Goal: Task Accomplishment & Management: Manage account settings

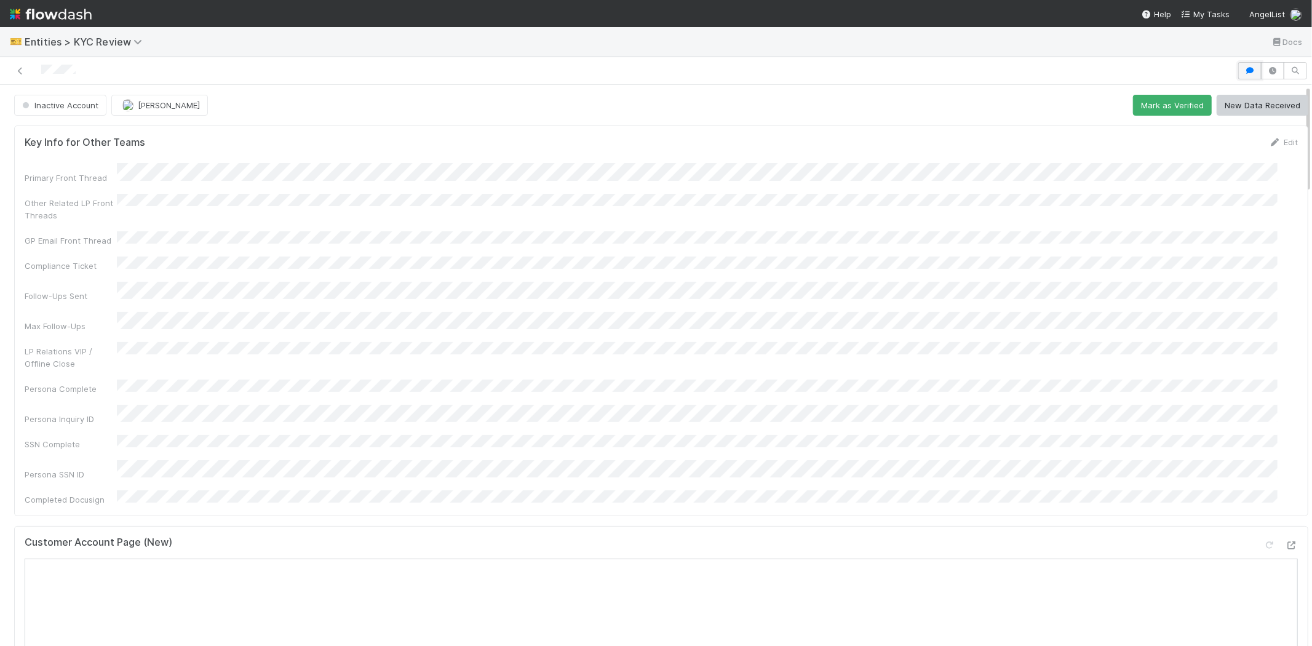
click at [1238, 62] on button "button" at bounding box center [1249, 70] width 23 height 17
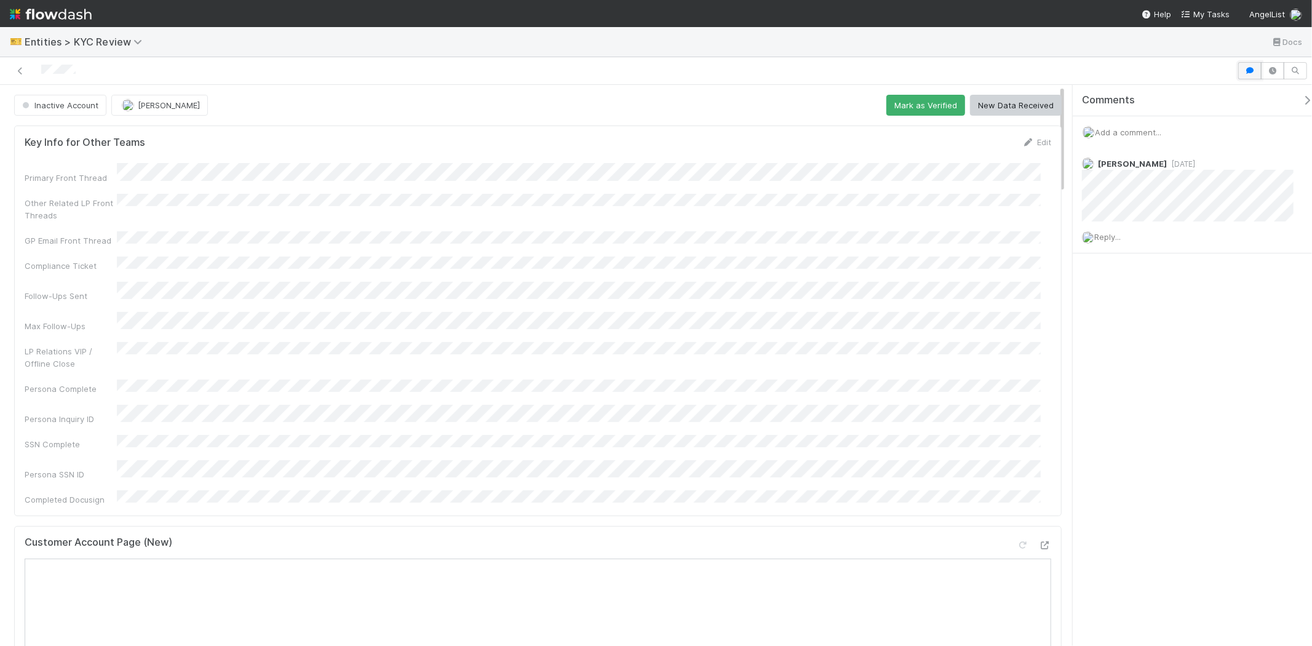
click at [1242, 73] on button "button" at bounding box center [1249, 70] width 23 height 17
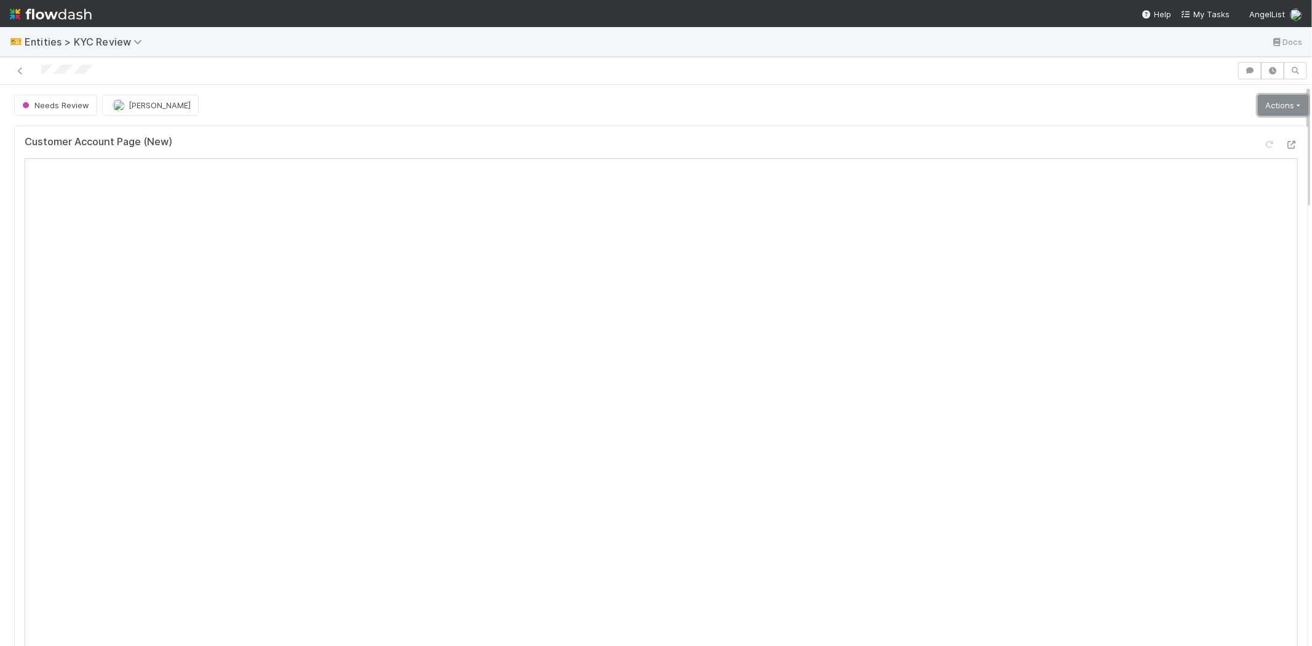
click at [1259, 100] on link "Actions" at bounding box center [1283, 105] width 50 height 21
click at [1194, 218] on button "Select Template [New]" at bounding box center [1241, 217] width 135 height 17
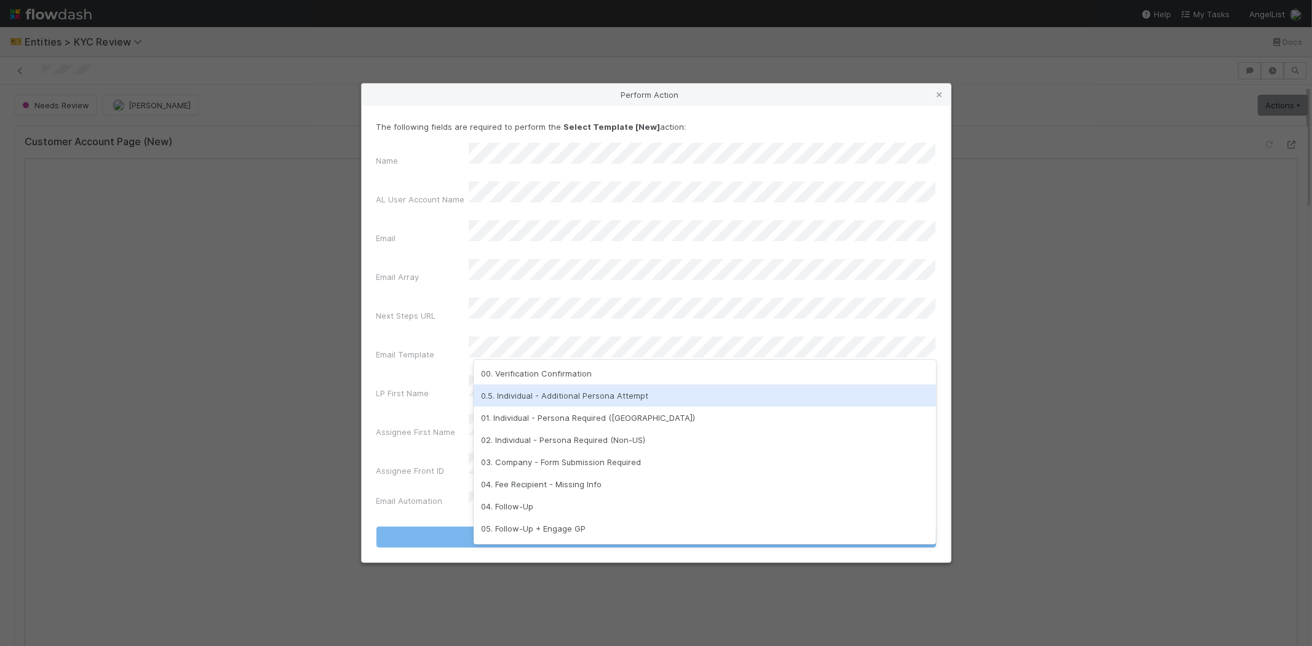
click at [538, 389] on div "0.5. Individual - Additional Persona Attempt" at bounding box center [705, 395] width 463 height 22
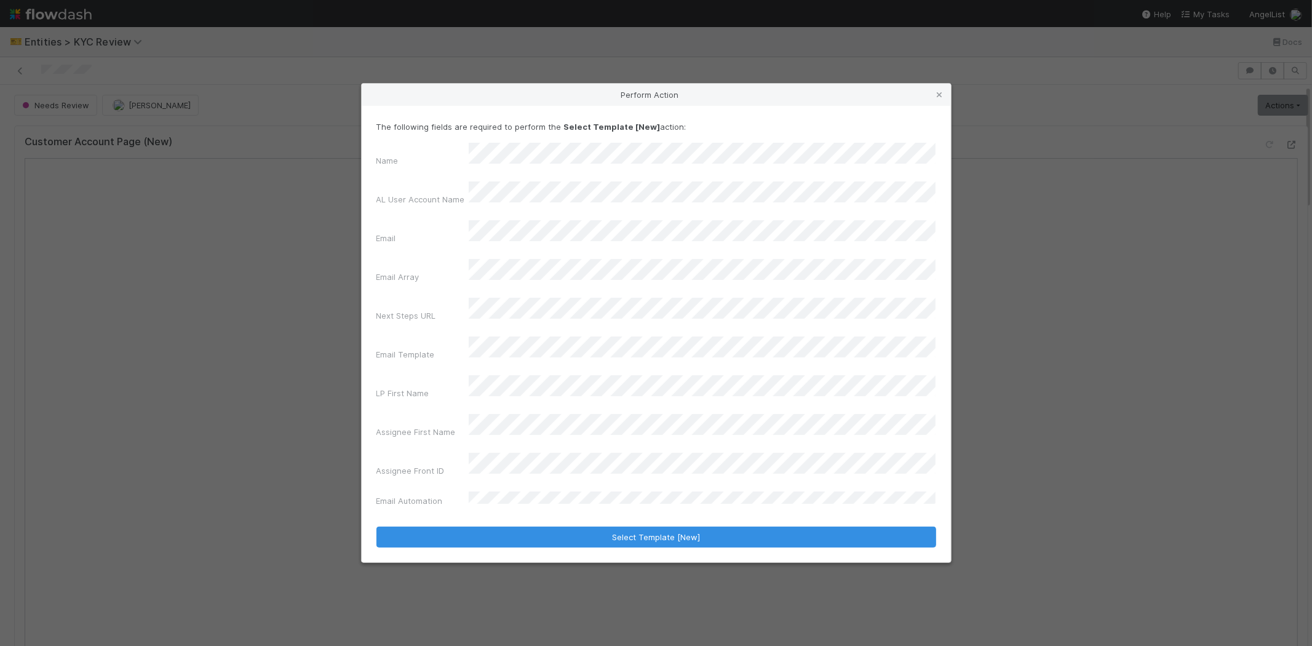
click at [394, 360] on div "Name AL User Account Name Email Email Array Next Steps URL Email Template LP Fi…" at bounding box center [656, 327] width 560 height 369
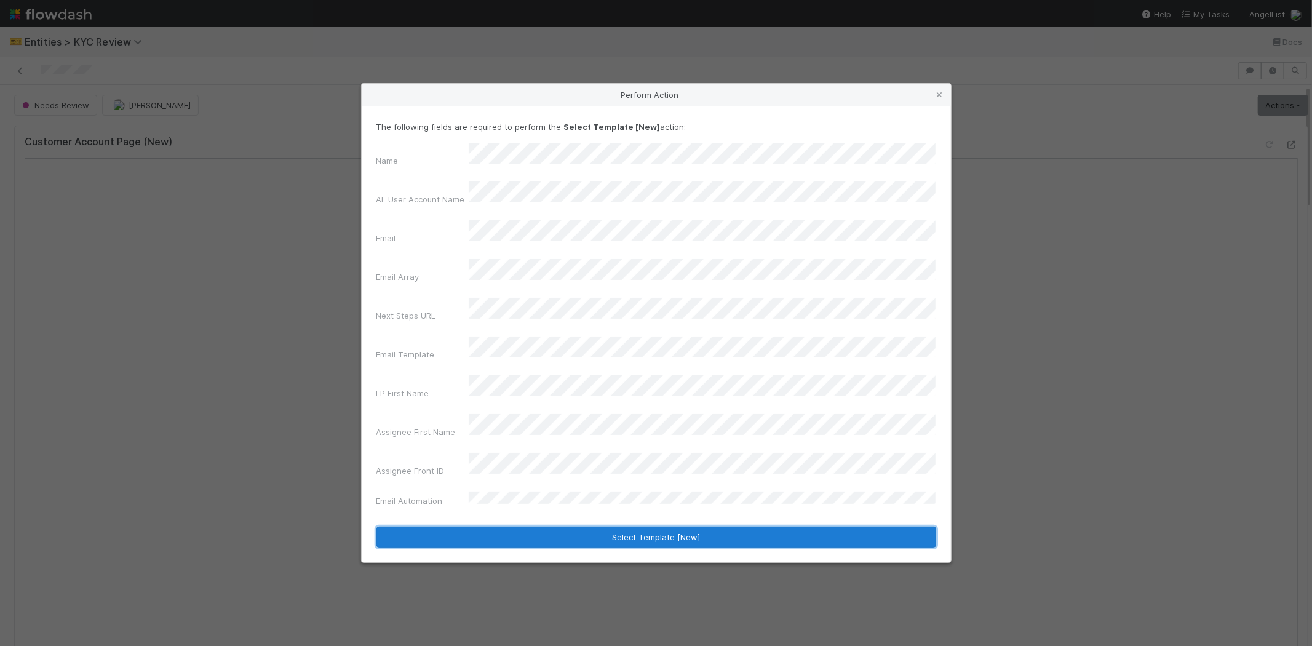
click at [458, 526] on button "Select Template [New]" at bounding box center [656, 536] width 560 height 21
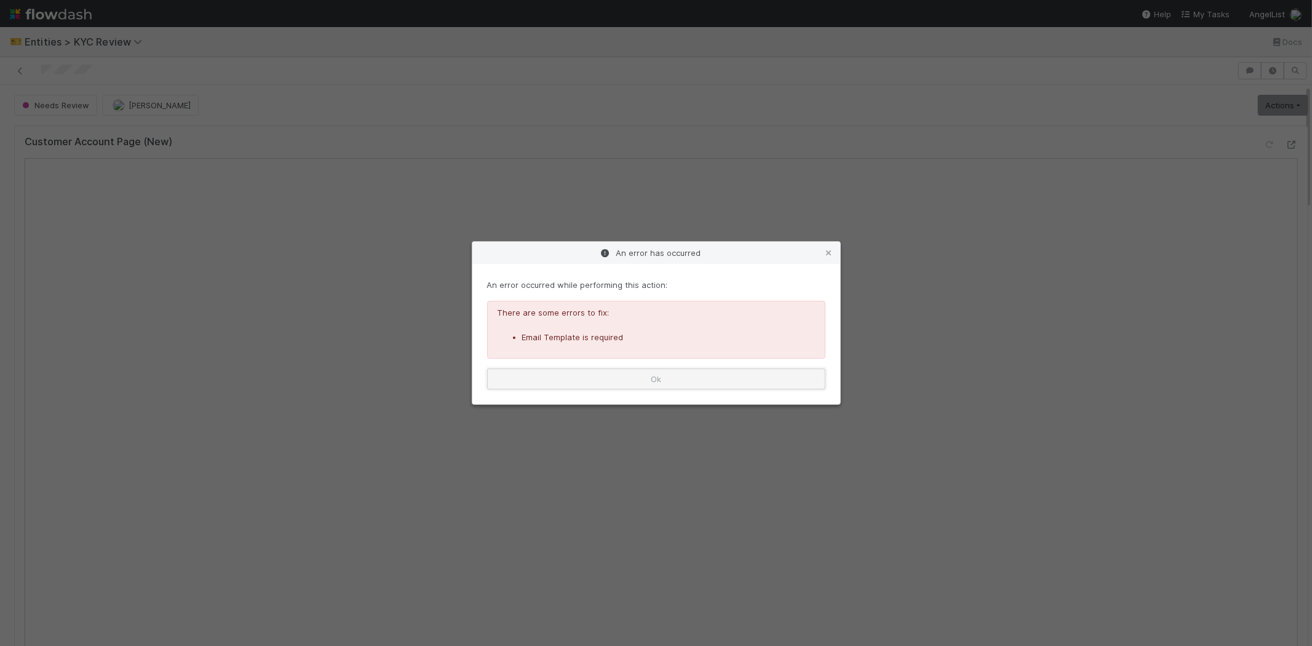
click at [608, 377] on button "Ok" at bounding box center [656, 378] width 338 height 21
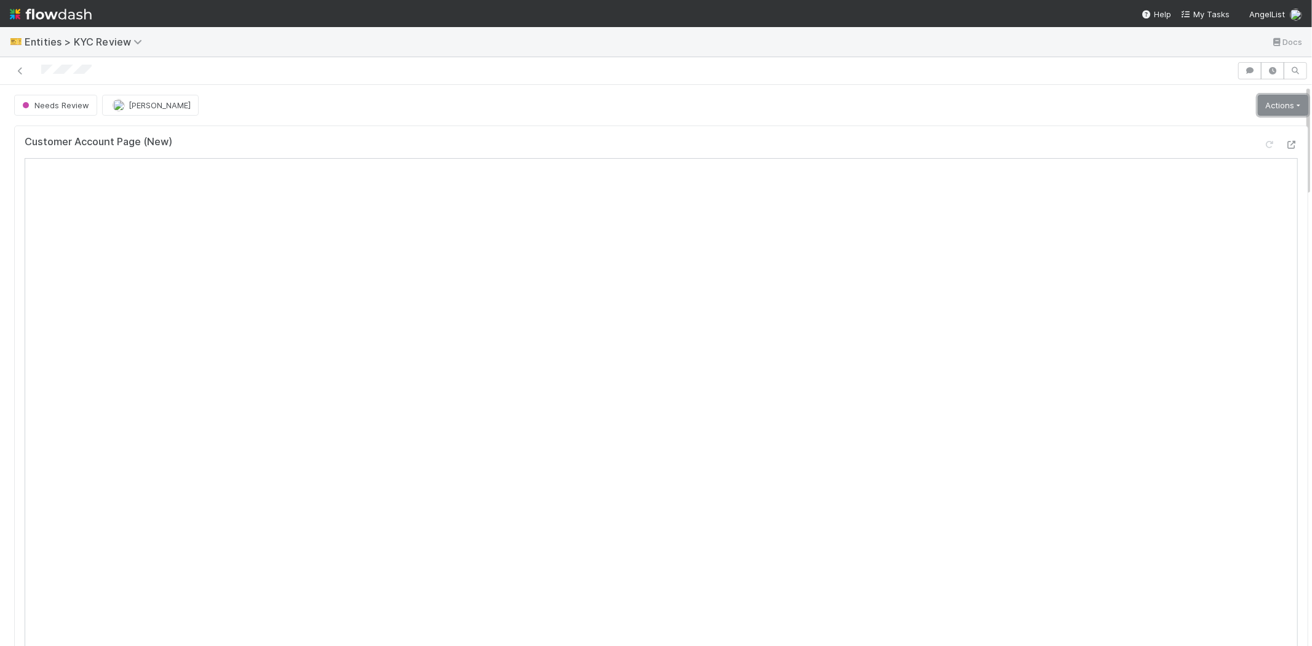
click at [1265, 105] on link "Actions" at bounding box center [1283, 105] width 50 height 21
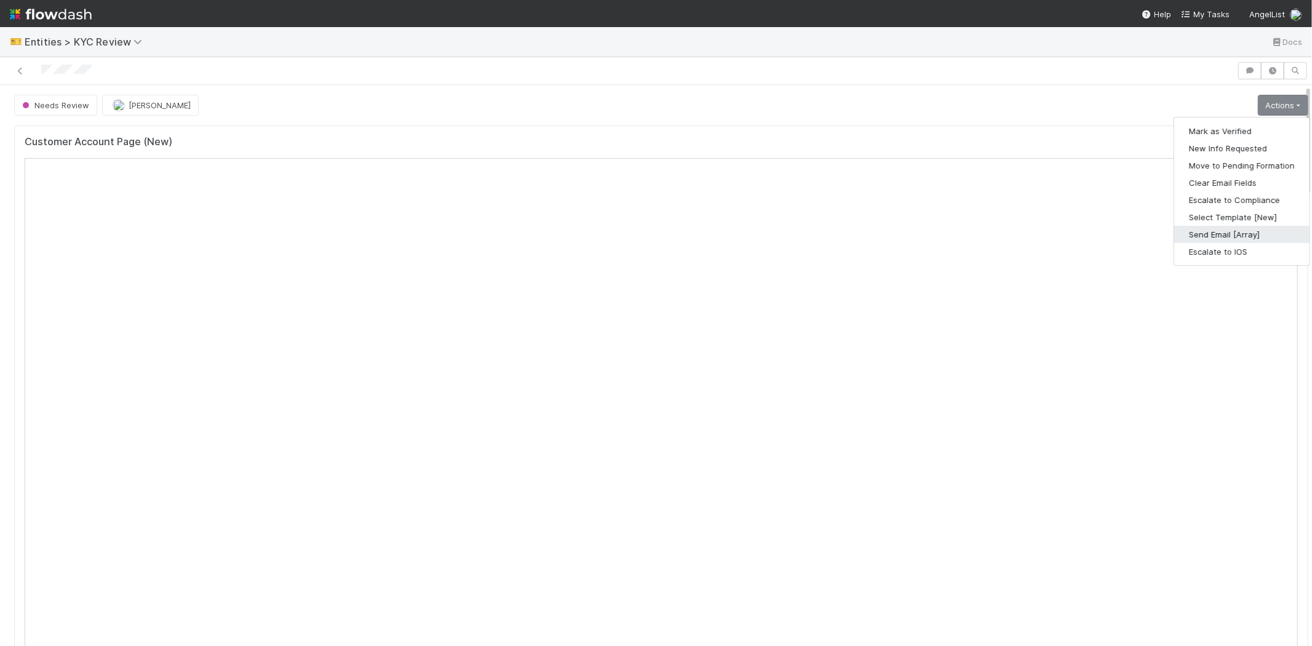
click at [1188, 237] on button "Send Email [Array]" at bounding box center [1241, 234] width 135 height 17
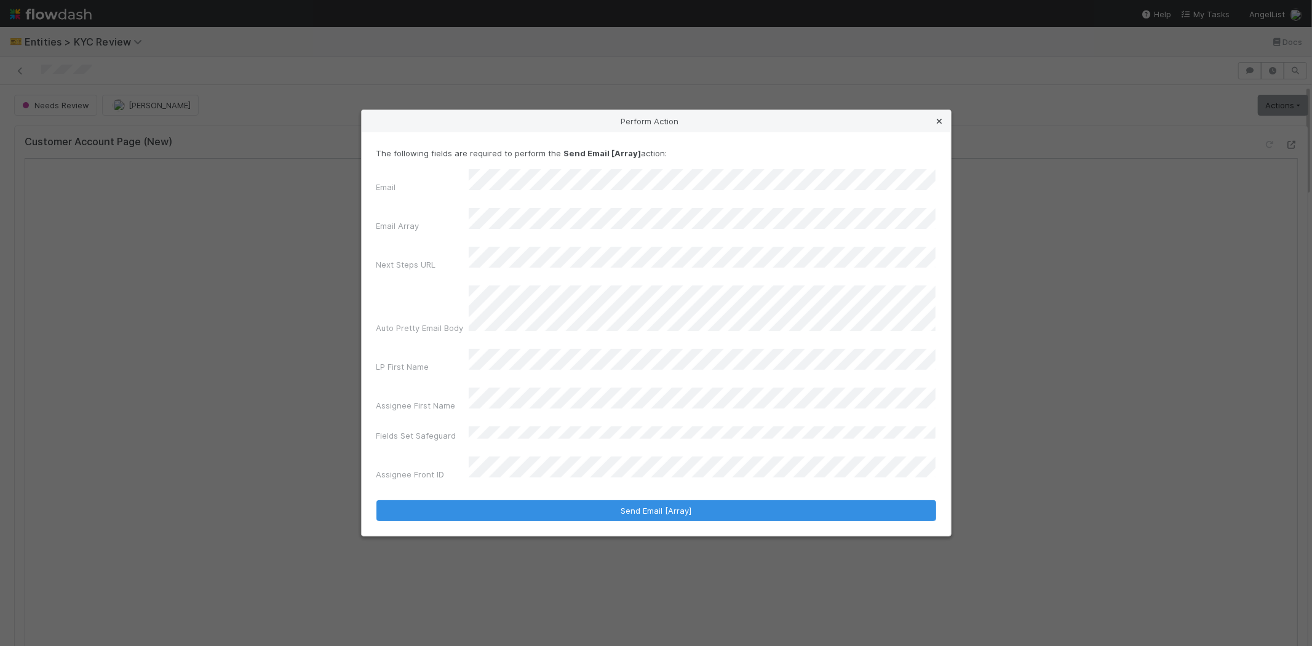
click at [939, 125] on icon at bounding box center [940, 121] width 12 height 8
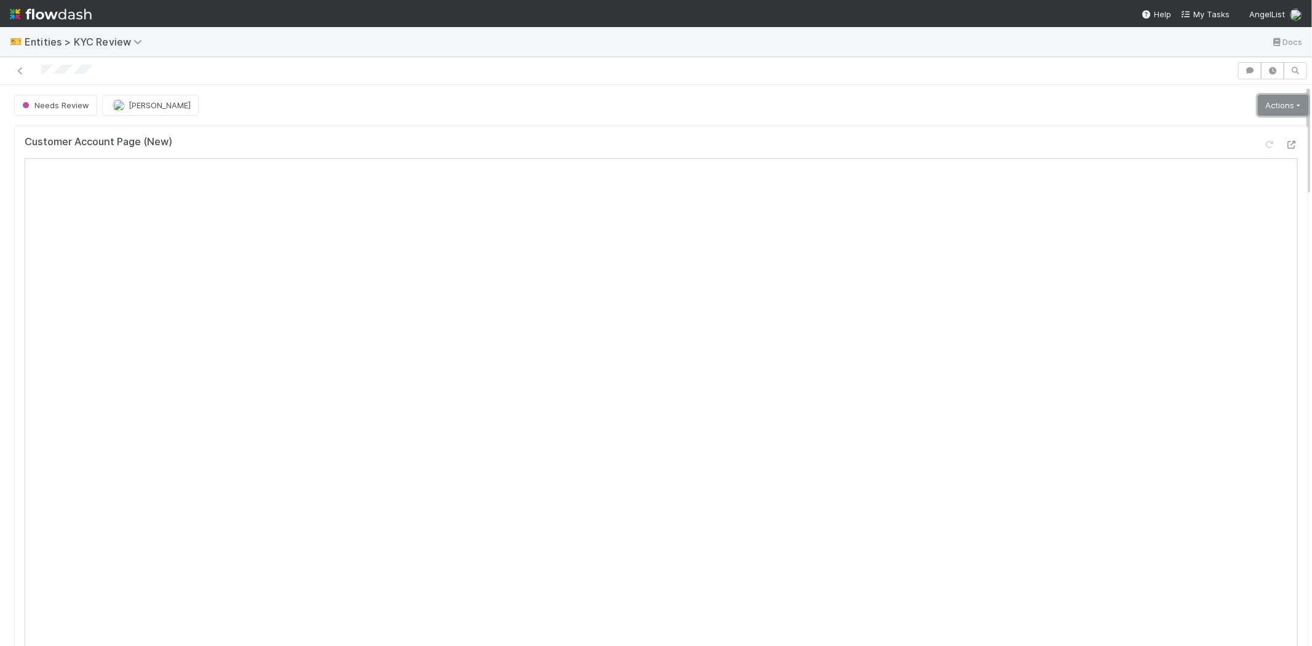
click at [1258, 103] on link "Actions" at bounding box center [1283, 105] width 50 height 21
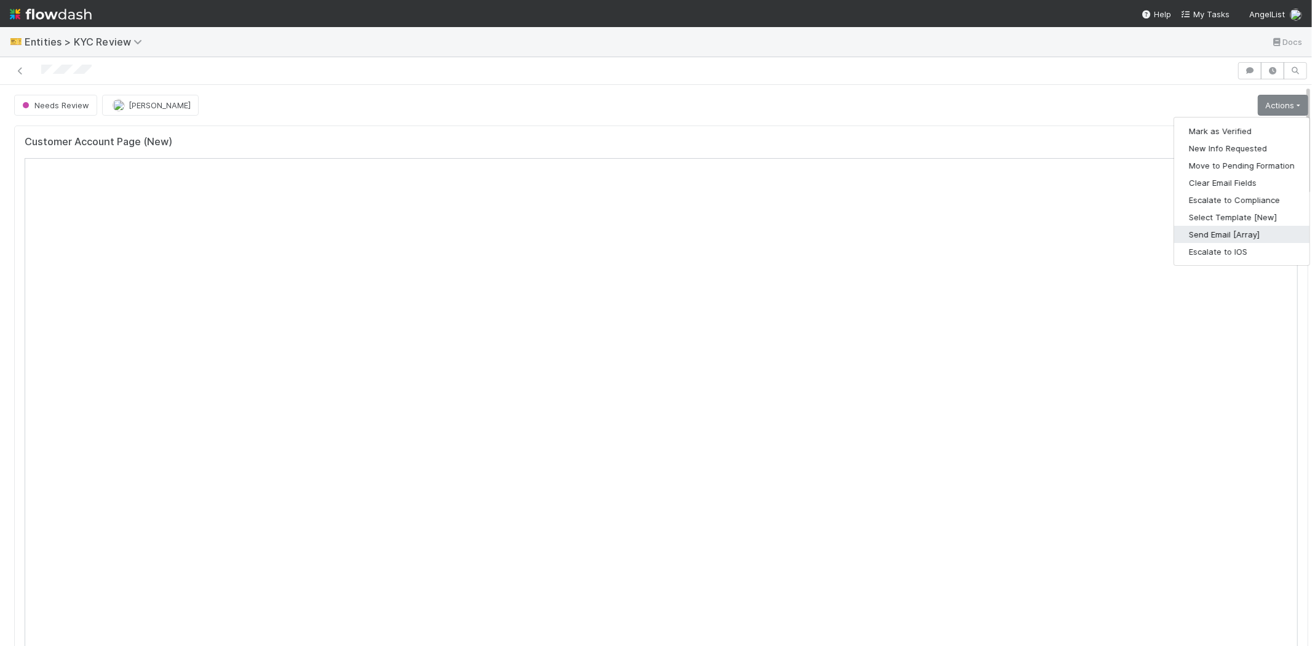
click at [1210, 237] on button "Send Email [Array]" at bounding box center [1241, 234] width 135 height 17
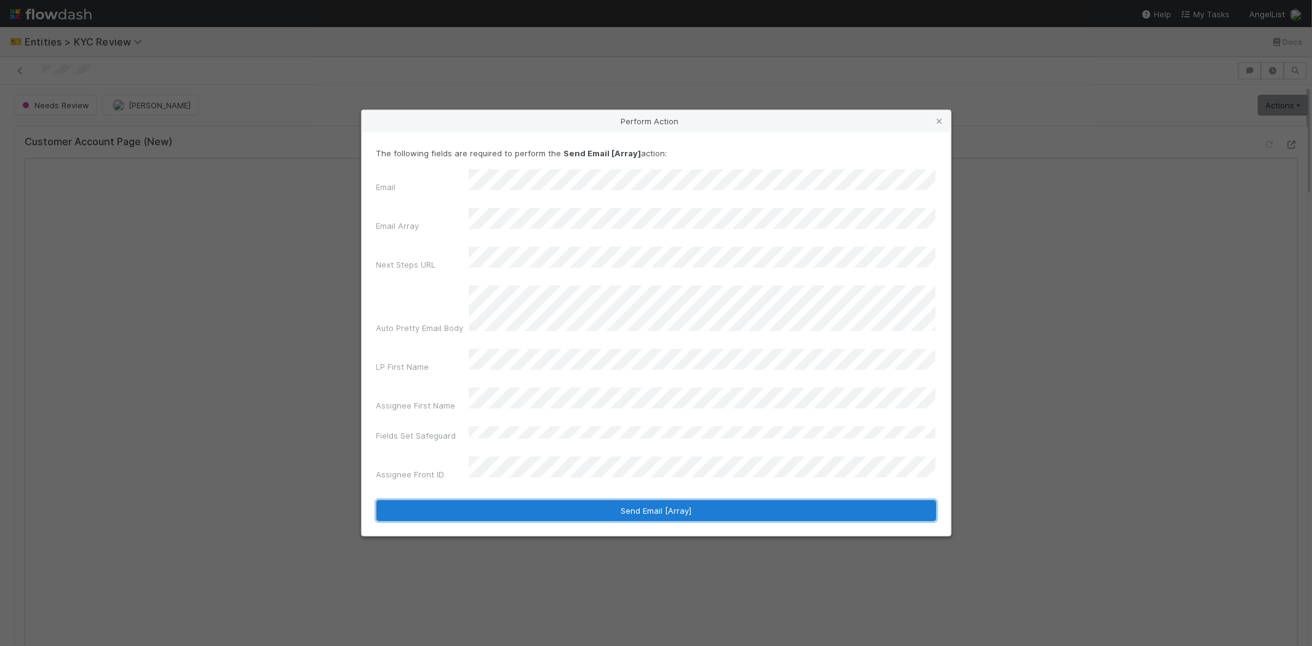
click at [483, 500] on button "Send Email [Array]" at bounding box center [656, 510] width 560 height 21
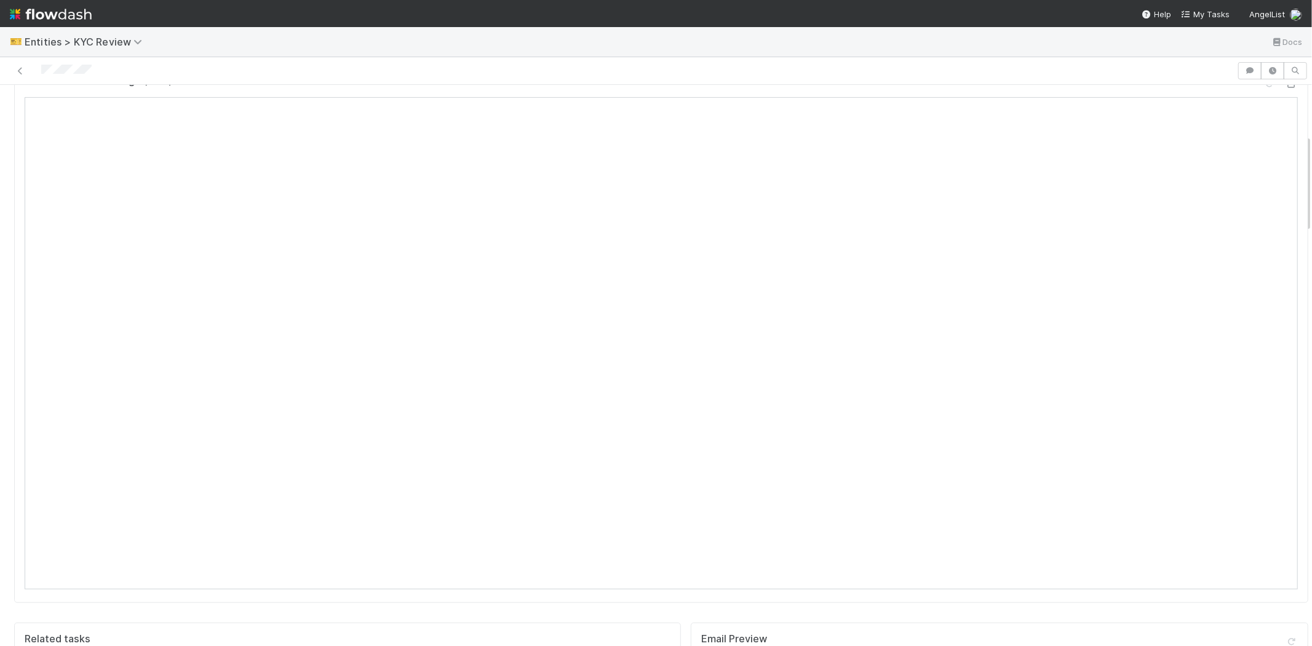
scroll to position [273, 0]
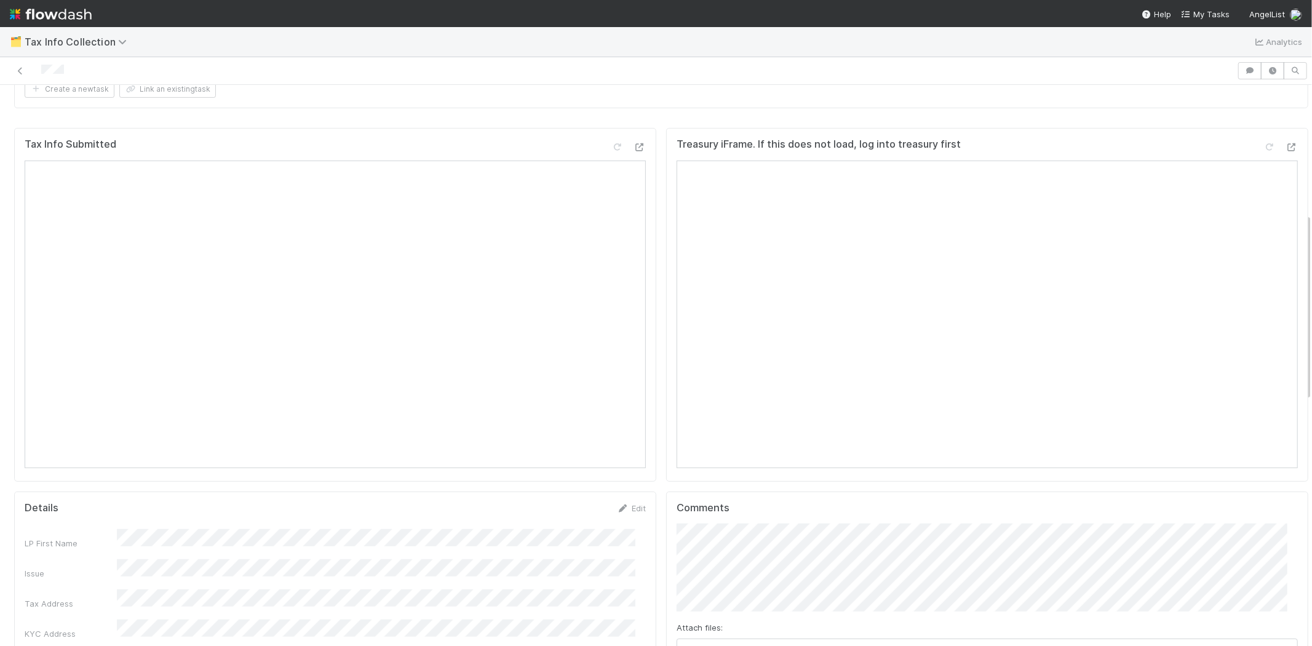
scroll to position [385, 0]
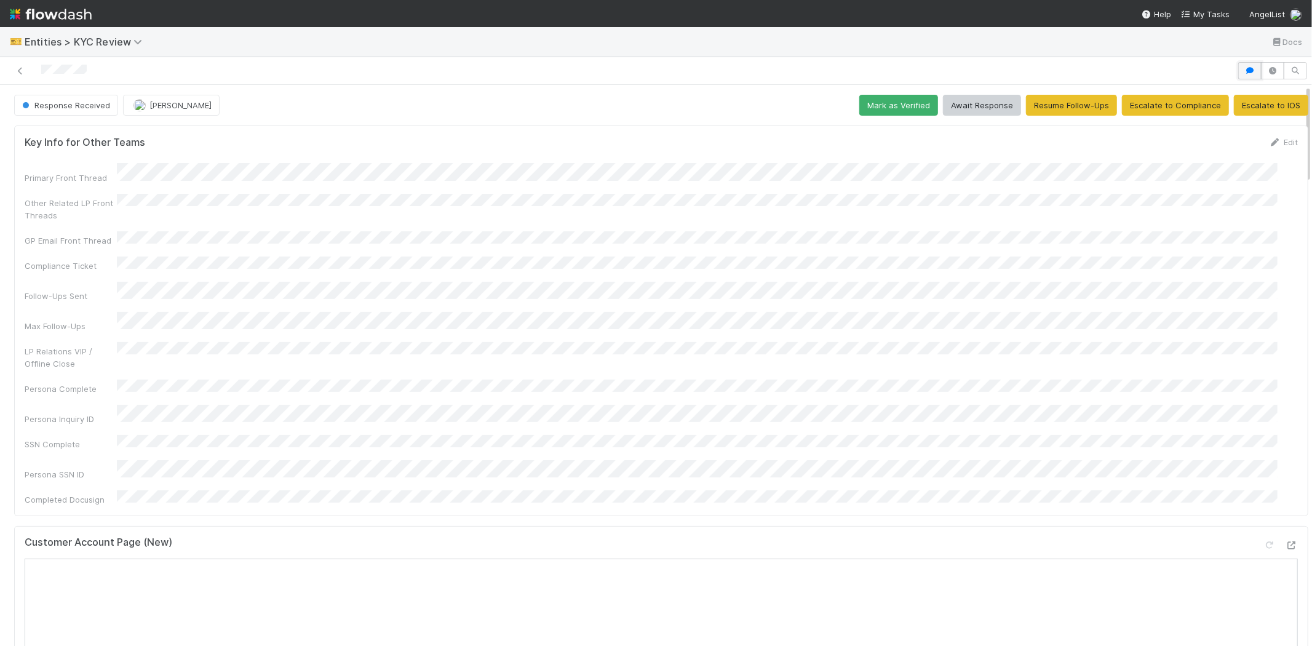
click at [1238, 73] on button "button" at bounding box center [1249, 70] width 23 height 17
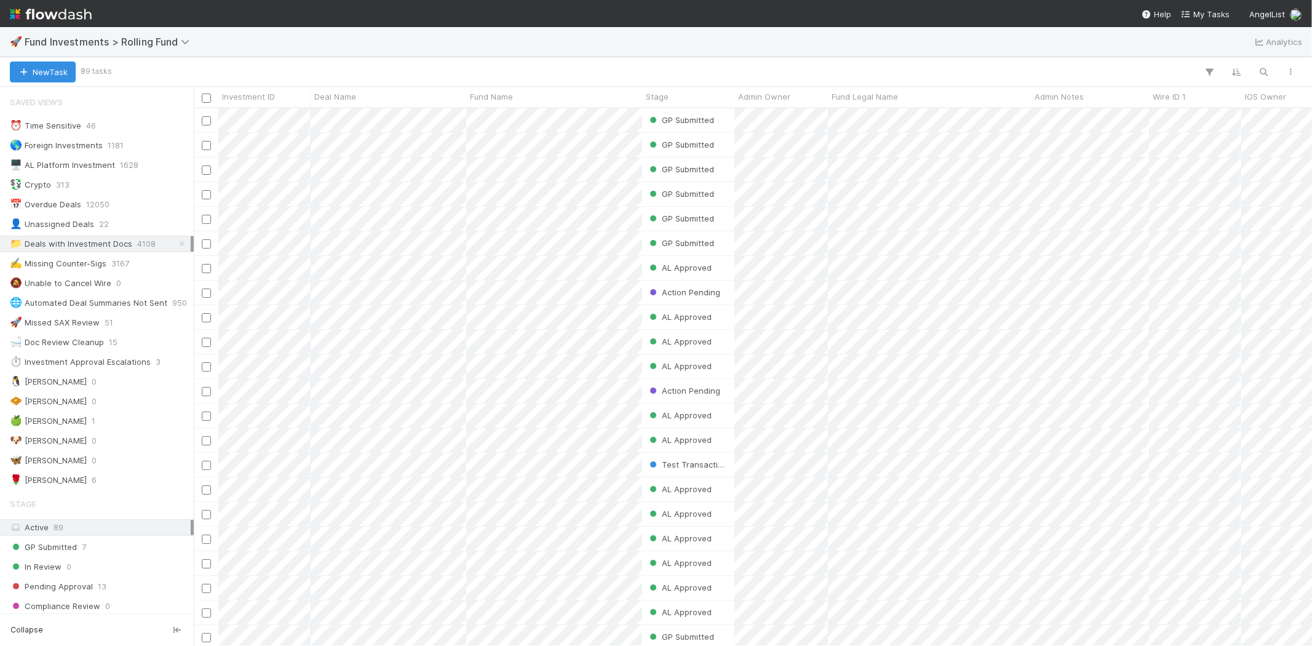
scroll to position [10, 10]
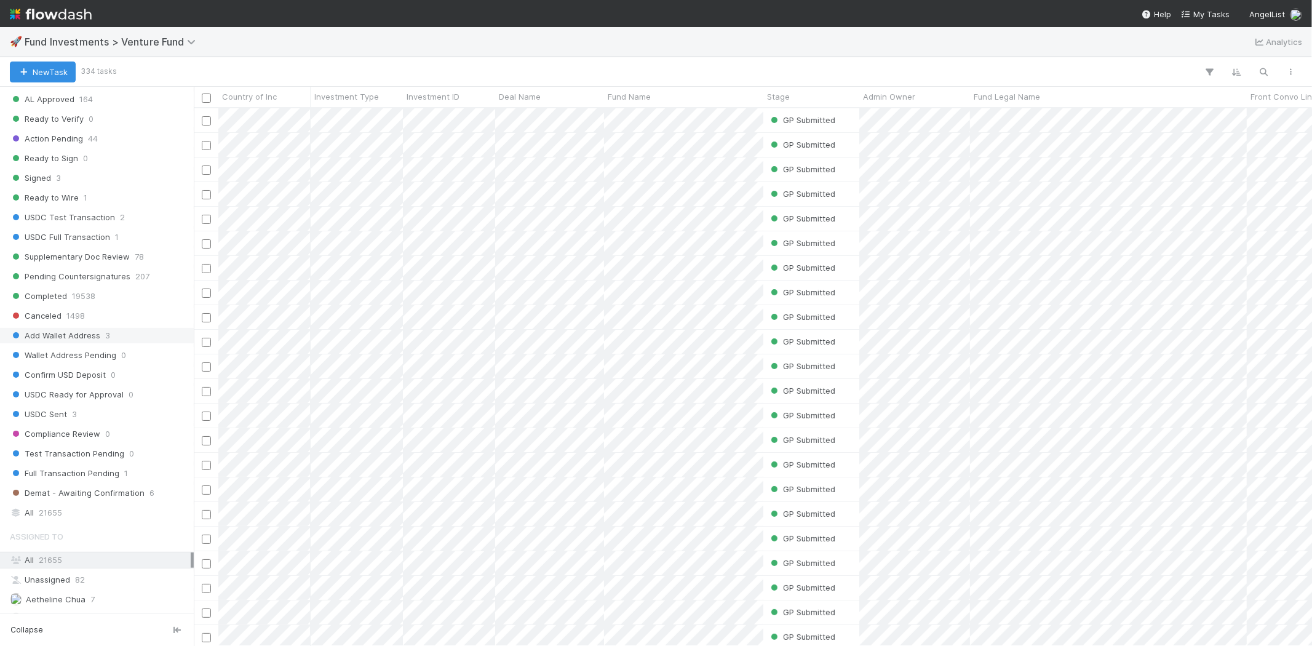
scroll to position [615, 0]
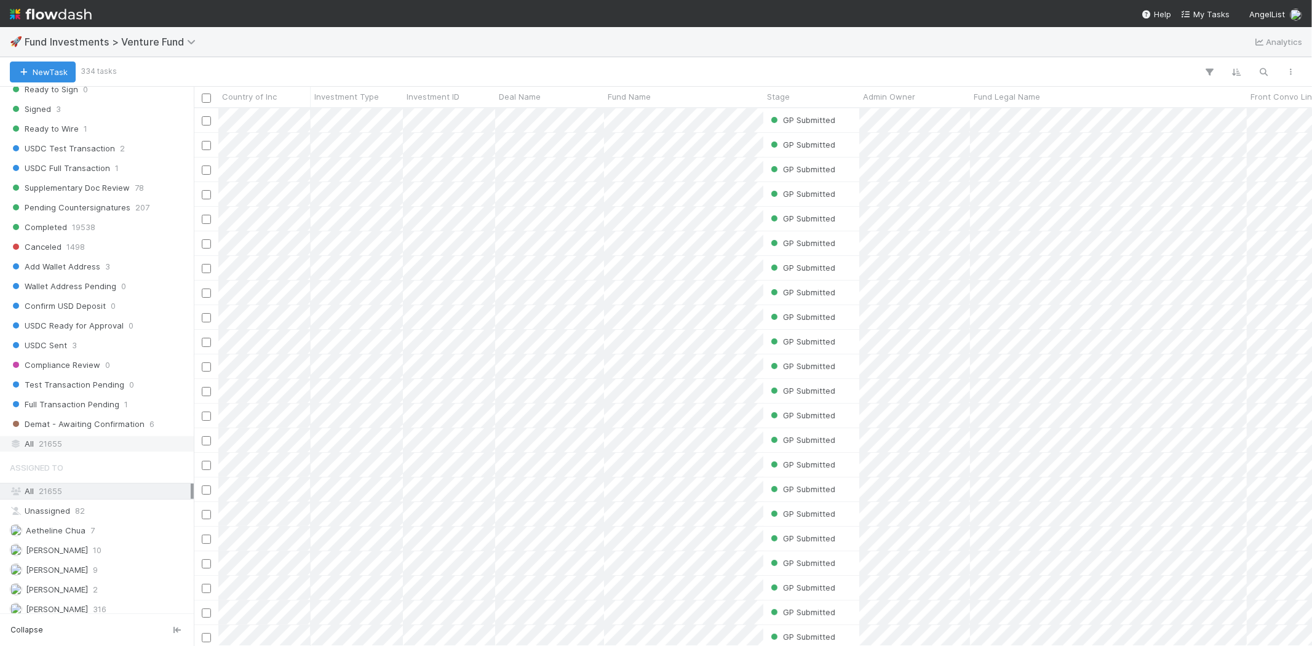
click at [70, 443] on div "All 21655" at bounding box center [100, 443] width 181 height 15
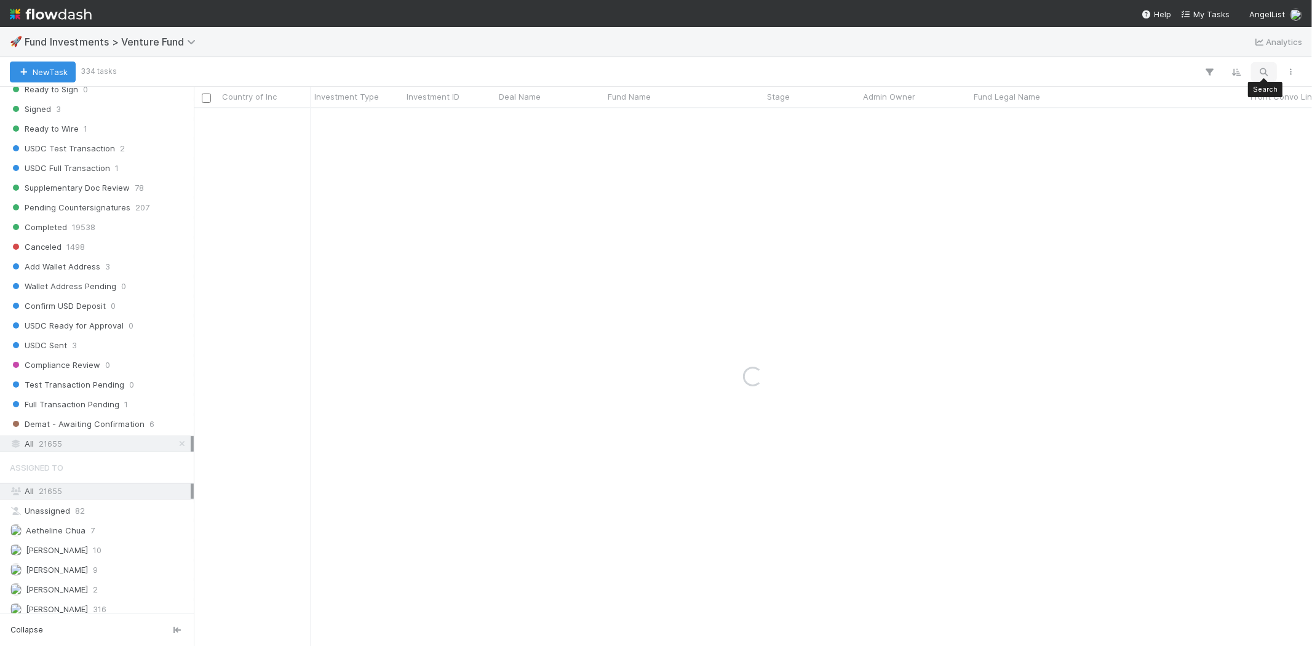
click at [1253, 70] on button "button" at bounding box center [1264, 72] width 22 height 16
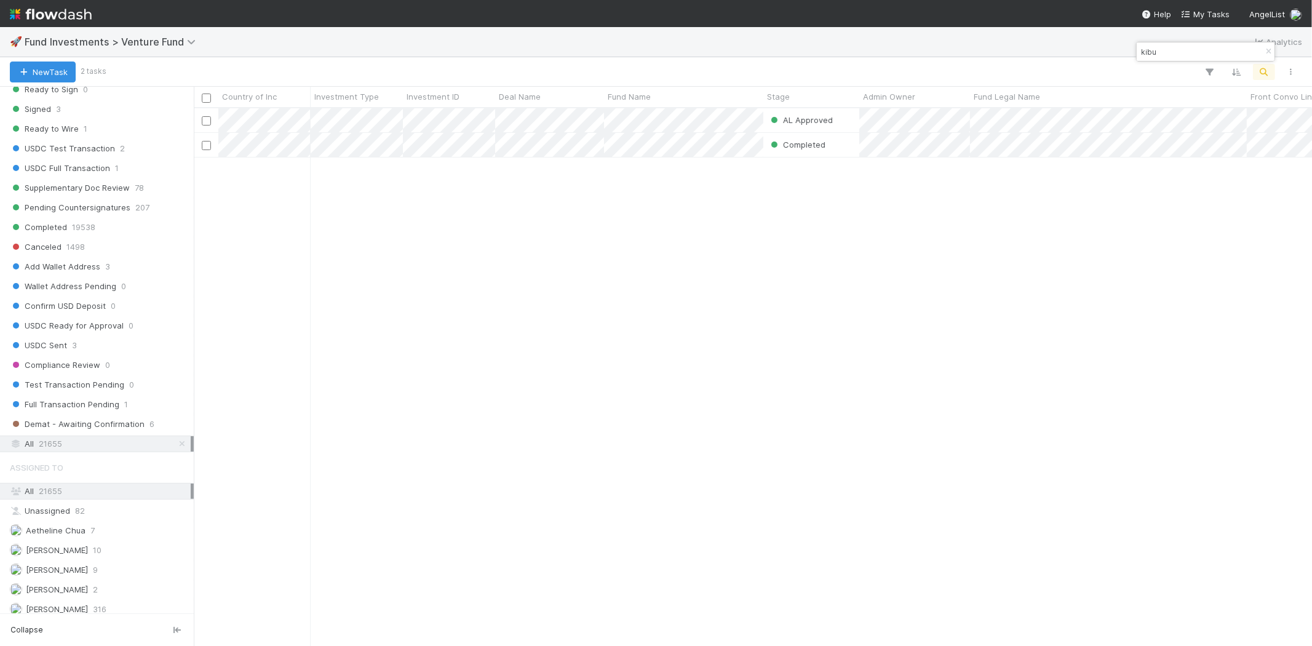
scroll to position [527, 1108]
type input "kibu"
click at [526, 318] on div "AL Approved Karan Thapar 8/22/25, 4:30:57 AM 8/22/25, 12:26:31 PM 0 0 0 0 Compl…" at bounding box center [753, 376] width 1118 height 537
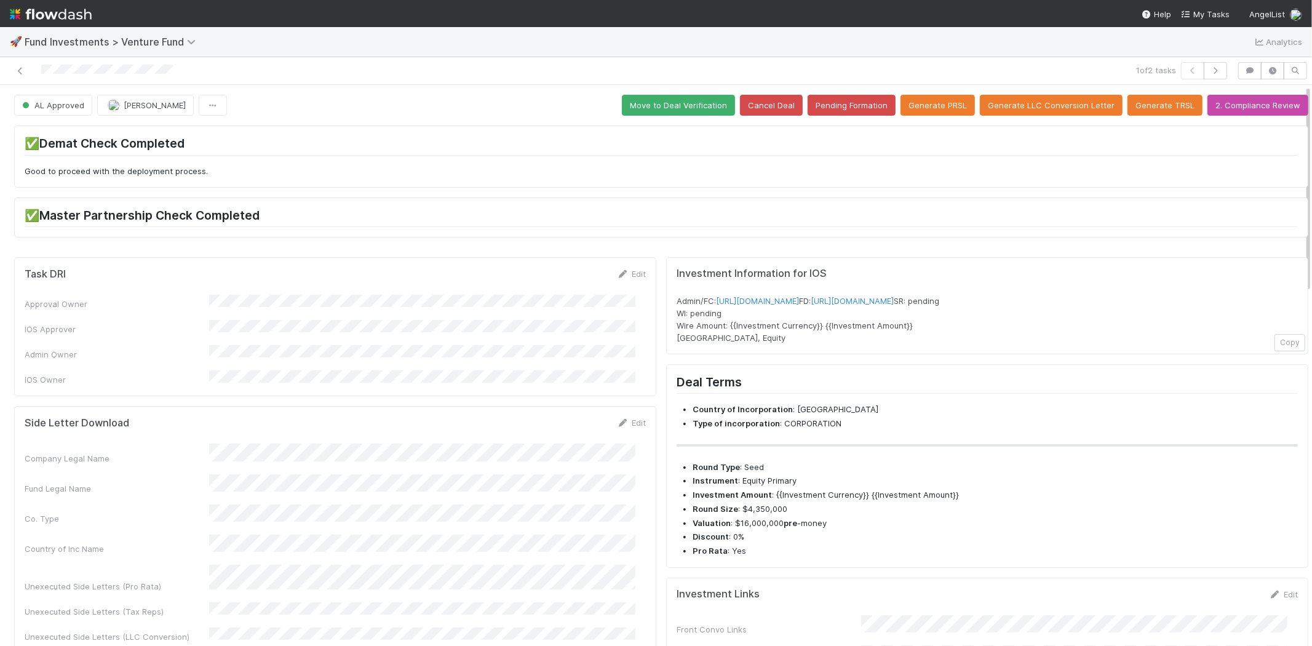
click at [359, 474] on div "Fund Legal Name" at bounding box center [335, 484] width 621 height 20
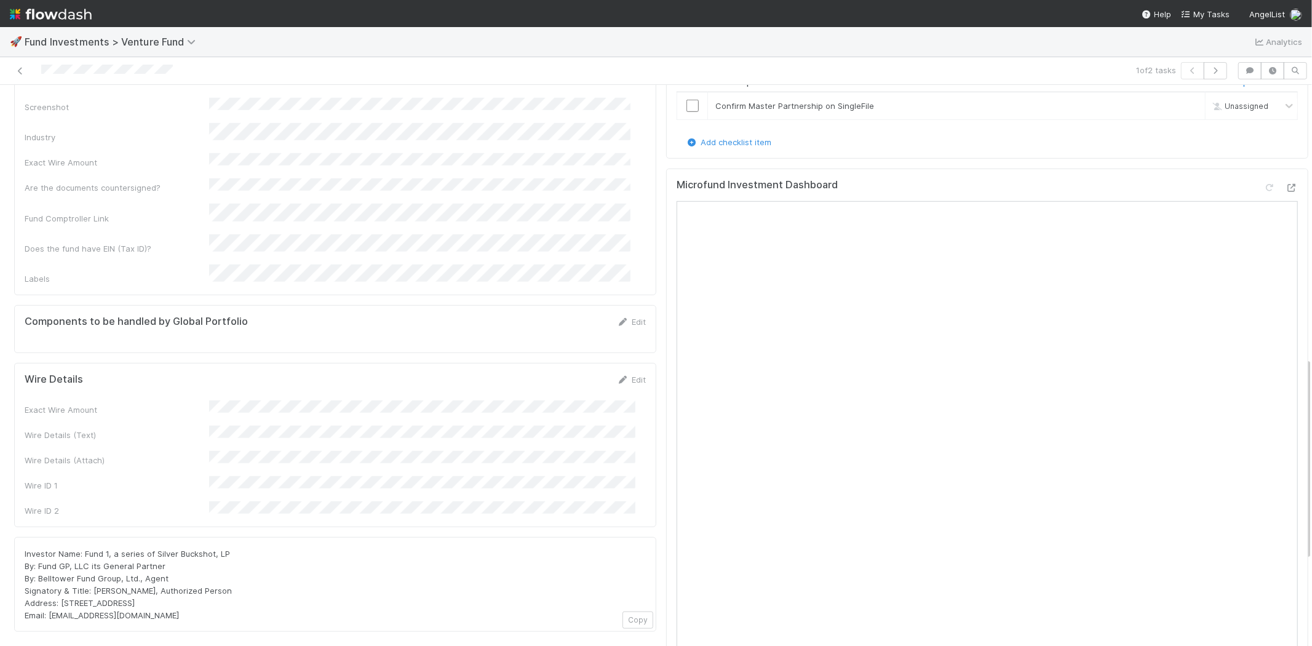
scroll to position [757, 0]
click at [18, 66] on link at bounding box center [20, 71] width 12 height 12
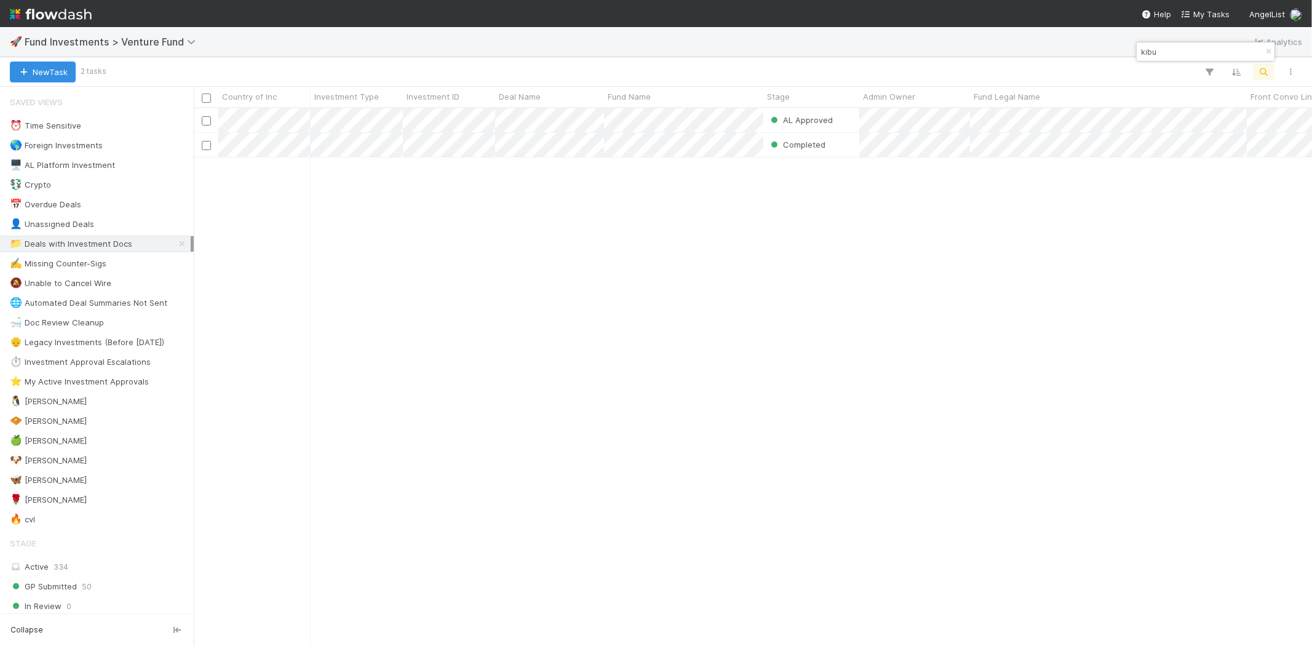
scroll to position [527, 1108]
click at [1178, 51] on input "kibu" at bounding box center [1199, 51] width 123 height 15
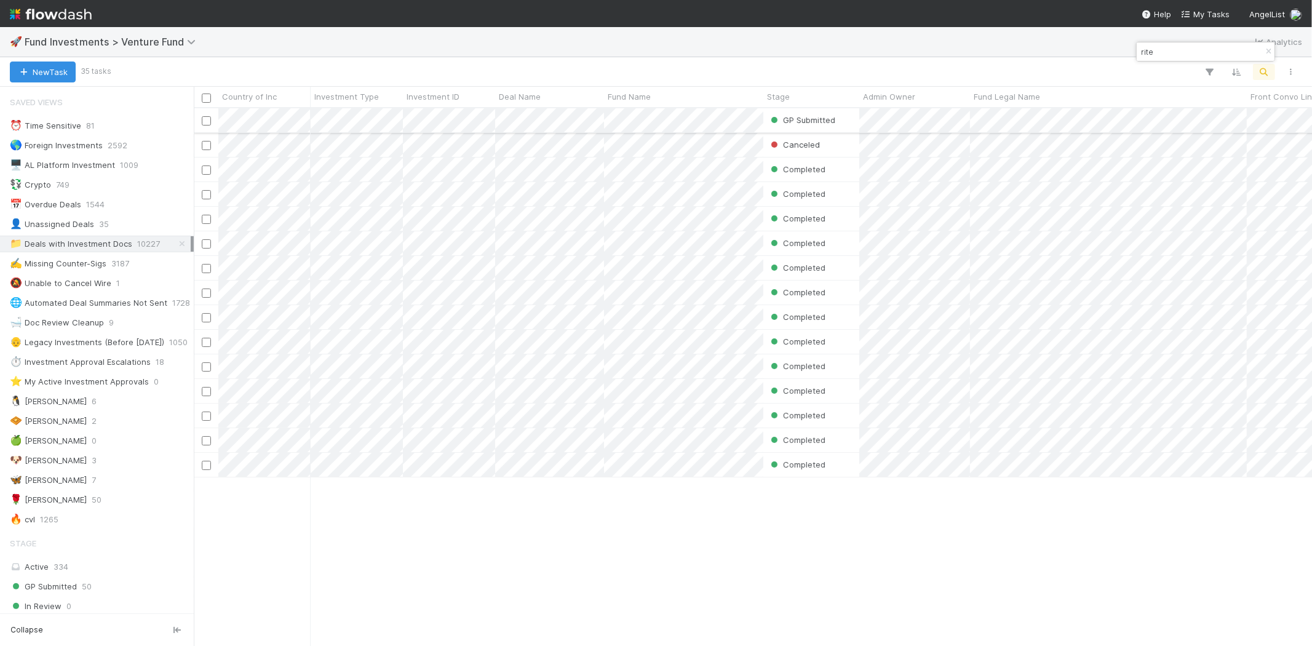
type input "rite"
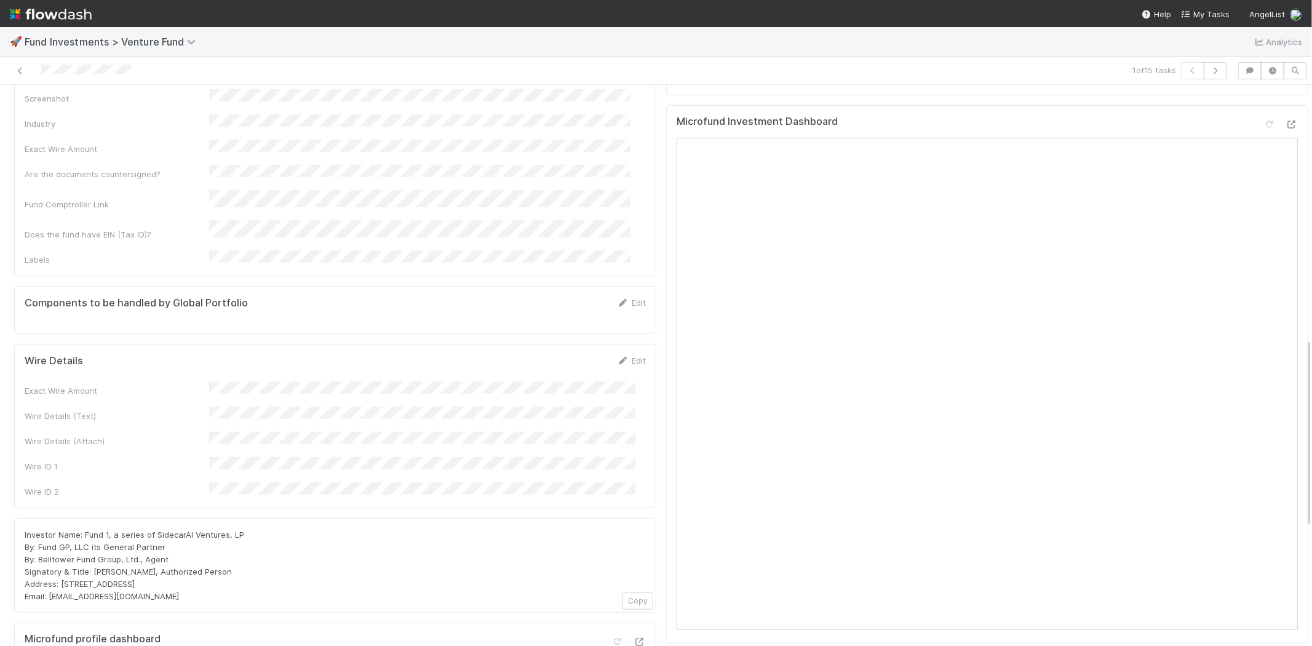
scroll to position [752, 0]
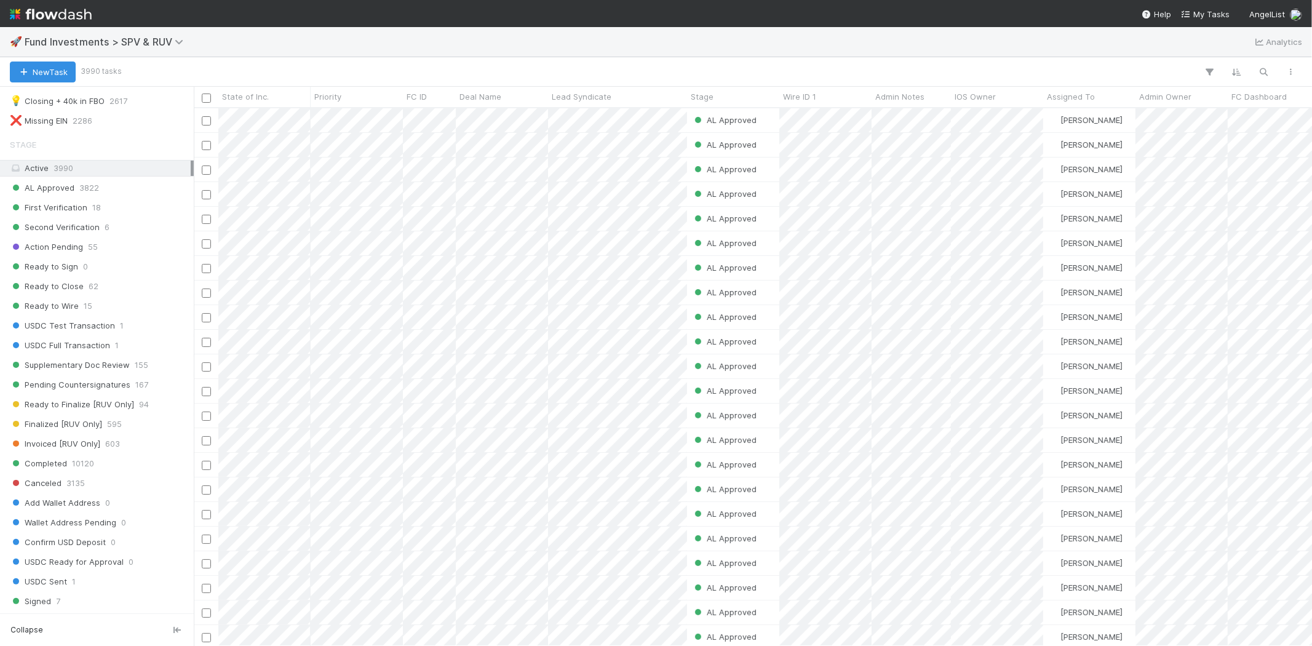
scroll to position [511, 0]
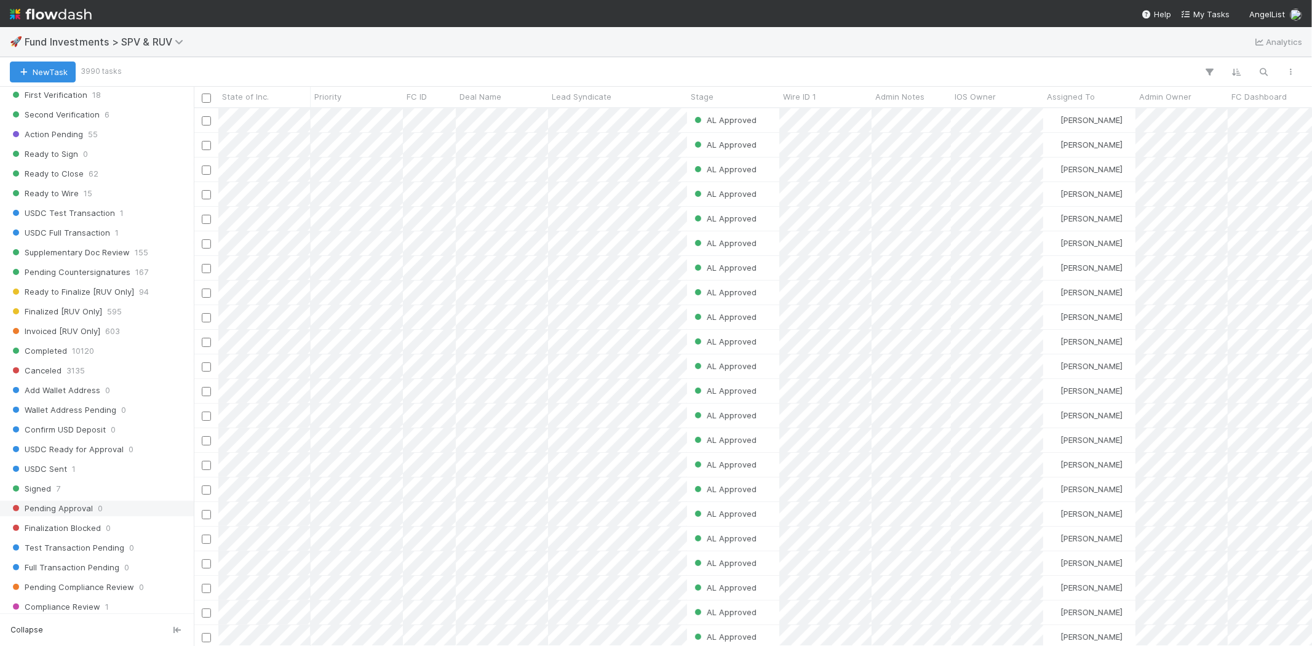
click at [70, 501] on span "Pending Approval" at bounding box center [51, 508] width 83 height 15
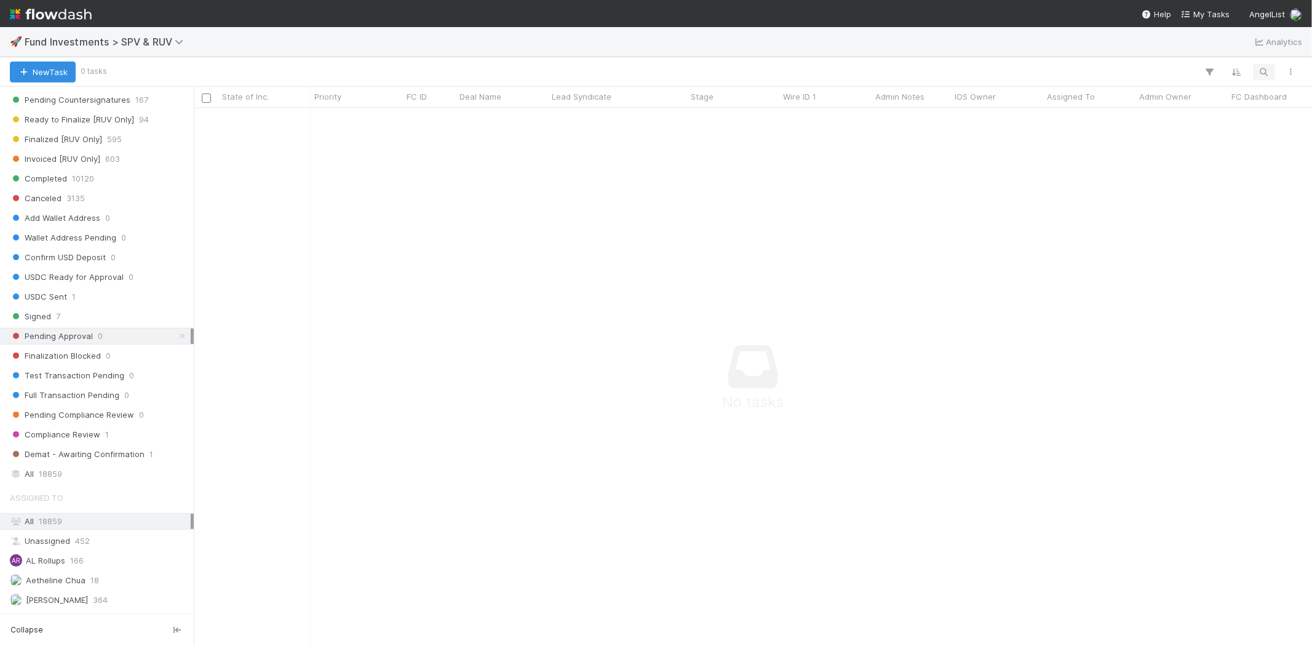
scroll to position [517, 1097]
click at [39, 480] on span "18859" at bounding box center [50, 473] width 23 height 15
click at [1257, 70] on button "button" at bounding box center [1264, 72] width 22 height 16
click at [1161, 57] on input "norgard capital sh burst i, a series of sh burst" at bounding box center [1199, 51] width 123 height 15
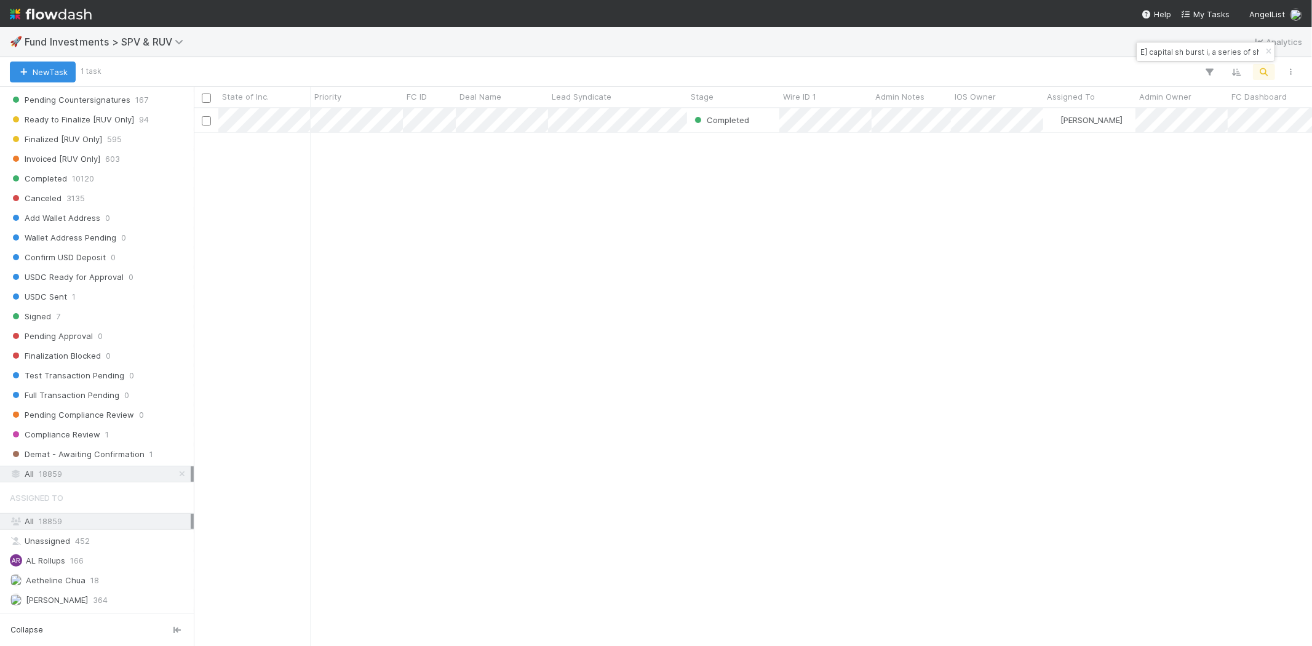
click at [1161, 57] on input "norgard capital sh burst i, a series of sh burst" at bounding box center [1199, 51] width 123 height 15
type input "norgard capital sh burst i, a series of sh burst"
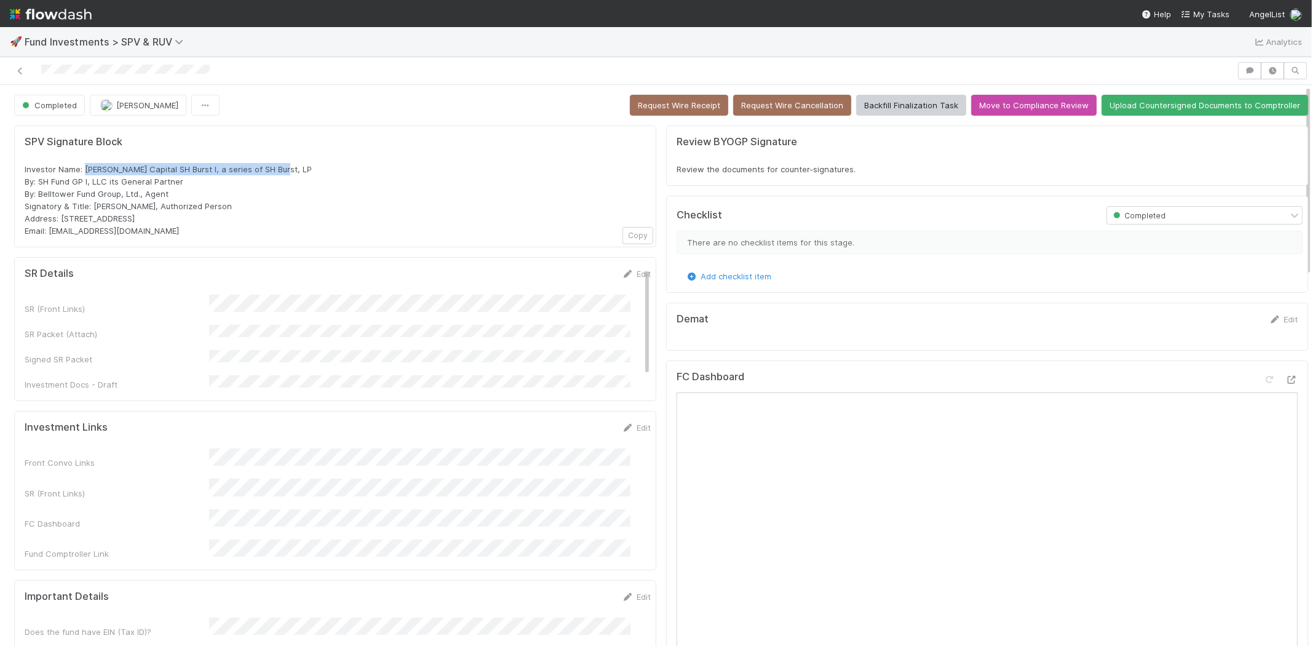
drag, startPoint x: 87, startPoint y: 167, endPoint x: 289, endPoint y: 170, distance: 202.4
click at [289, 170] on div "Investor Name: Norgard Capital SH Burst I, a series of SH Burst, LP By: SH Fund…" at bounding box center [335, 200] width 621 height 74
copy span "Norgard Capital SH Burst I, a series of SH Burst, LP"
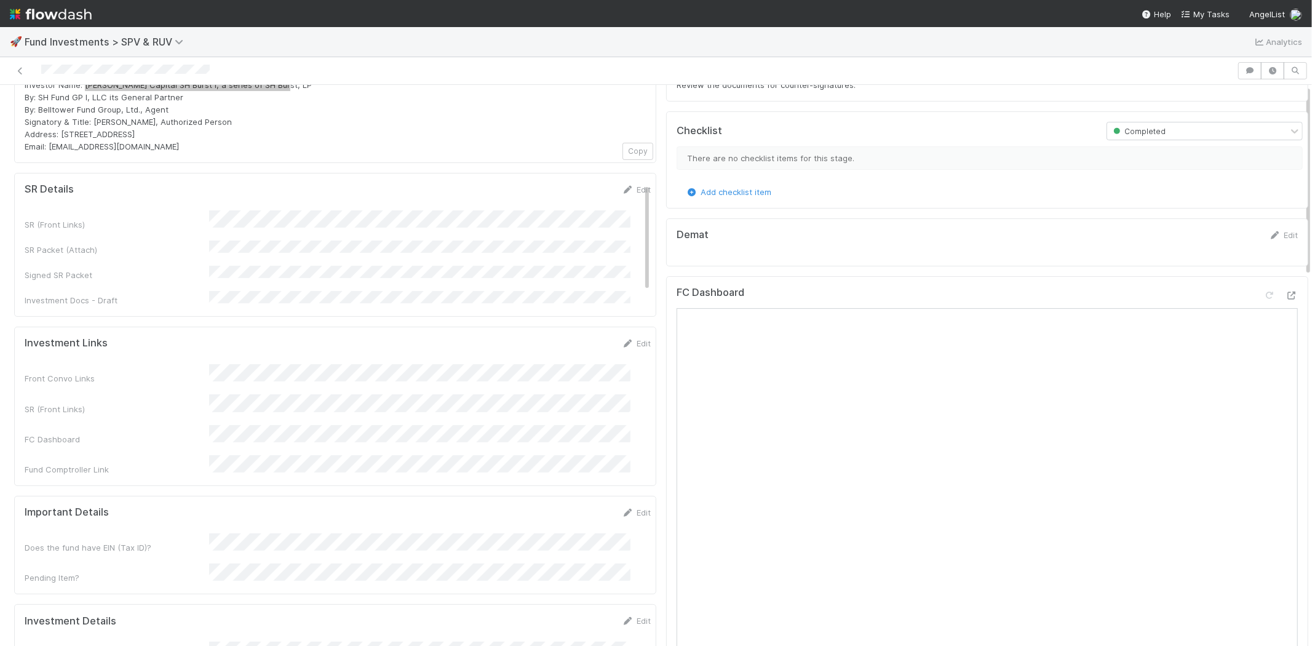
scroll to position [205, 0]
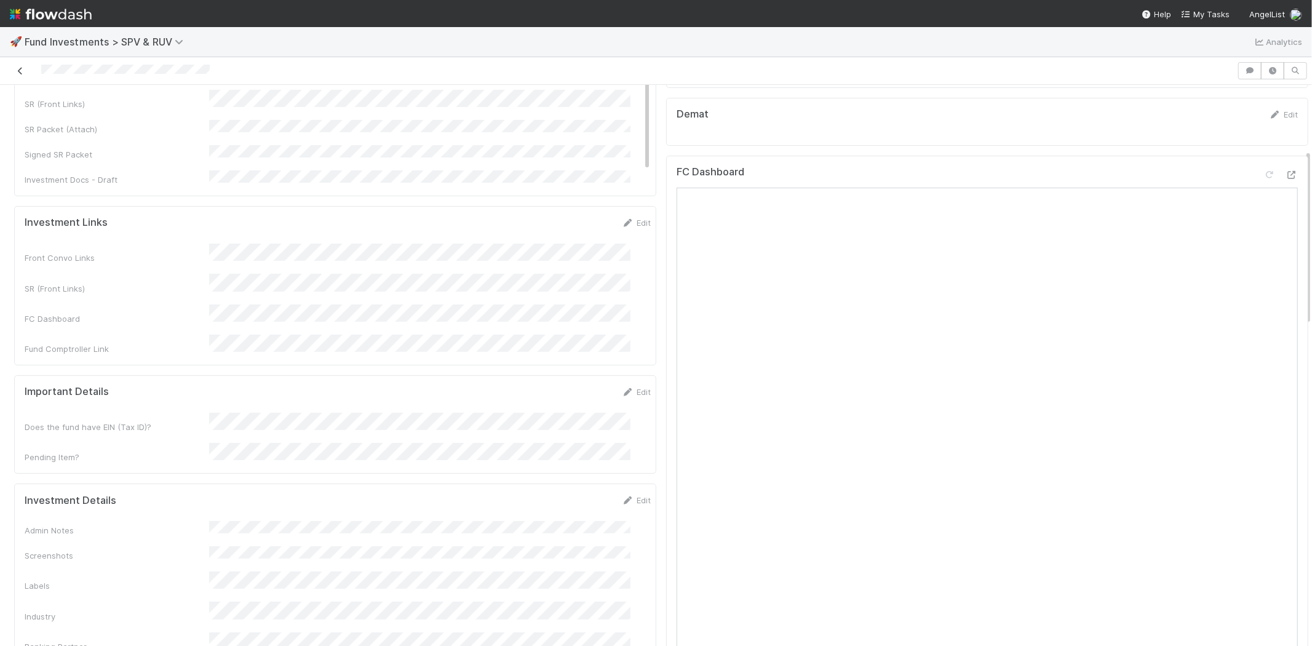
click at [17, 68] on icon at bounding box center [20, 71] width 12 height 8
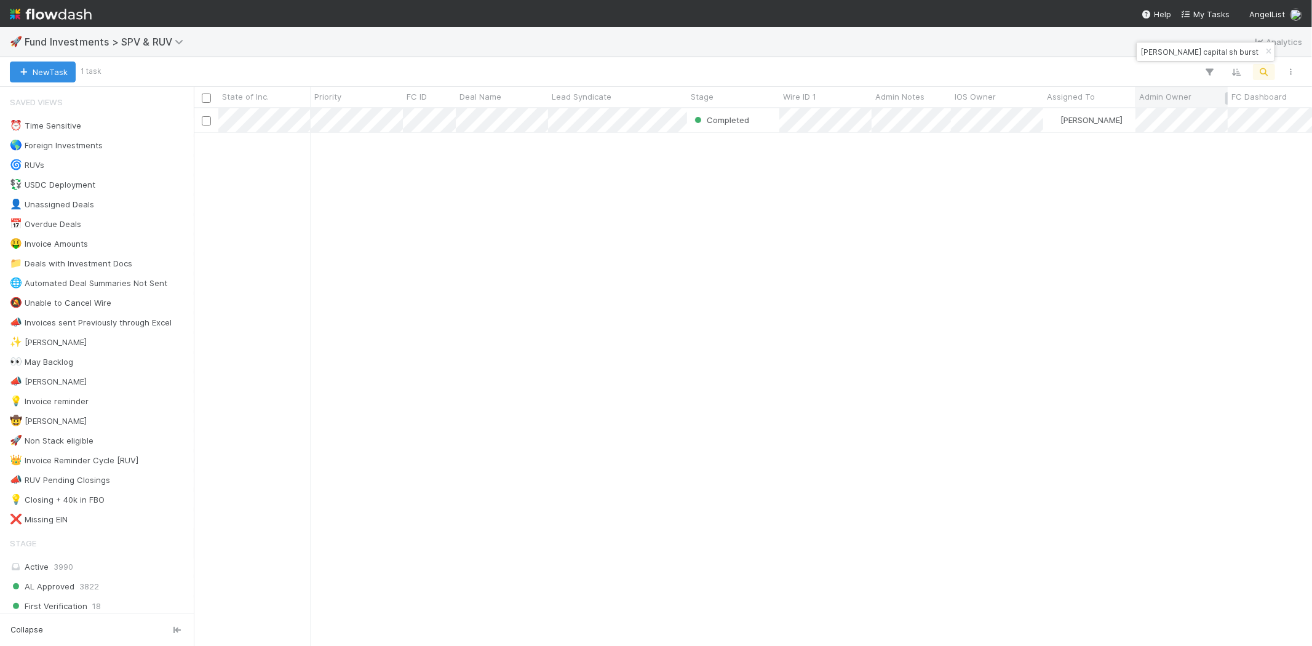
scroll to position [527, 1108]
click at [1187, 57] on input "norgard capital sh burst i, a series of sh burst" at bounding box center [1199, 51] width 123 height 15
click at [1187, 56] on input "norgard capital sh burst i, a series of sh burst" at bounding box center [1199, 51] width 123 height 15
type input "as-0731"
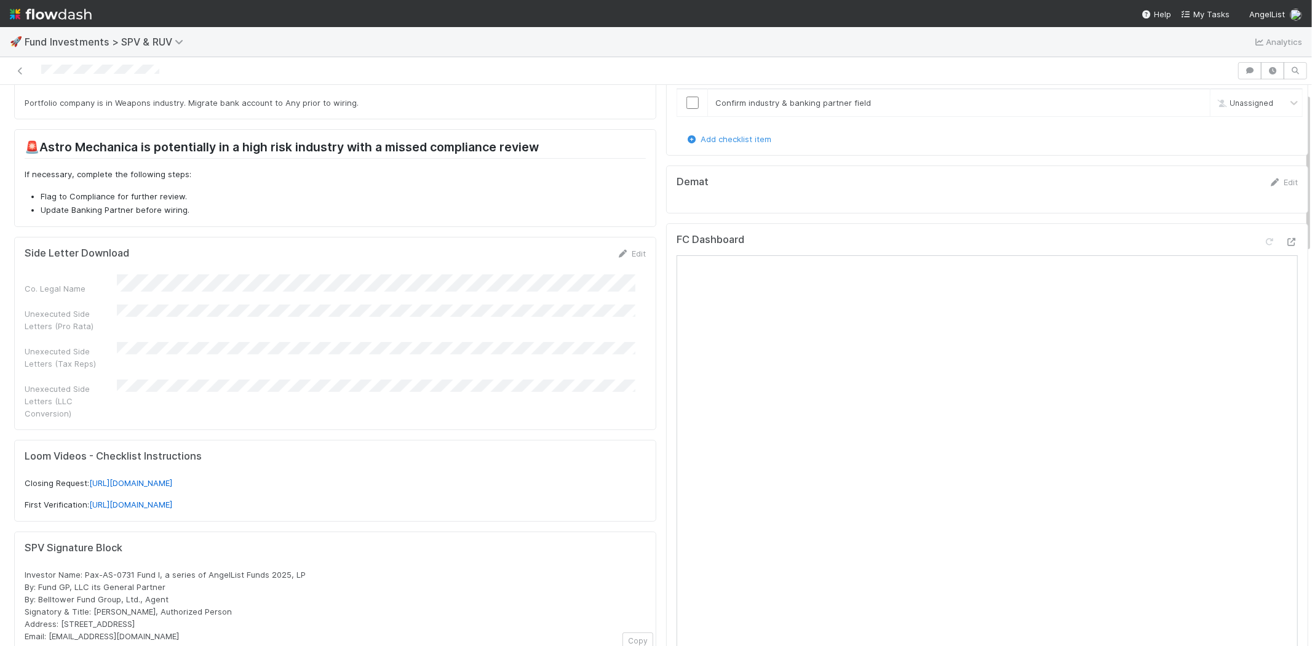
scroll to position [205, 0]
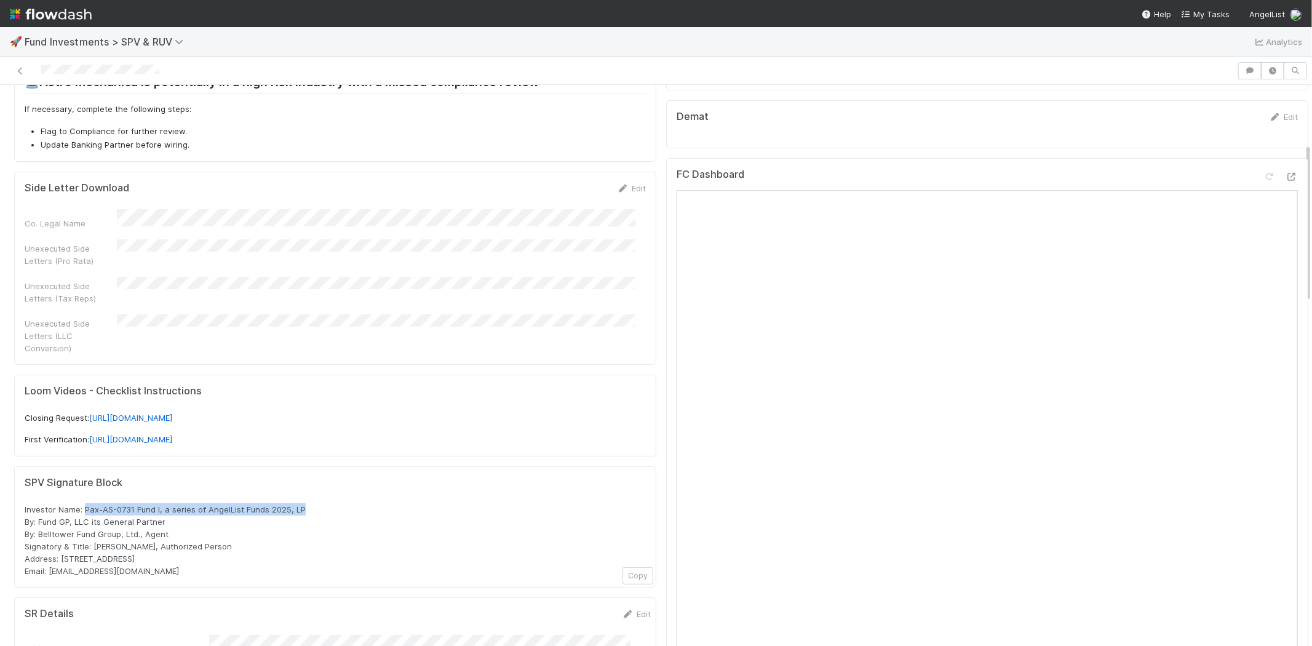
drag, startPoint x: 84, startPoint y: 491, endPoint x: 314, endPoint y: 494, distance: 230.7
click at [314, 503] on div "Investor Name: Pax-AS-0731 Fund I, a series of AngelList Funds 2025, LP By: Fun…" at bounding box center [335, 540] width 621 height 74
copy span "Pax-AS-0731 Fund I, a series of AngelList Funds 2025, LP"
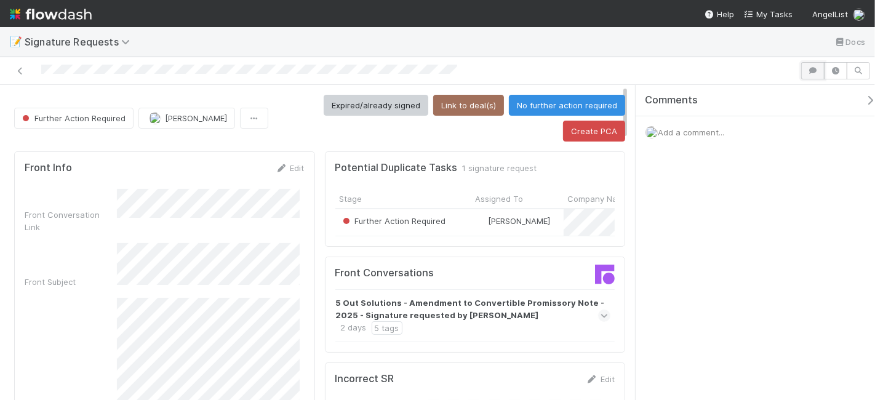
click at [810, 70] on icon "button" at bounding box center [812, 70] width 12 height 7
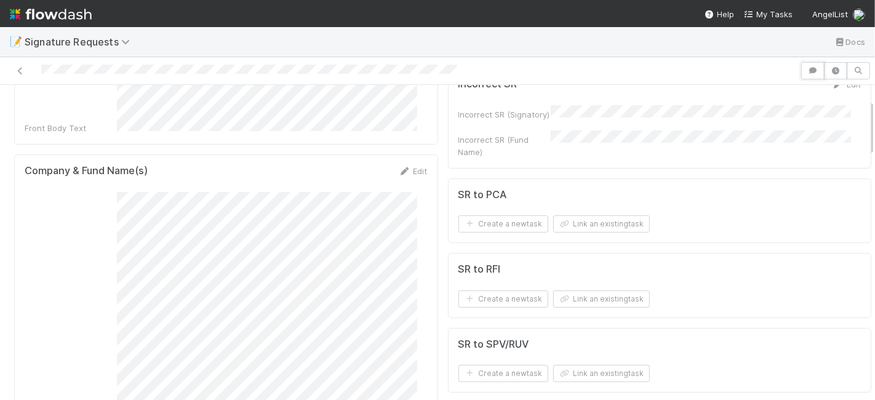
scroll to position [273, 0]
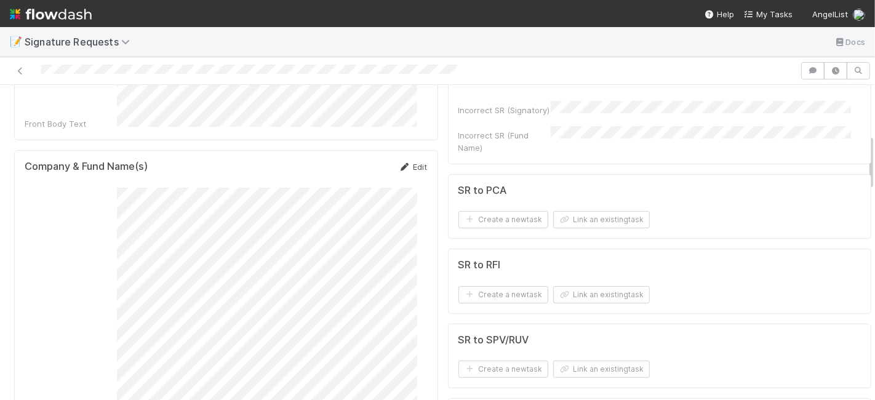
click at [415, 162] on link "Edit" at bounding box center [413, 167] width 29 height 10
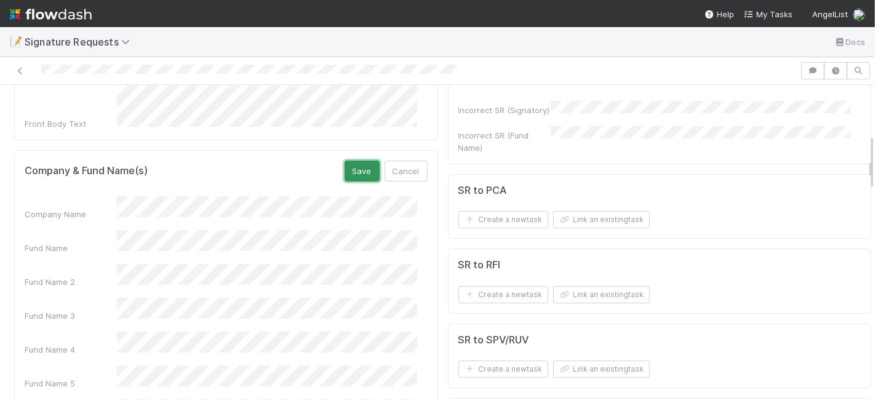
click at [355, 161] on button "Save" at bounding box center [361, 171] width 35 height 21
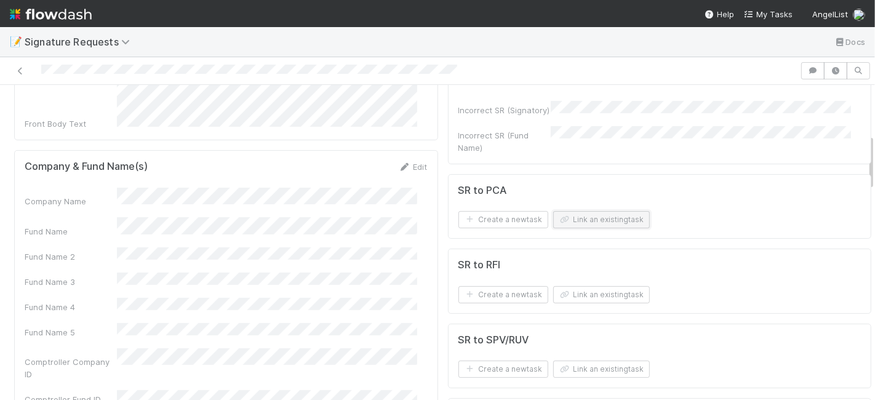
click at [578, 216] on button "Link an existing task" at bounding box center [601, 219] width 97 height 17
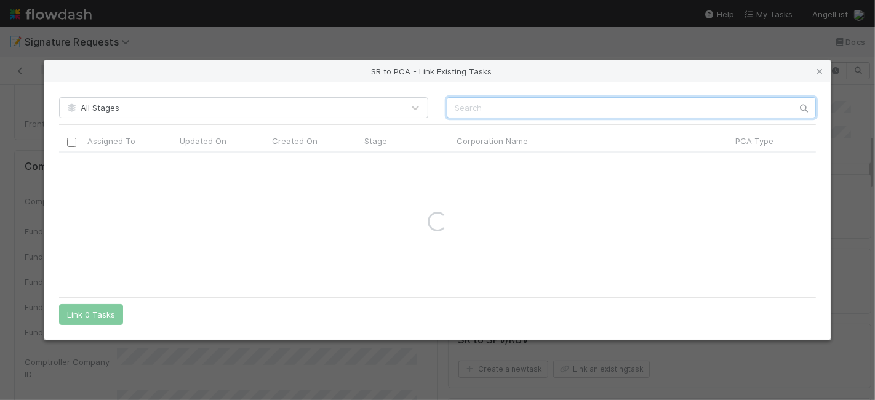
click at [484, 105] on input "text" at bounding box center [631, 107] width 369 height 21
paste input "5 Out Solutions, INC"
drag, startPoint x: 513, startPoint y: 103, endPoint x: 653, endPoint y: 109, distance: 139.8
click at [653, 109] on input "5 Out Solutions, INC" at bounding box center [631, 107] width 369 height 21
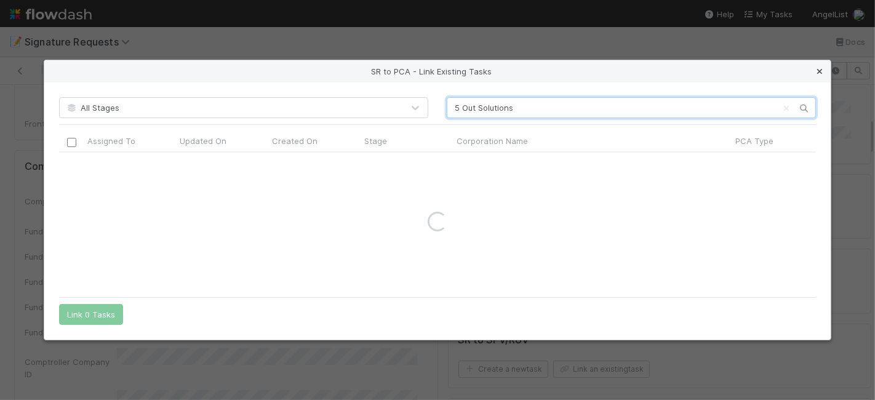
type input "5 Out Solutions"
drag, startPoint x: 817, startPoint y: 69, endPoint x: 783, endPoint y: 85, distance: 37.4
click at [817, 69] on icon at bounding box center [819, 72] width 12 height 8
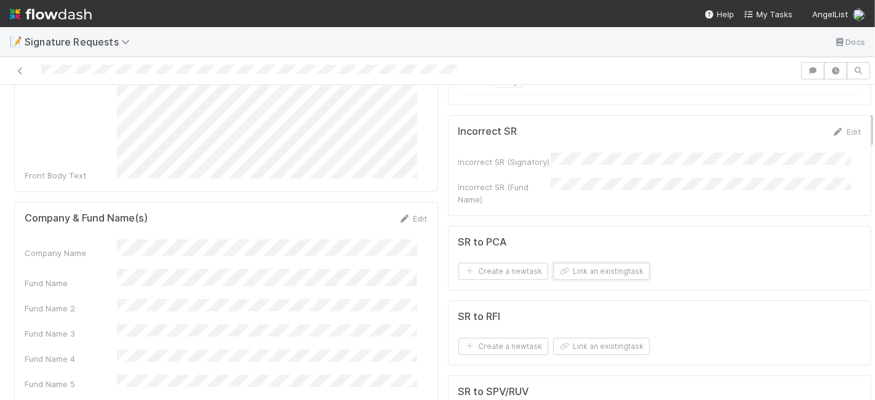
scroll to position [205, 0]
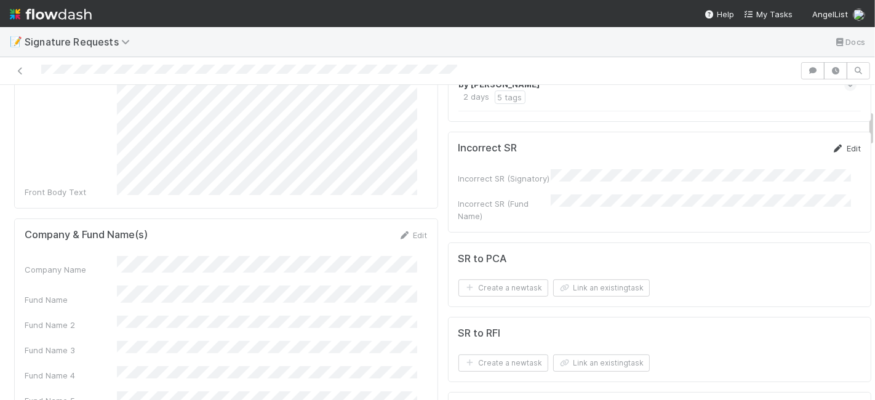
click at [832, 153] on icon at bounding box center [838, 149] width 12 height 8
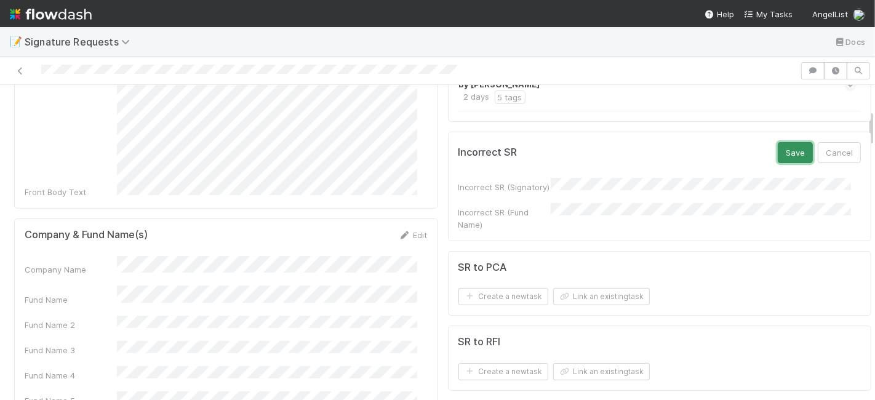
click at [777, 152] on button "Save" at bounding box center [794, 152] width 35 height 21
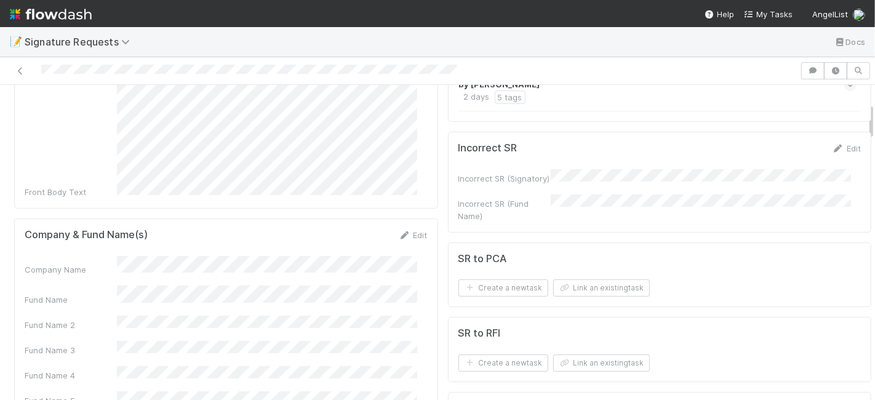
scroll to position [0, 0]
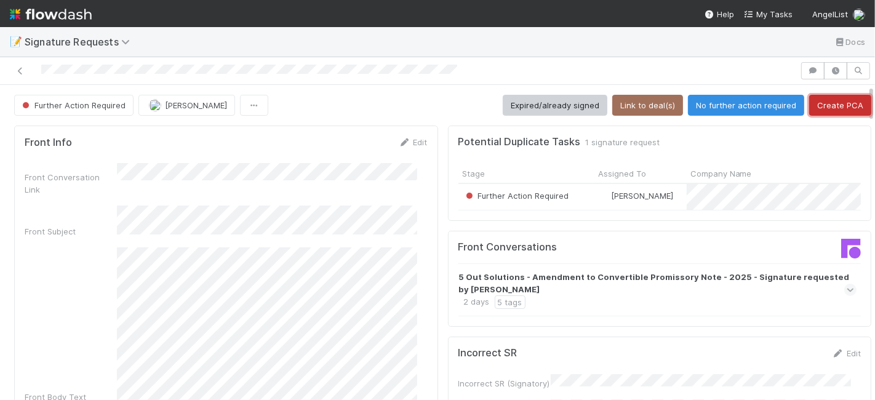
click at [820, 97] on button "Create PCA" at bounding box center [840, 105] width 62 height 21
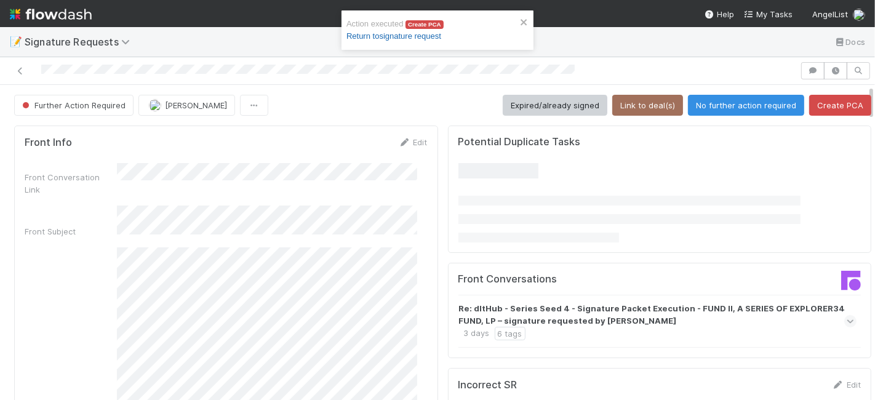
click at [414, 37] on link "Return to signature request" at bounding box center [393, 35] width 95 height 9
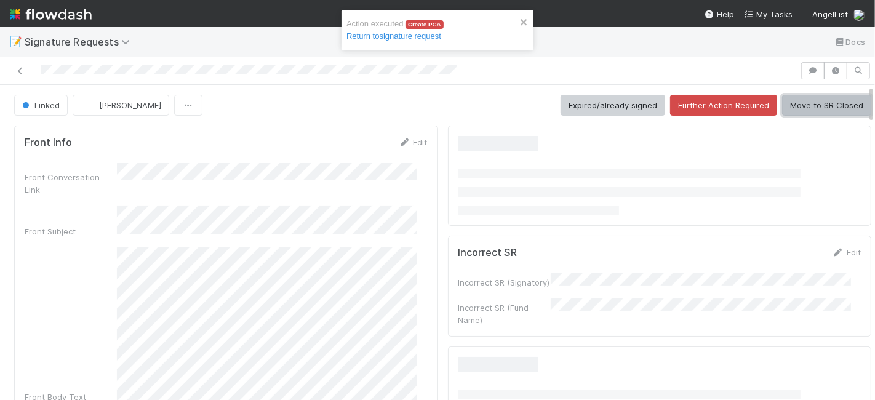
click at [810, 99] on button "Move to SR Closed" at bounding box center [826, 105] width 89 height 21
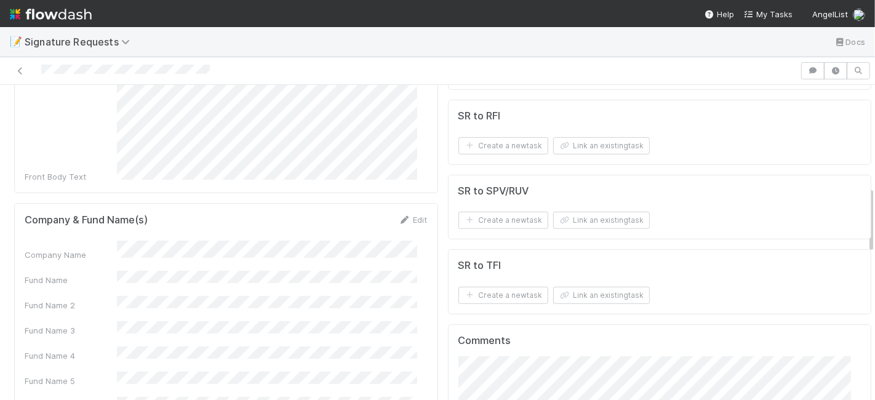
scroll to position [546, 0]
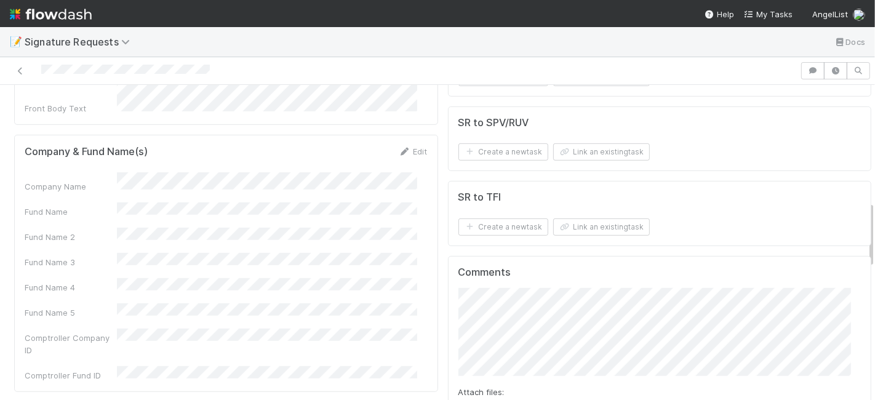
click at [407, 145] on div "Edit" at bounding box center [413, 151] width 29 height 12
click at [404, 146] on link "Edit" at bounding box center [413, 151] width 29 height 10
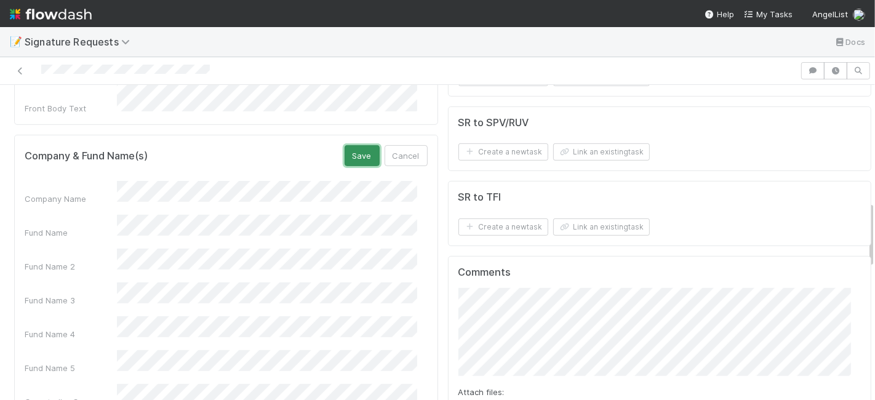
click at [344, 145] on button "Save" at bounding box center [361, 155] width 35 height 21
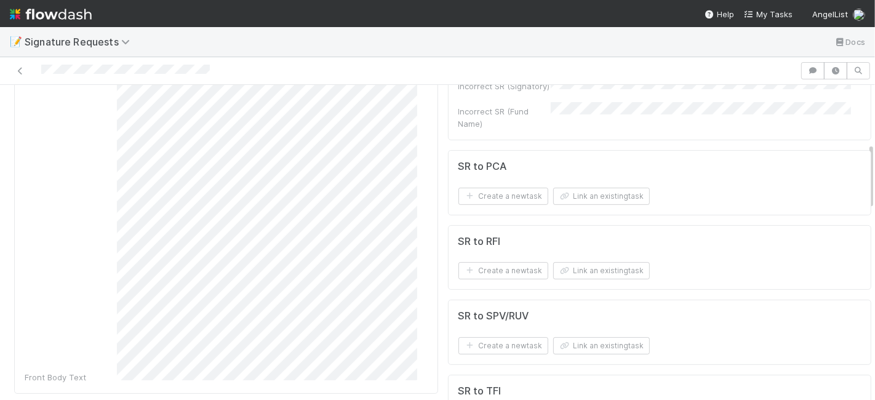
scroll to position [273, 0]
click at [587, 192] on button "Link an existing task" at bounding box center [601, 200] width 97 height 17
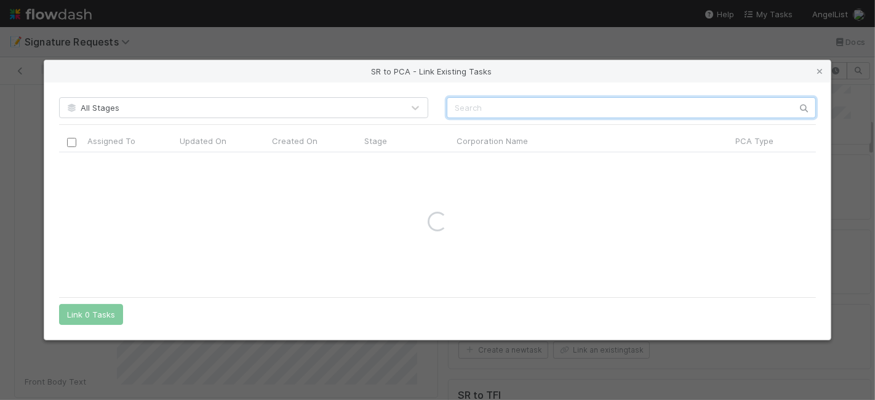
click at [493, 102] on input "text" at bounding box center [631, 107] width 369 height 21
paste input "Atomic Industries, Inc."
drag, startPoint x: 519, startPoint y: 109, endPoint x: 590, endPoint y: 113, distance: 71.4
click at [590, 113] on input "Atomic Industries, Inc." at bounding box center [631, 107] width 369 height 21
type input "Atomic Industries"
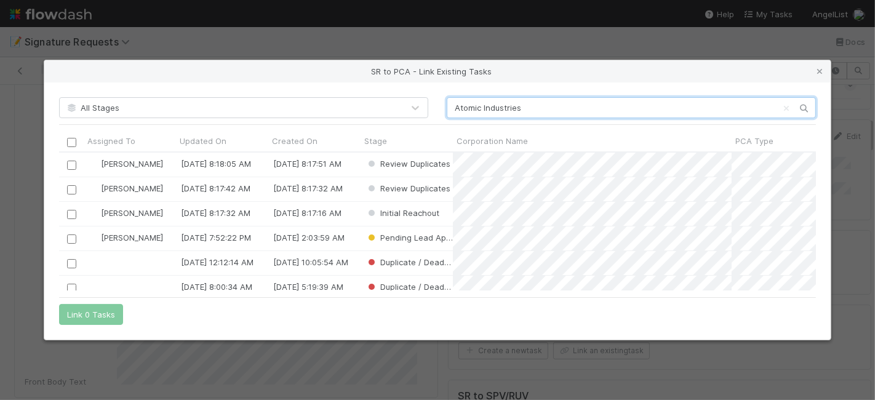
scroll to position [128, 746]
click at [820, 70] on icon at bounding box center [819, 72] width 12 height 8
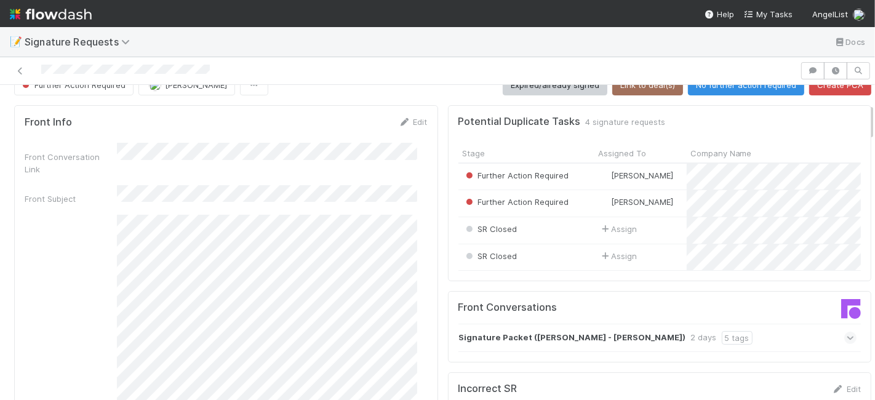
scroll to position [0, 0]
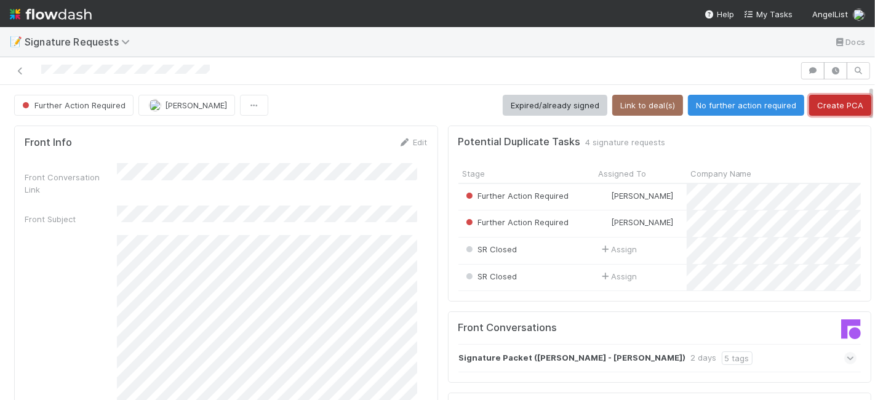
click at [822, 101] on button "Create PCA" at bounding box center [840, 105] width 62 height 21
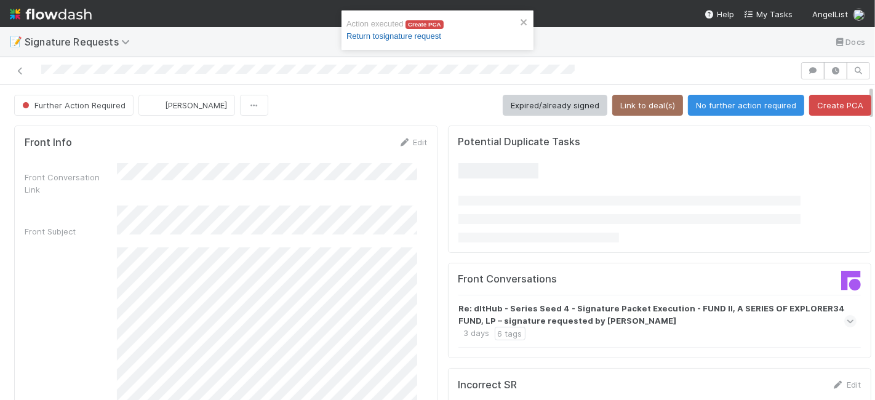
click at [408, 34] on link "Return to signature request" at bounding box center [393, 35] width 95 height 9
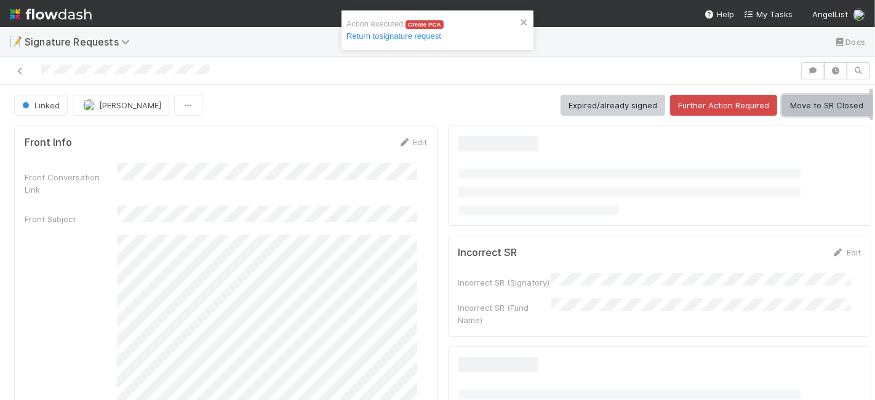
click at [796, 104] on button "Move to SR Closed" at bounding box center [826, 105] width 89 height 21
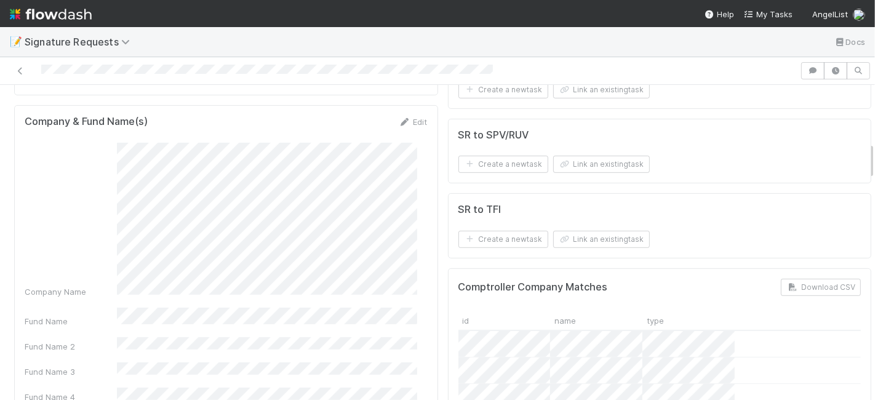
scroll to position [410, 0]
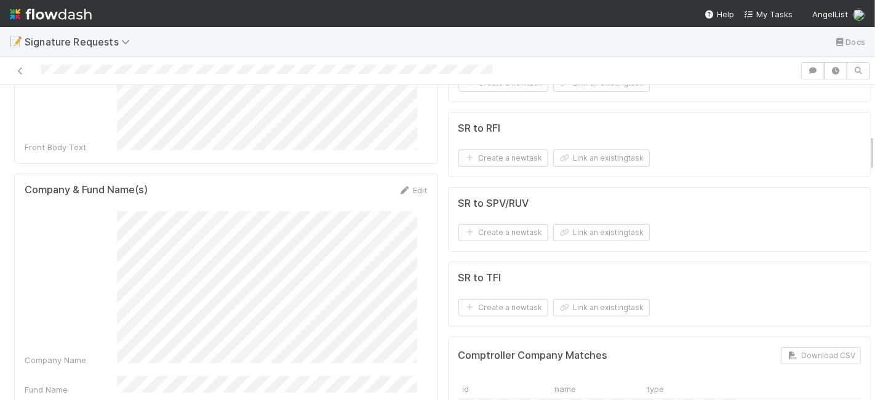
click at [399, 184] on div "Edit" at bounding box center [413, 190] width 29 height 12
click at [403, 185] on link "Edit" at bounding box center [413, 190] width 29 height 10
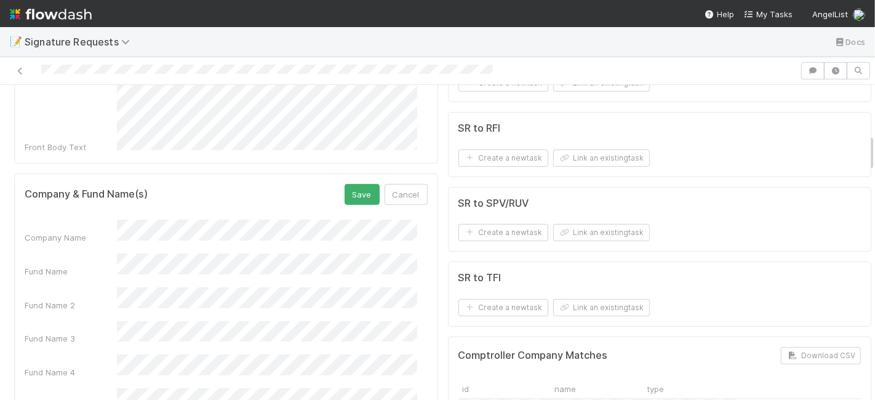
click at [91, 253] on div "Fund Name" at bounding box center [226, 265] width 403 height 24
click at [365, 184] on button "Save" at bounding box center [361, 194] width 35 height 21
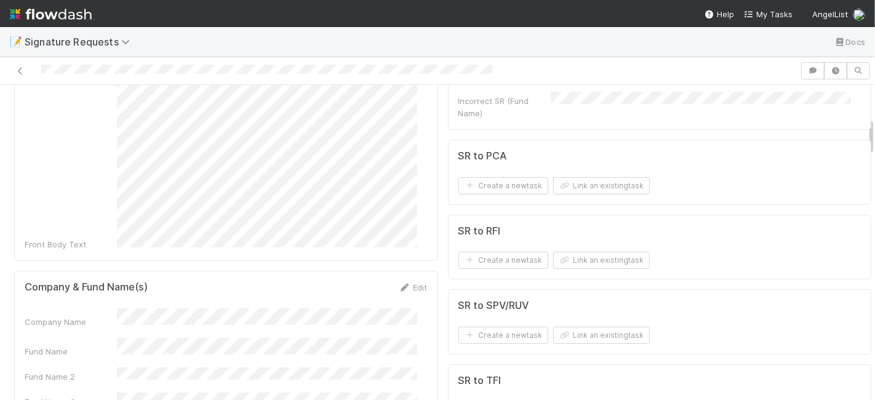
scroll to position [273, 0]
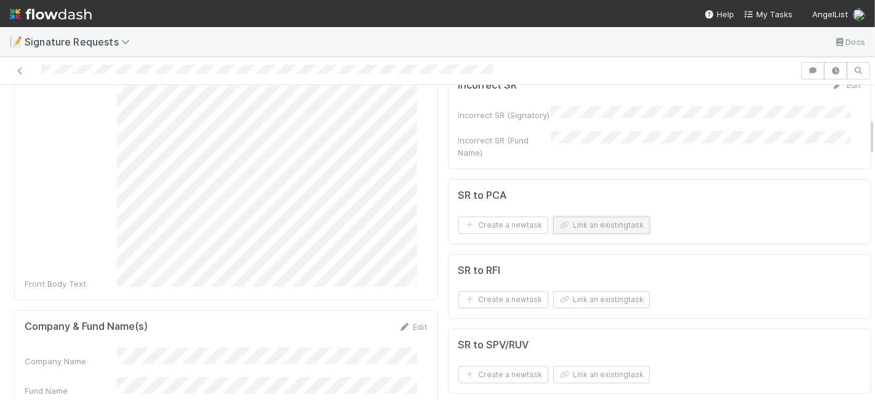
click at [608, 216] on button "Link an existing task" at bounding box center [601, 224] width 97 height 17
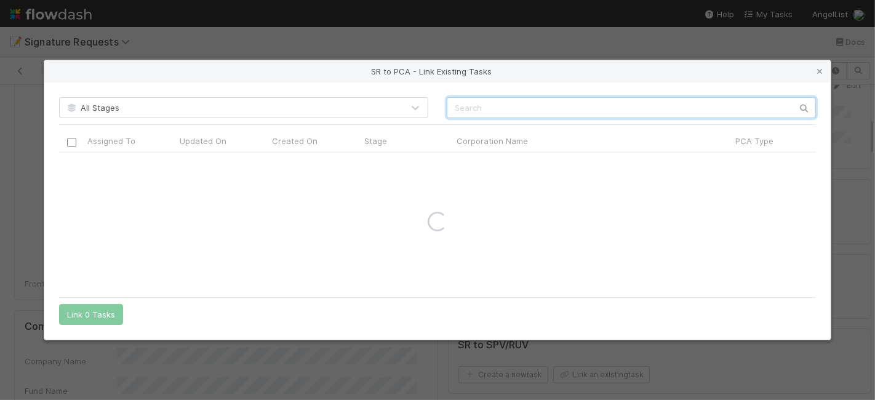
click at [491, 103] on input "text" at bounding box center [631, 107] width 369 height 21
paste input "Kodif Inc."
type input "Kodif Inc."
click at [820, 72] on icon at bounding box center [819, 72] width 12 height 8
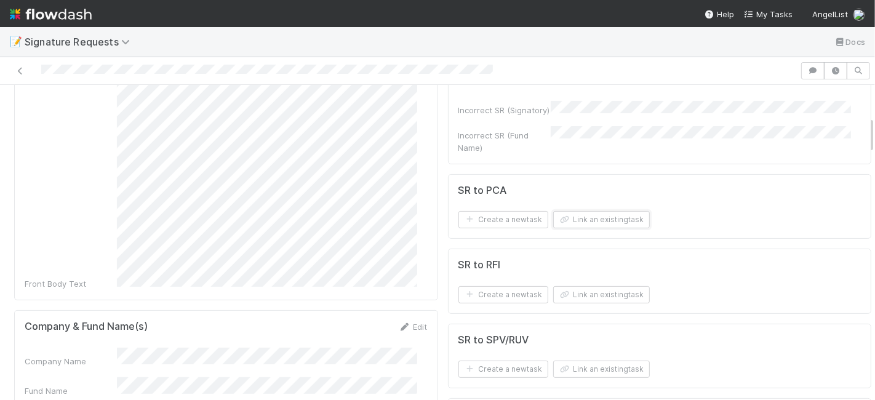
scroll to position [205, 0]
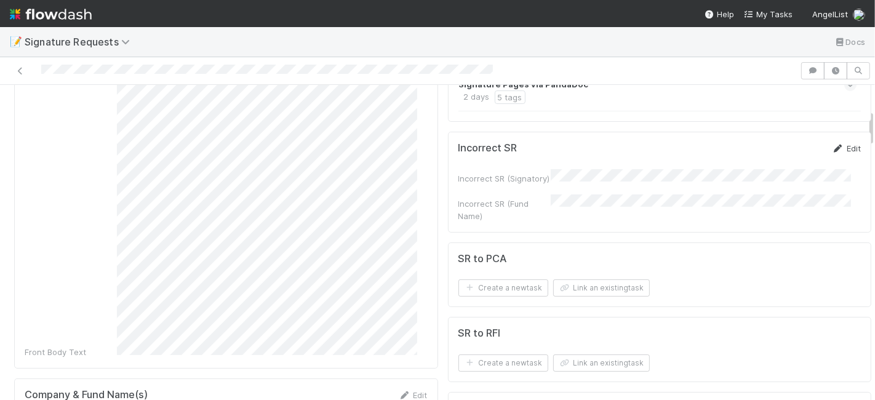
click at [832, 153] on link "Edit" at bounding box center [846, 148] width 29 height 10
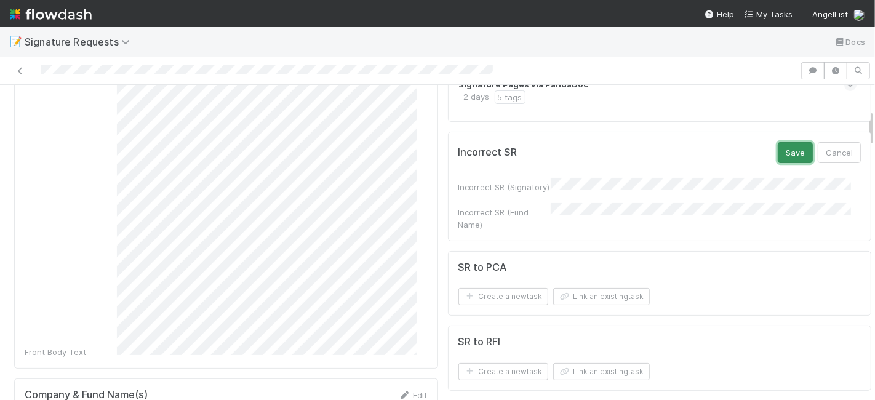
click at [780, 157] on button "Save" at bounding box center [794, 152] width 35 height 21
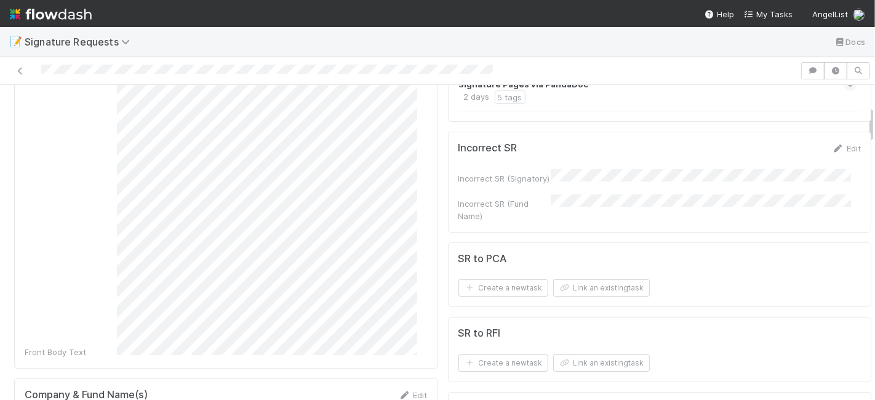
scroll to position [0, 0]
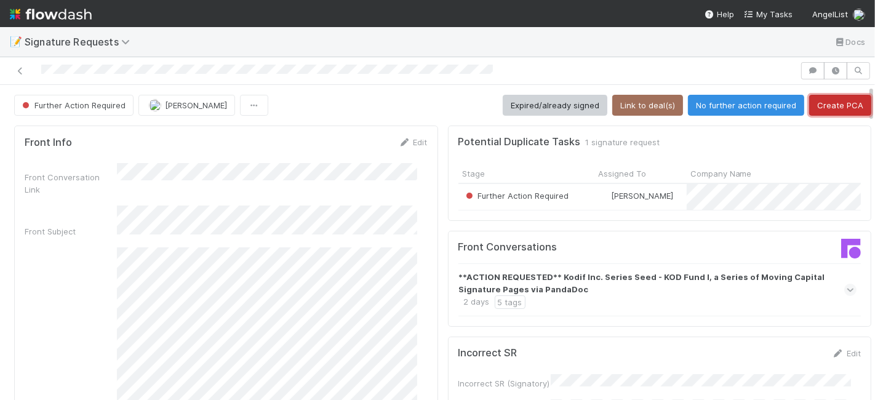
click at [826, 111] on button "Create PCA" at bounding box center [840, 105] width 62 height 21
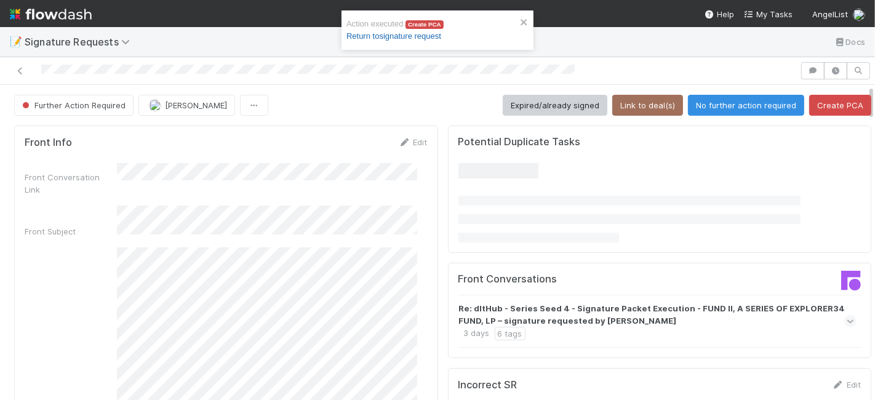
click at [390, 34] on link "Return to signature request" at bounding box center [393, 35] width 95 height 9
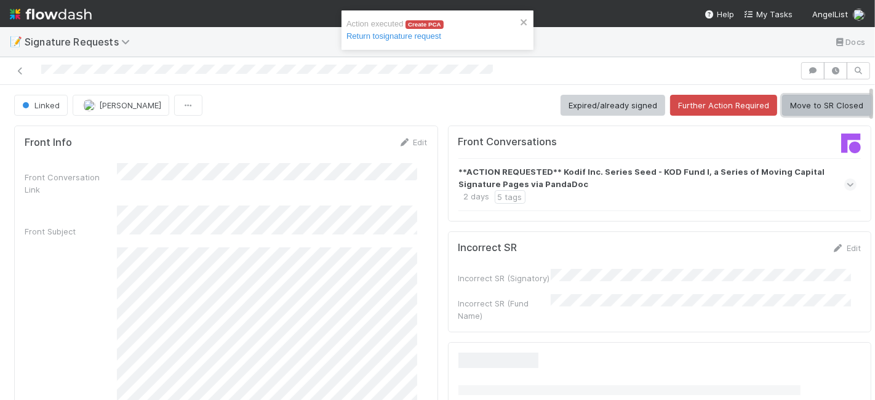
click at [810, 112] on button "Move to SR Closed" at bounding box center [826, 105] width 89 height 21
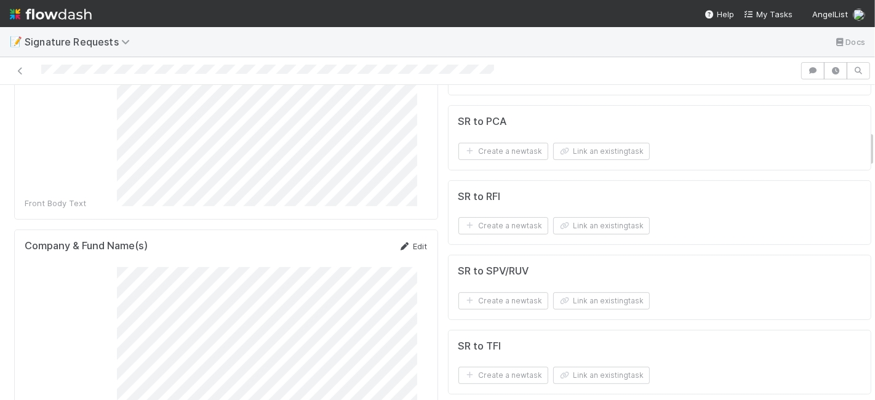
scroll to position [410, 0]
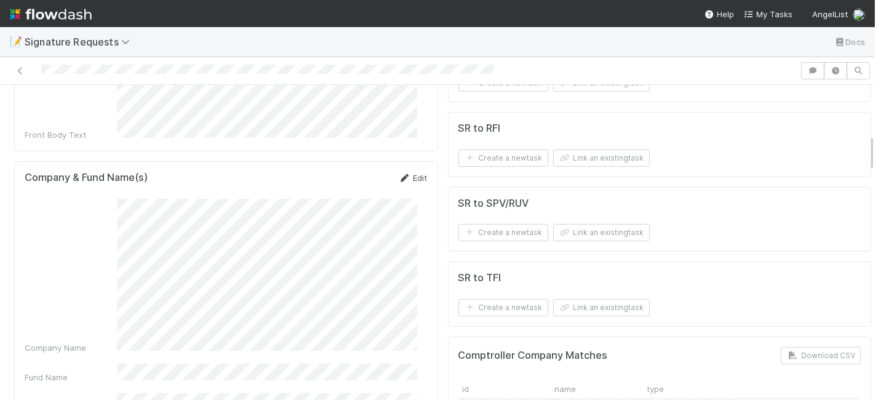
click at [402, 173] on link "Edit" at bounding box center [413, 178] width 29 height 10
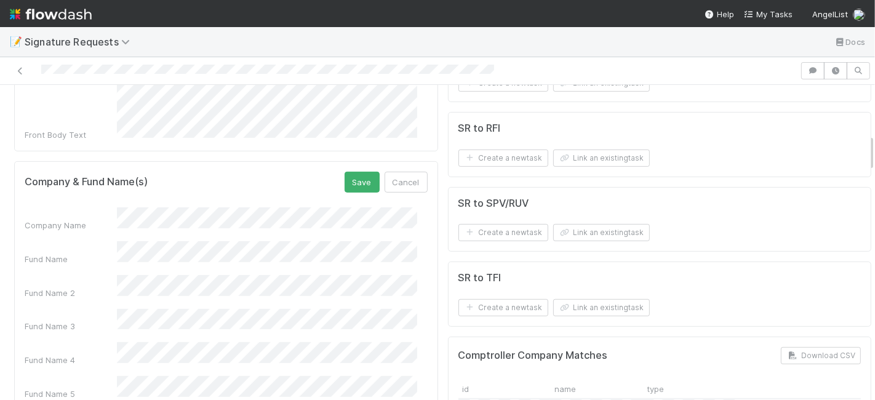
click at [218, 207] on div "Company Name Fund Name Fund Name 2 Fund Name 3 Fund Name 4 Fund Name 5 Comptrol…" at bounding box center [226, 343] width 403 height 273
click at [349, 172] on button "Save" at bounding box center [361, 182] width 35 height 21
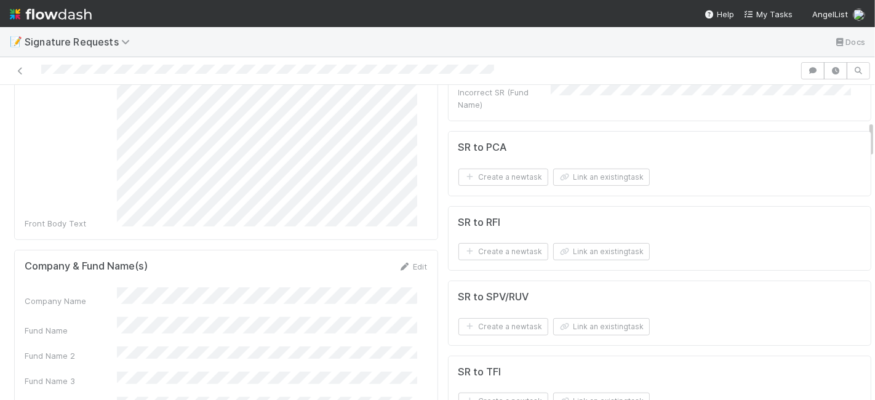
scroll to position [205, 0]
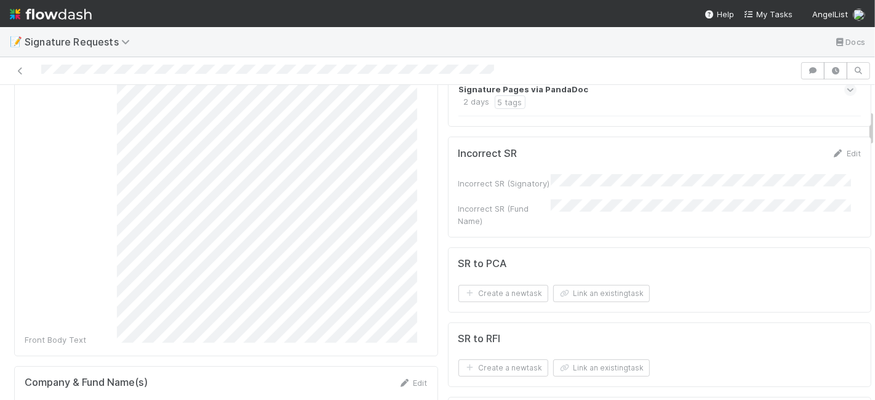
drag, startPoint x: 824, startPoint y: 150, endPoint x: 720, endPoint y: 168, distance: 105.5
click at [832, 150] on link "Edit" at bounding box center [846, 153] width 29 height 10
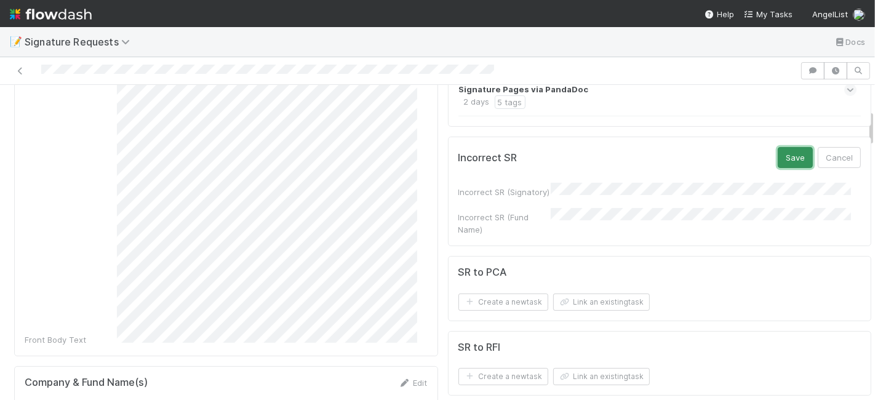
click at [779, 156] on button "Save" at bounding box center [794, 157] width 35 height 21
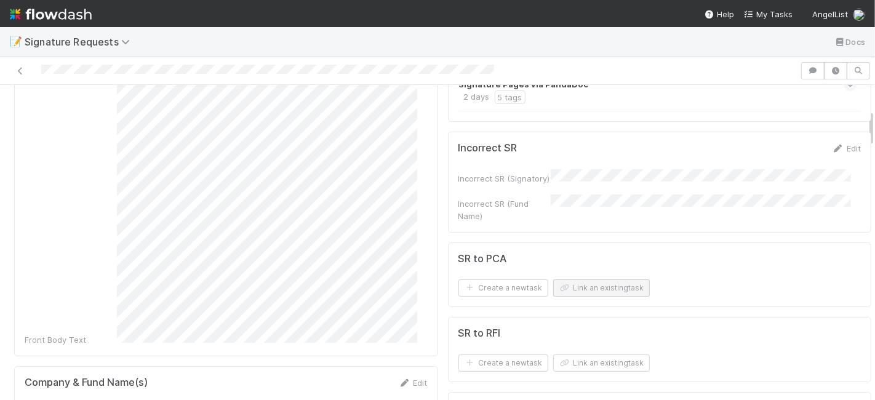
drag, startPoint x: 595, startPoint y: 278, endPoint x: 594, endPoint y: 289, distance: 11.2
click at [594, 280] on form "SR to PCA Create a new task Link an existing task" at bounding box center [659, 275] width 403 height 44
click at [594, 291] on button "Link an existing task" at bounding box center [601, 287] width 97 height 17
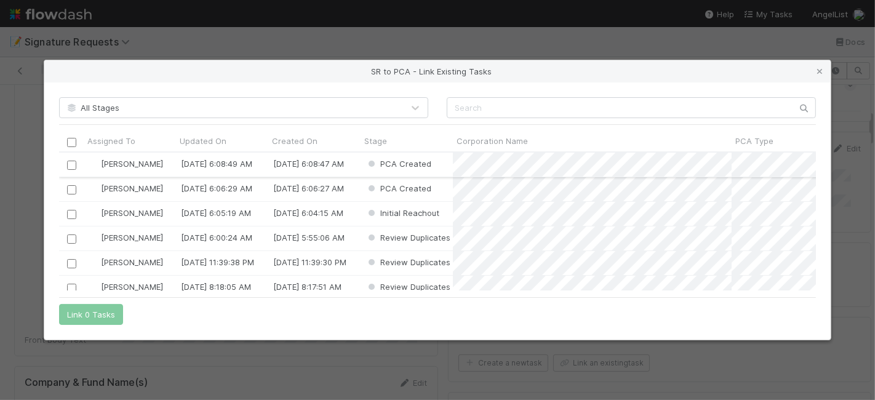
scroll to position [128, 746]
click at [71, 166] on input "checkbox" at bounding box center [71, 165] width 9 height 9
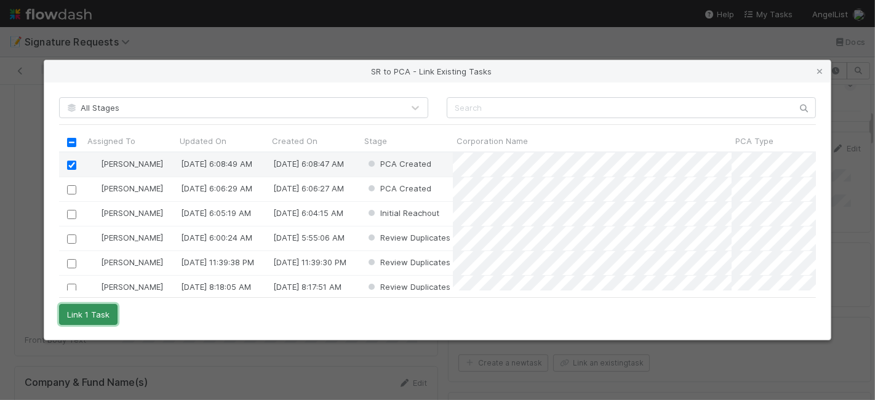
click at [84, 310] on button "Link 1 Task" at bounding box center [88, 314] width 58 height 21
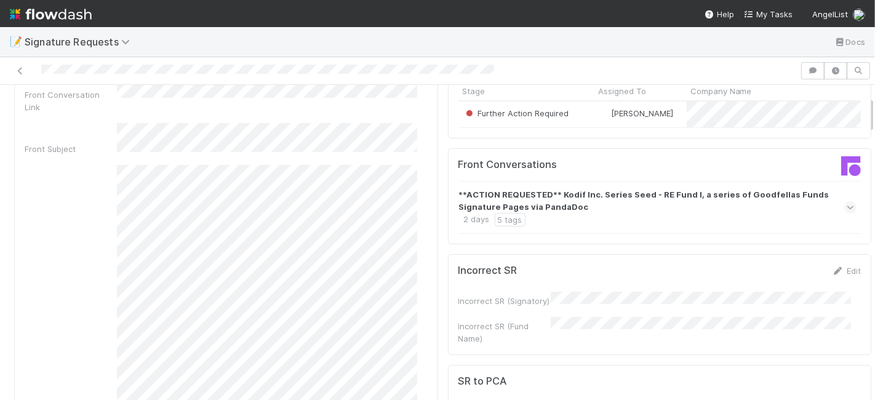
scroll to position [0, 0]
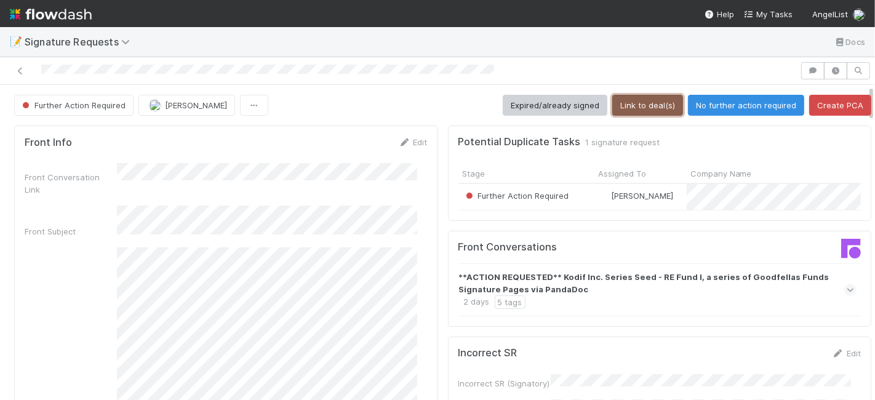
click at [634, 97] on button "Link to deal(s)" at bounding box center [647, 105] width 71 height 21
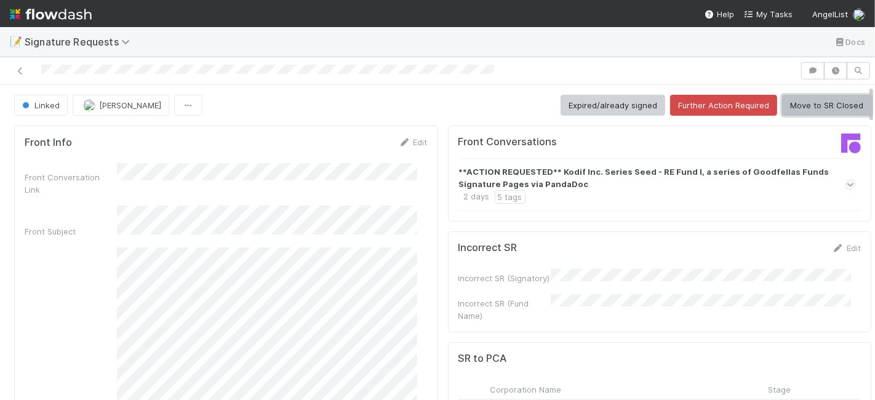
click at [792, 101] on button "Move to SR Closed" at bounding box center [826, 105] width 89 height 21
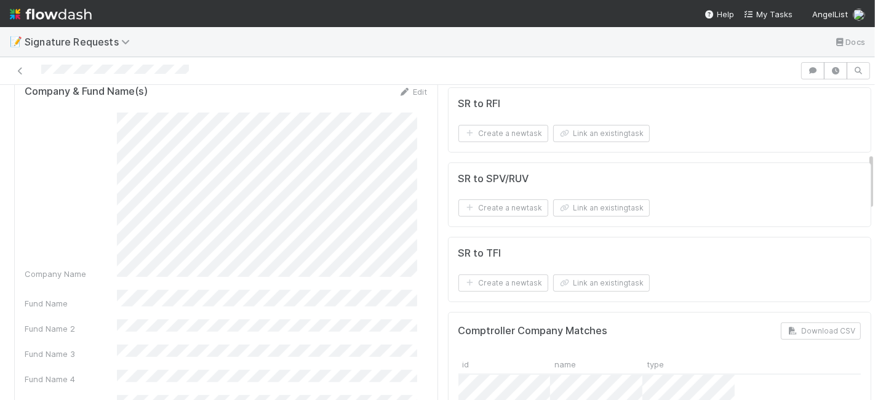
scroll to position [341, 0]
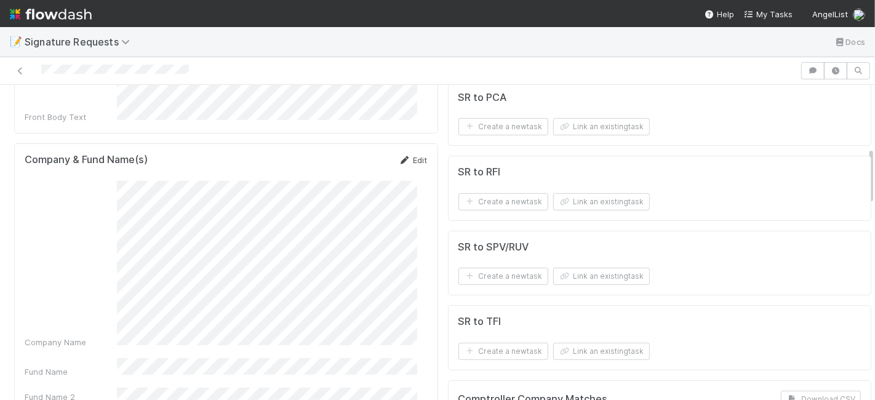
click at [399, 156] on icon at bounding box center [405, 160] width 12 height 8
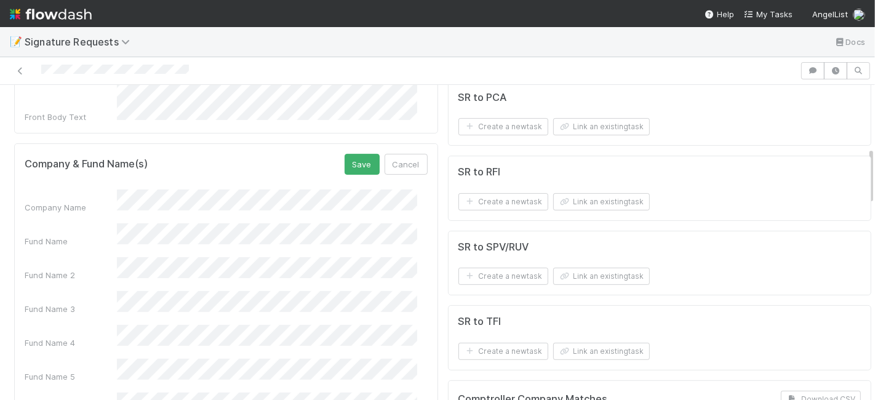
click at [66, 223] on div "Fund Name" at bounding box center [226, 235] width 403 height 24
click at [355, 154] on button "Save" at bounding box center [361, 164] width 35 height 21
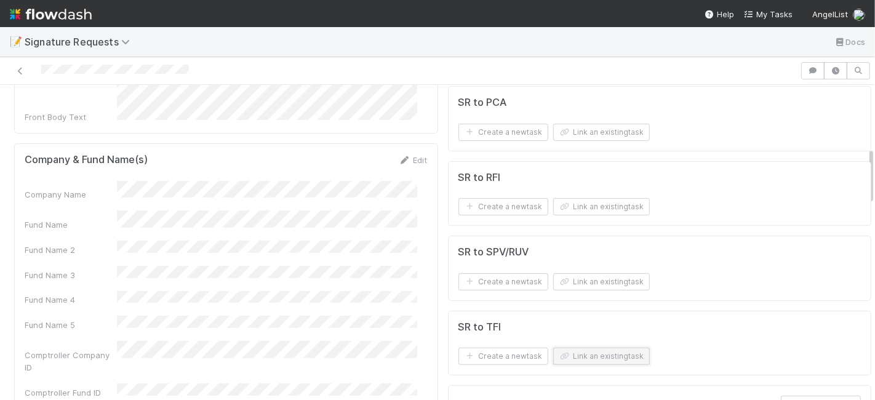
click at [573, 348] on button "Link an existing task" at bounding box center [601, 356] width 97 height 17
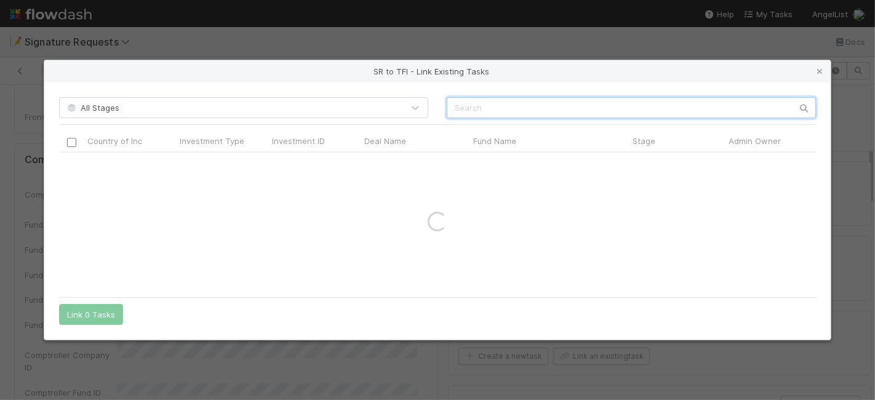
click at [493, 105] on input "text" at bounding box center [631, 107] width 369 height 21
paste input "Kibu, Inc"
drag, startPoint x: 474, startPoint y: 106, endPoint x: 558, endPoint y: 119, distance: 85.2
click at [558, 119] on div "All Stages Kibu, Inc Country of Inc Investment Type Investment ID Deal Name Fun…" at bounding box center [437, 210] width 786 height 257
type input "Kibu"
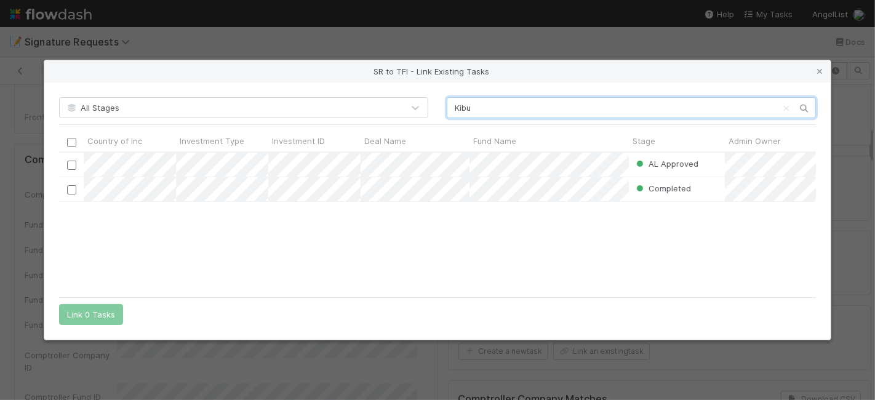
scroll to position [128, 746]
click at [337, 229] on div "AL Approved Karan Thapar 8/22/25, 4:30:57 AM 8/22/25, 12:26:31 PM Completed Col…" at bounding box center [437, 222] width 757 height 138
click at [68, 162] on input "checkbox" at bounding box center [71, 165] width 9 height 9
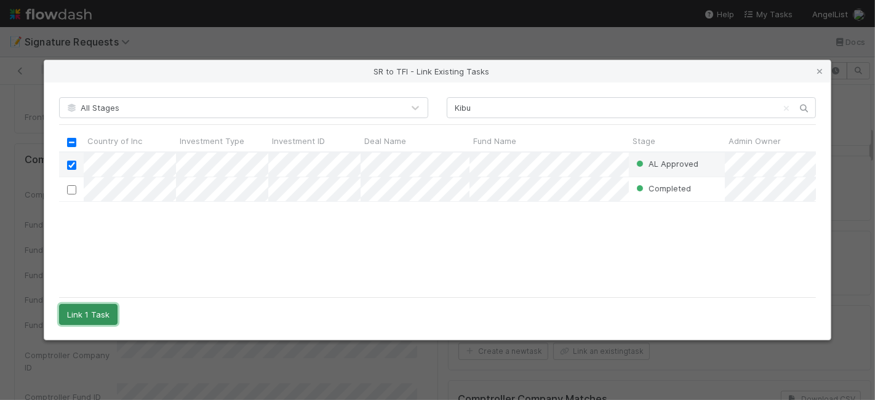
click at [87, 318] on button "Link 1 Task" at bounding box center [88, 314] width 58 height 21
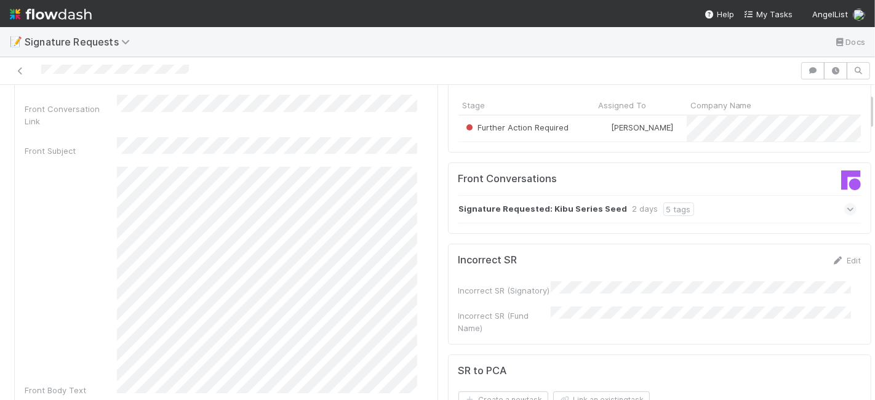
scroll to position [0, 0]
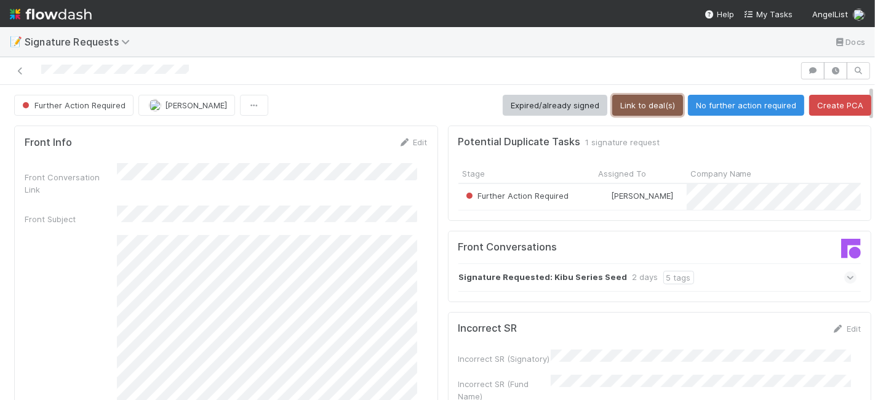
click at [637, 106] on button "Link to deal(s)" at bounding box center [647, 105] width 71 height 21
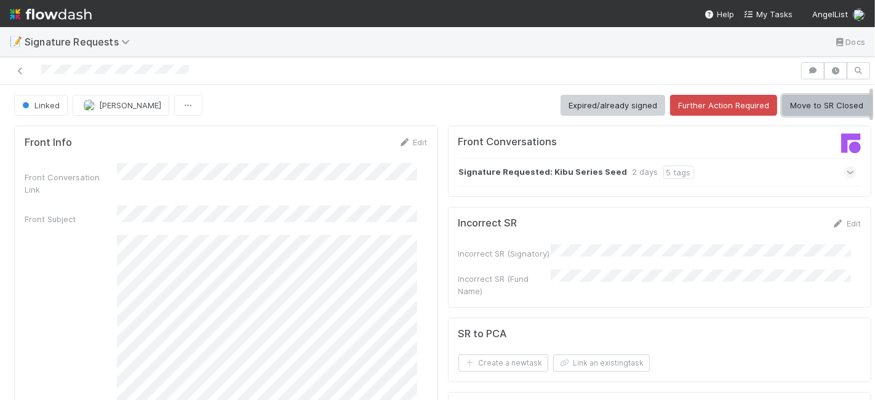
click at [819, 112] on button "Move to SR Closed" at bounding box center [826, 105] width 89 height 21
click at [809, 109] on button "Move to SR Closed" at bounding box center [826, 105] width 89 height 21
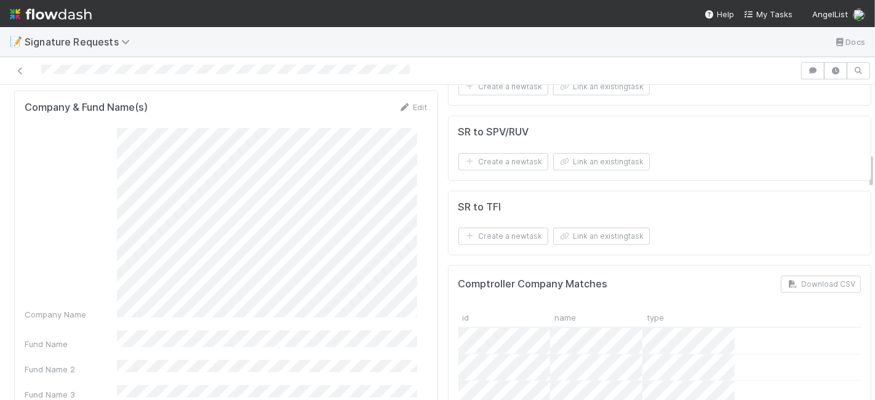
scroll to position [546, 0]
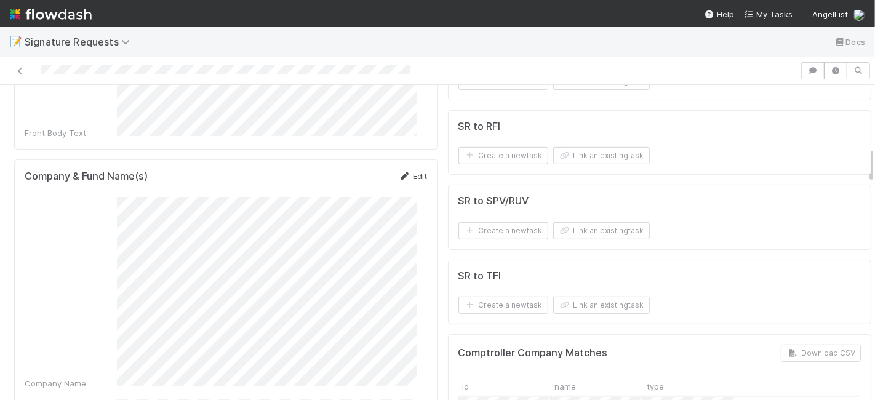
click at [408, 171] on link "Edit" at bounding box center [413, 176] width 29 height 10
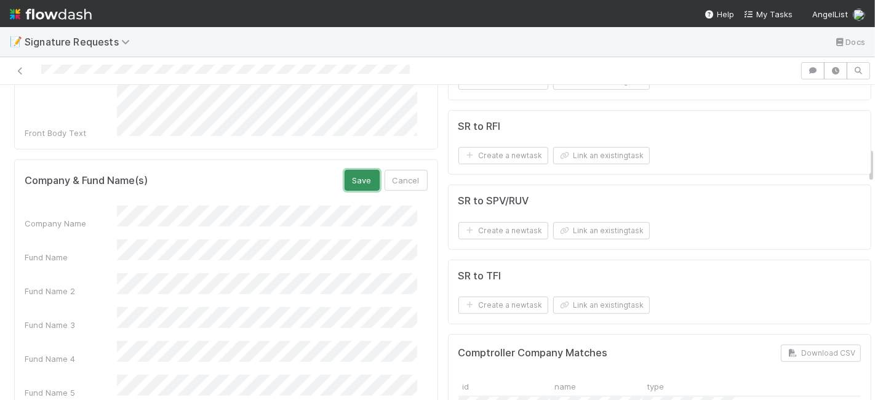
click at [356, 170] on button "Save" at bounding box center [361, 180] width 35 height 21
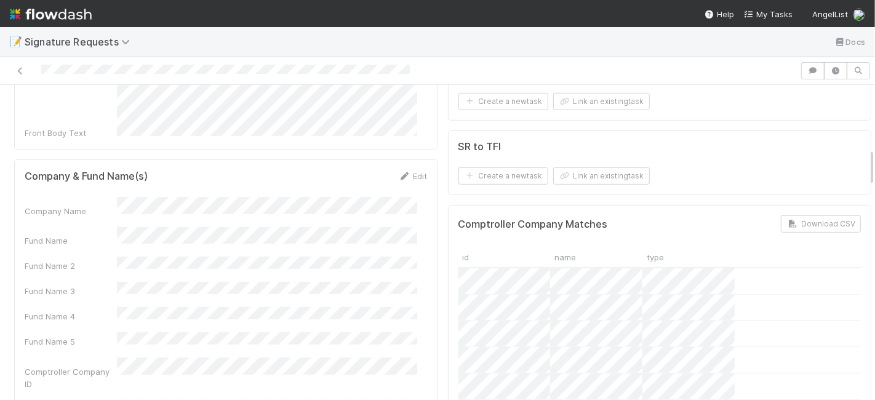
scroll to position [410, 0]
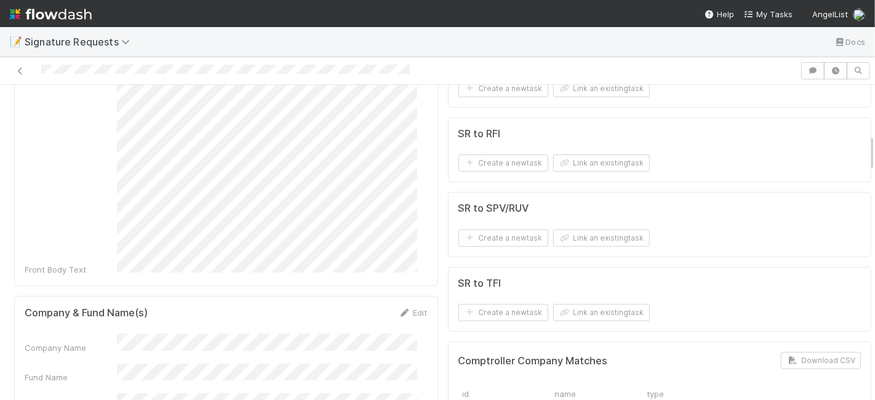
click at [581, 108] on div "SR to PCA Create a new task Link an existing task" at bounding box center [660, 74] width 424 height 65
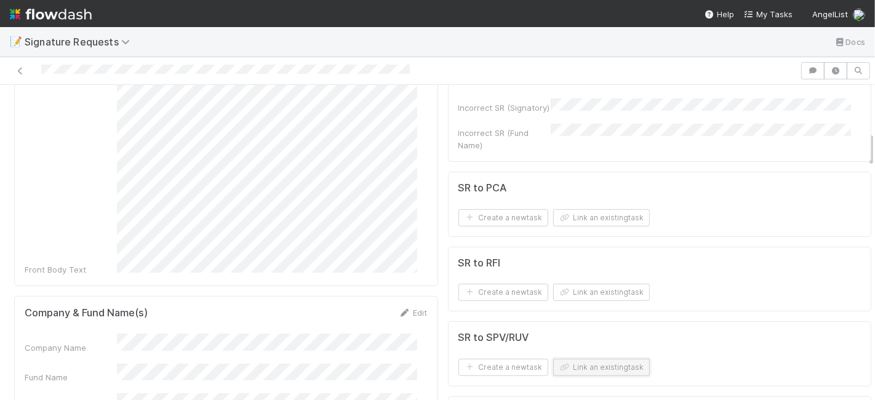
click at [590, 359] on button "Link an existing task" at bounding box center [601, 367] width 97 height 17
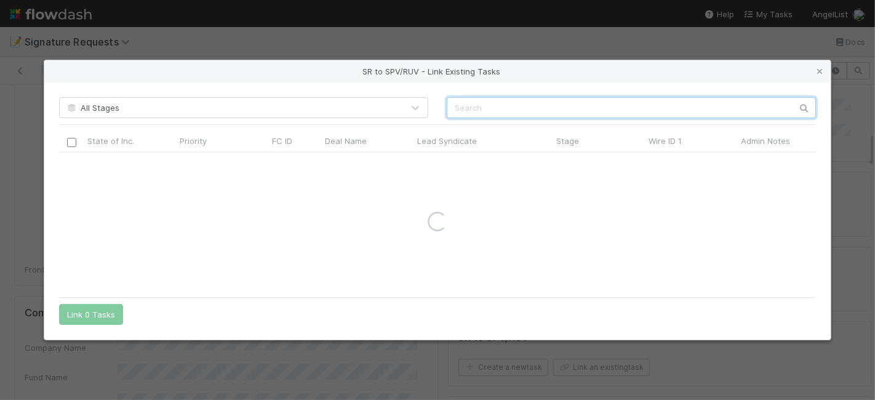
click at [497, 103] on input "text" at bounding box center [631, 107] width 369 height 21
paste input "57649"
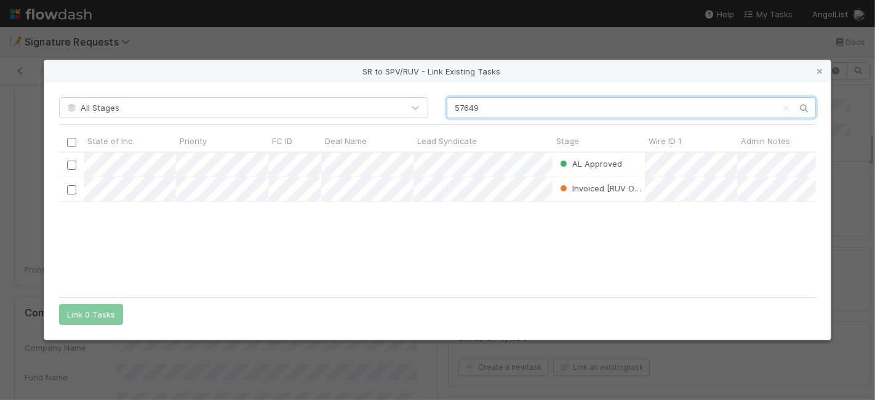
scroll to position [128, 746]
type input "57649"
click at [367, 253] on div "AL Approved GT GPST Team 8/6/25, 11:24:27 PM 8/20/25, 11:55:03 AM Invoiced [RUV…" at bounding box center [437, 222] width 757 height 138
click at [71, 167] on input "checkbox" at bounding box center [71, 165] width 9 height 9
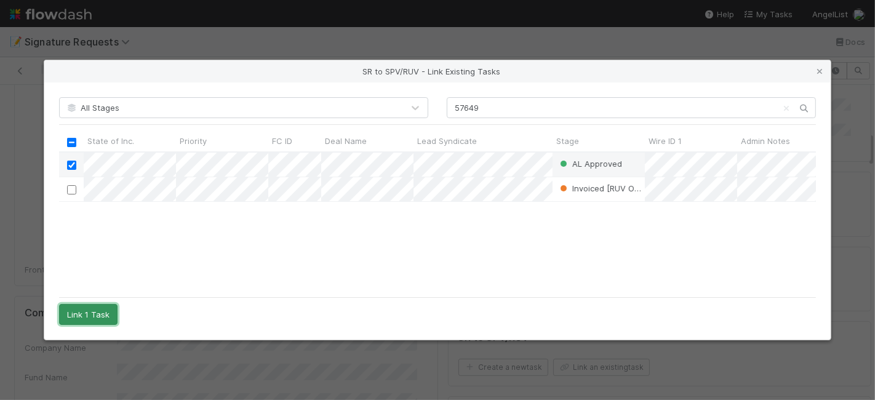
click at [95, 312] on button "Link 1 Task" at bounding box center [88, 314] width 58 height 21
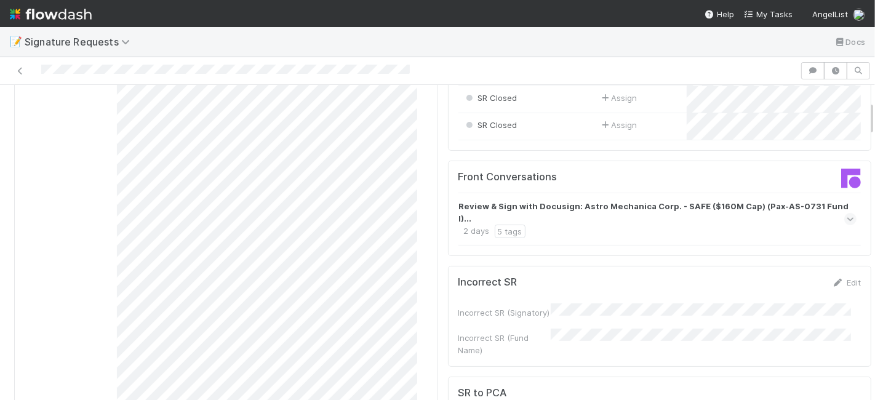
scroll to position [0, 0]
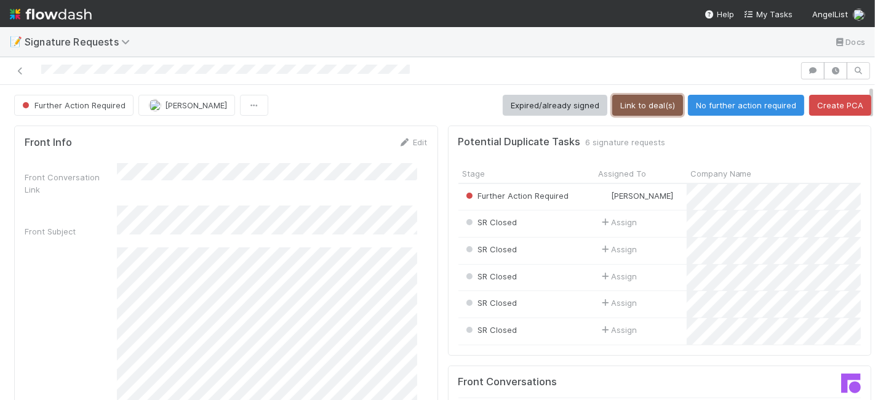
click at [628, 107] on button "Link to deal(s)" at bounding box center [647, 105] width 71 height 21
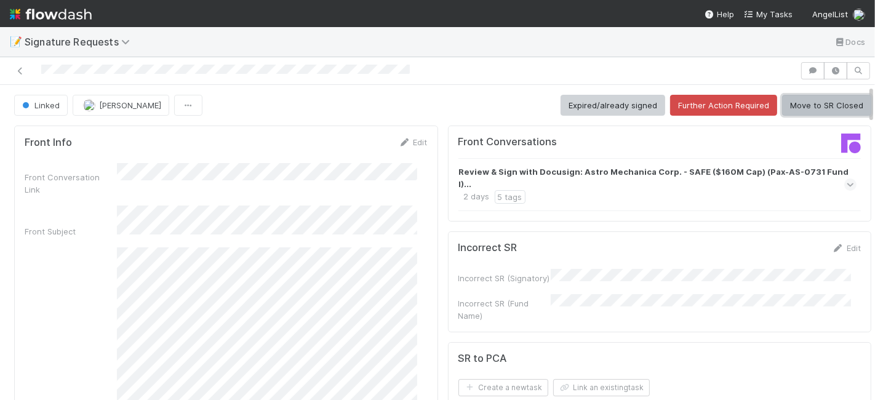
click at [791, 106] on button "Move to SR Closed" at bounding box center [826, 105] width 89 height 21
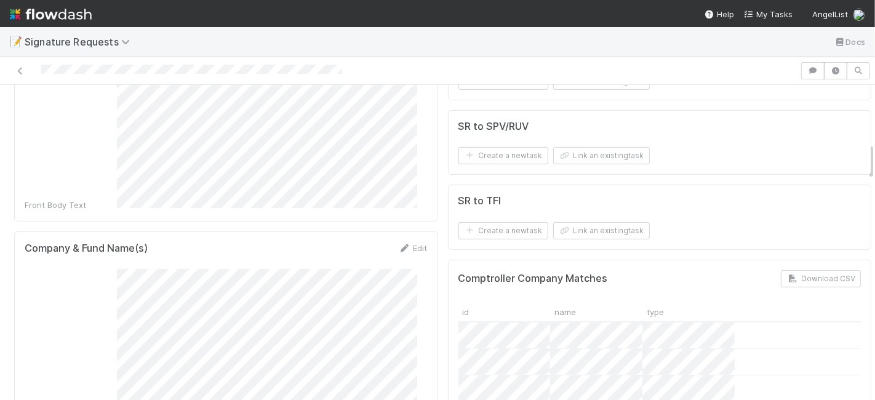
scroll to position [478, 0]
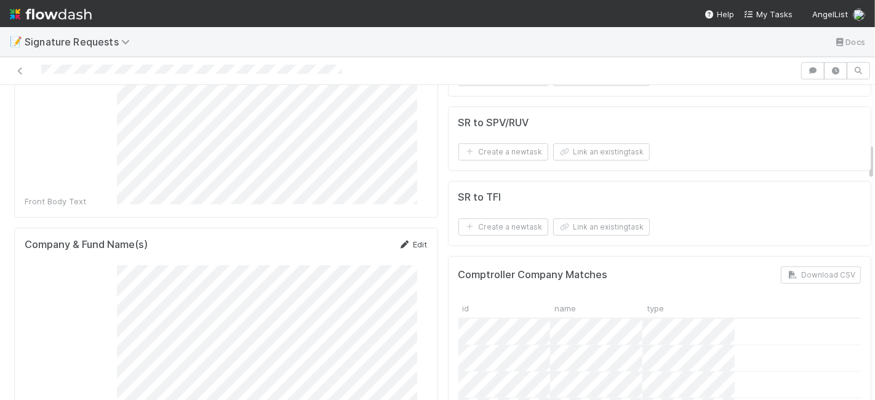
click at [405, 239] on link "Edit" at bounding box center [413, 244] width 29 height 10
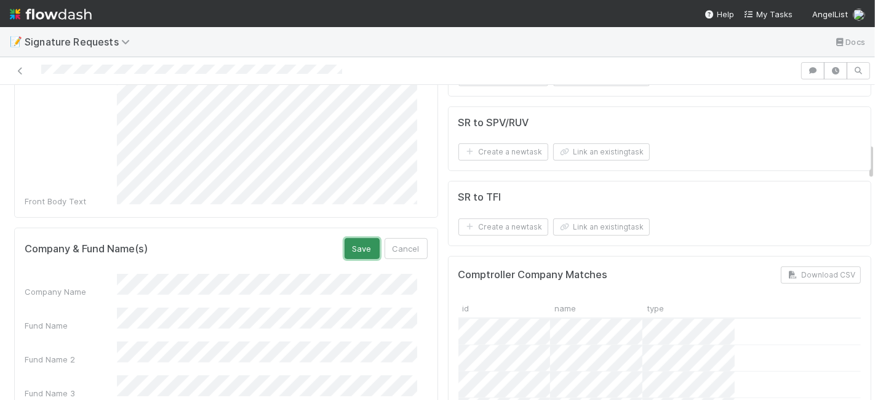
click at [351, 238] on button "Save" at bounding box center [361, 248] width 35 height 21
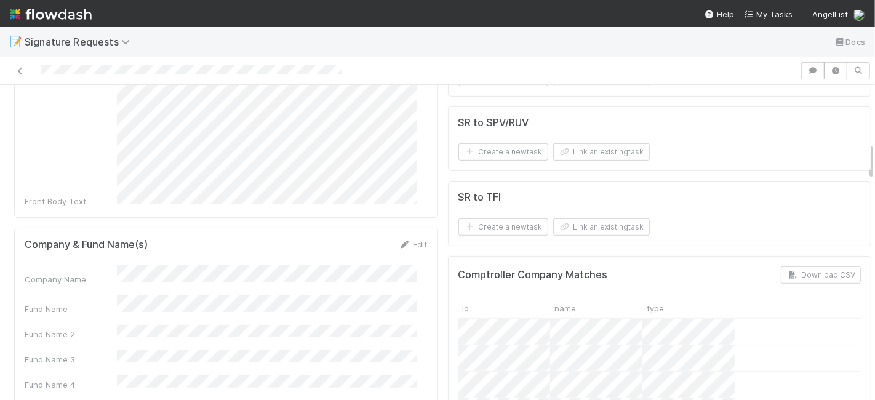
scroll to position [273, 0]
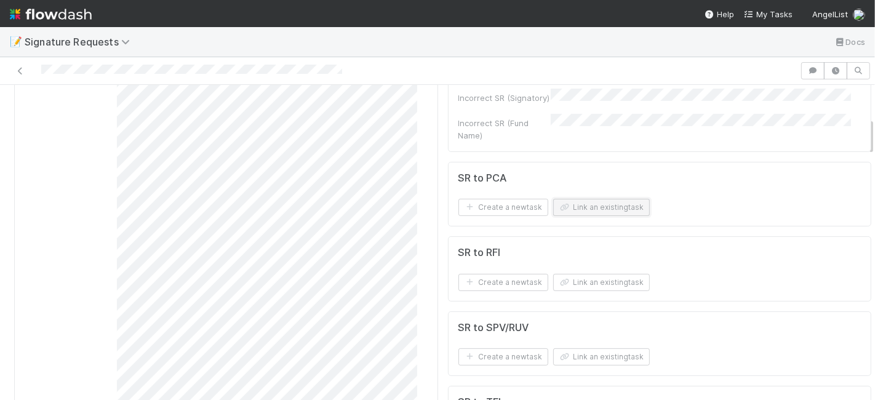
click at [579, 208] on button "Link an existing task" at bounding box center [601, 207] width 97 height 17
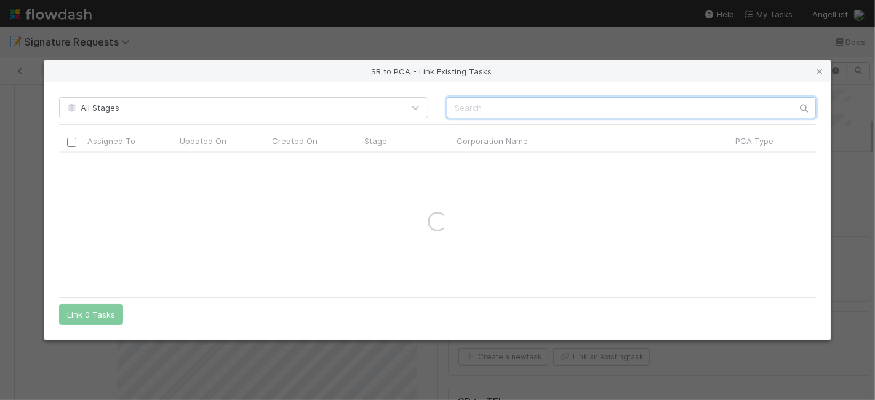
click at [502, 103] on input "text" at bounding box center [631, 107] width 369 height 21
paste input "D.I.Z Soft Ltd."
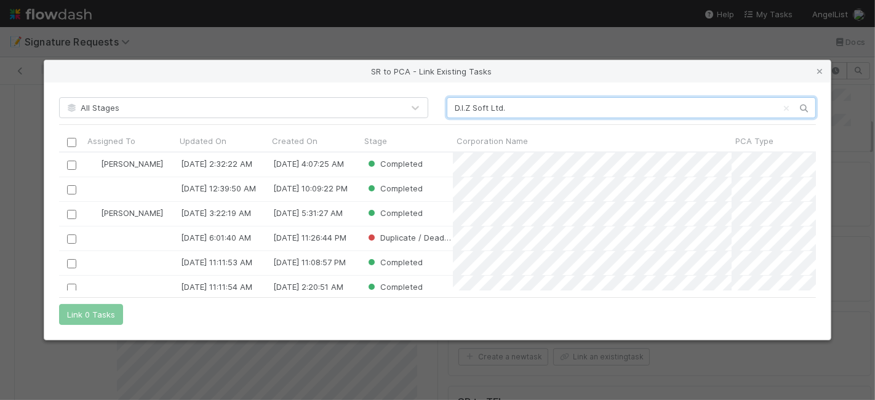
scroll to position [128, 746]
type input "D.I.Z Soft Ltd."
click at [817, 69] on icon at bounding box center [819, 72] width 12 height 8
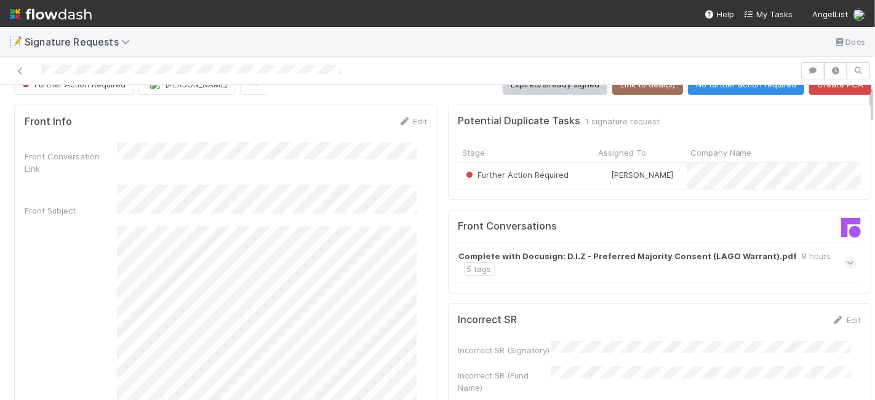
scroll to position [0, 0]
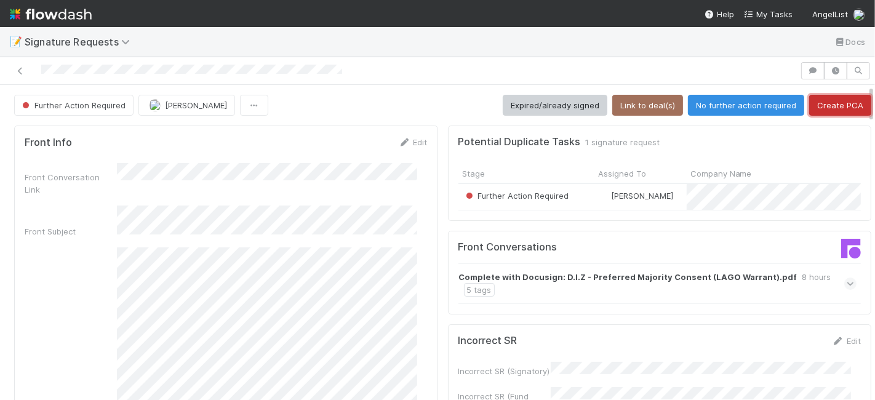
click at [815, 109] on button "Create PCA" at bounding box center [840, 105] width 62 height 21
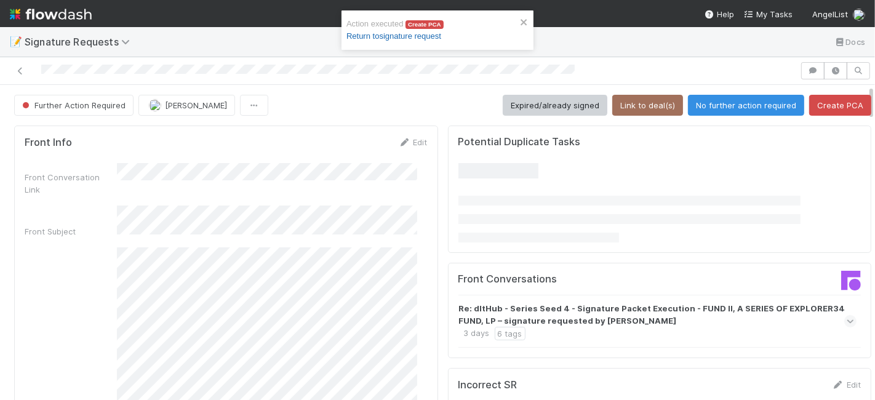
click at [402, 38] on link "Return to signature request" at bounding box center [393, 35] width 95 height 9
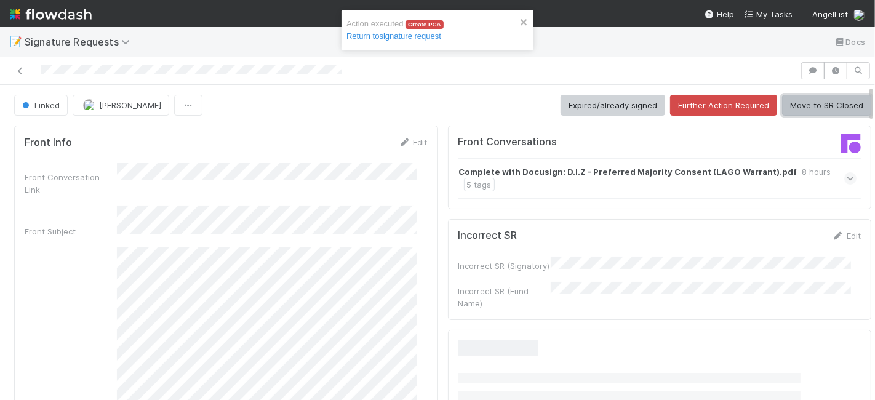
click at [818, 104] on button "Move to SR Closed" at bounding box center [826, 105] width 89 height 21
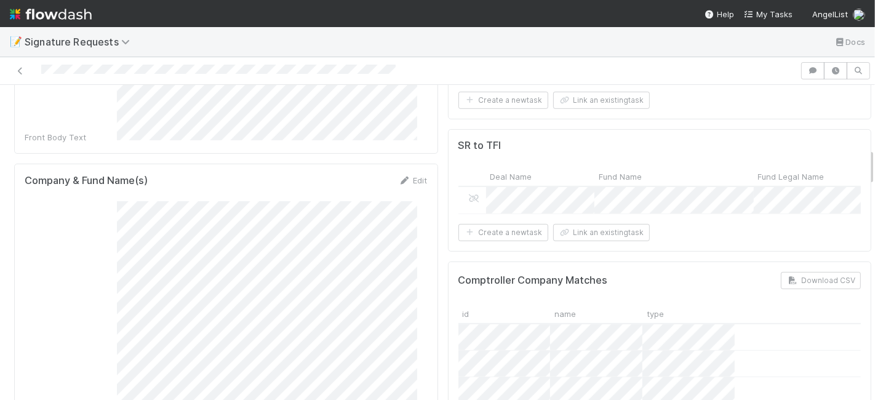
scroll to position [546, 0]
click at [400, 171] on link "Edit" at bounding box center [413, 176] width 29 height 10
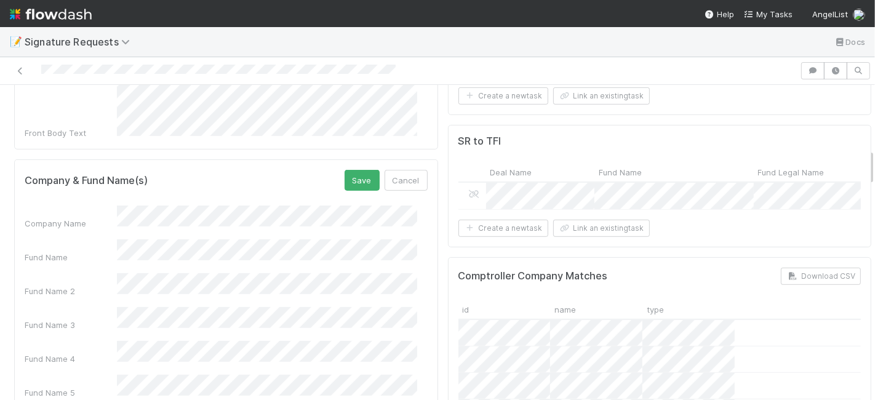
click at [344, 170] on button "Save" at bounding box center [361, 180] width 35 height 21
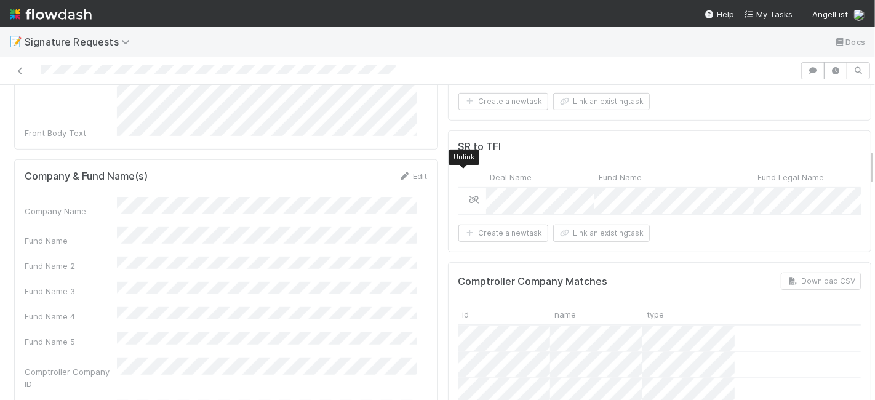
click at [468, 196] on icon at bounding box center [474, 200] width 12 height 8
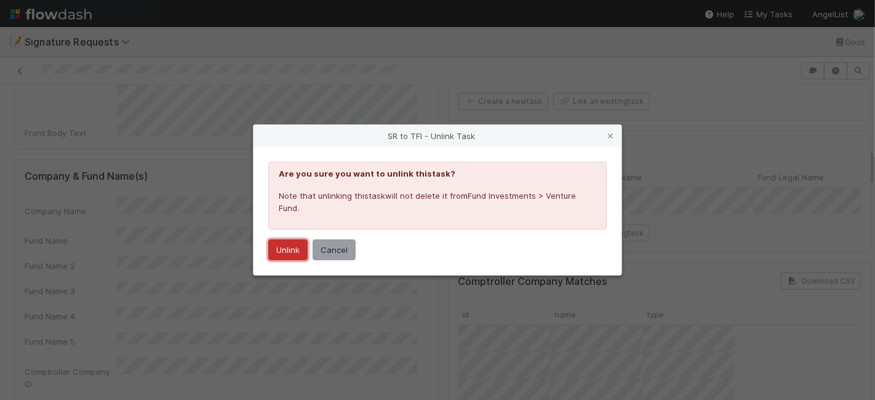
click at [285, 244] on button "Unlink" at bounding box center [287, 249] width 39 height 21
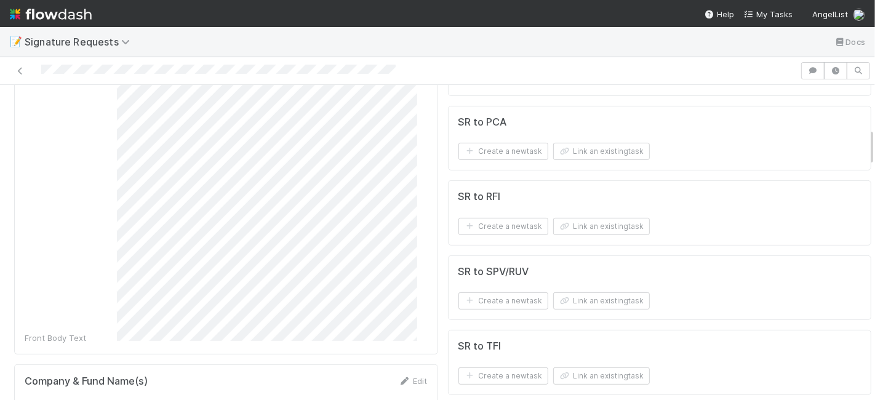
scroll to position [410, 0]
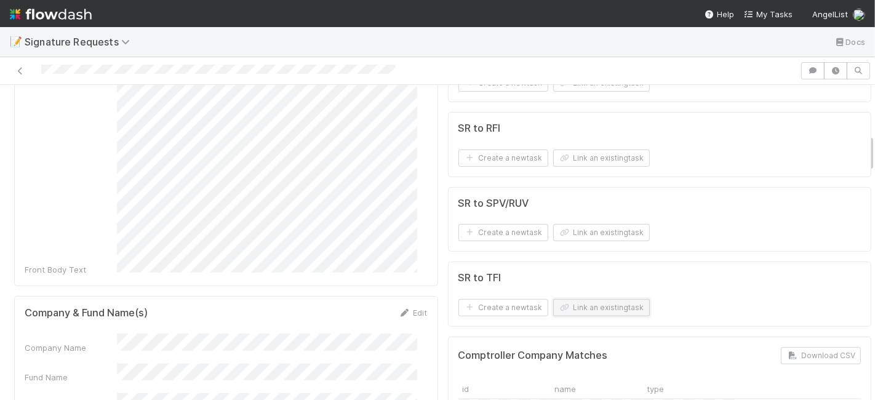
click at [572, 299] on button "Link an existing task" at bounding box center [601, 307] width 97 height 17
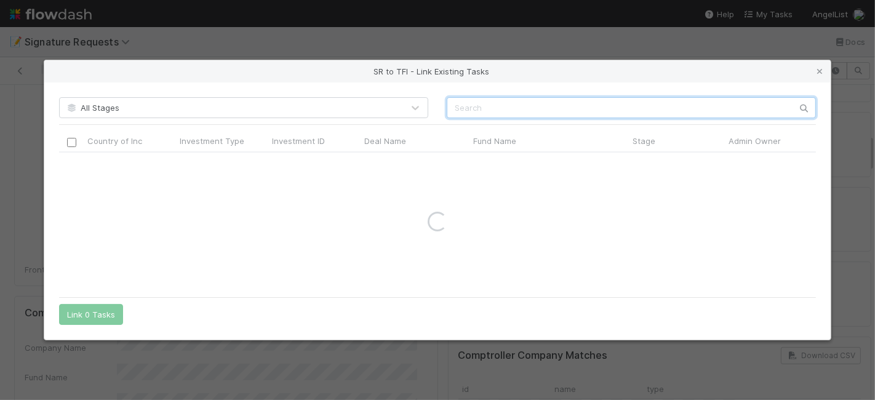
click at [475, 111] on input "text" at bounding box center [631, 107] width 369 height 21
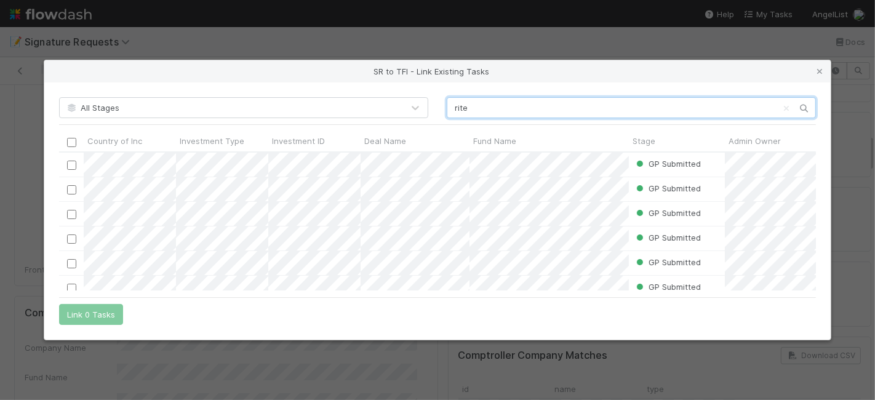
scroll to position [128, 746]
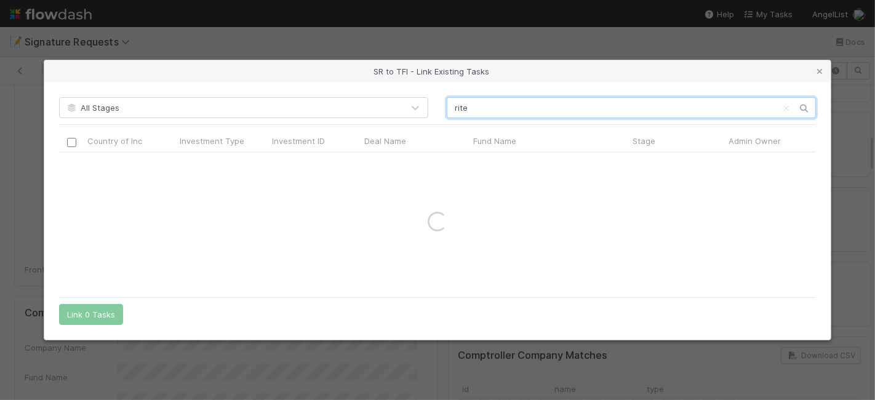
type input "rite"
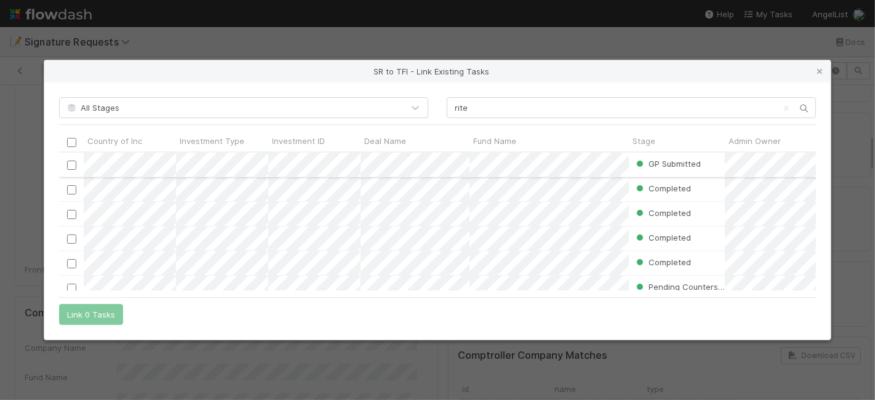
click at [70, 164] on input "checkbox" at bounding box center [71, 165] width 9 height 9
click at [101, 309] on button "Link 1 Task" at bounding box center [88, 314] width 58 height 21
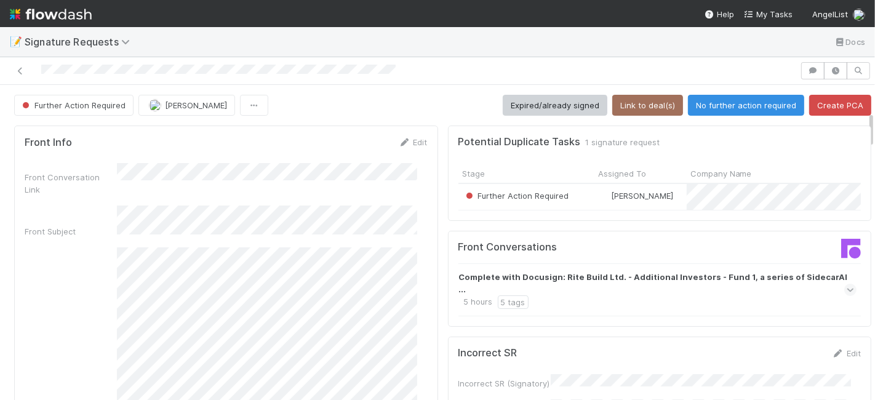
scroll to position [0, 0]
click at [627, 108] on button "Link to deal(s)" at bounding box center [647, 105] width 71 height 21
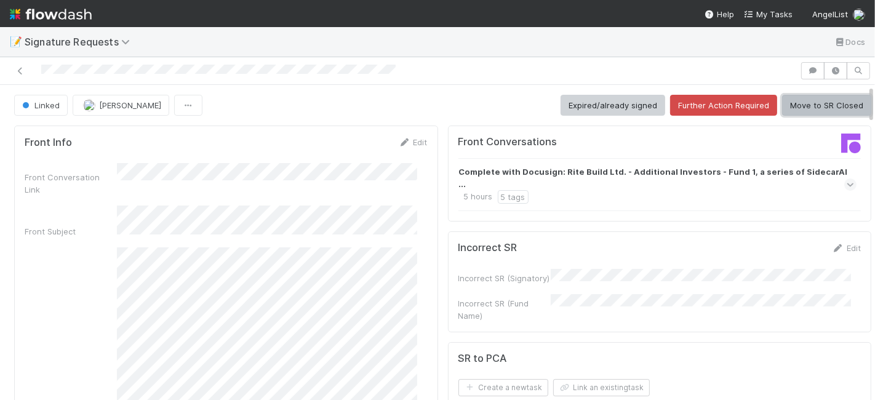
click at [803, 105] on button "Move to SR Closed" at bounding box center [826, 105] width 89 height 21
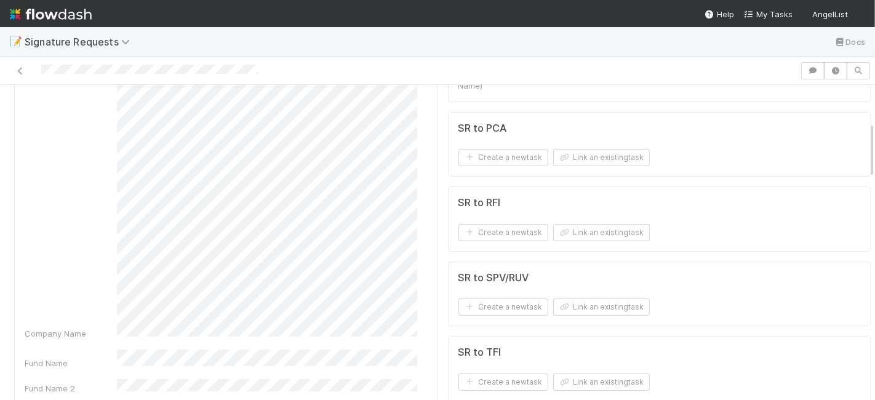
scroll to position [205, 0]
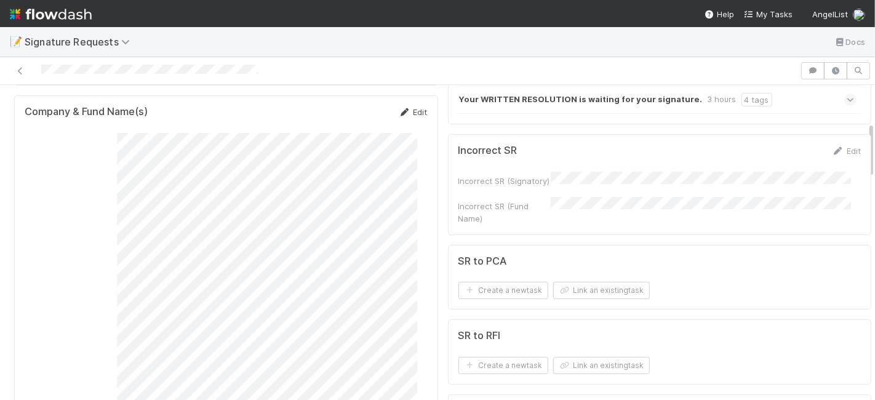
click at [401, 107] on link "Edit" at bounding box center [413, 112] width 29 height 10
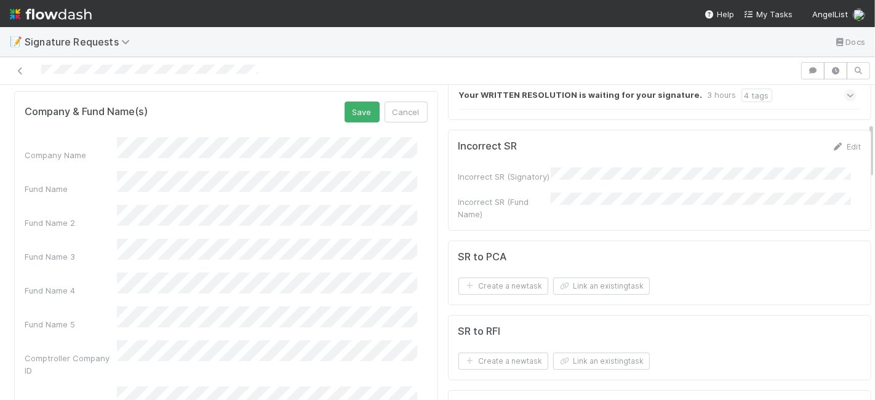
click at [60, 171] on div "Fund Name" at bounding box center [226, 183] width 403 height 24
click at [351, 101] on button "Save" at bounding box center [361, 111] width 35 height 21
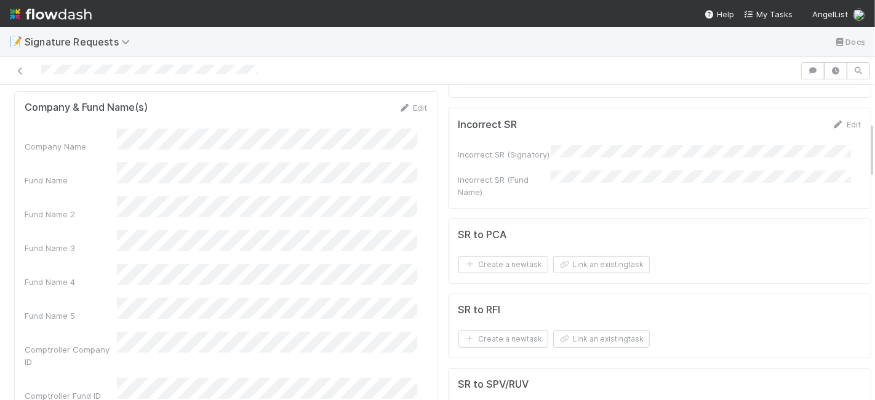
scroll to position [205, 0]
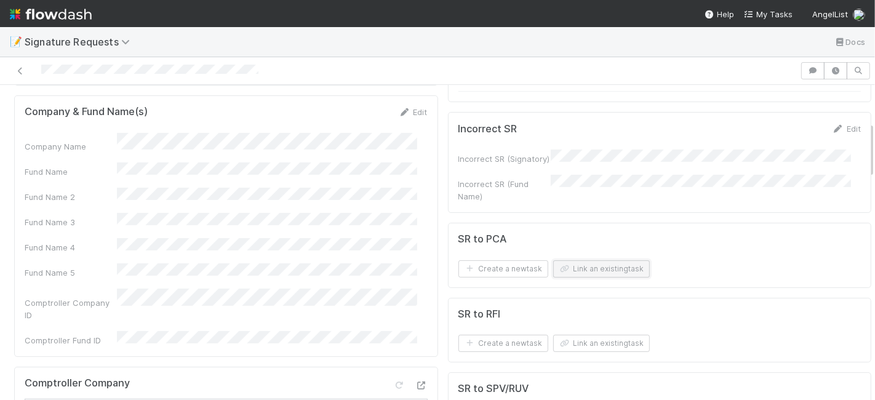
click at [571, 260] on button "Link an existing task" at bounding box center [601, 268] width 97 height 17
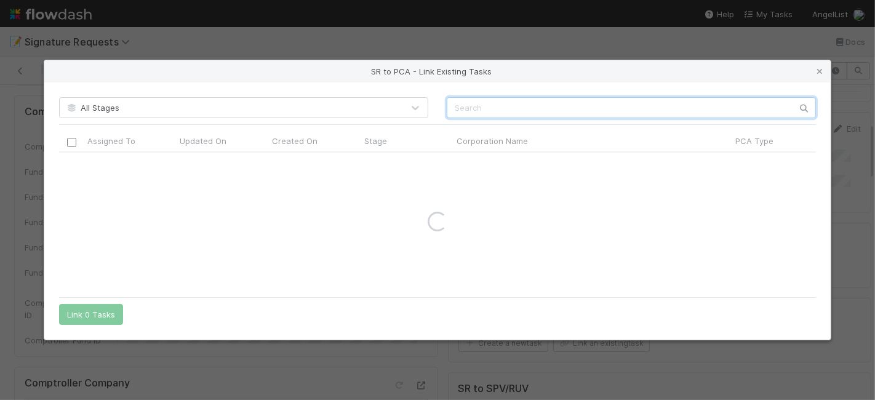
click at [501, 108] on input "text" at bounding box center [631, 107] width 369 height 21
paste input "Wectory Ltd"
type input "Wectory Ltd"
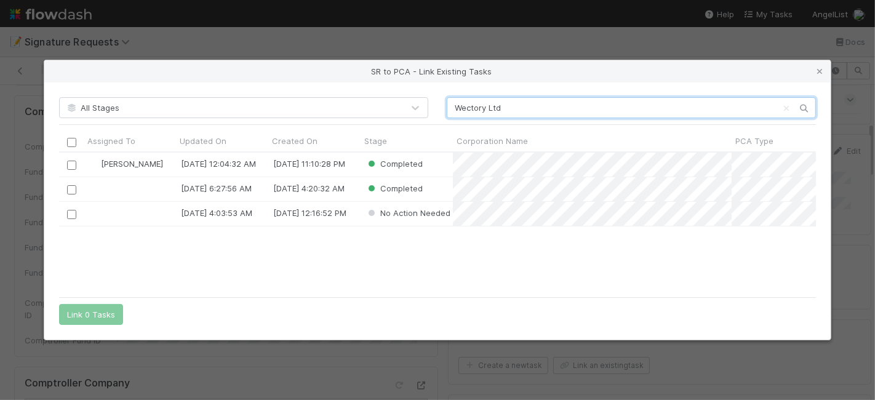
scroll to position [128, 746]
drag, startPoint x: 820, startPoint y: 66, endPoint x: 813, endPoint y: 70, distance: 8.5
click at [820, 66] on link at bounding box center [819, 71] width 12 height 12
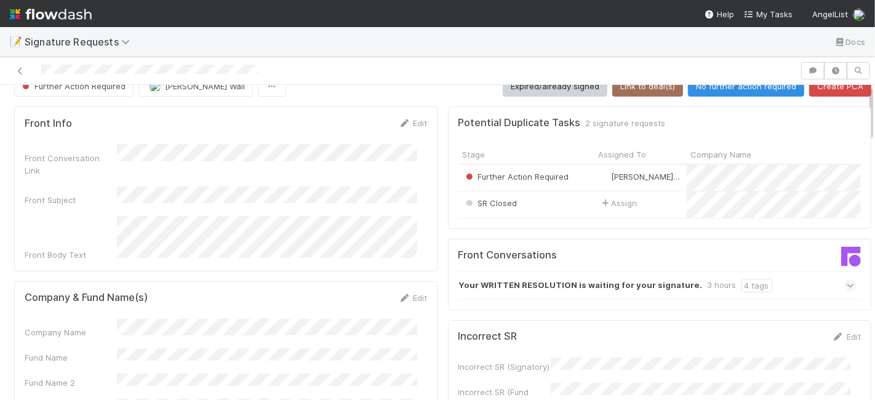
scroll to position [0, 0]
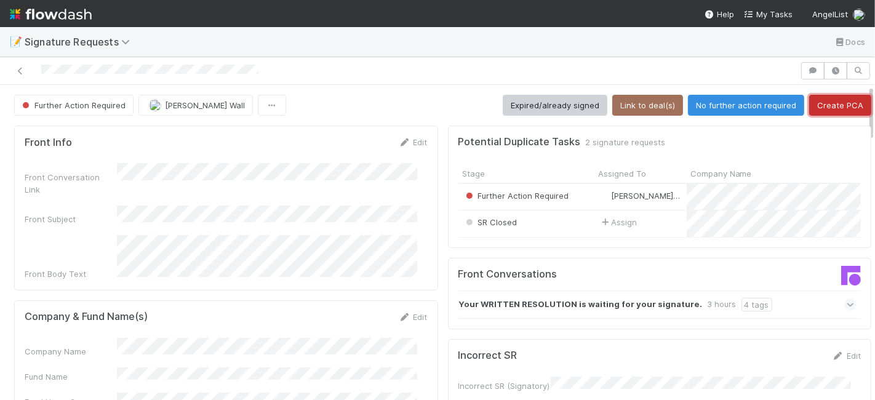
click at [825, 101] on button "Create PCA" at bounding box center [840, 105] width 62 height 21
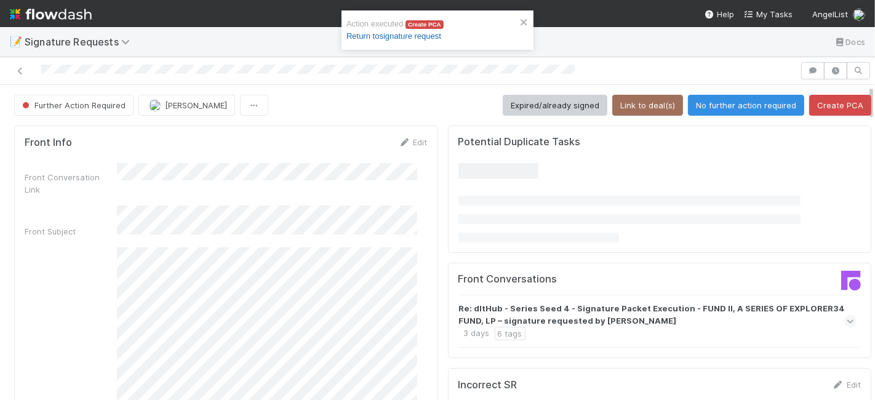
click at [381, 34] on link "Return to signature request" at bounding box center [393, 35] width 95 height 9
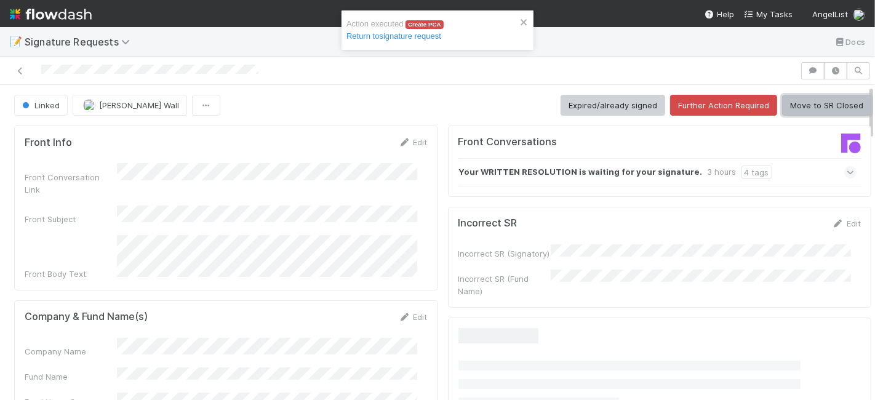
click at [790, 99] on button "Move to SR Closed" at bounding box center [826, 105] width 89 height 21
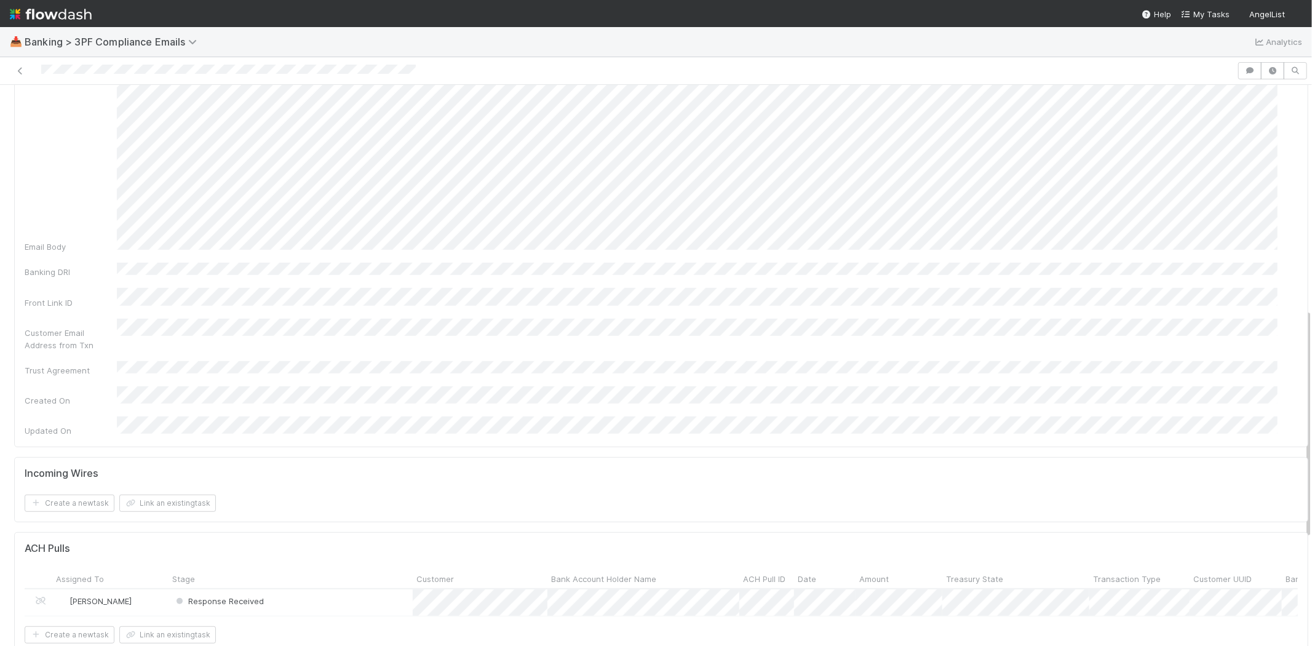
scroll to position [546, 0]
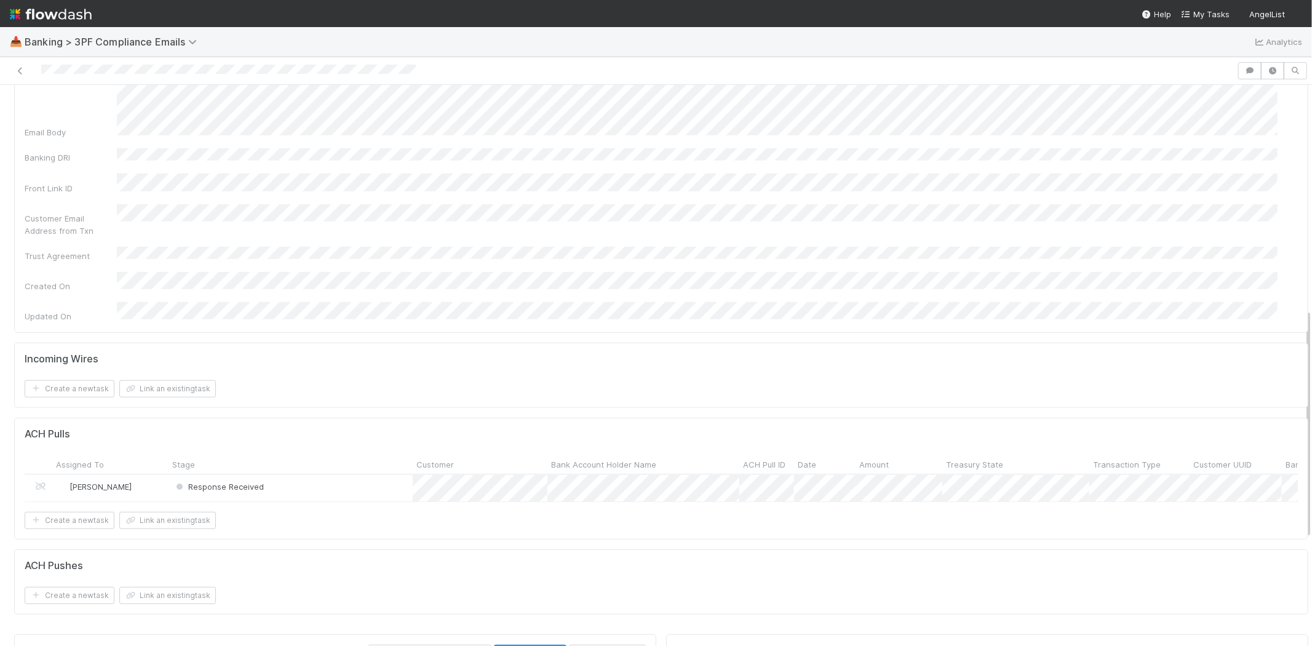
click at [282, 475] on div "Response Received" at bounding box center [291, 488] width 244 height 26
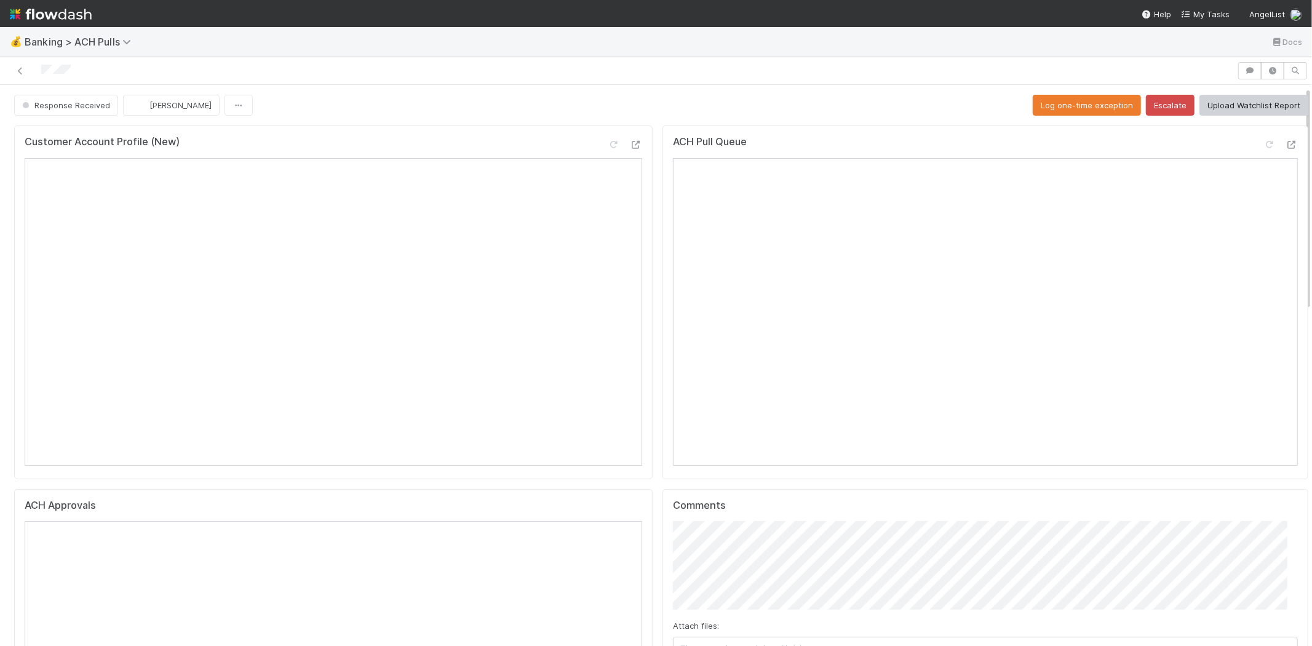
scroll to position [68, 0]
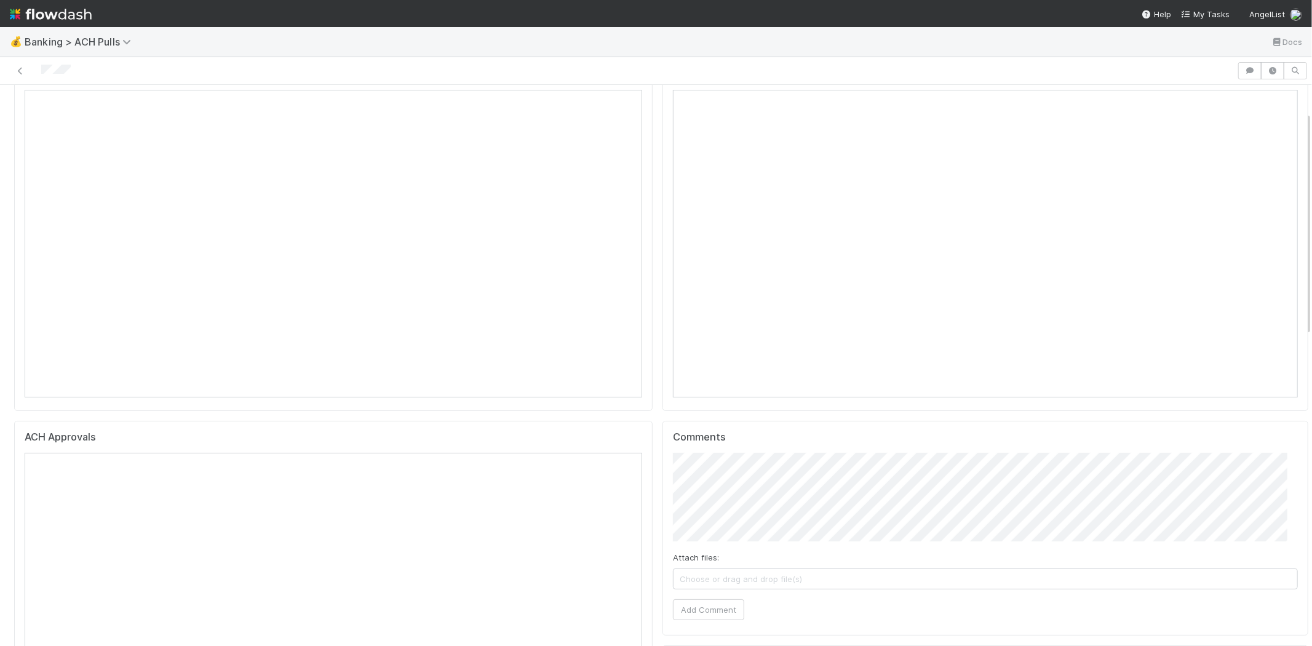
click at [777, 586] on span "Choose or drag and drop file(s)" at bounding box center [985, 579] width 624 height 20
click at [688, 611] on button "Add Comment" at bounding box center [708, 609] width 71 height 21
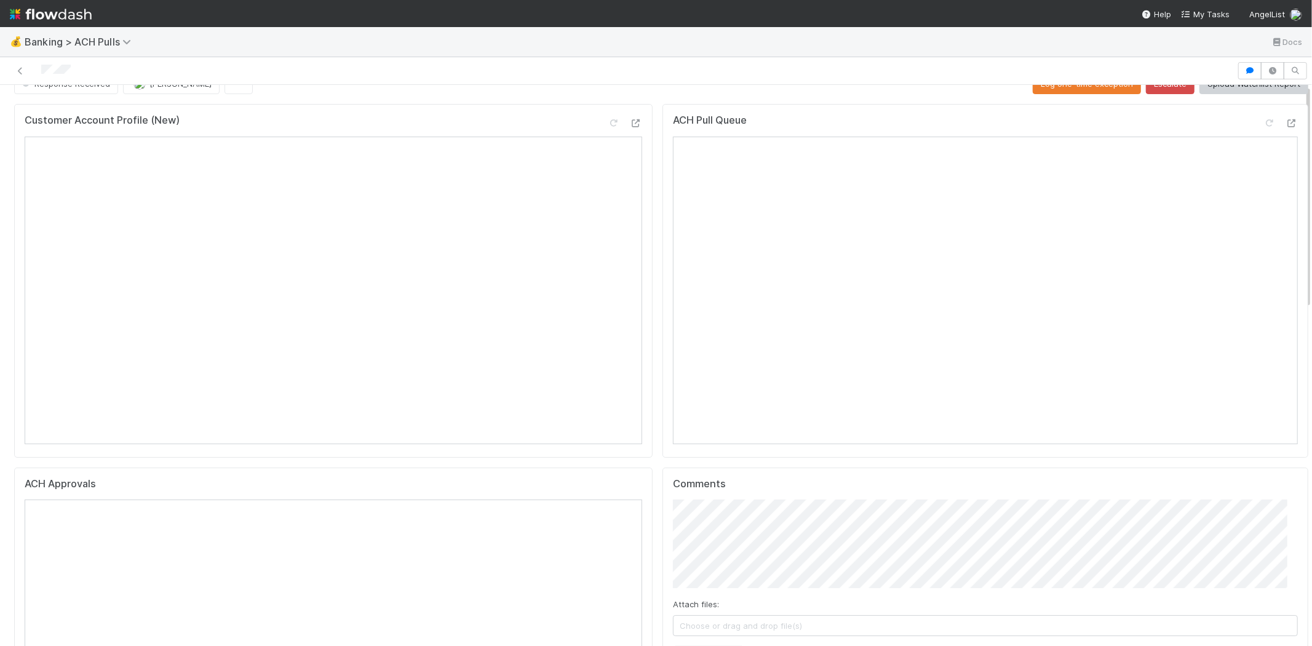
scroll to position [0, 0]
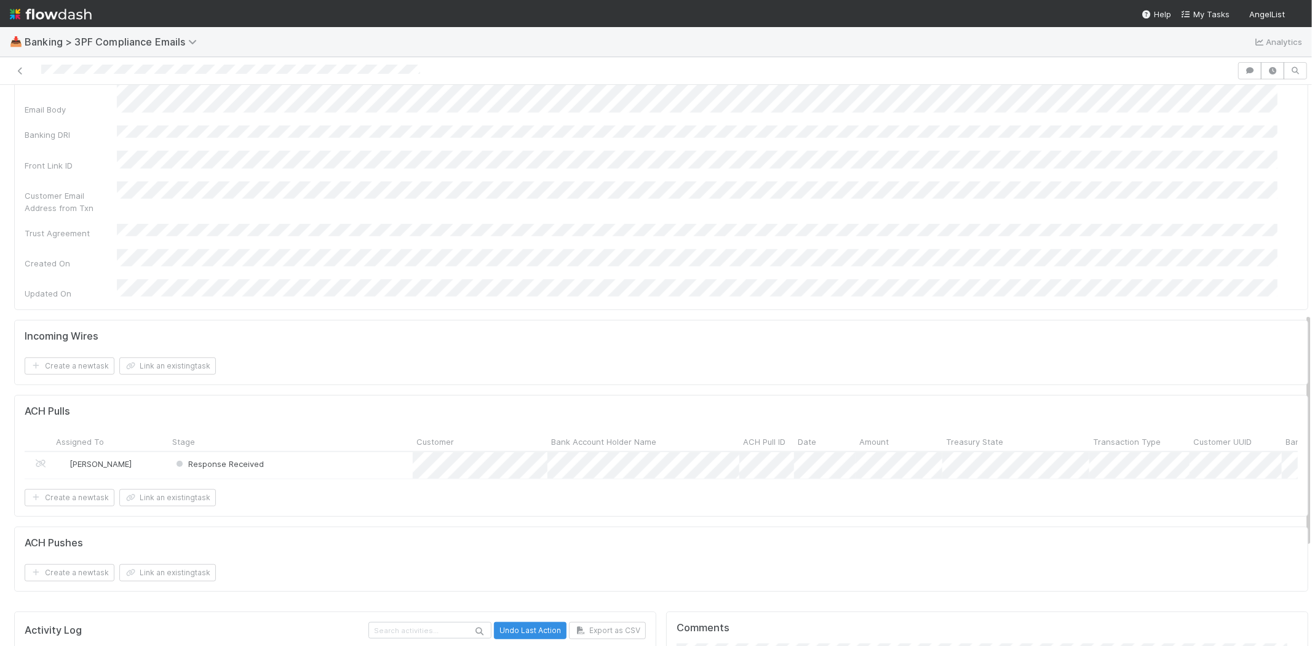
scroll to position [546, 0]
click at [317, 450] on div "Response Received" at bounding box center [291, 463] width 244 height 26
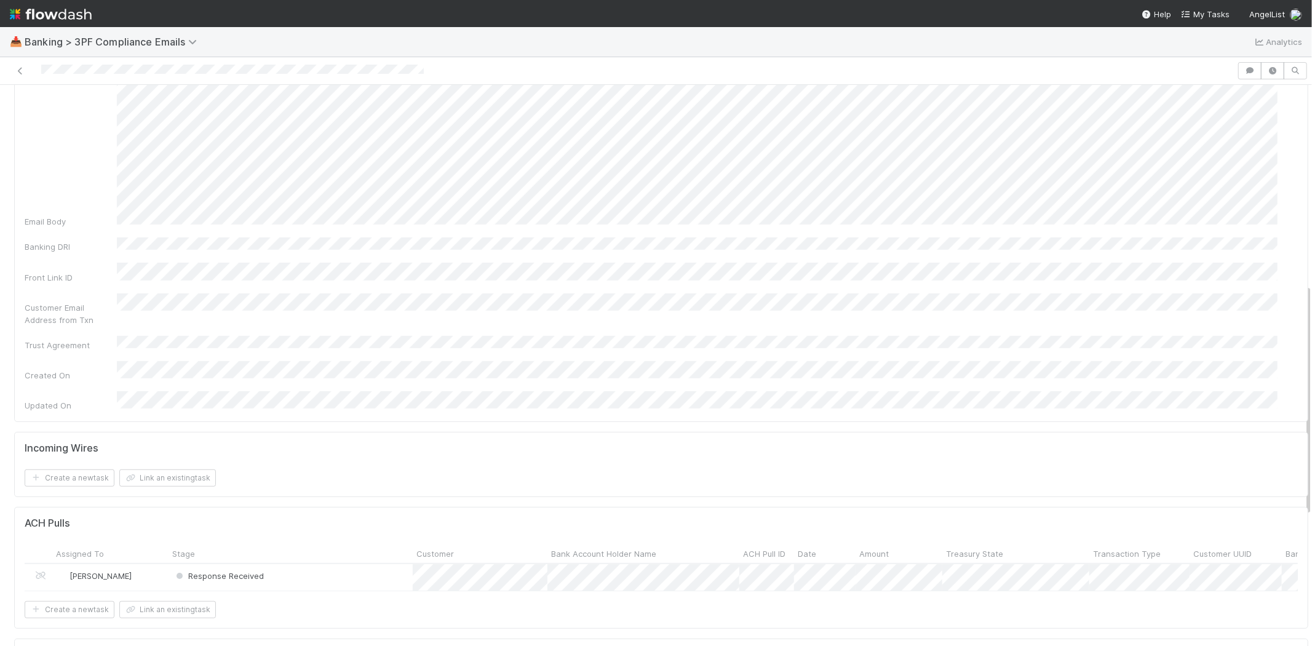
scroll to position [615, 0]
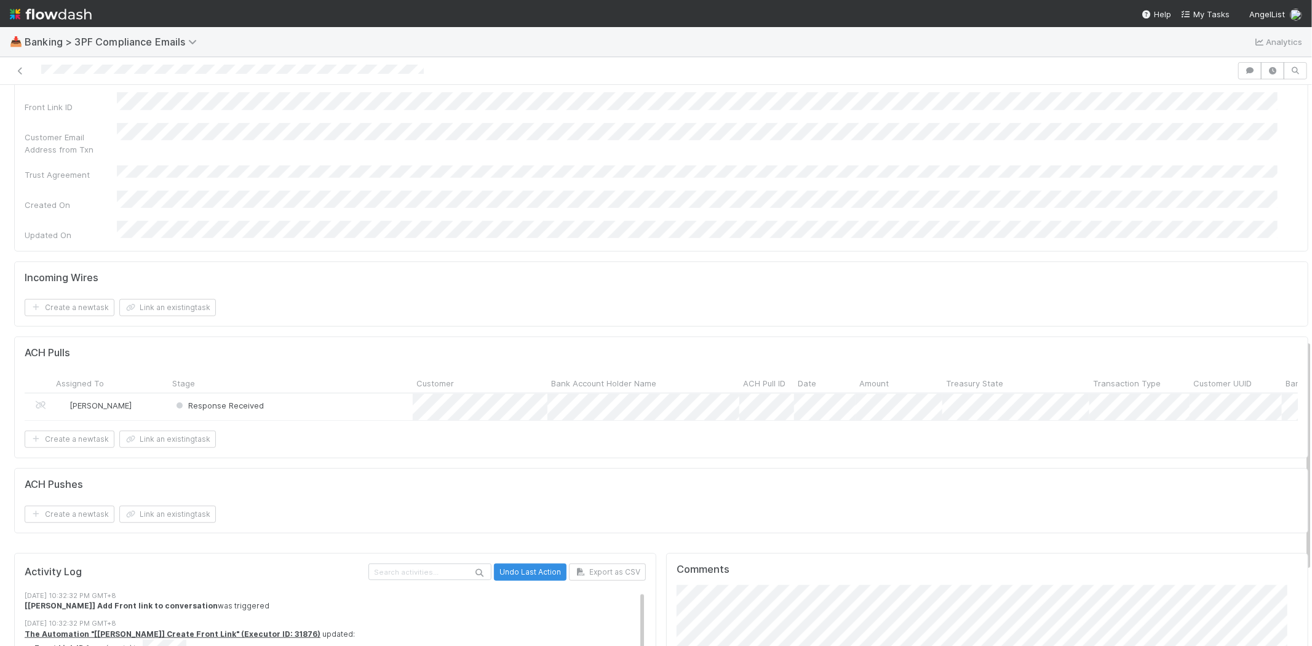
click at [327, 394] on div "Response Received" at bounding box center [291, 407] width 244 height 26
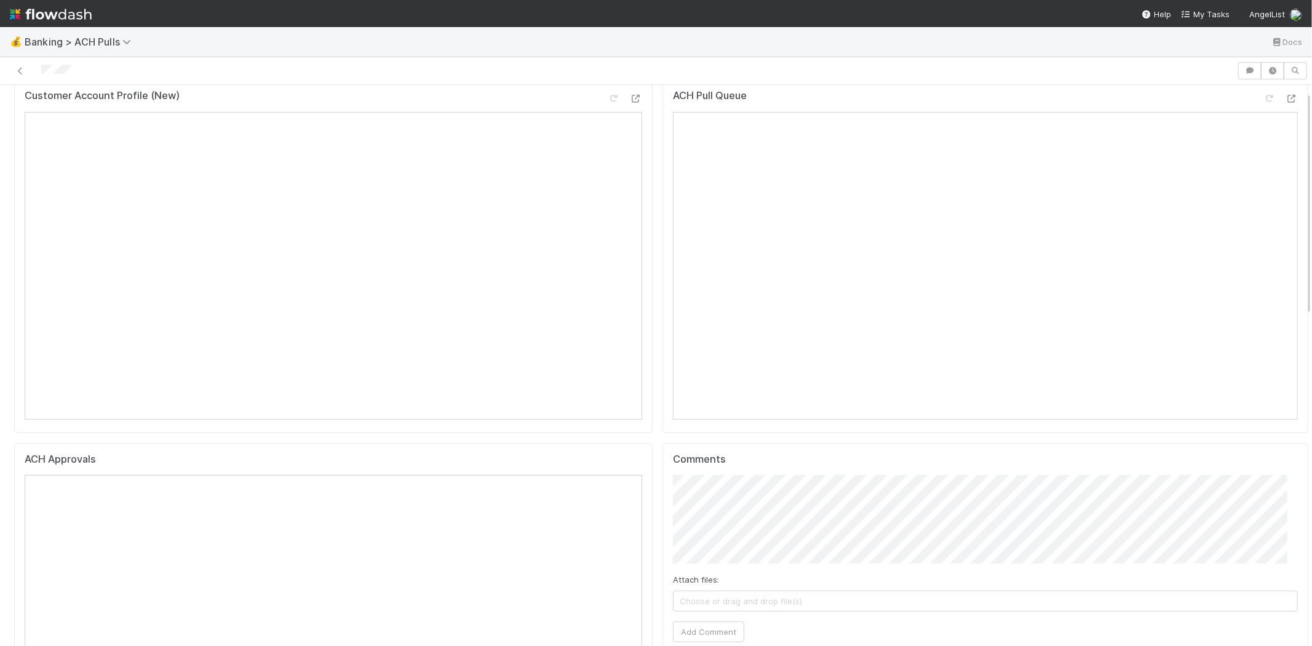
scroll to position [68, 0]
click at [755, 573] on span "Choose or drag and drop file(s)" at bounding box center [985, 579] width 624 height 20
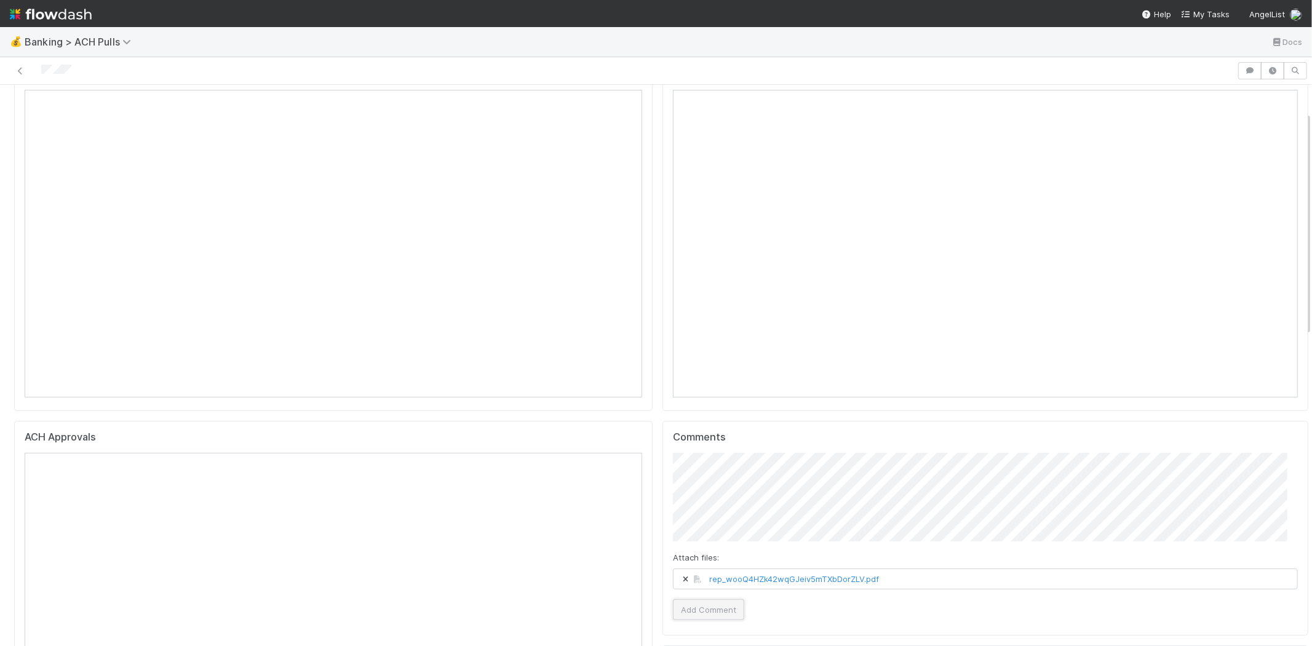
click at [693, 607] on button "Add Comment" at bounding box center [708, 609] width 71 height 21
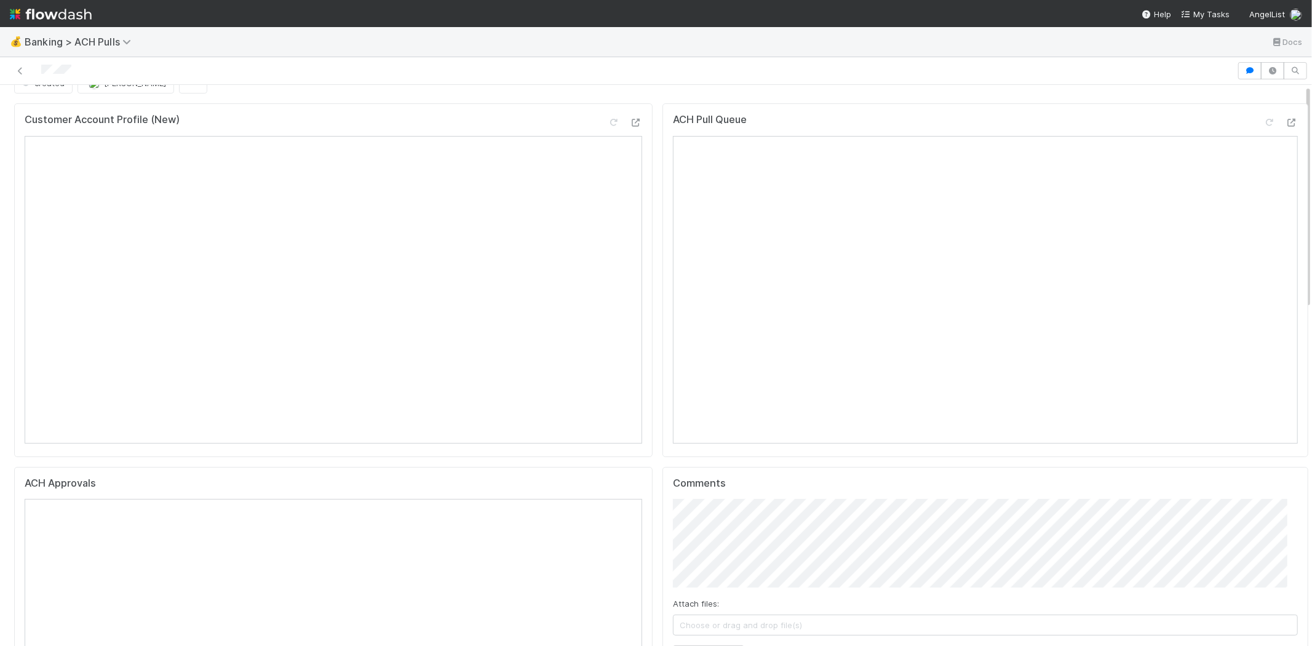
scroll to position [0, 0]
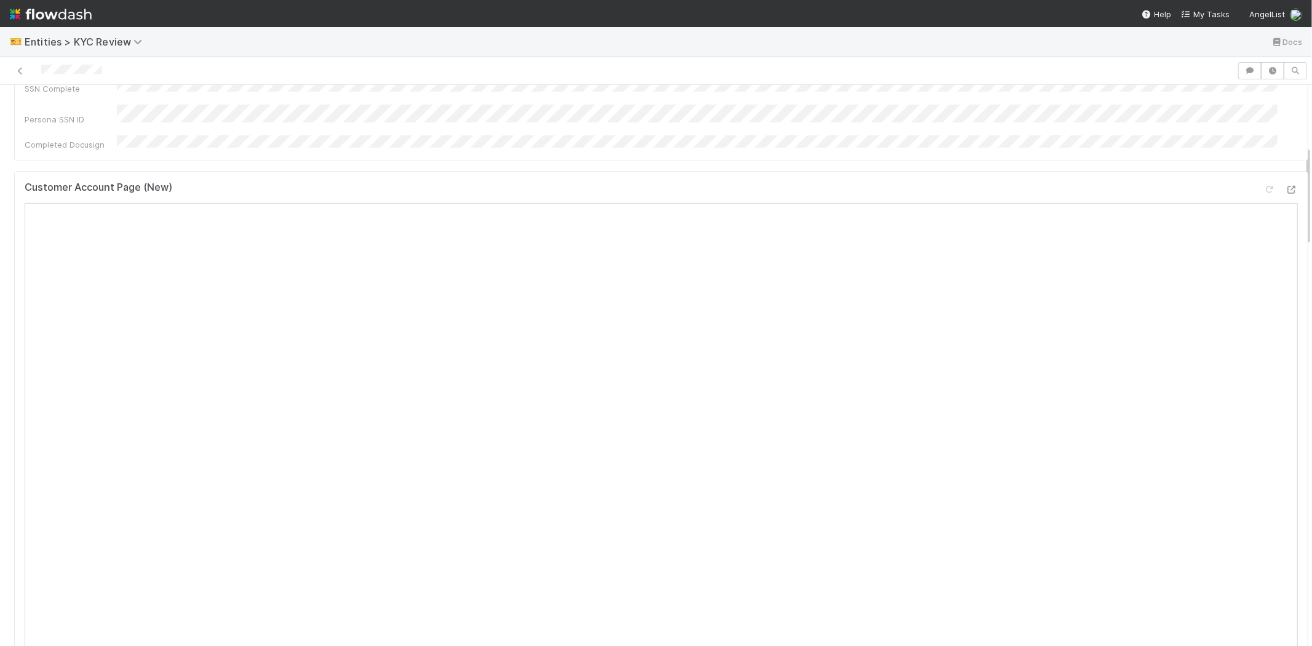
scroll to position [341, 0]
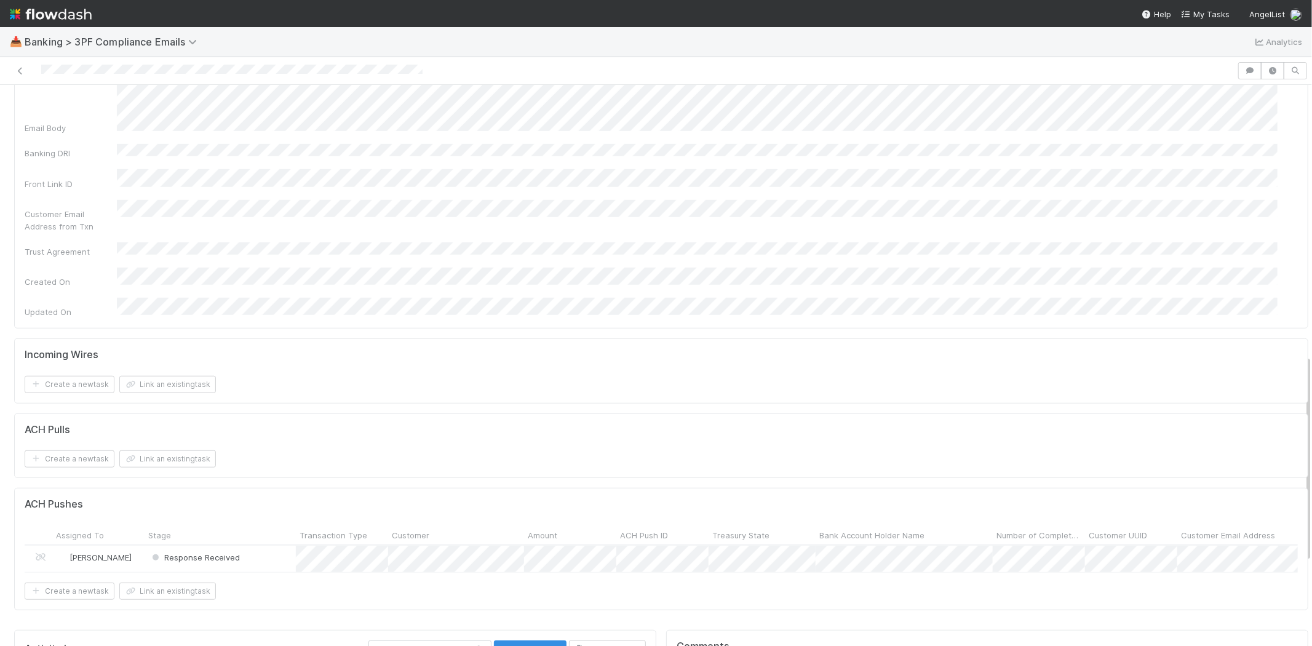
scroll to position [820, 0]
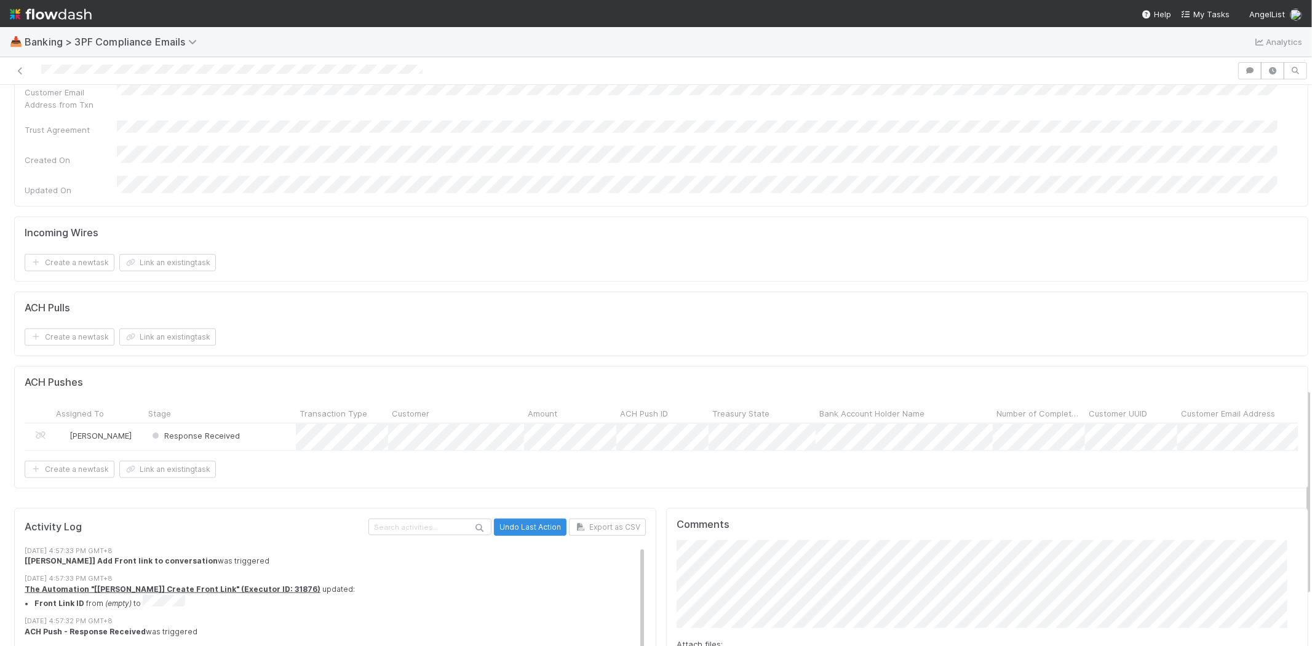
click at [269, 424] on div "Response Received" at bounding box center [220, 437] width 151 height 26
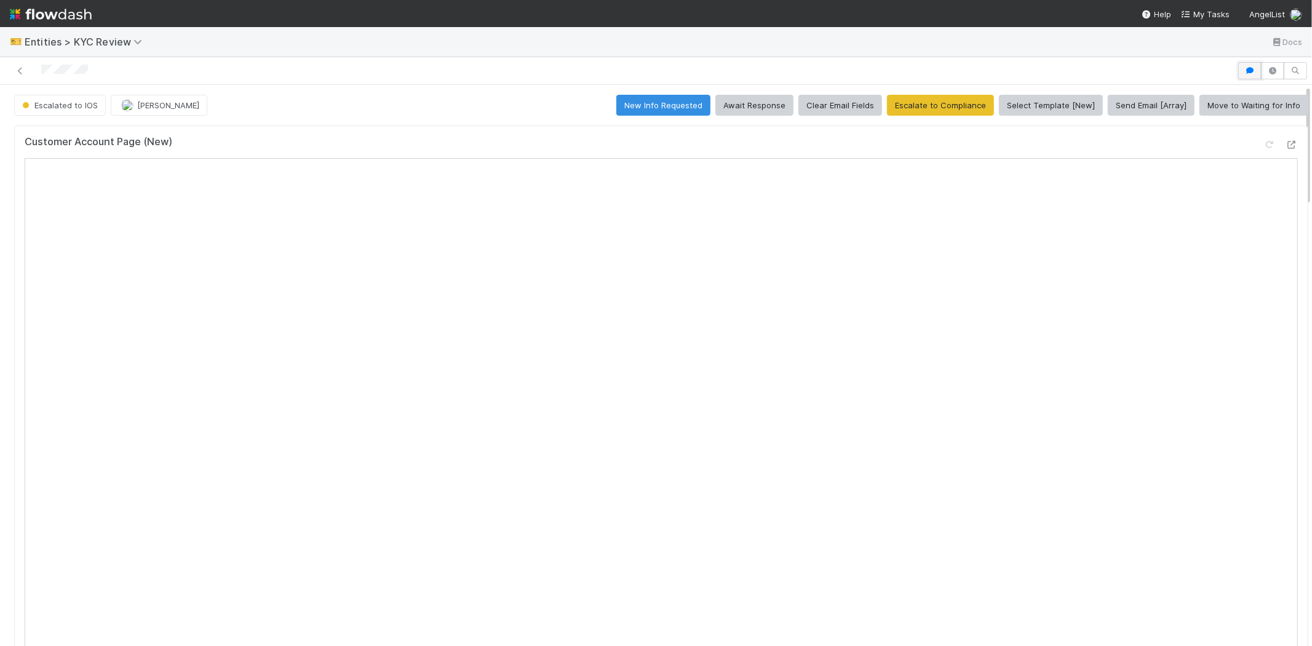
click at [1238, 76] on button "button" at bounding box center [1249, 70] width 23 height 17
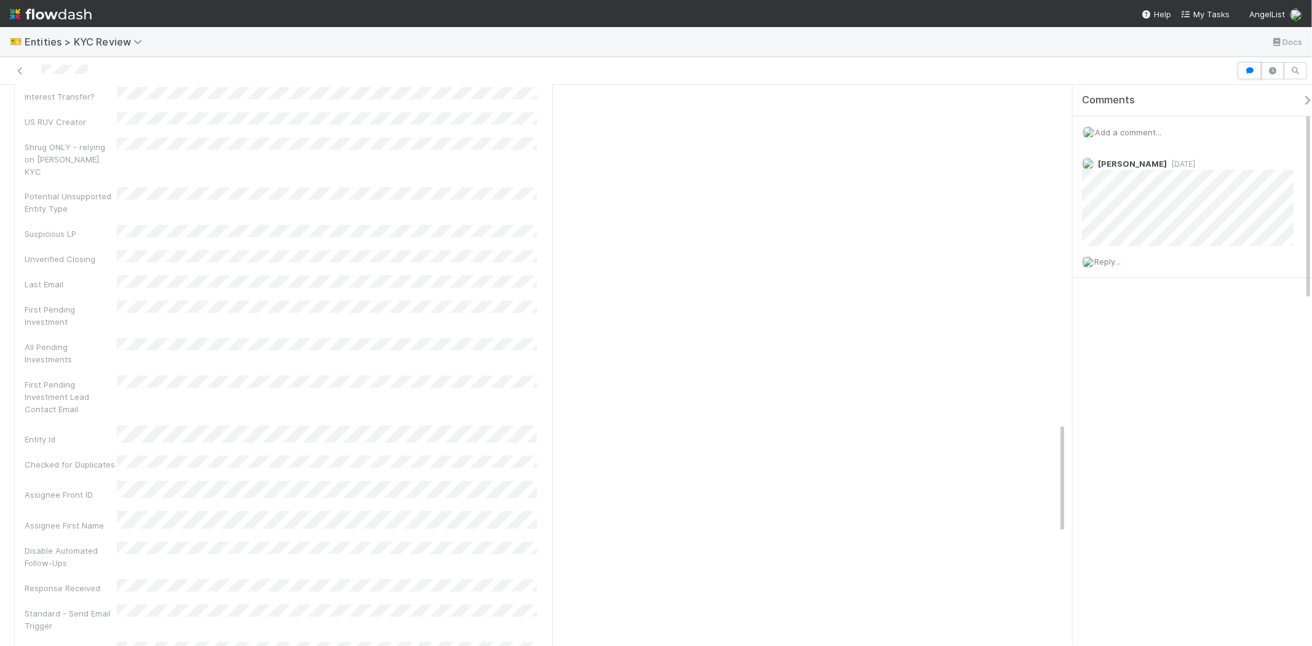
scroll to position [1913, 0]
copy div
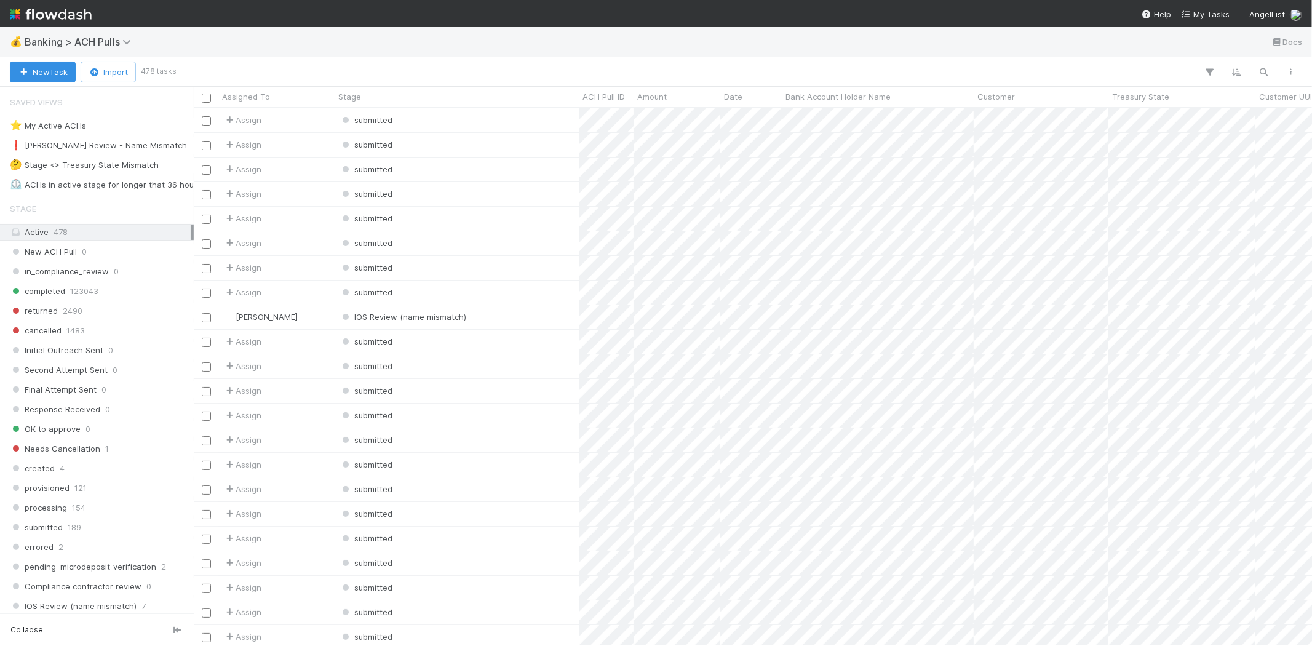
scroll to position [527, 1108]
click at [125, 149] on div "❗ Karen Review - Name Mismatch" at bounding box center [98, 145] width 177 height 15
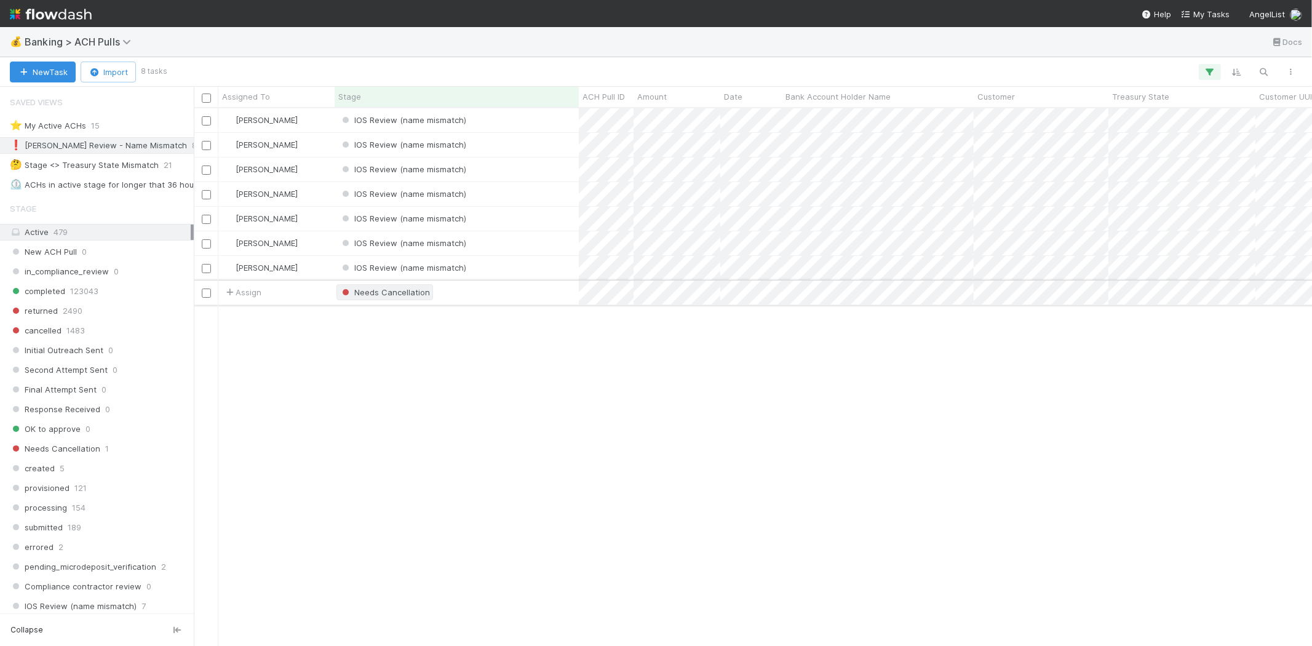
scroll to position [527, 1108]
click at [416, 355] on div "Karen Jane Salcedo IOS Review (name mismatch) 8/25/25, 4:39:45 AM 8/25/25, 4:39…" at bounding box center [753, 376] width 1118 height 537
click at [495, 119] on div "IOS Review (name mismatch)" at bounding box center [457, 120] width 244 height 24
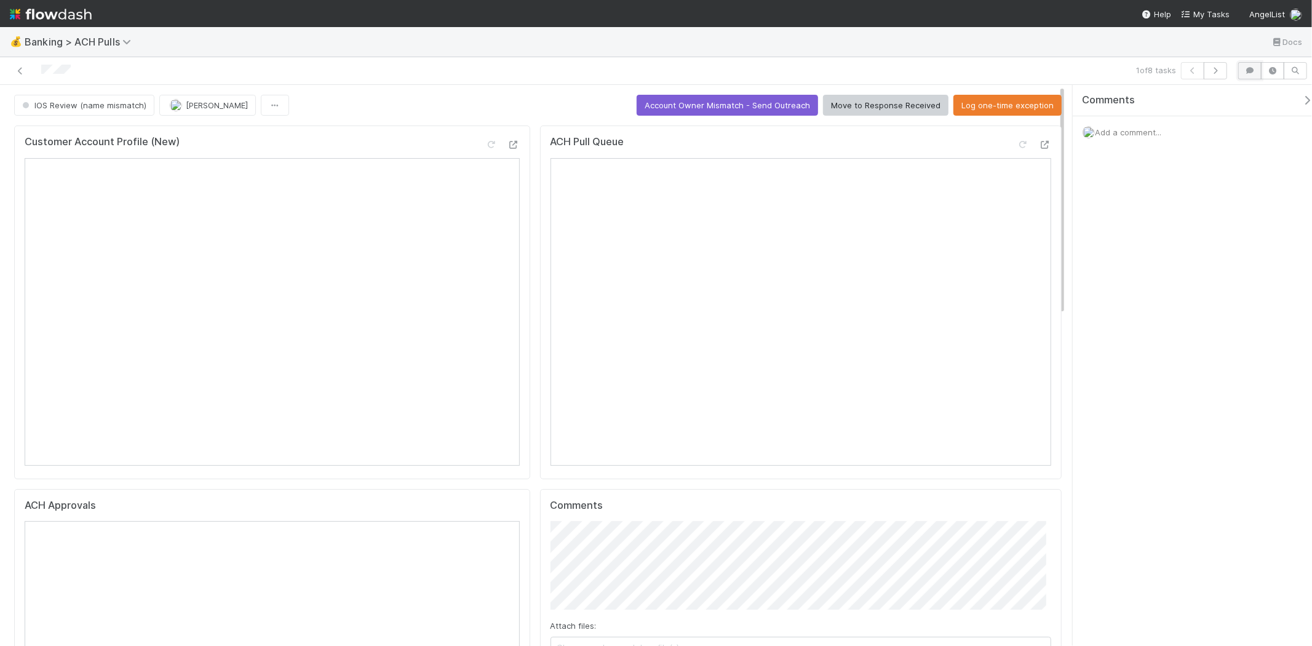
click at [1249, 63] on button "button" at bounding box center [1249, 70] width 23 height 17
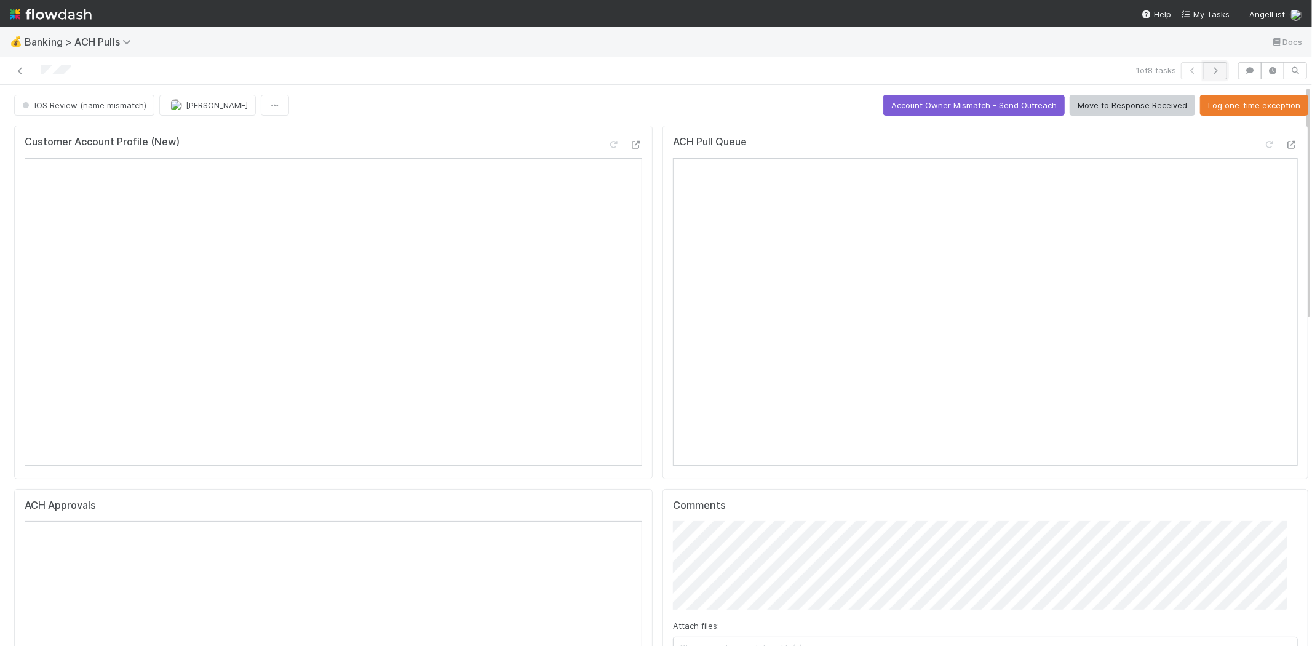
click at [1209, 68] on icon "button" at bounding box center [1215, 70] width 12 height 7
click at [956, 98] on button "Account Owner Mismatch - Send Outreach" at bounding box center [973, 105] width 181 height 21
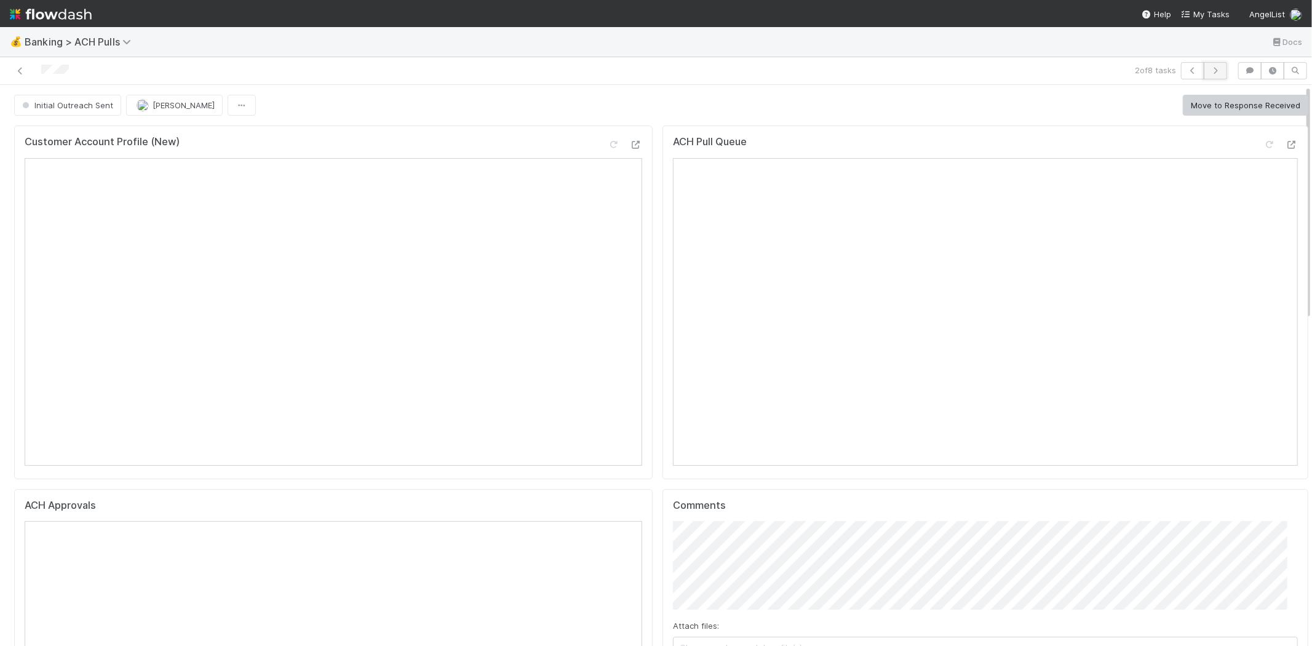
click at [1209, 69] on icon "button" at bounding box center [1215, 70] width 12 height 7
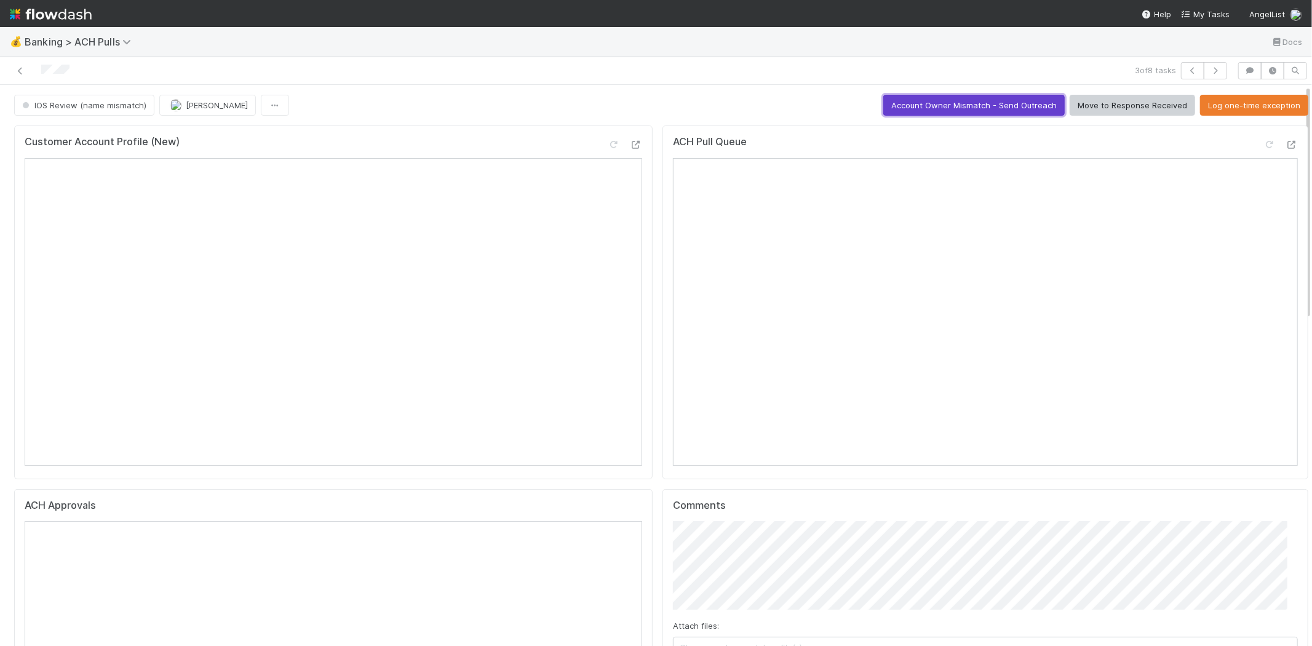
click at [956, 101] on button "Account Owner Mismatch - Send Outreach" at bounding box center [973, 105] width 181 height 21
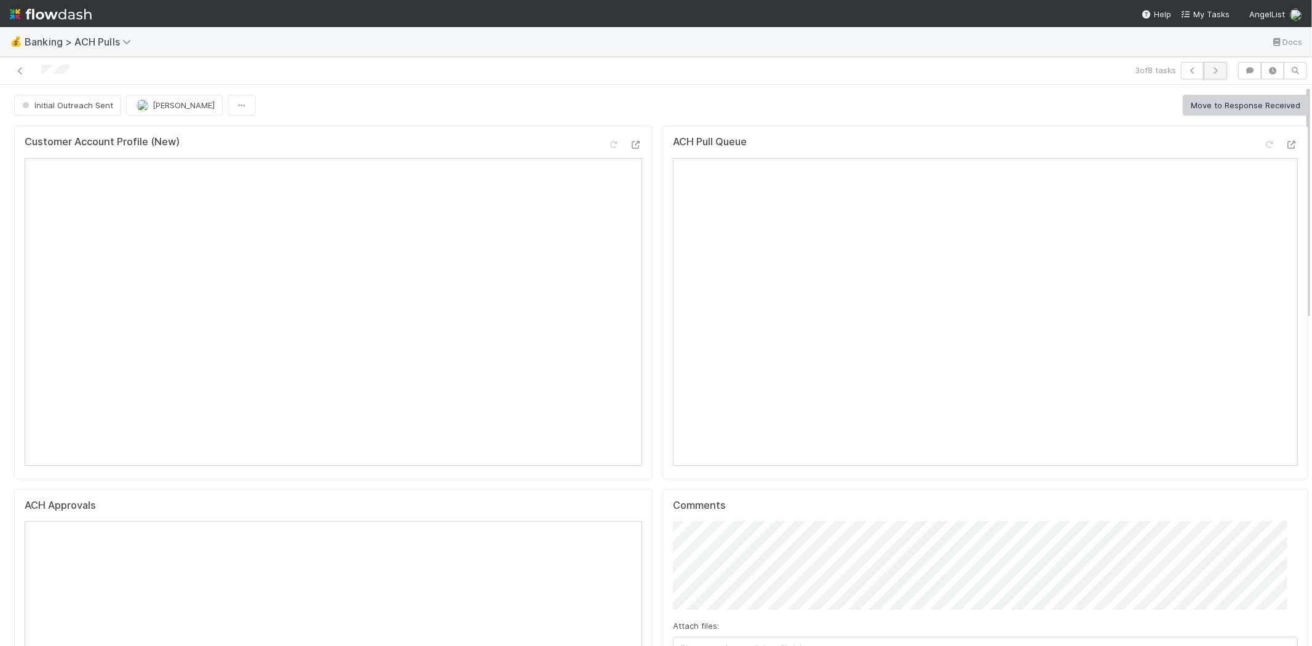
click at [1209, 71] on icon "button" at bounding box center [1215, 70] width 12 height 7
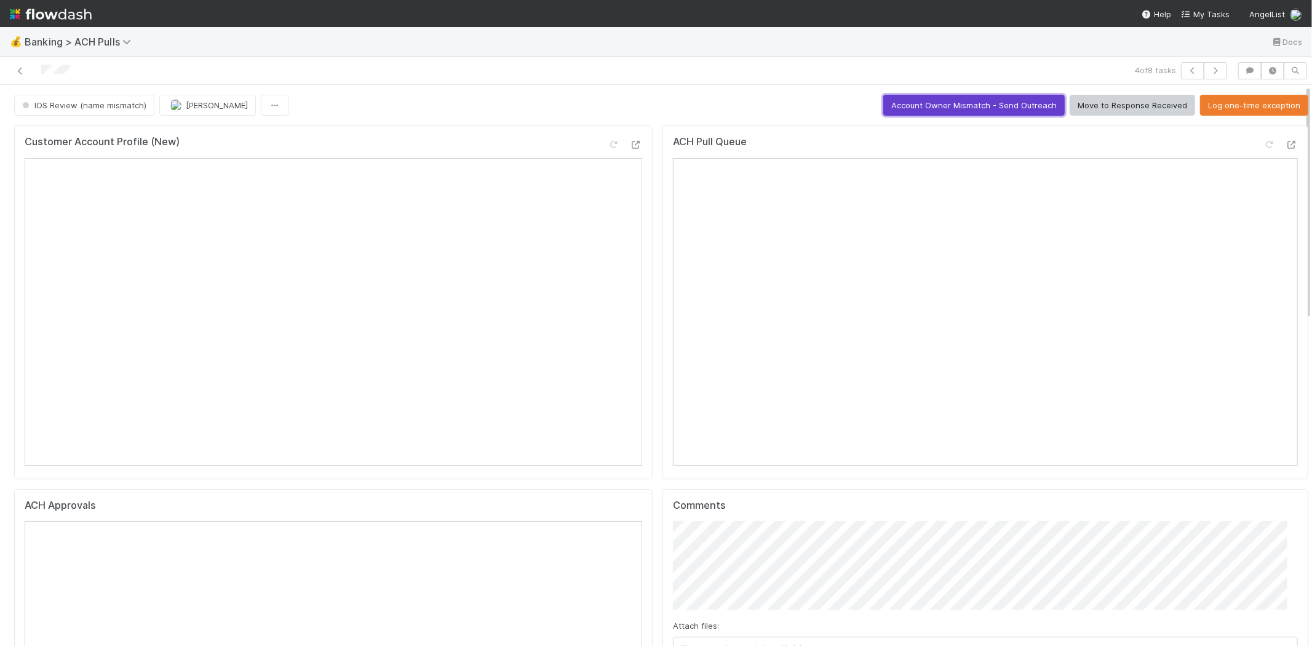
click at [958, 95] on button "Account Owner Mismatch - Send Outreach" at bounding box center [973, 105] width 181 height 21
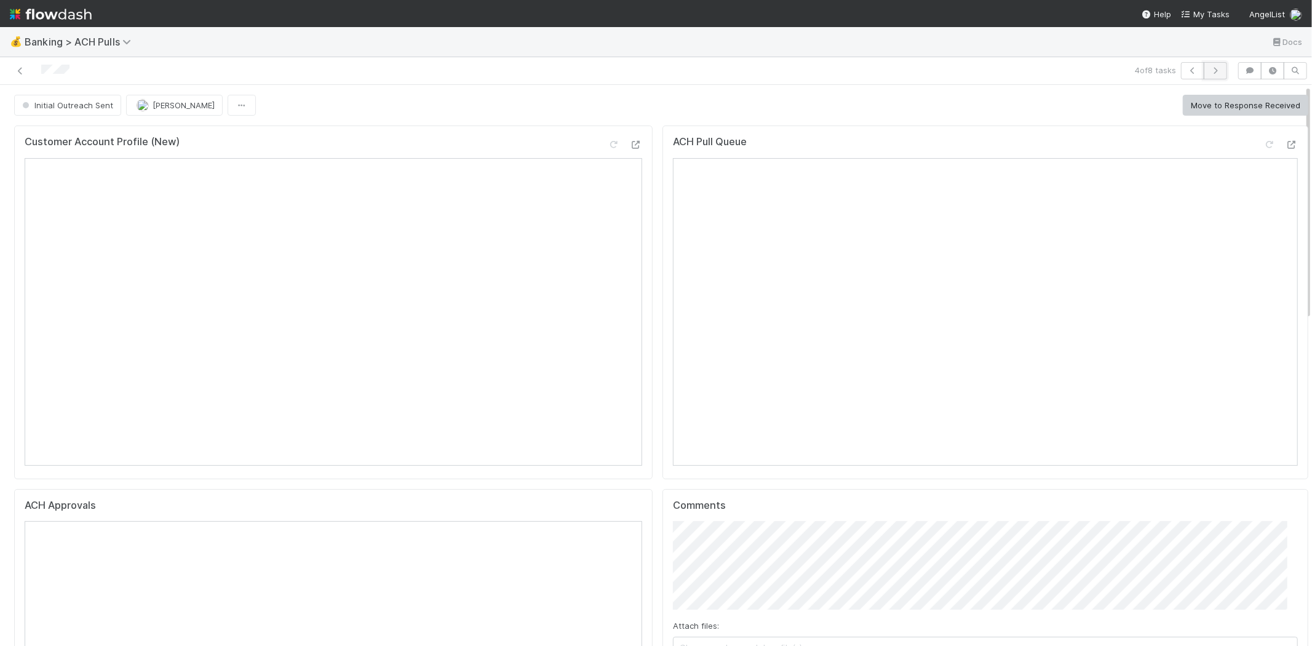
click at [1204, 62] on button "button" at bounding box center [1215, 70] width 23 height 17
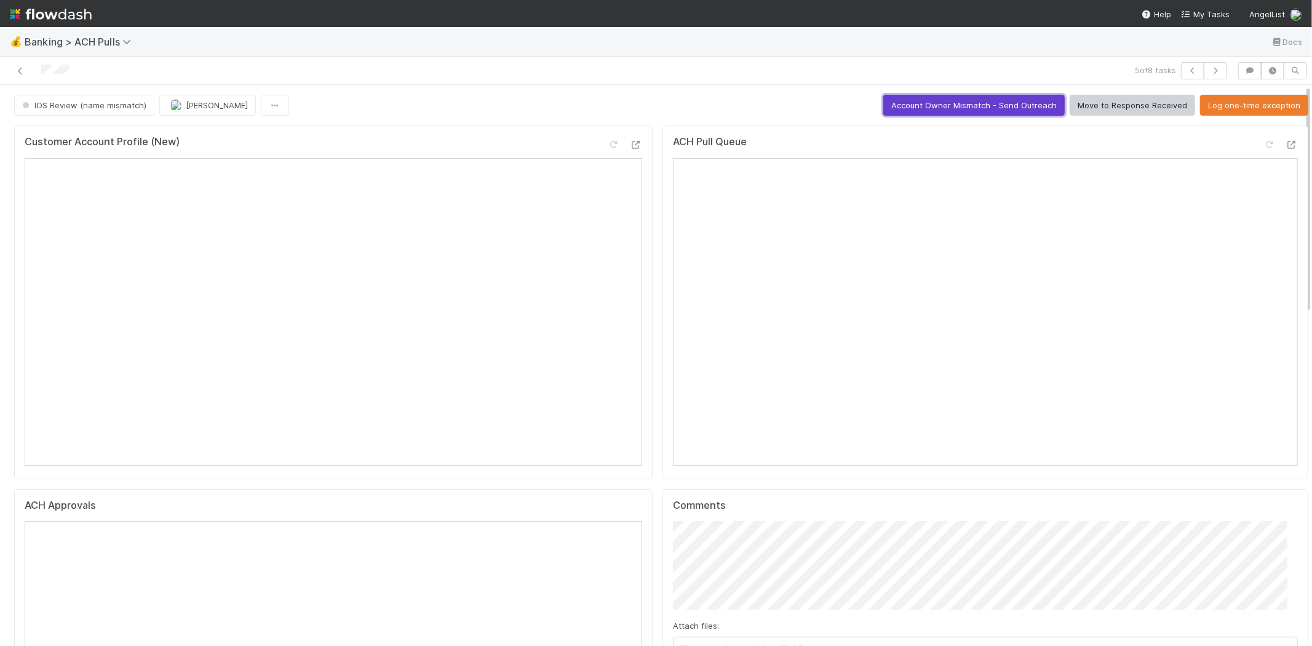
click at [943, 97] on button "Account Owner Mismatch - Send Outreach" at bounding box center [973, 105] width 181 height 21
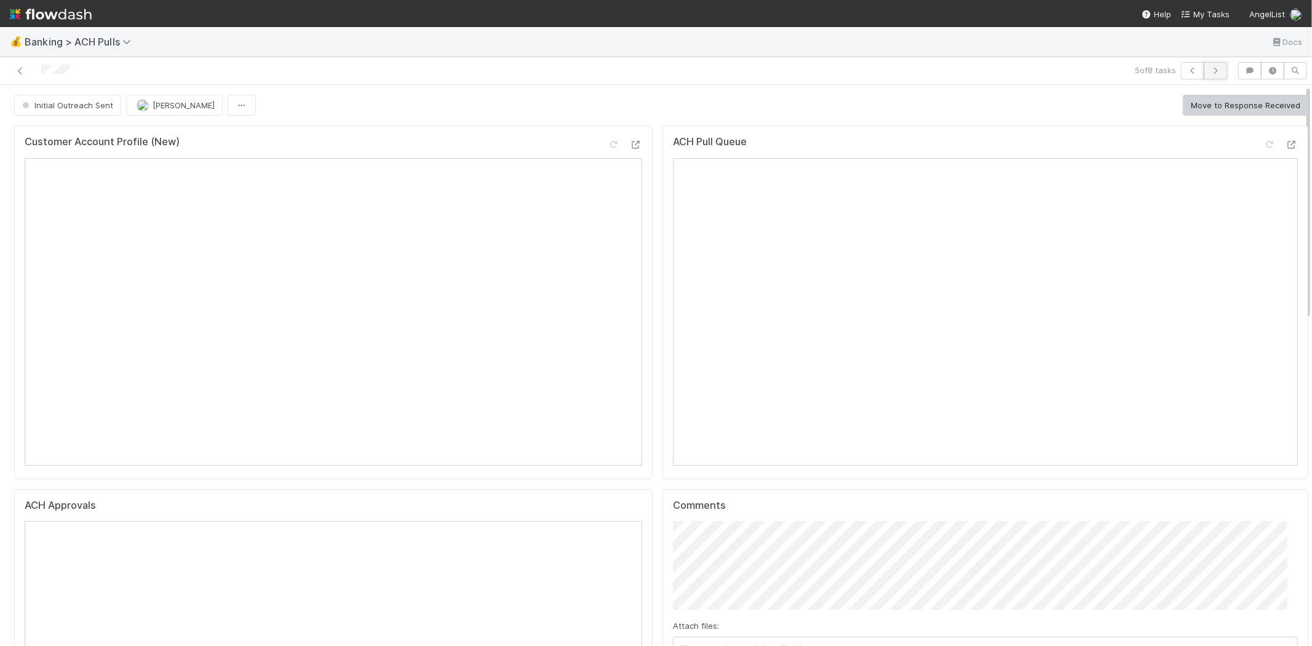
click at [1209, 67] on icon "button" at bounding box center [1215, 70] width 12 height 7
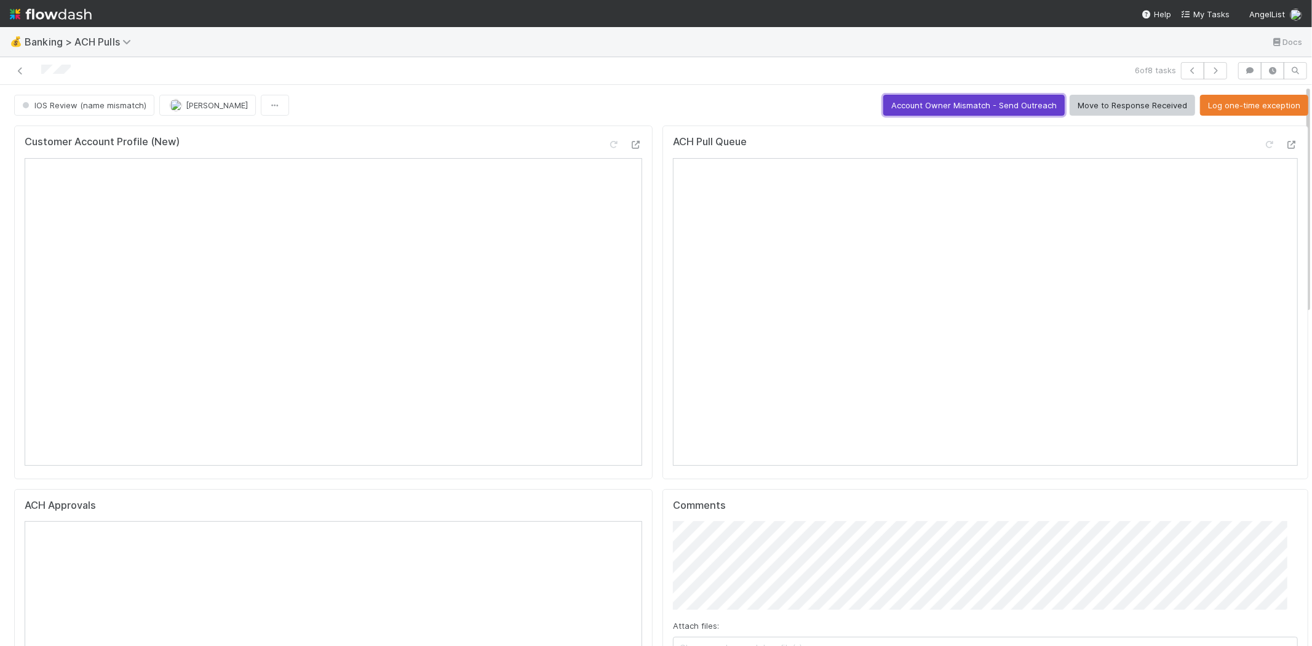
click at [939, 106] on button "Account Owner Mismatch - Send Outreach" at bounding box center [973, 105] width 181 height 21
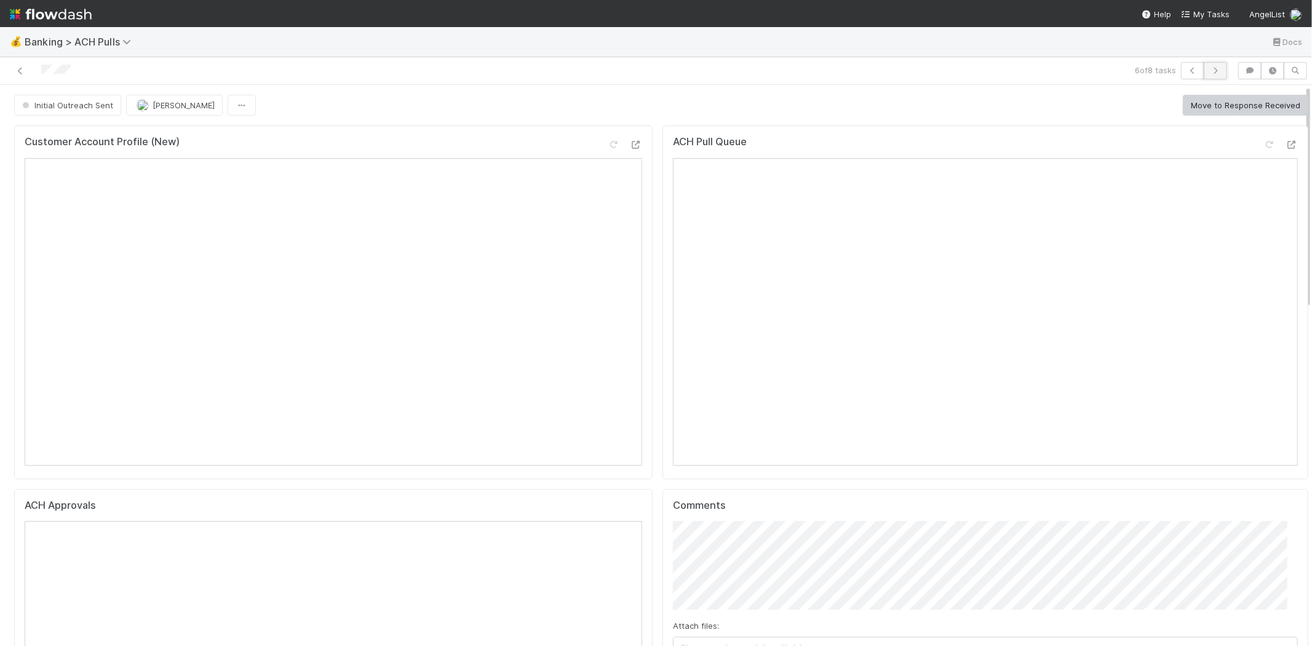
click at [1209, 68] on icon "button" at bounding box center [1215, 70] width 12 height 7
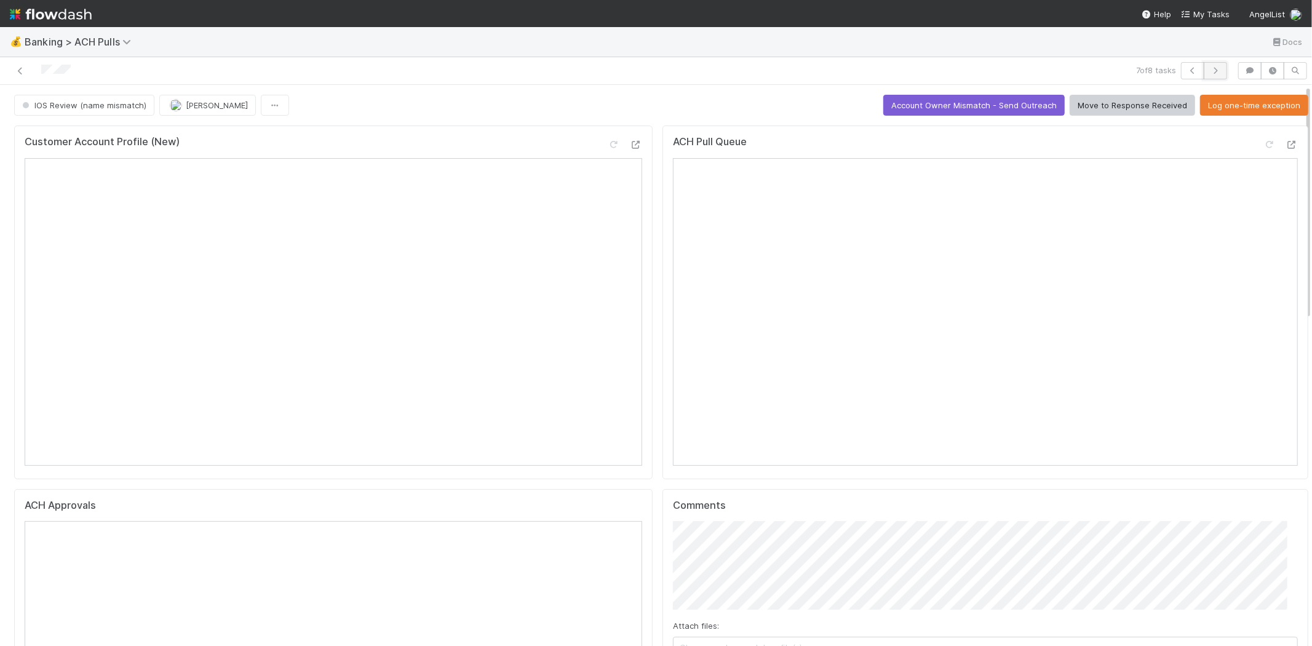
click at [1209, 68] on icon "button" at bounding box center [1215, 70] width 12 height 7
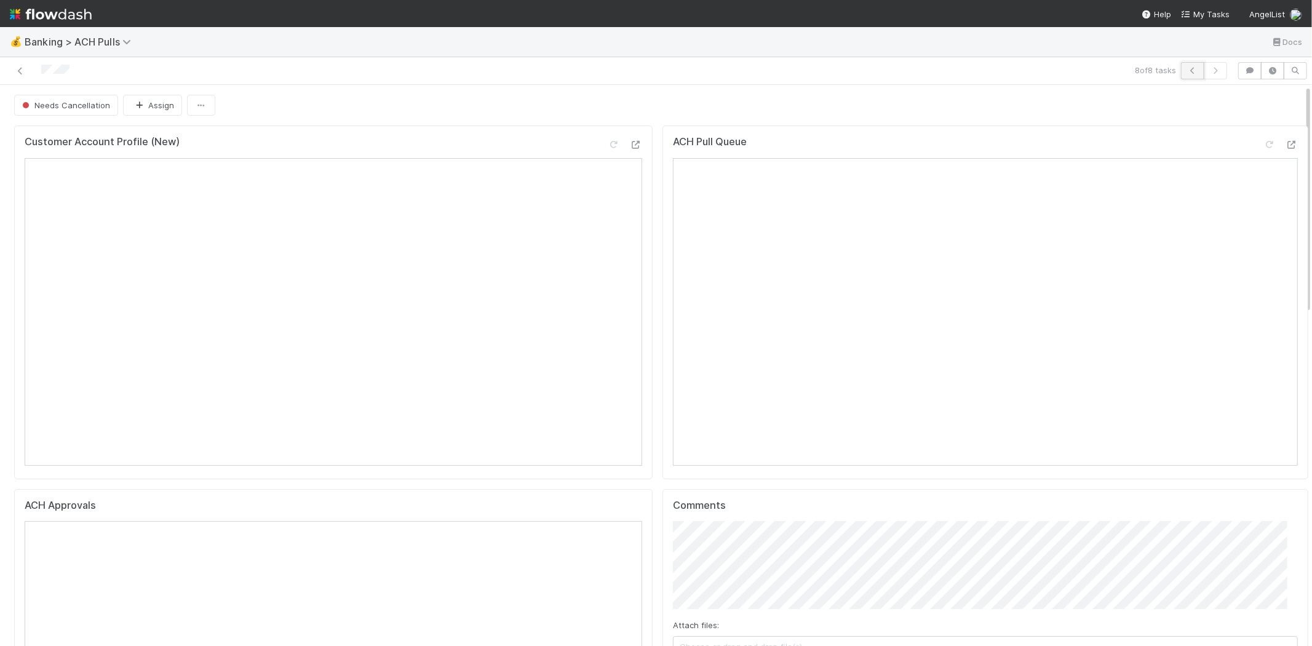
click at [1186, 68] on icon "button" at bounding box center [1192, 70] width 12 height 7
click at [1209, 71] on icon "button" at bounding box center [1215, 70] width 12 height 7
click at [102, 47] on span "Banking > ACH Pulls" at bounding box center [86, 41] width 122 height 15
click at [102, 43] on span "Banking > ACH Pulls" at bounding box center [81, 42] width 113 height 12
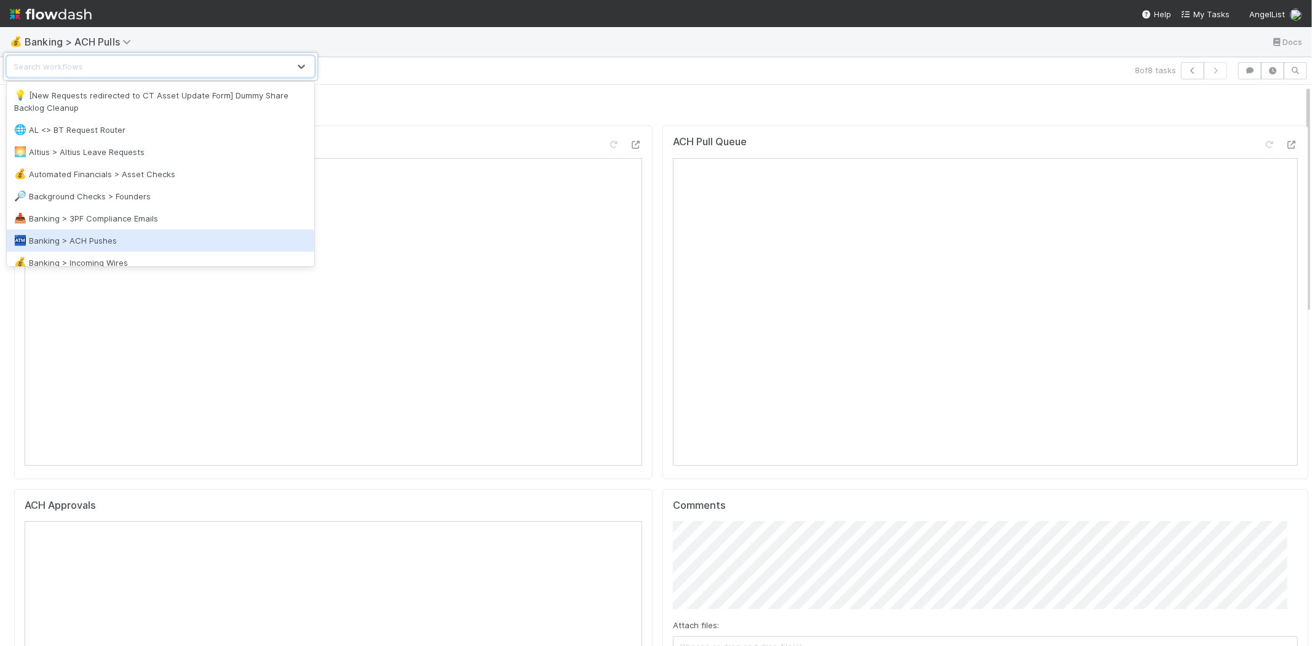
click at [109, 240] on div "🏧 Banking > ACH Pushes" at bounding box center [160, 240] width 293 height 12
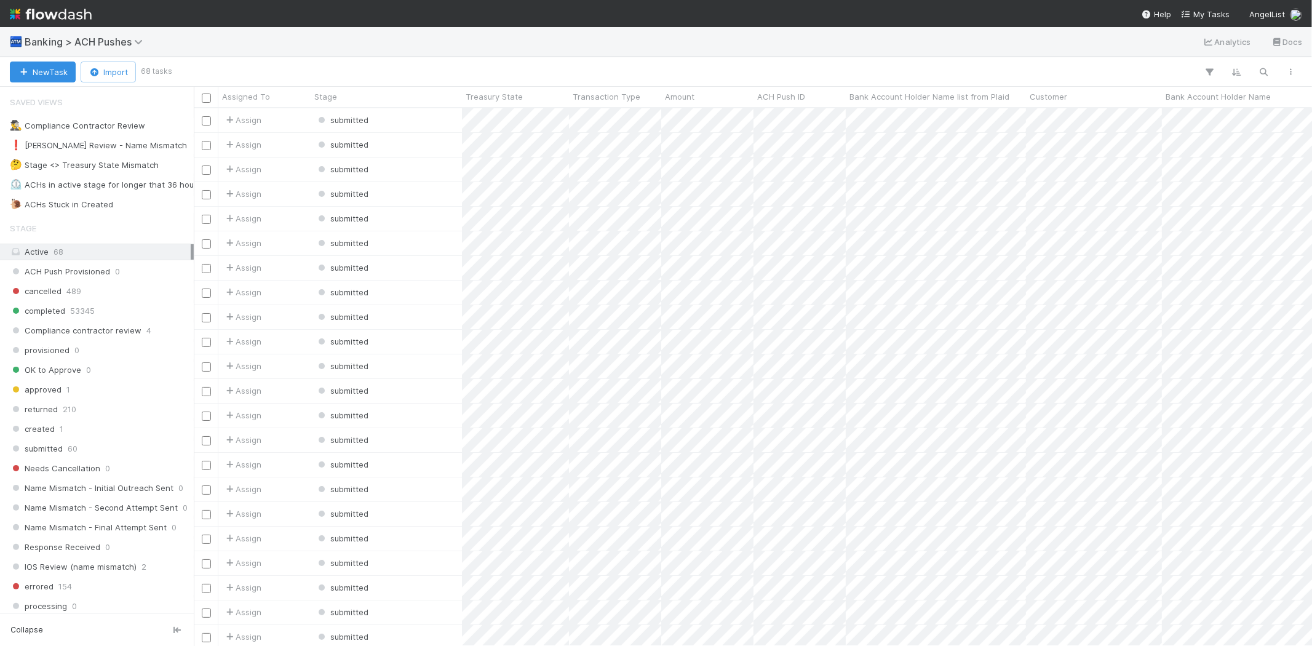
scroll to position [527, 1108]
click at [103, 149] on div "❗ Karen Review - Name Mismatch" at bounding box center [98, 145] width 177 height 15
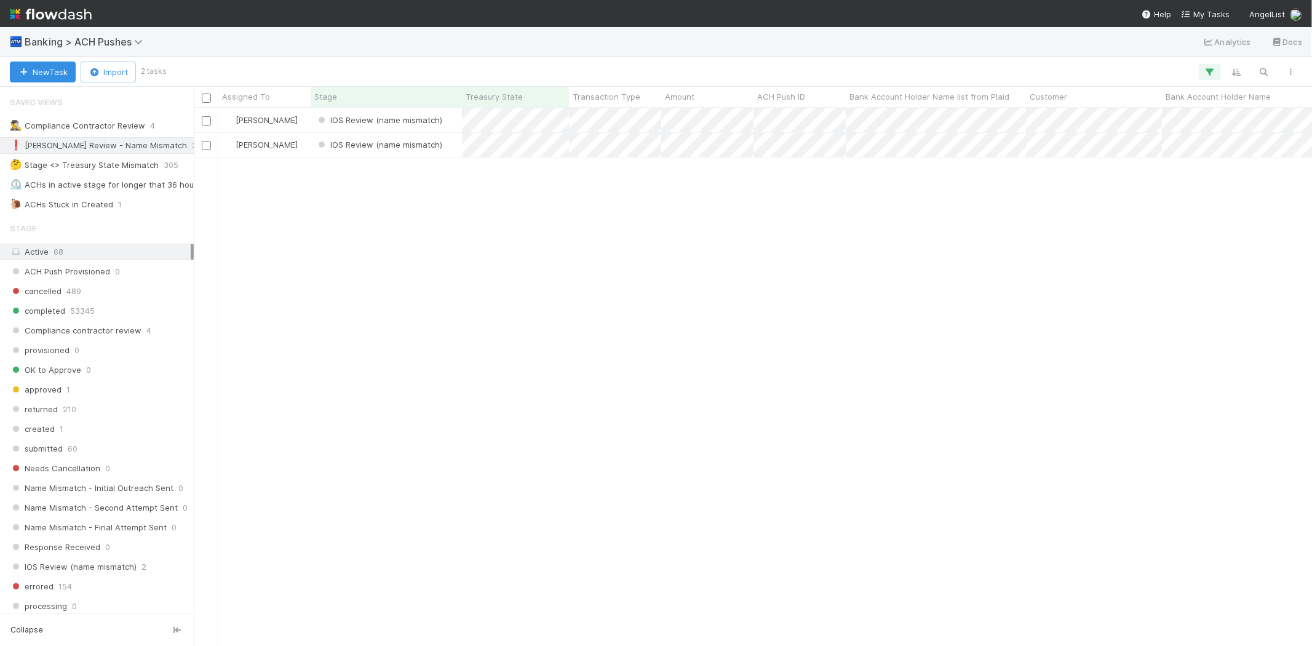
scroll to position [527, 1108]
click at [463, 223] on div "Karen Jane Salcedo IOS Review (name mismatch) 8/23/25, 5:07:17 AM 8/24/25, 5:10…" at bounding box center [753, 376] width 1118 height 537
click at [449, 115] on div "IOS Review (name mismatch)" at bounding box center [386, 120] width 151 height 24
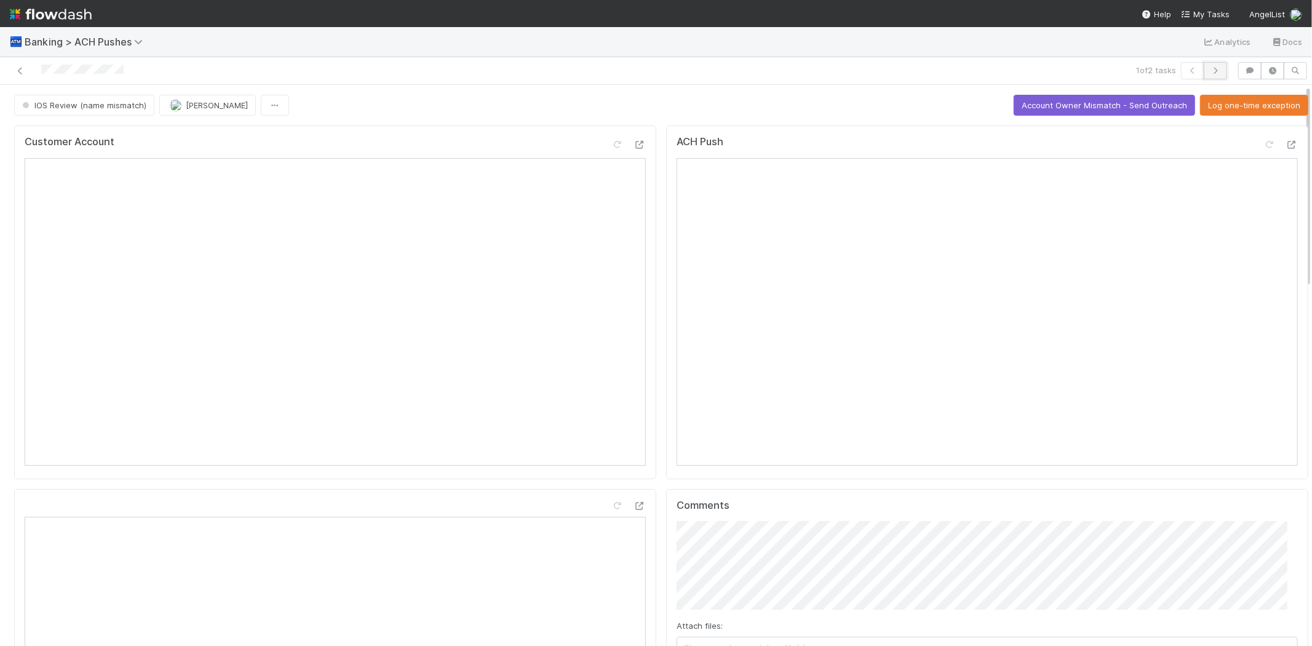
click at [1209, 67] on icon "button" at bounding box center [1215, 70] width 12 height 7
click at [1041, 105] on button "Account Owner Mismatch - Send Outreach" at bounding box center [1104, 105] width 181 height 21
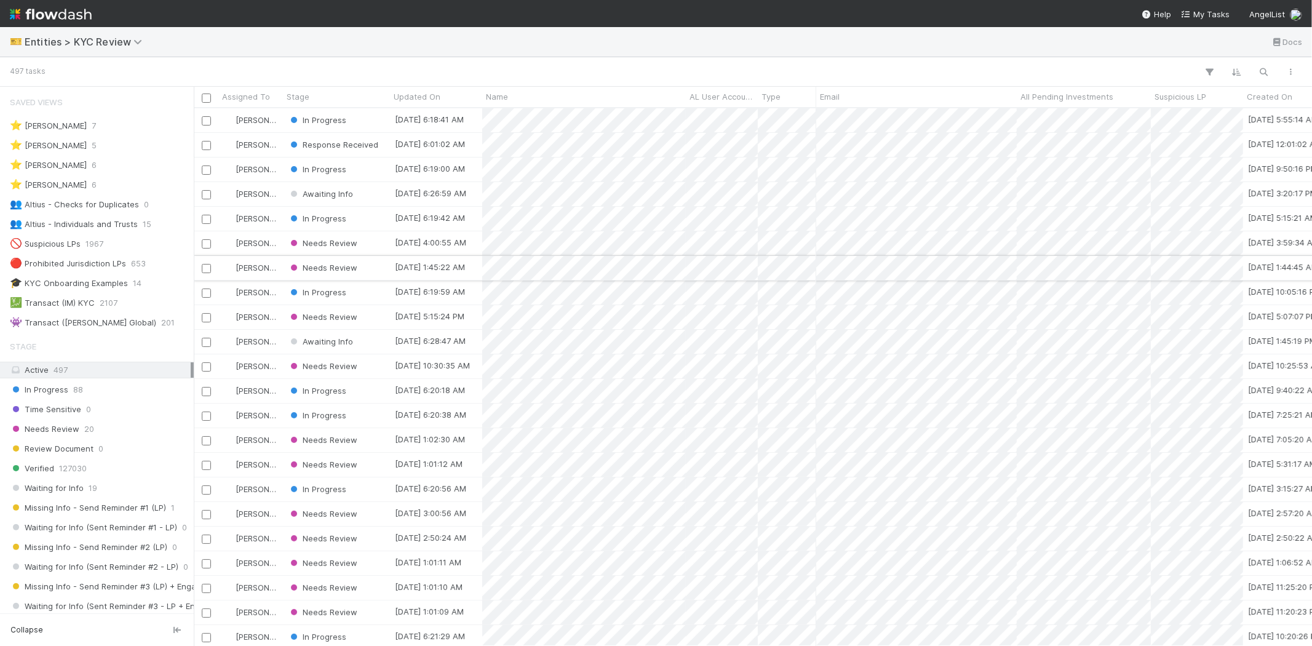
scroll to position [10, 10]
click at [457, 43] on div "🎫 Entities > KYC Review Docs" at bounding box center [656, 42] width 1312 height 30
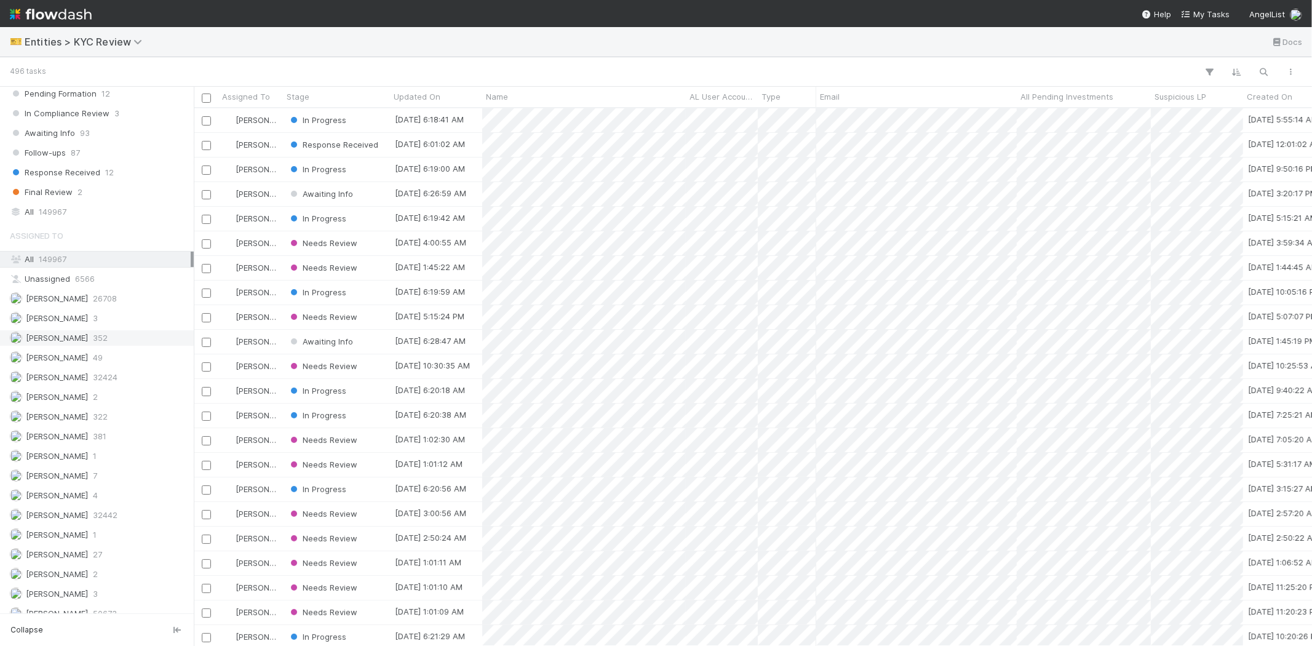
scroll to position [927, 0]
click at [106, 418] on span "381" at bounding box center [100, 424] width 14 height 15
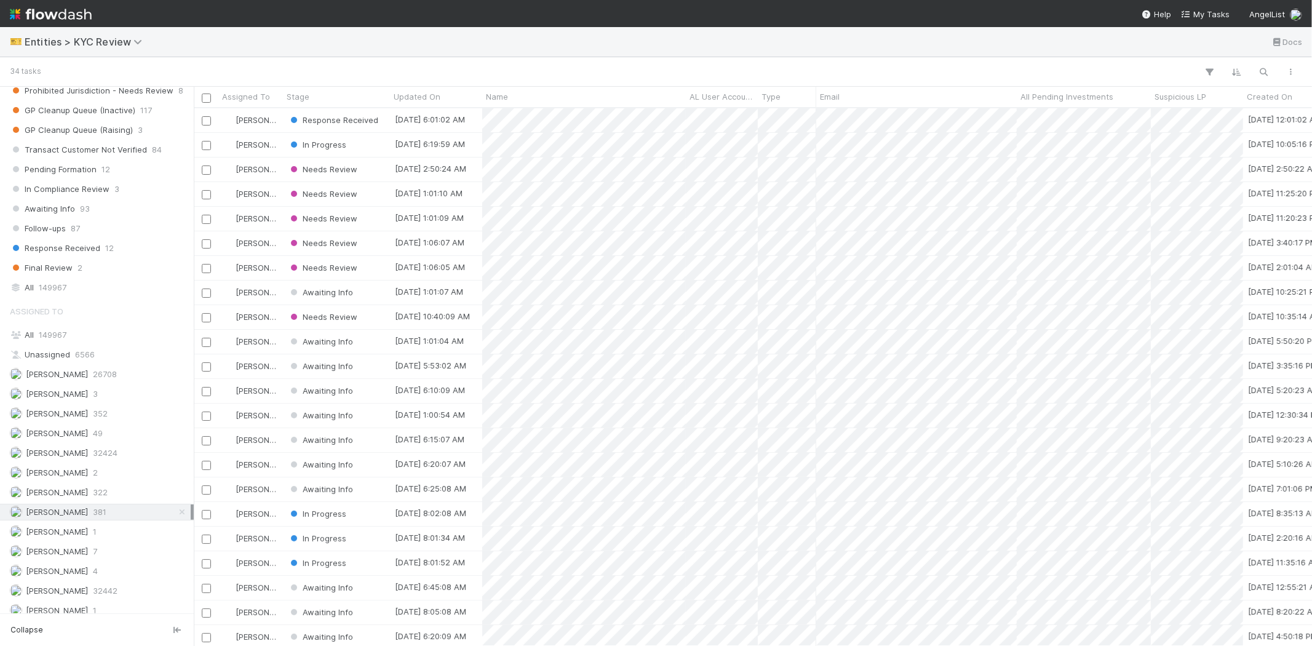
scroll to position [927, 0]
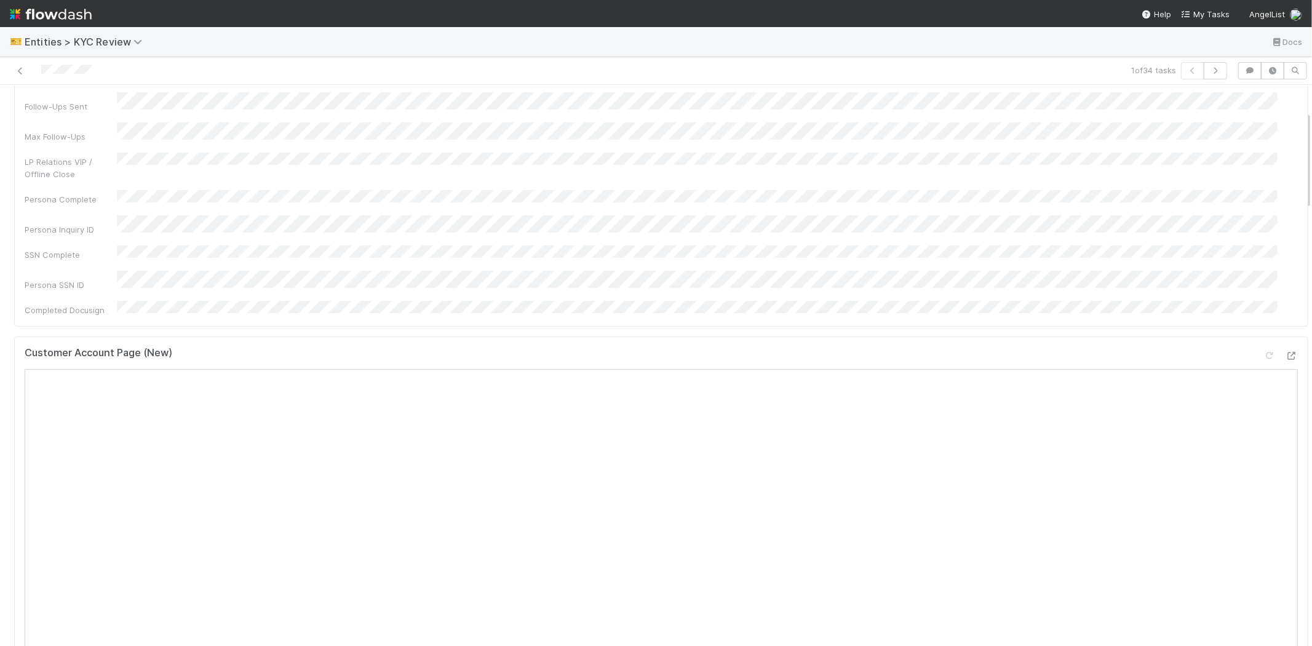
scroll to position [137, 0]
click at [279, 268] on div "Persona Inquiry ID" at bounding box center [661, 278] width 1273 height 20
copy div
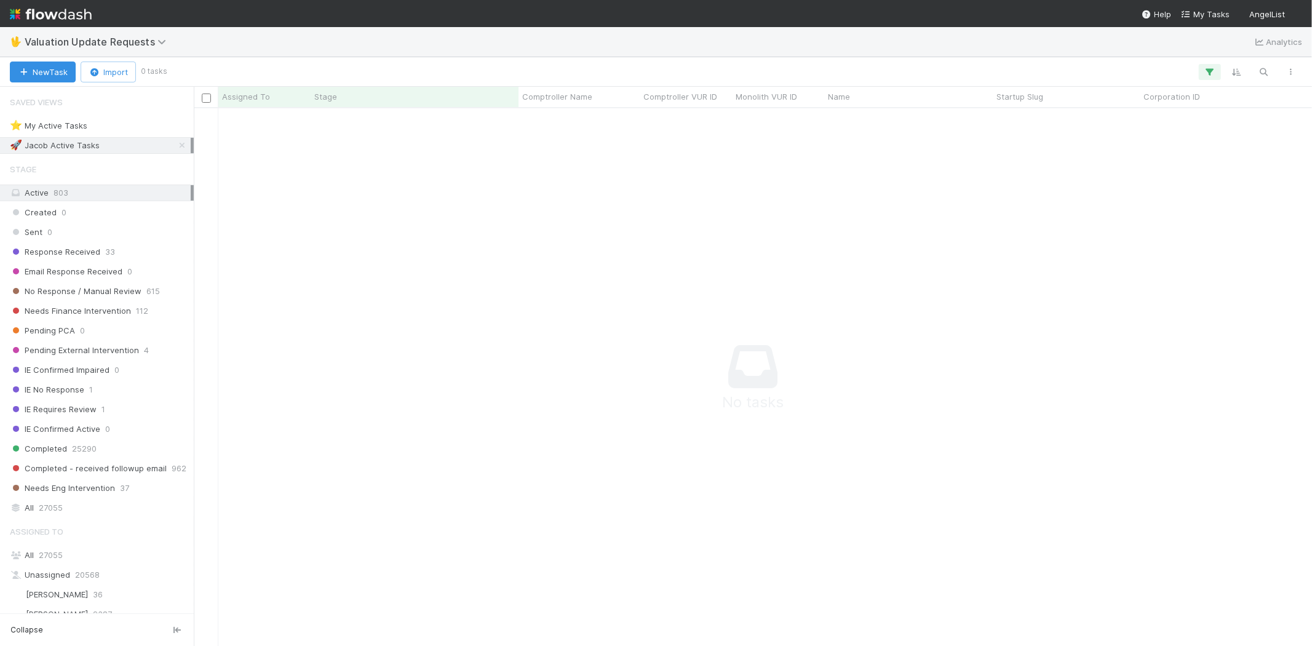
scroll to position [517, 1097]
click at [1190, 78] on div at bounding box center [735, 72] width 1140 height 16
click at [1202, 75] on button "button" at bounding box center [1210, 72] width 22 height 16
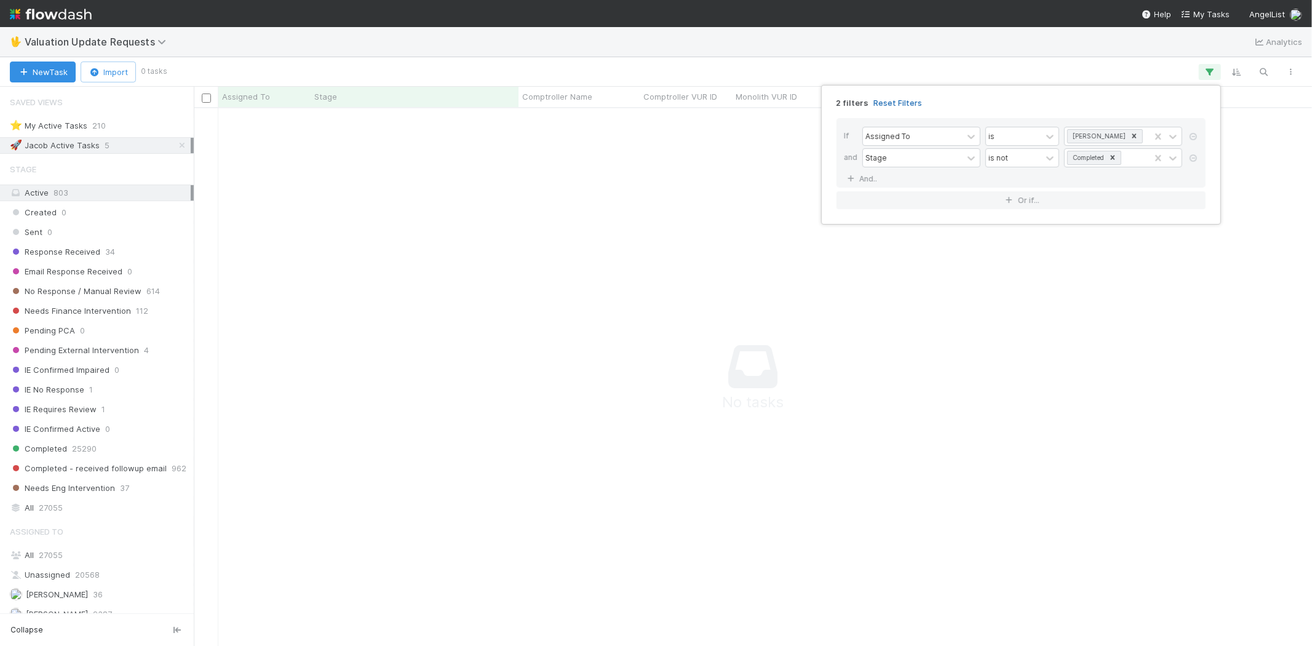
click at [900, 99] on link "Reset Filters" at bounding box center [897, 103] width 49 height 10
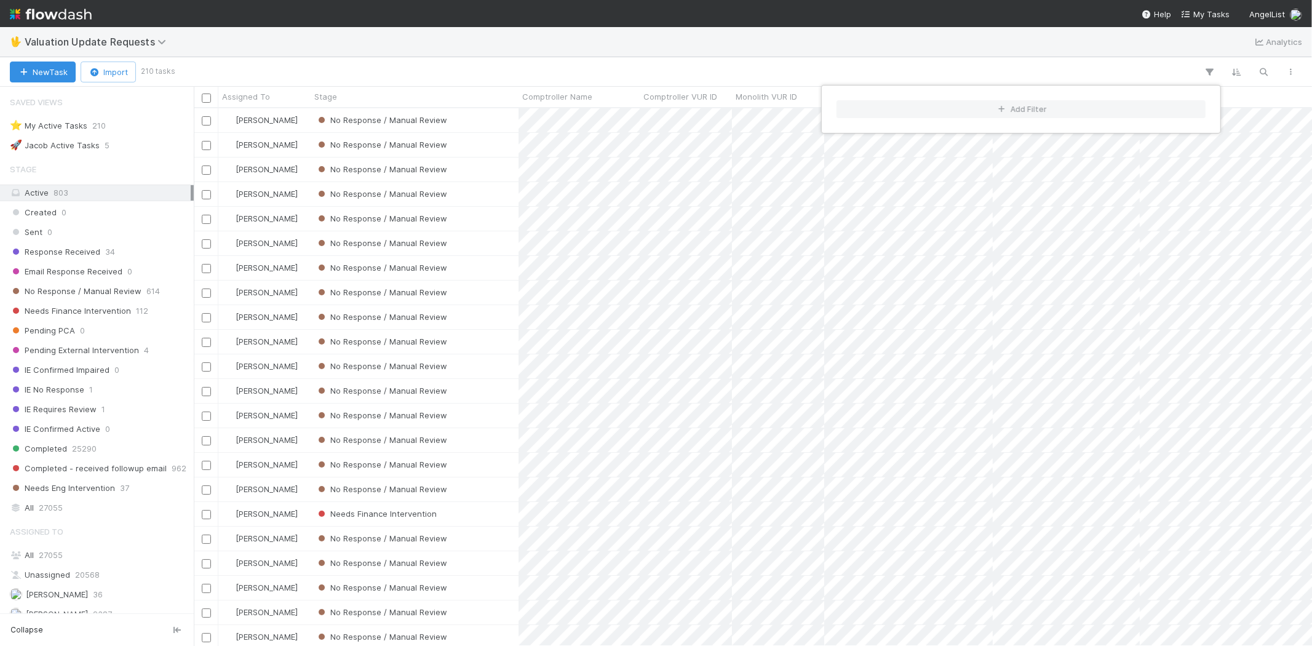
scroll to position [527, 1108]
click at [471, 50] on div "Add Filter" at bounding box center [656, 323] width 1312 height 646
click at [480, 82] on div "Add Filter" at bounding box center [656, 323] width 1312 height 646
click at [102, 253] on div "Response Received 34" at bounding box center [100, 251] width 181 height 15
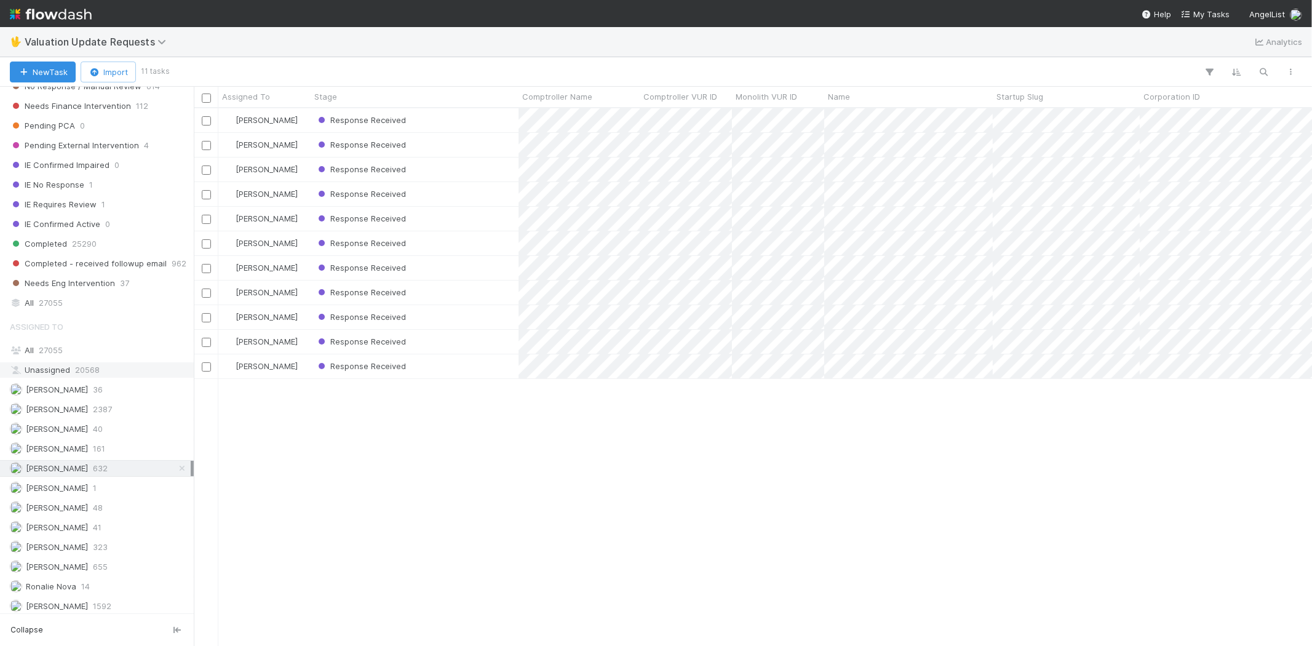
scroll to position [527, 1108]
click at [119, 406] on div "Febbie Cervantes 2387" at bounding box center [100, 409] width 181 height 15
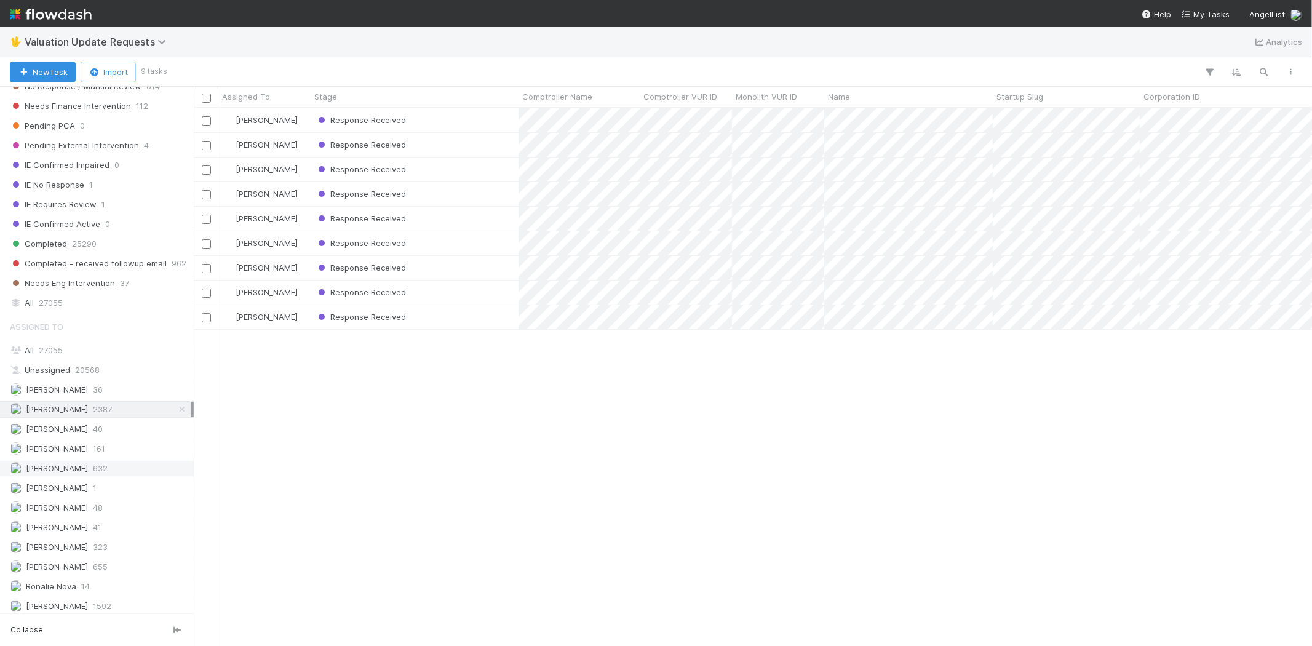
scroll to position [527, 1108]
click at [108, 466] on span "632" at bounding box center [100, 468] width 15 height 15
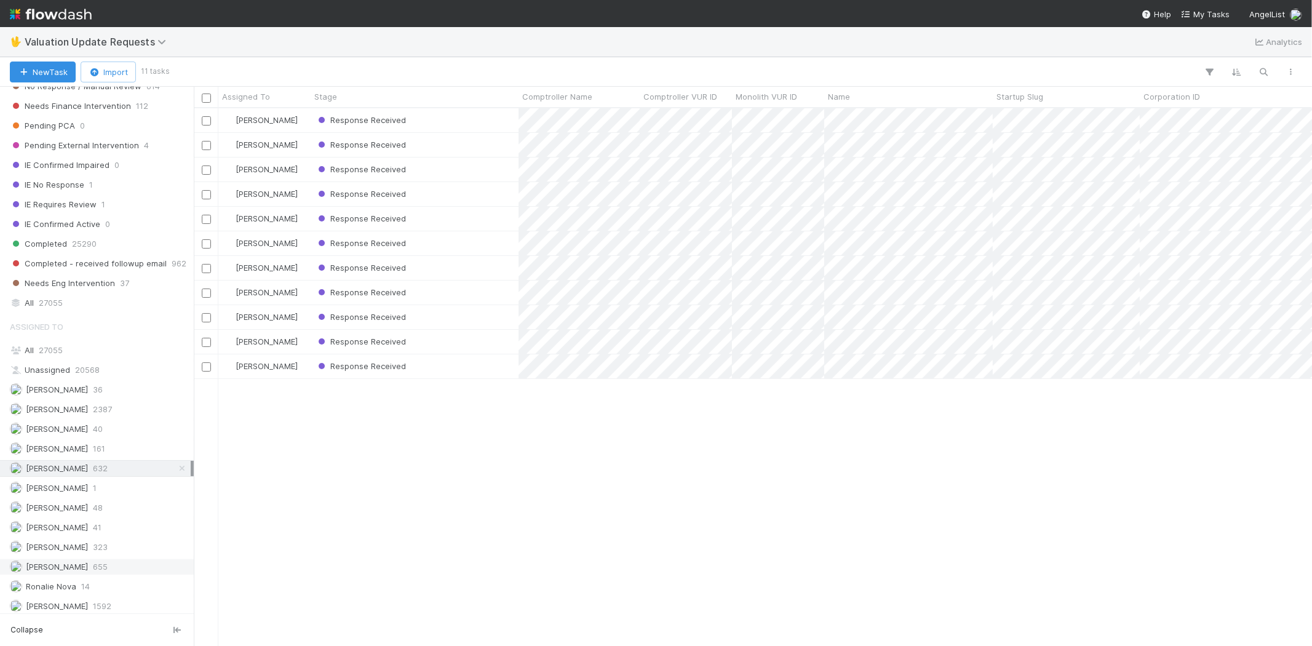
scroll to position [527, 1108]
click at [111, 568] on div "Michael Capilitan 655" at bounding box center [100, 566] width 181 height 15
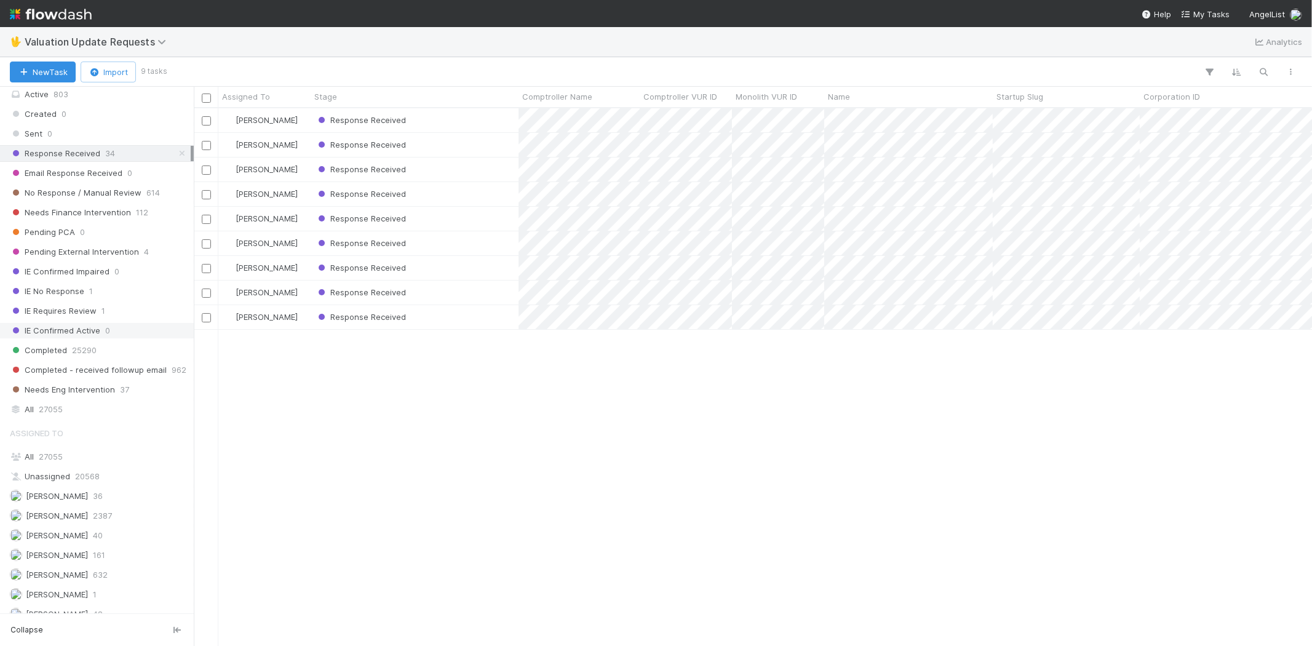
scroll to position [68, 0]
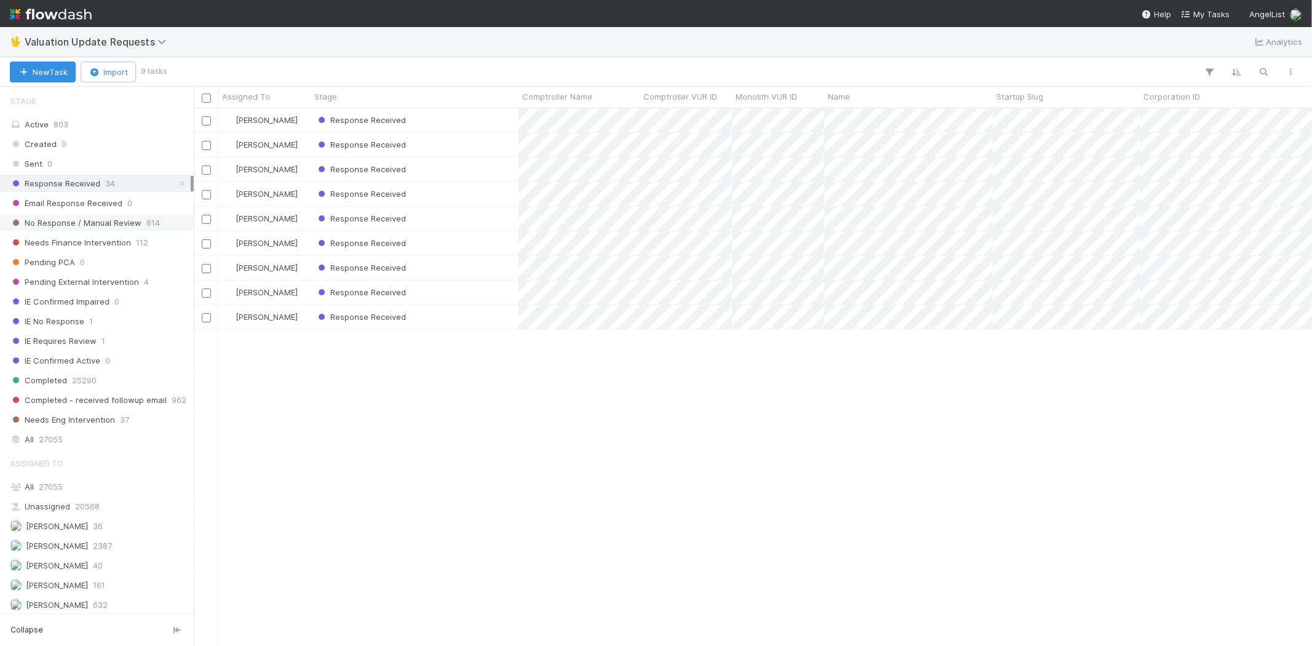
click at [108, 217] on span "No Response / Manual Review" at bounding box center [76, 222] width 132 height 15
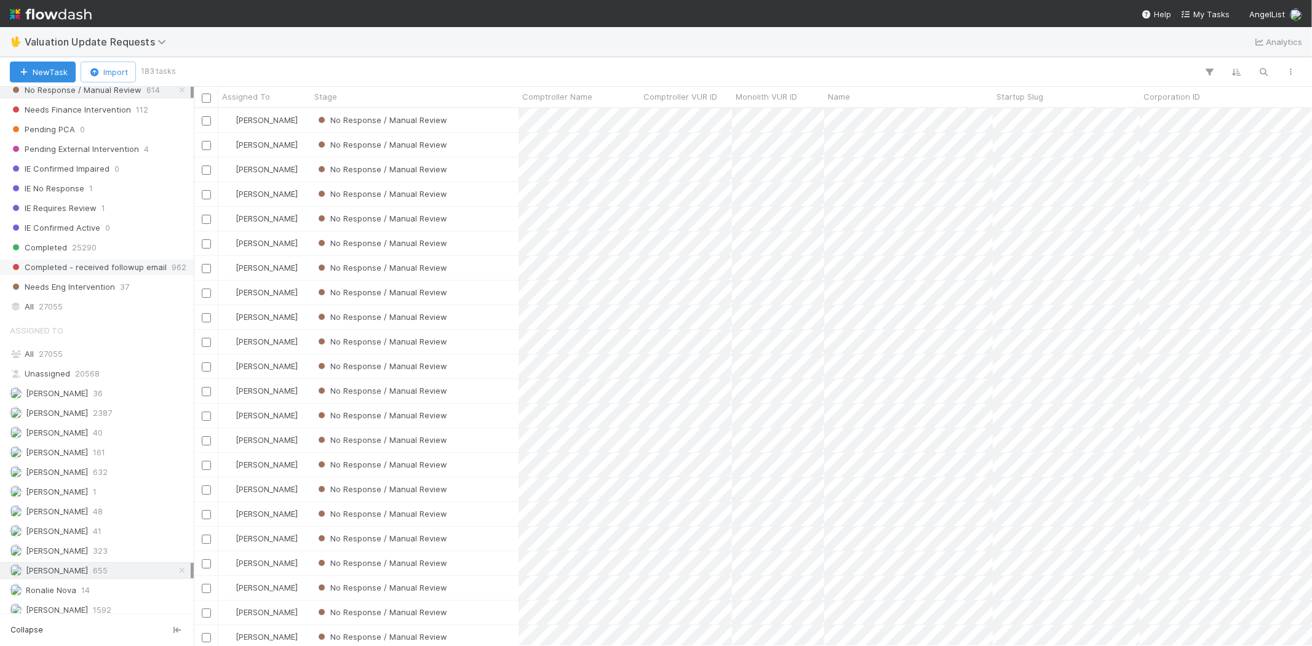
scroll to position [205, 0]
click at [139, 410] on div "Febbie Cervantes 2387" at bounding box center [100, 409] width 181 height 15
click at [127, 471] on div "Karen Jane Salcedo 632" at bounding box center [100, 468] width 181 height 15
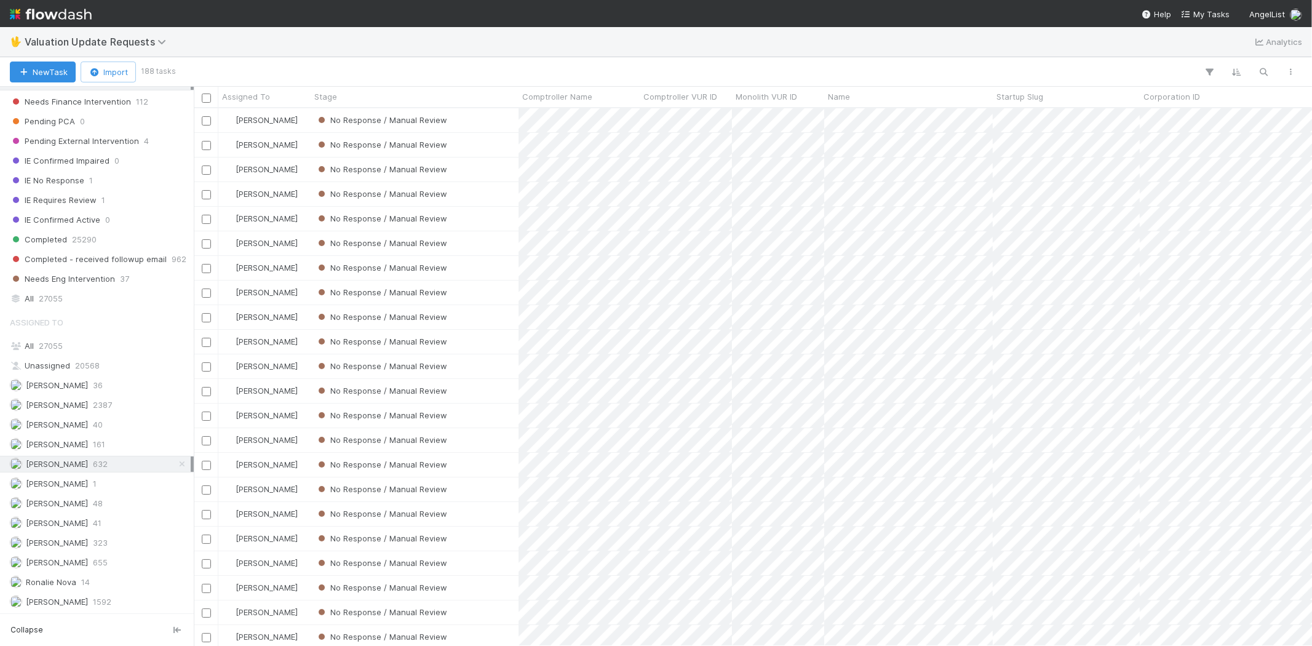
scroll to position [213, 0]
click at [106, 561] on span "655" at bounding box center [100, 562] width 15 height 15
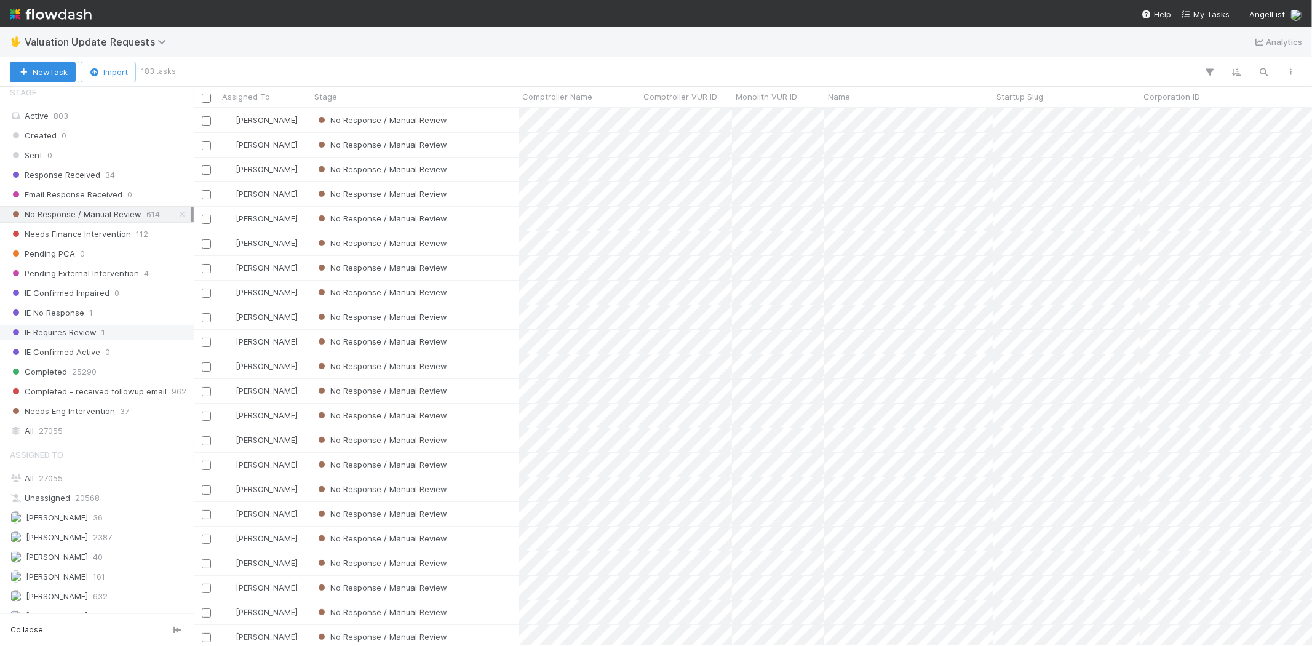
scroll to position [145, 0]
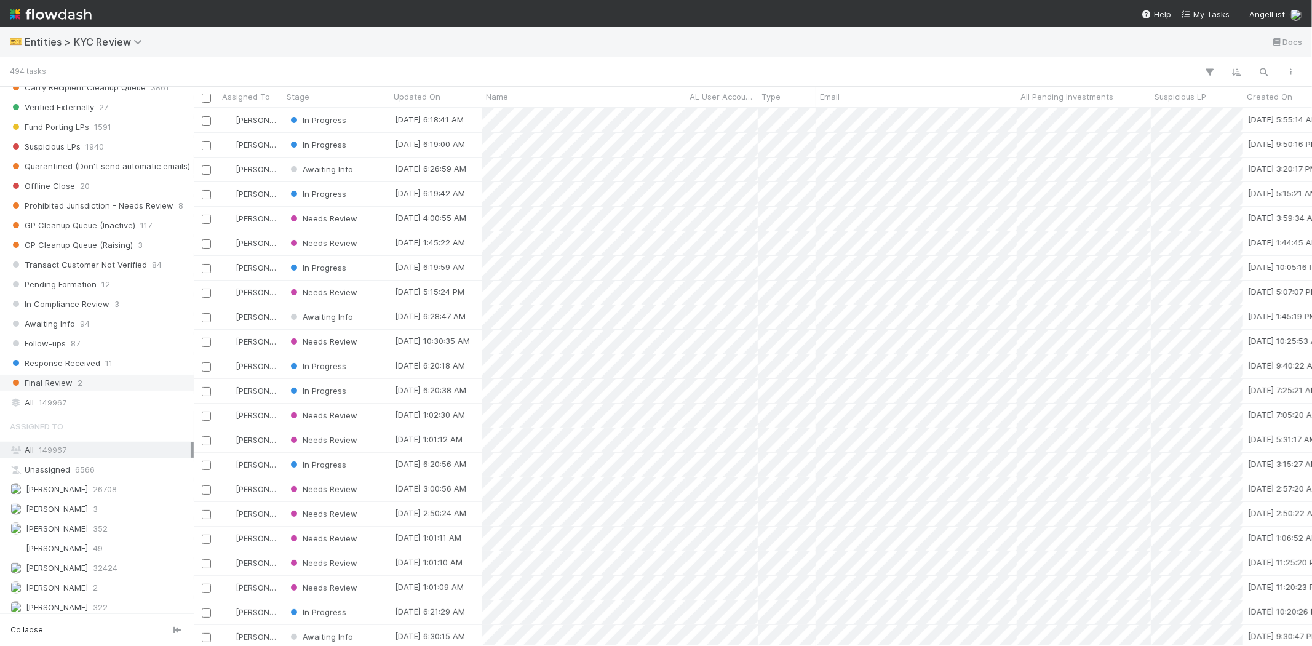
scroll to position [752, 0]
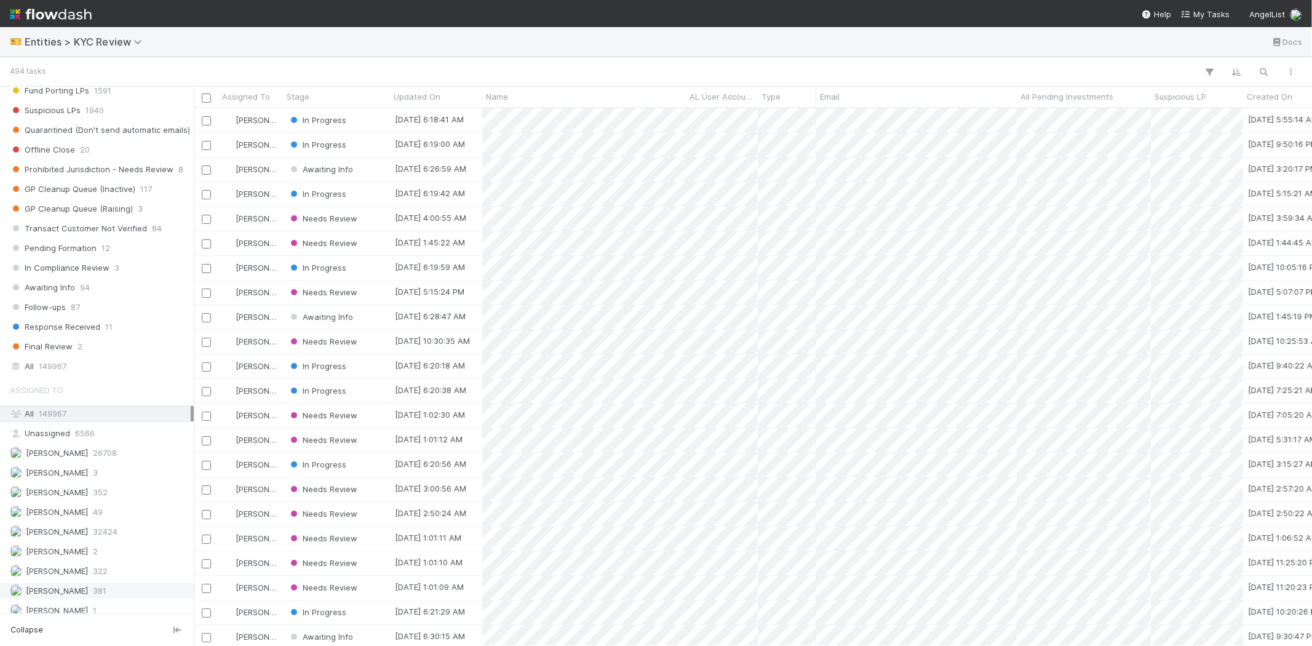
click at [106, 594] on span "381" at bounding box center [100, 590] width 14 height 15
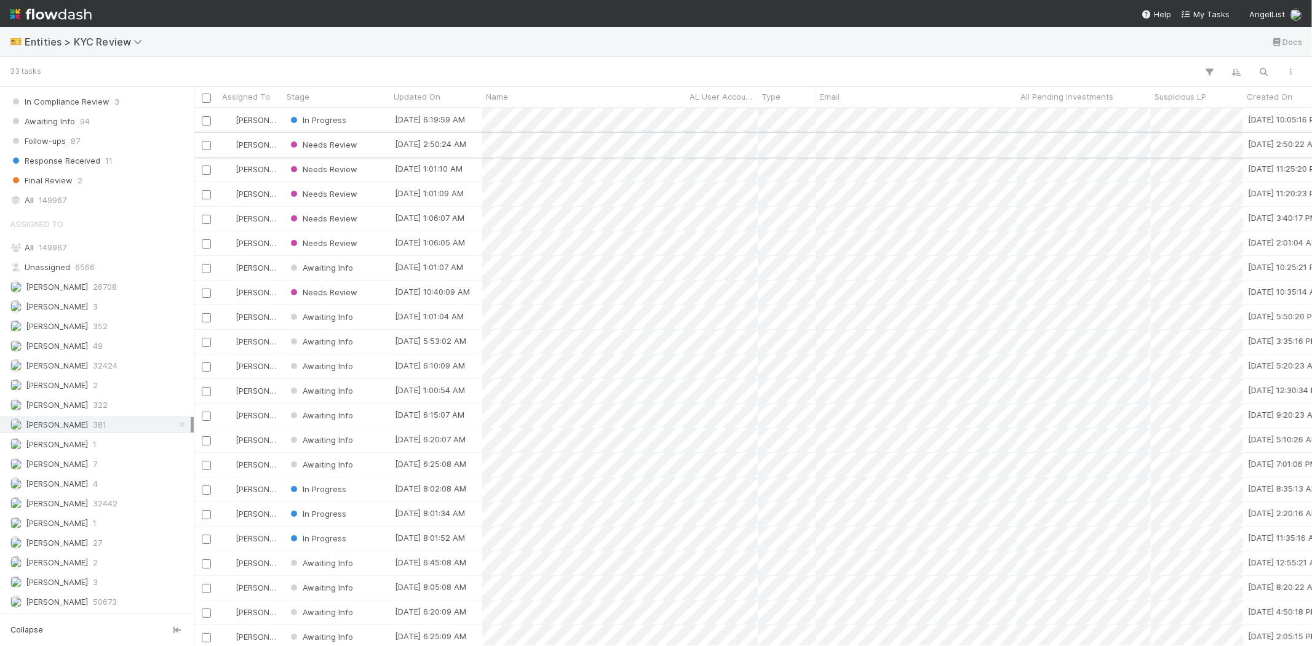
click at [364, 140] on div "Needs Review" at bounding box center [336, 145] width 107 height 24
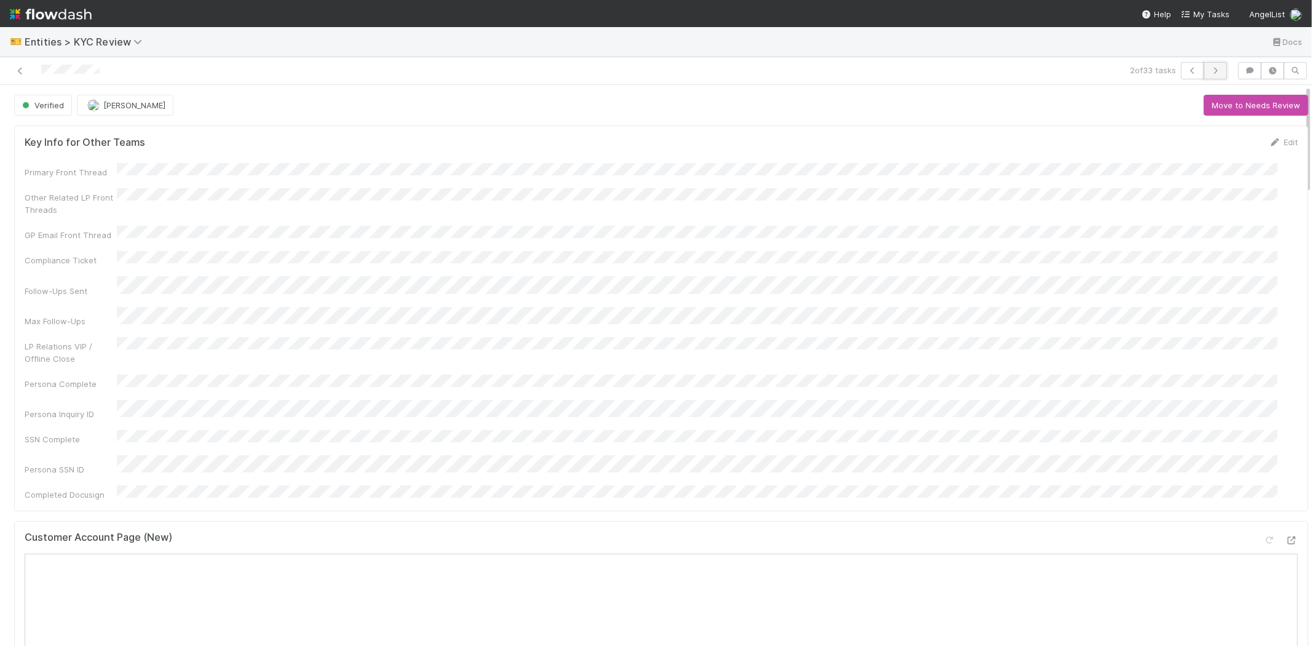
click at [1209, 65] on button "button" at bounding box center [1215, 70] width 23 height 17
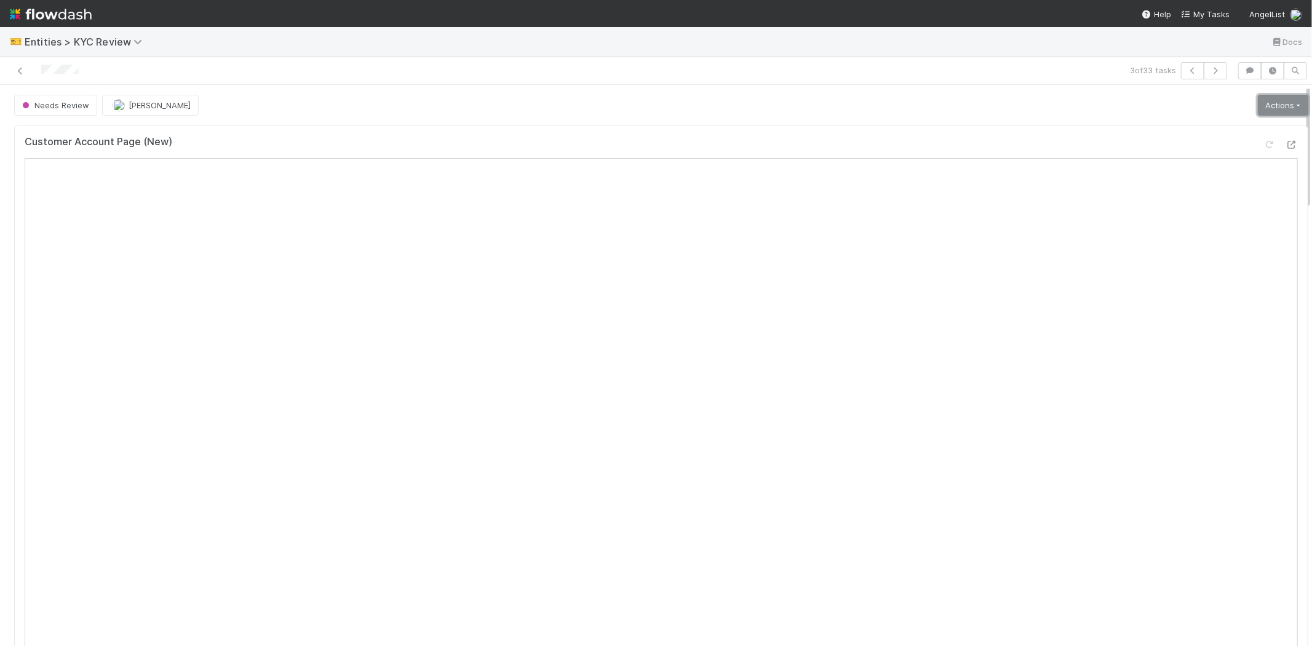
click at [1258, 97] on link "Actions" at bounding box center [1283, 105] width 50 height 21
click at [1183, 218] on button "Select Template [New]" at bounding box center [1241, 217] width 135 height 17
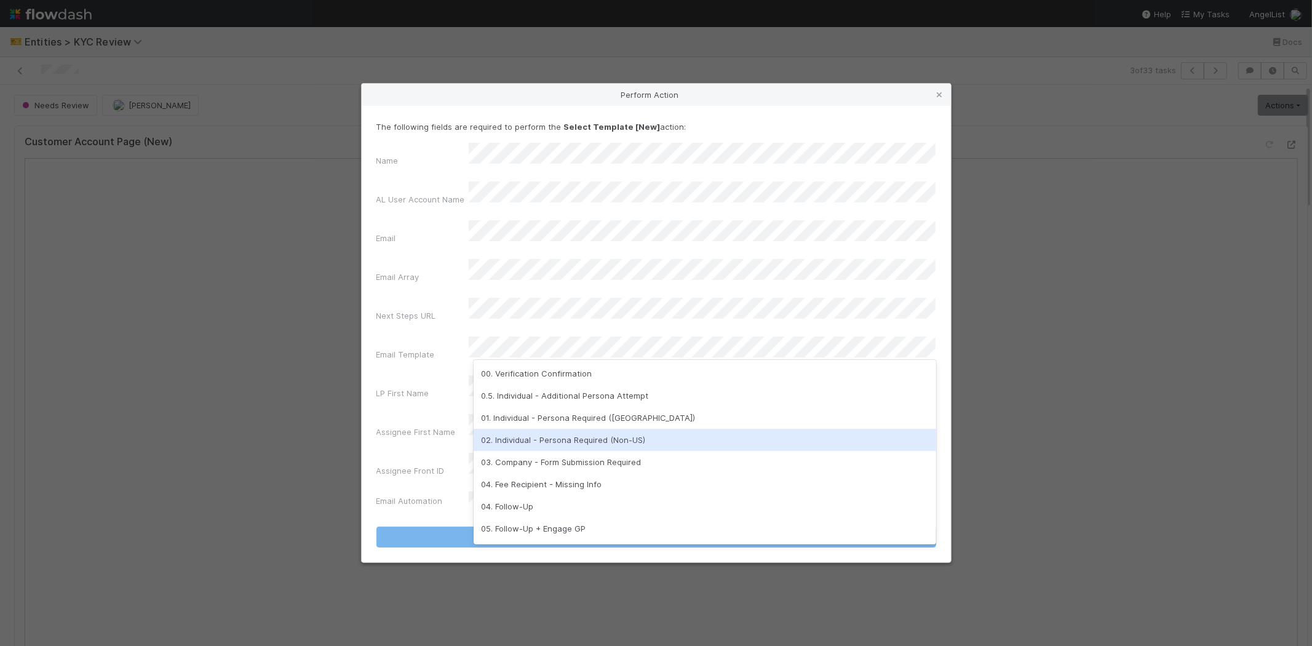
click at [542, 433] on div "02. Individual - Persona Required (Non-US)" at bounding box center [705, 440] width 463 height 22
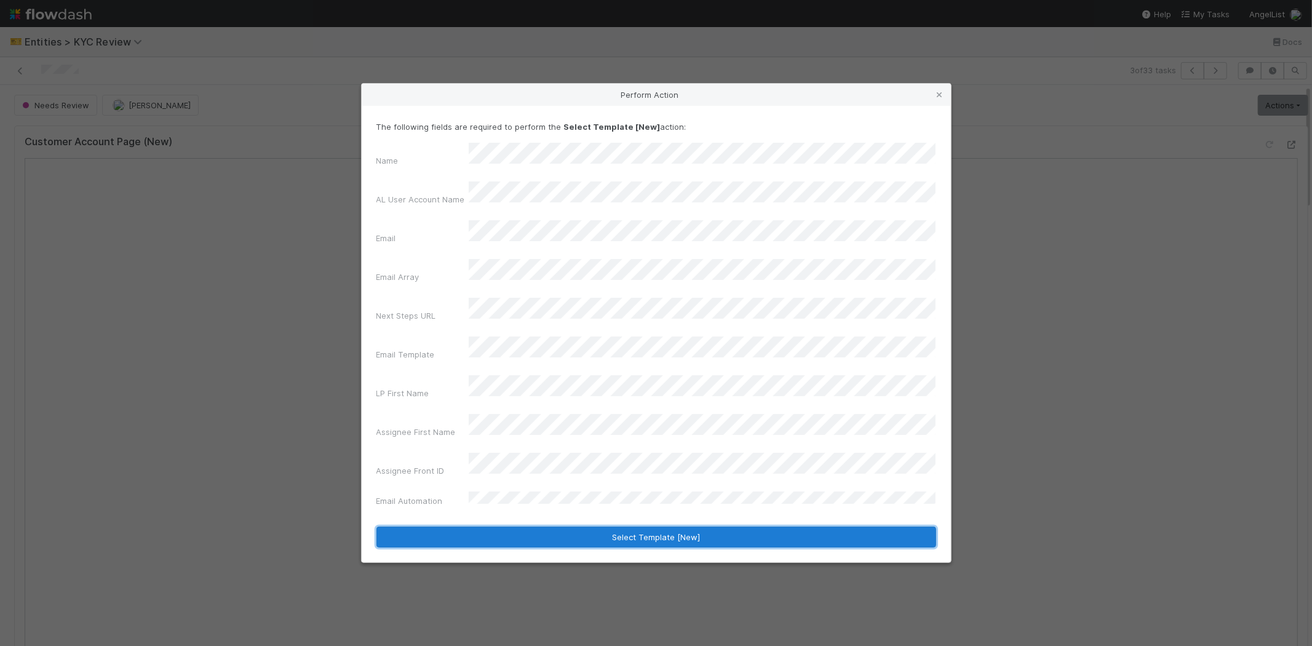
click at [523, 526] on button "Select Template [New]" at bounding box center [656, 536] width 560 height 21
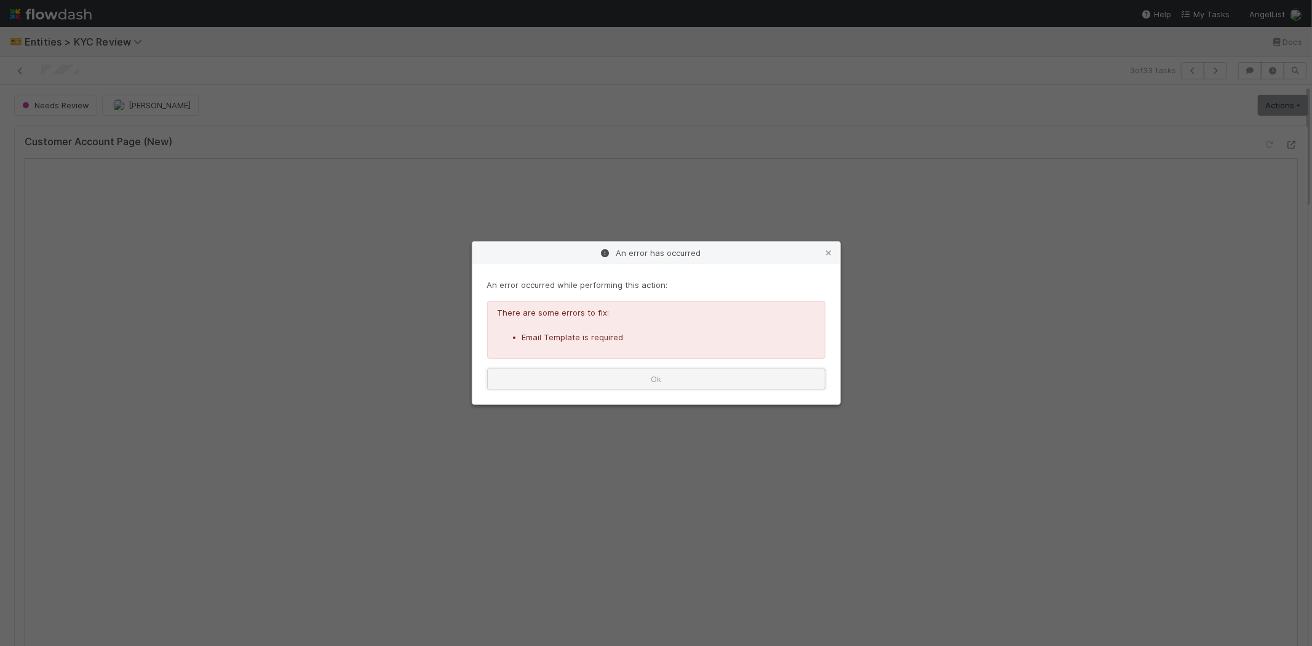
click at [677, 383] on button "Ok" at bounding box center [656, 378] width 338 height 21
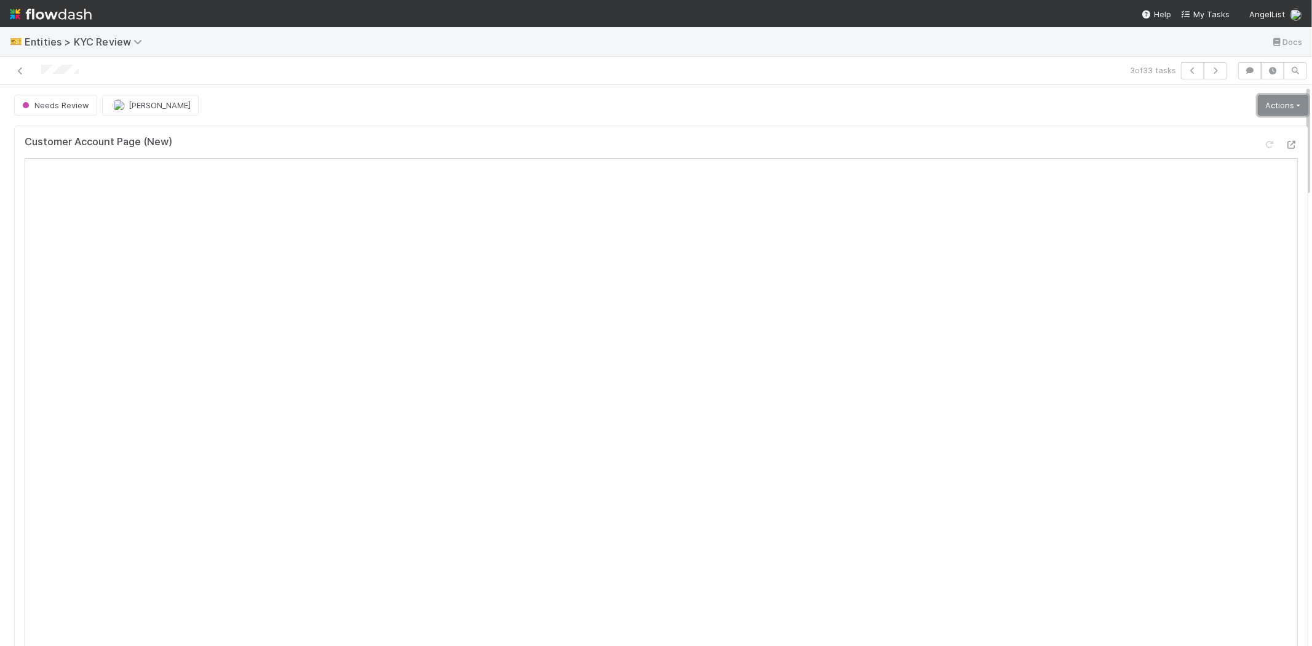
click at [1258, 108] on link "Actions" at bounding box center [1283, 105] width 50 height 21
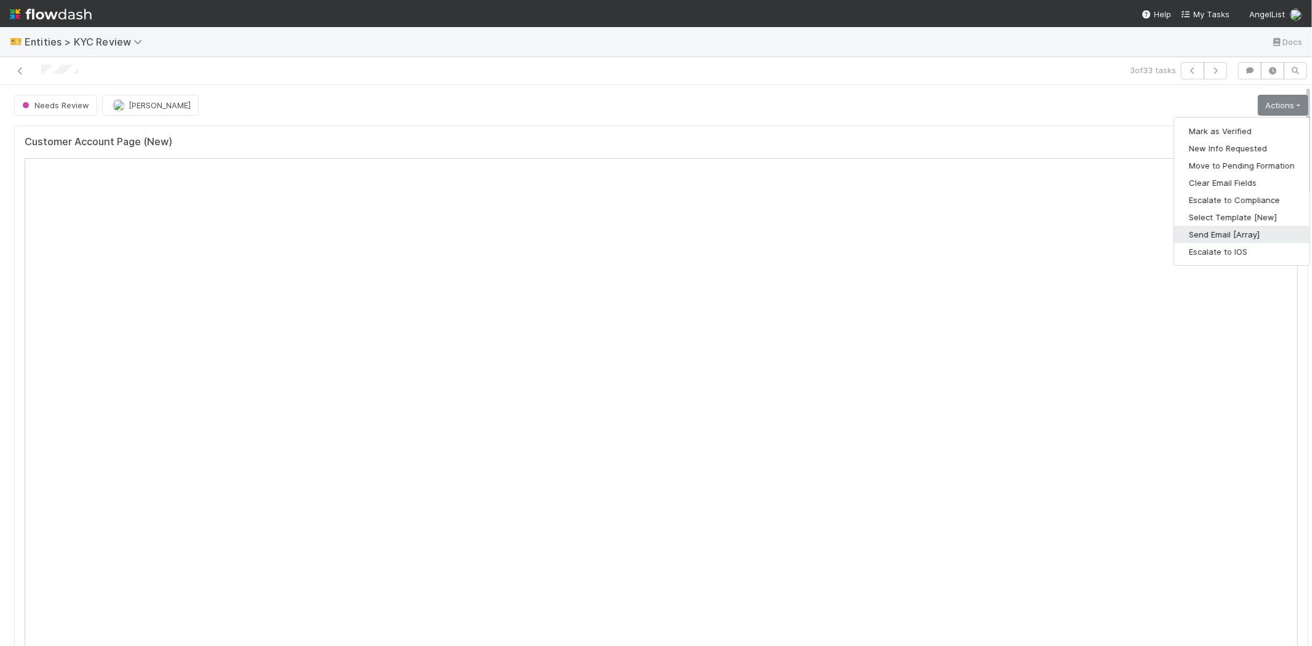
click at [1195, 232] on button "Send Email [Array]" at bounding box center [1241, 234] width 135 height 17
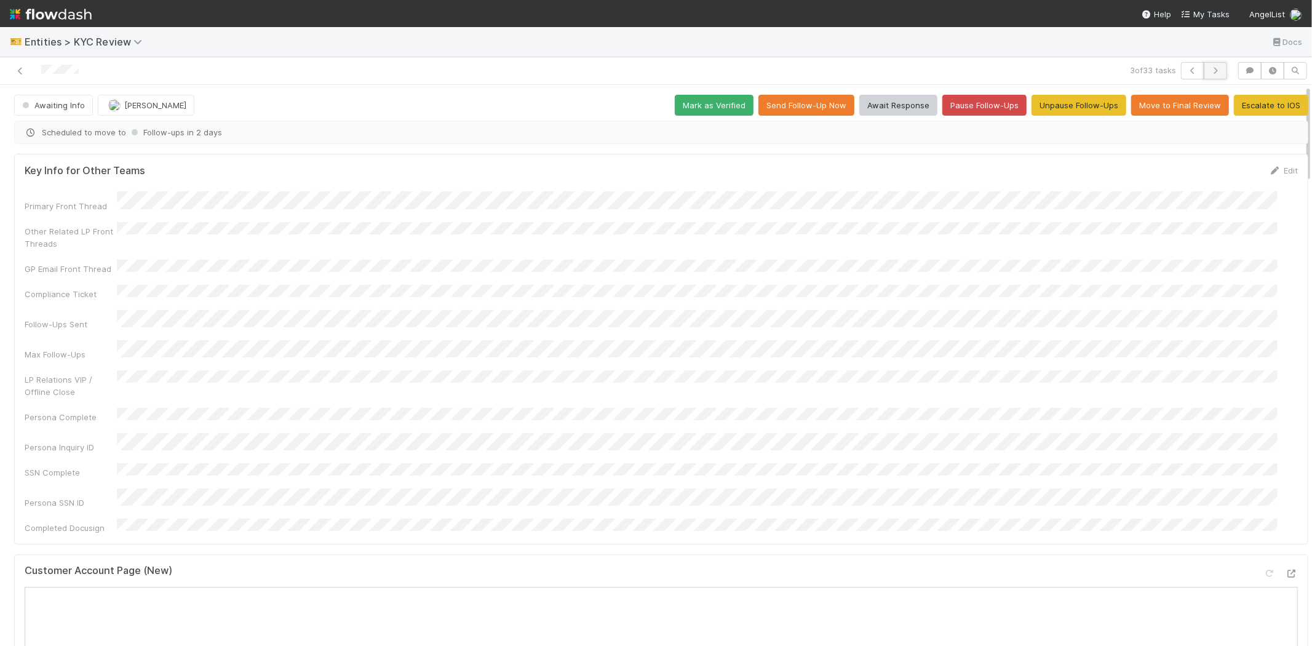
click at [1209, 73] on icon "button" at bounding box center [1215, 70] width 12 height 7
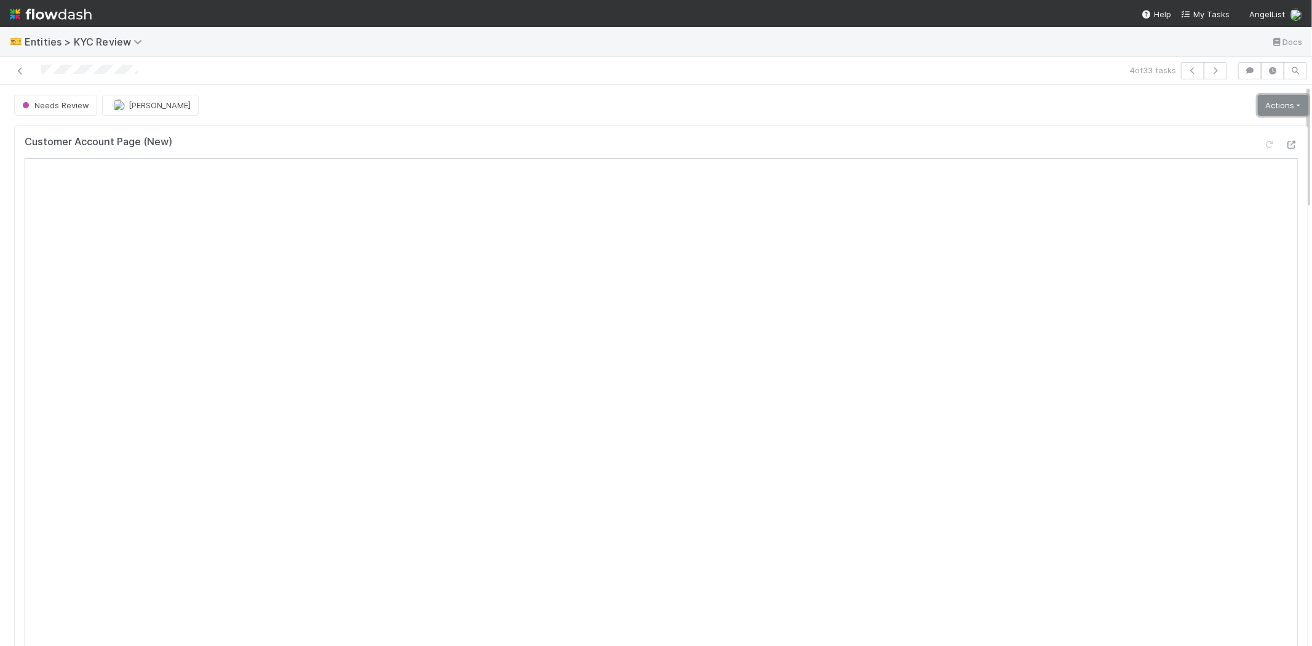
click at [1263, 103] on link "Actions" at bounding box center [1283, 105] width 50 height 21
click at [1178, 217] on button "Select Template [New]" at bounding box center [1241, 217] width 135 height 17
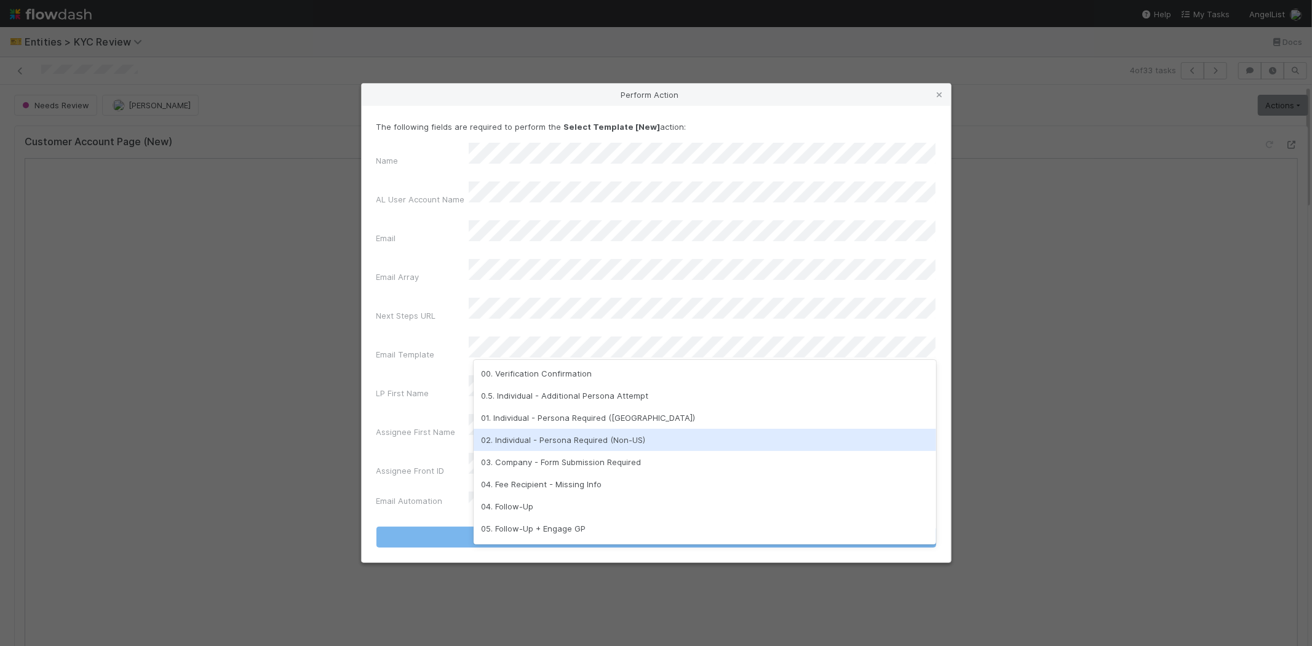
click at [563, 439] on div "02. Individual - Persona Required (Non-US)" at bounding box center [705, 440] width 463 height 22
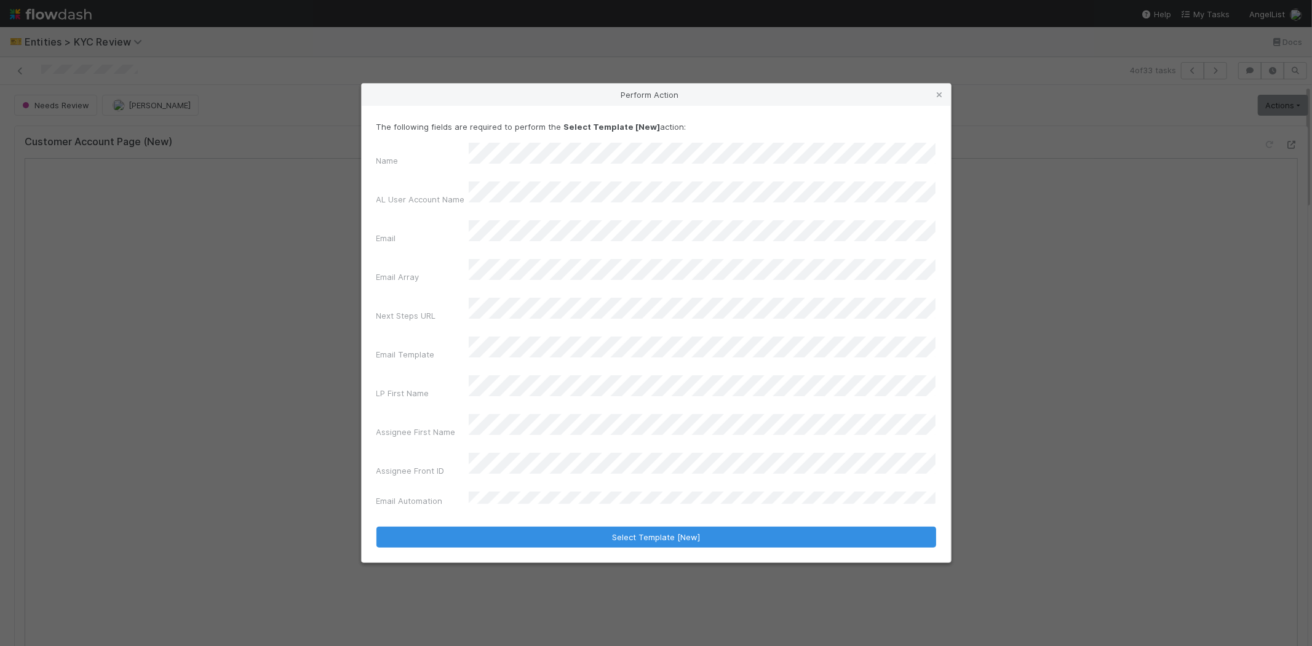
click at [406, 387] on div "LP First Name" at bounding box center [422, 395] width 92 height 17
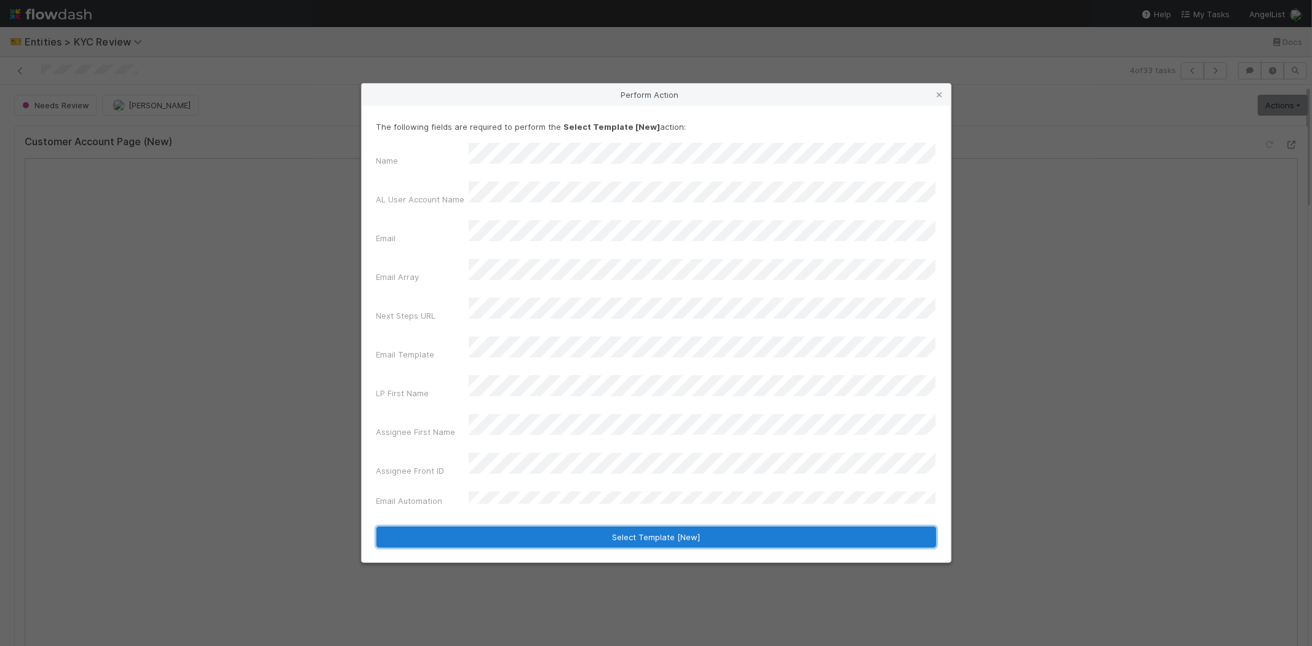
click at [493, 526] on button "Select Template [New]" at bounding box center [656, 536] width 560 height 21
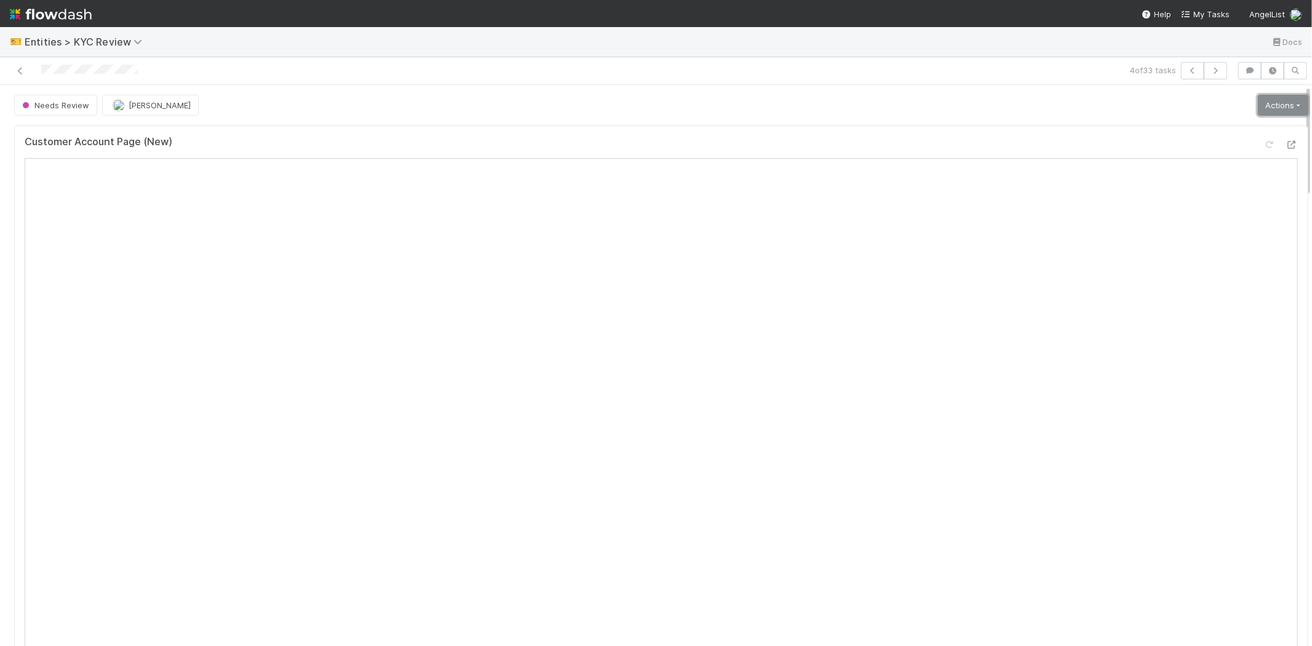
click at [1258, 101] on link "Actions" at bounding box center [1283, 105] width 50 height 21
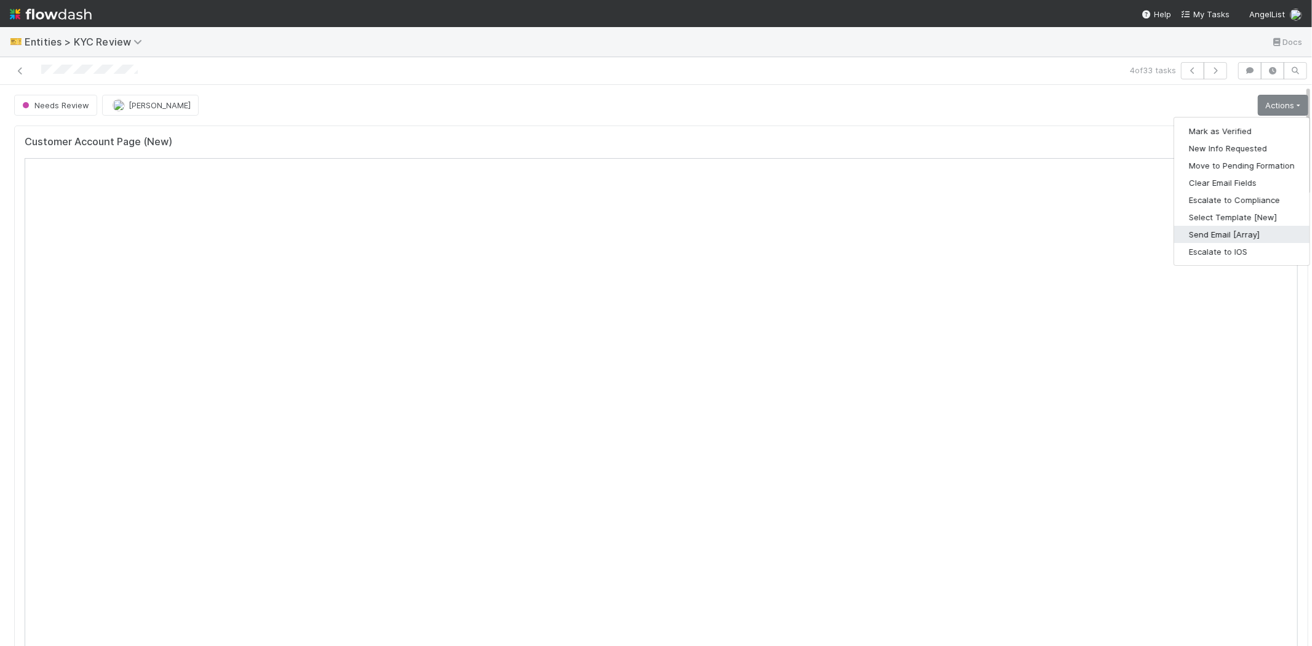
click at [1215, 229] on button "Send Email [Array]" at bounding box center [1241, 234] width 135 height 17
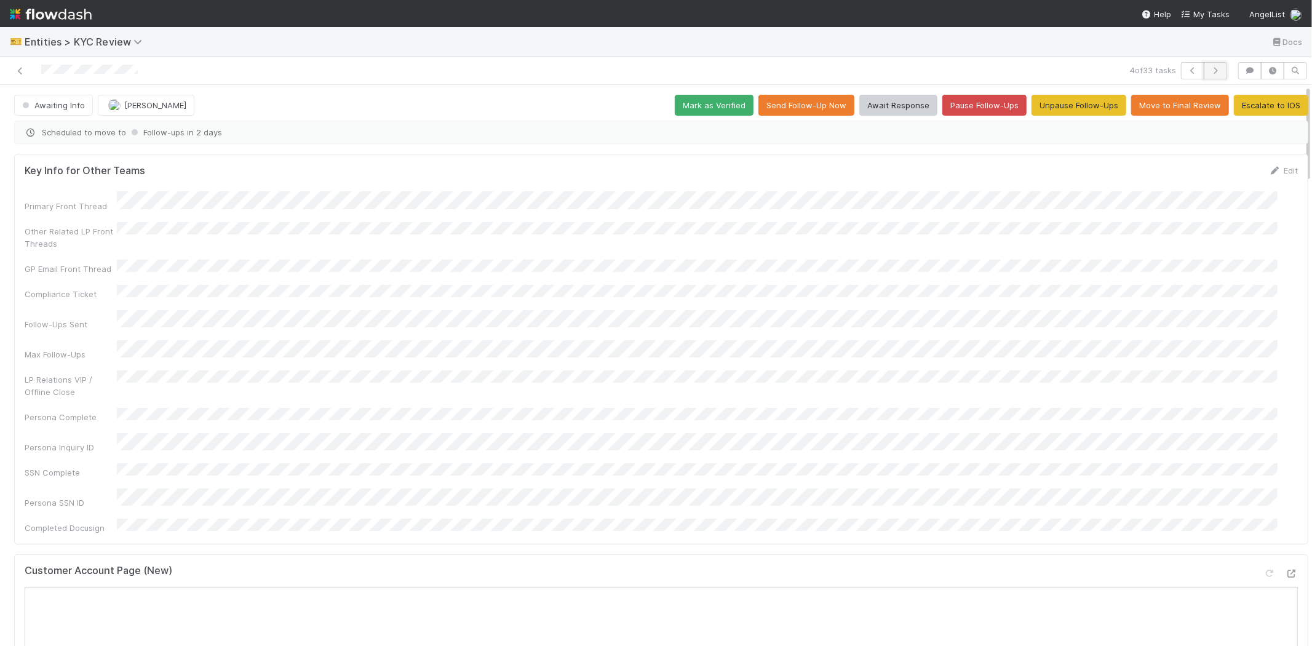
click at [1212, 71] on button "button" at bounding box center [1215, 70] width 23 height 17
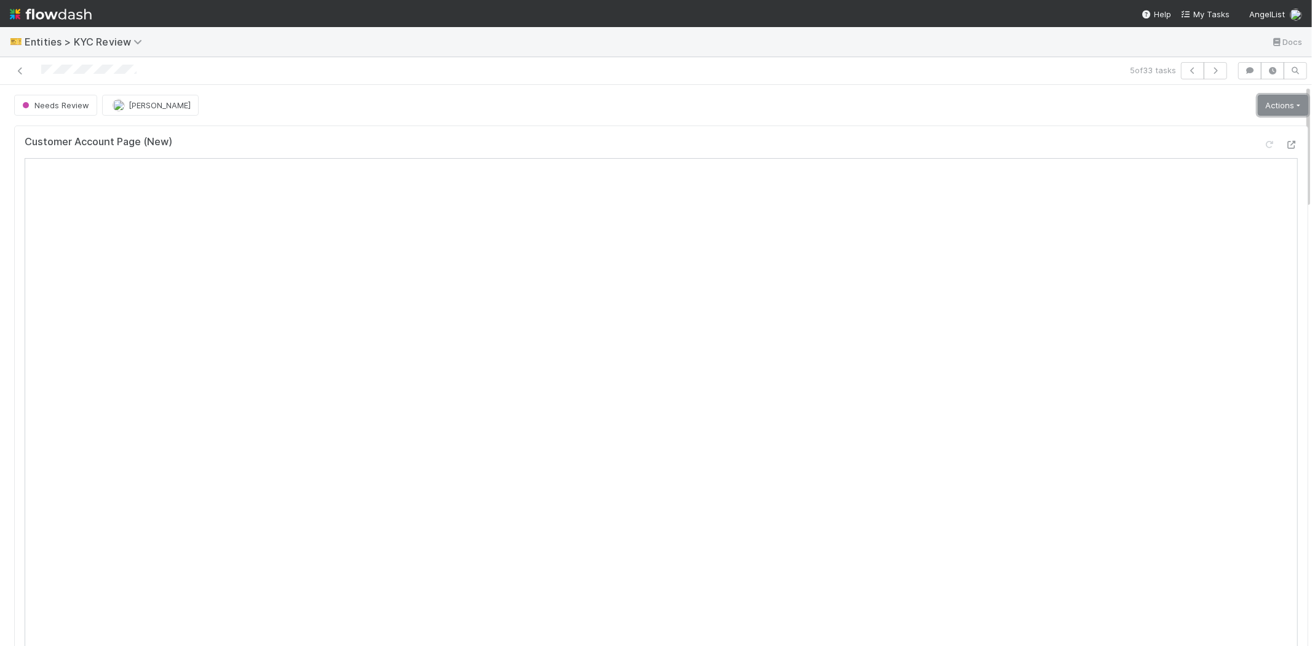
click at [1258, 103] on link "Actions" at bounding box center [1283, 105] width 50 height 21
click at [1181, 217] on button "Select Template [New]" at bounding box center [1241, 217] width 135 height 17
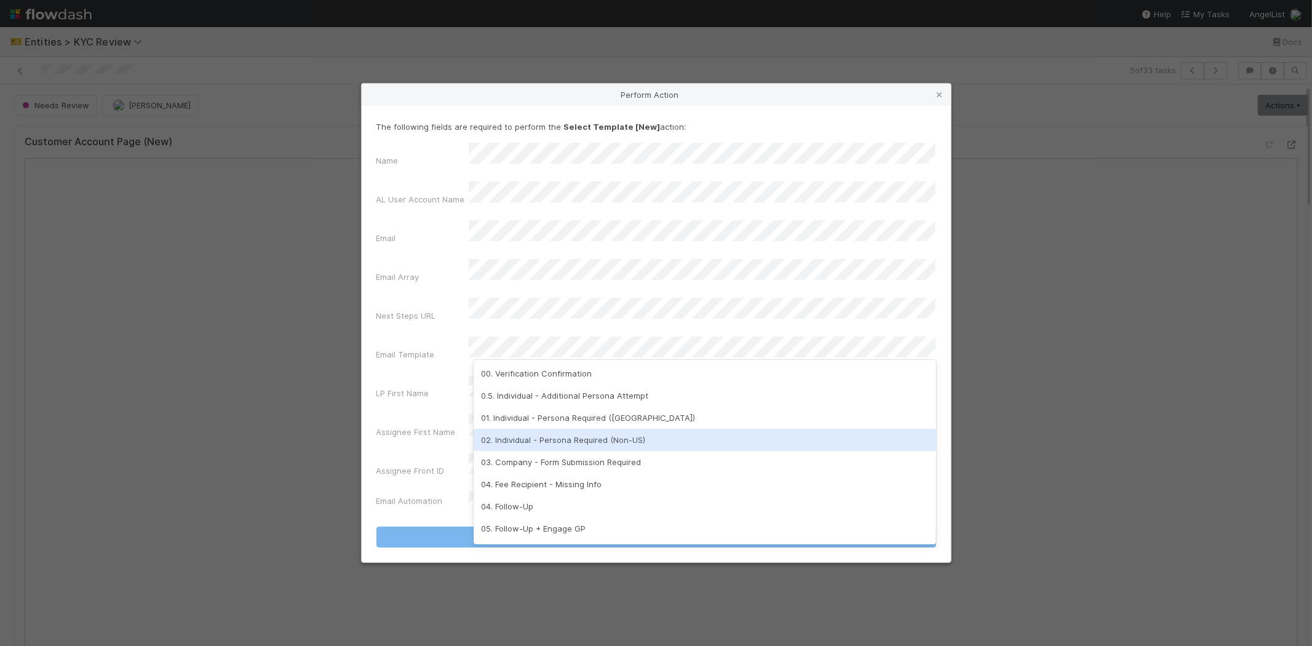
click at [549, 447] on div "02. Individual - Persona Required (Non-US)" at bounding box center [705, 440] width 463 height 22
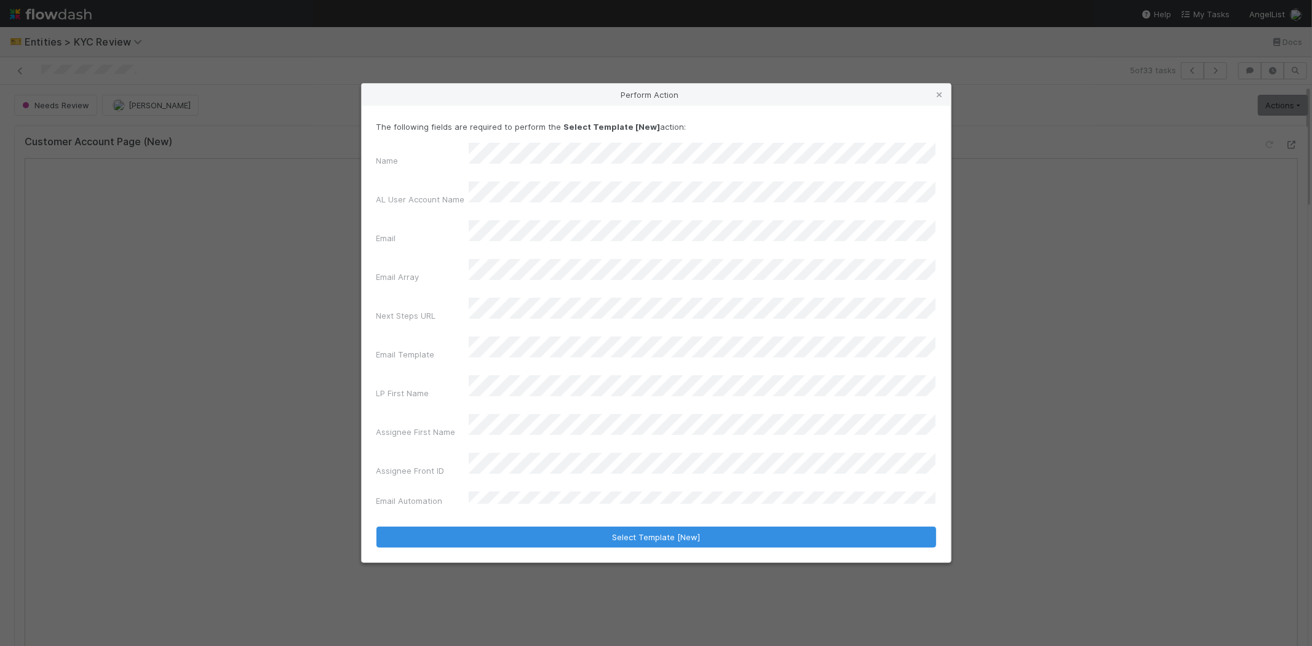
click at [413, 387] on label"] "LP First Name" at bounding box center [402, 393] width 53 height 12
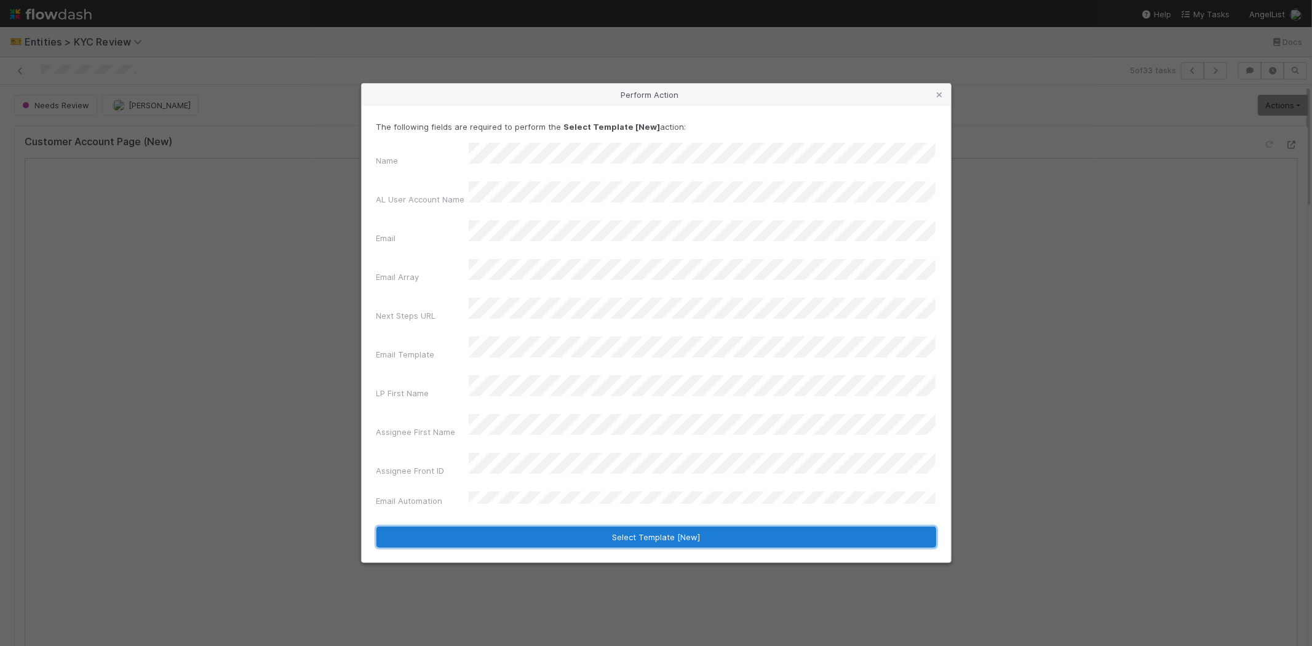
click at [497, 526] on button "Select Template [New]" at bounding box center [656, 536] width 560 height 21
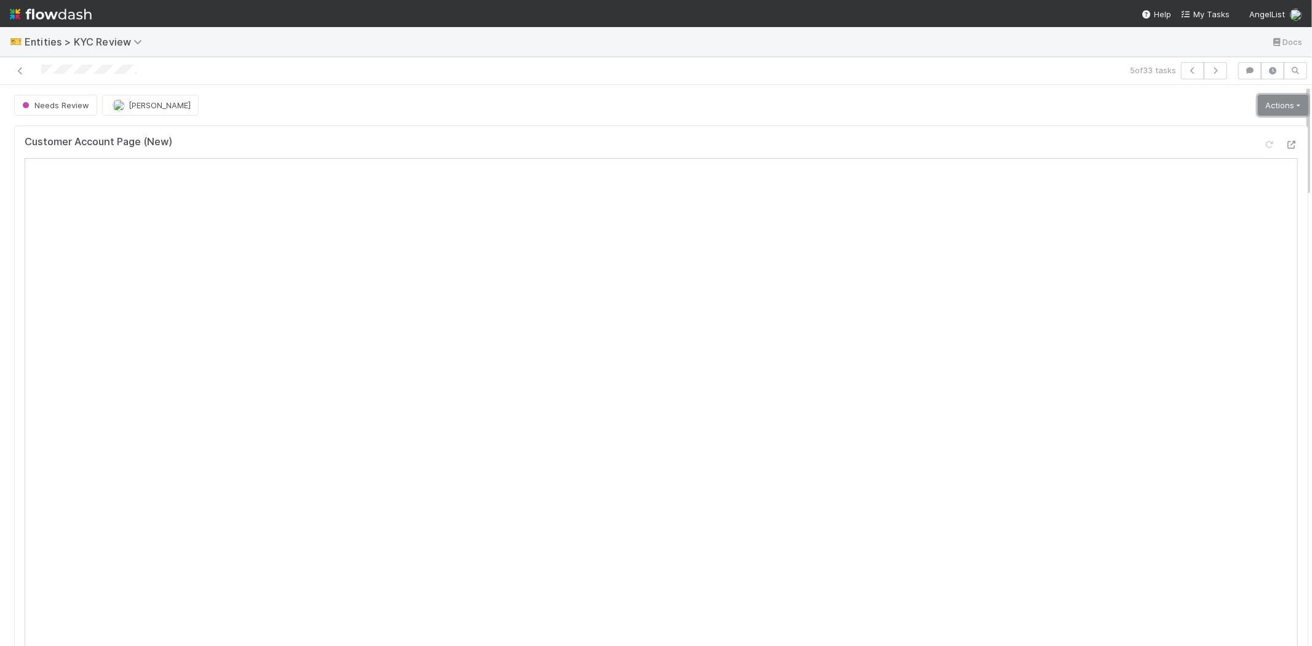
click at [1258, 106] on link "Actions" at bounding box center [1283, 105] width 50 height 21
click at [1190, 214] on button "Select Template [New]" at bounding box center [1241, 217] width 135 height 17
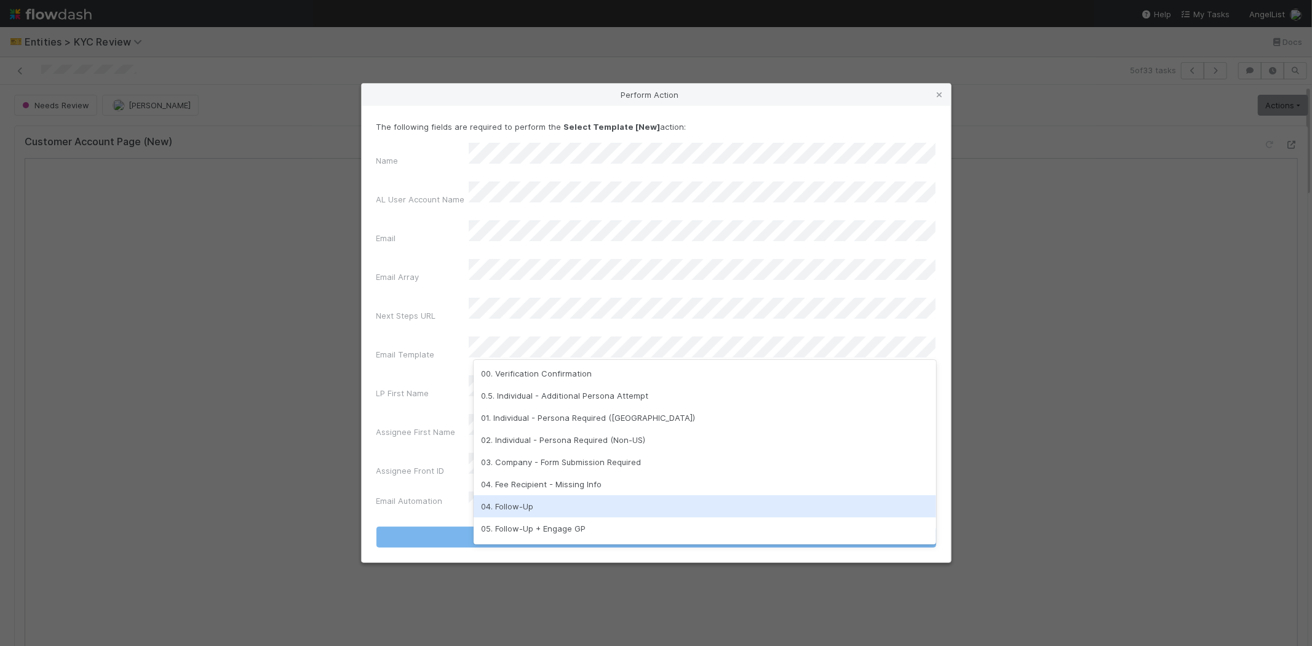
scroll to position [306, 0]
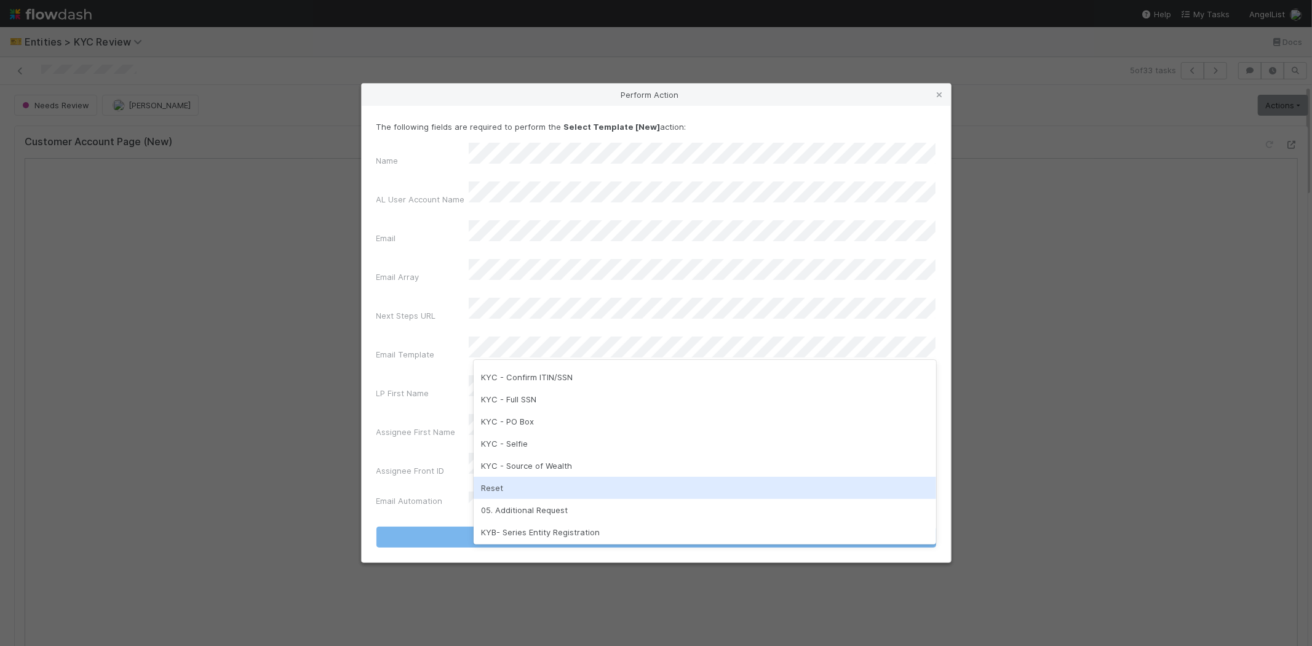
click at [530, 489] on div "Reset" at bounding box center [705, 488] width 463 height 22
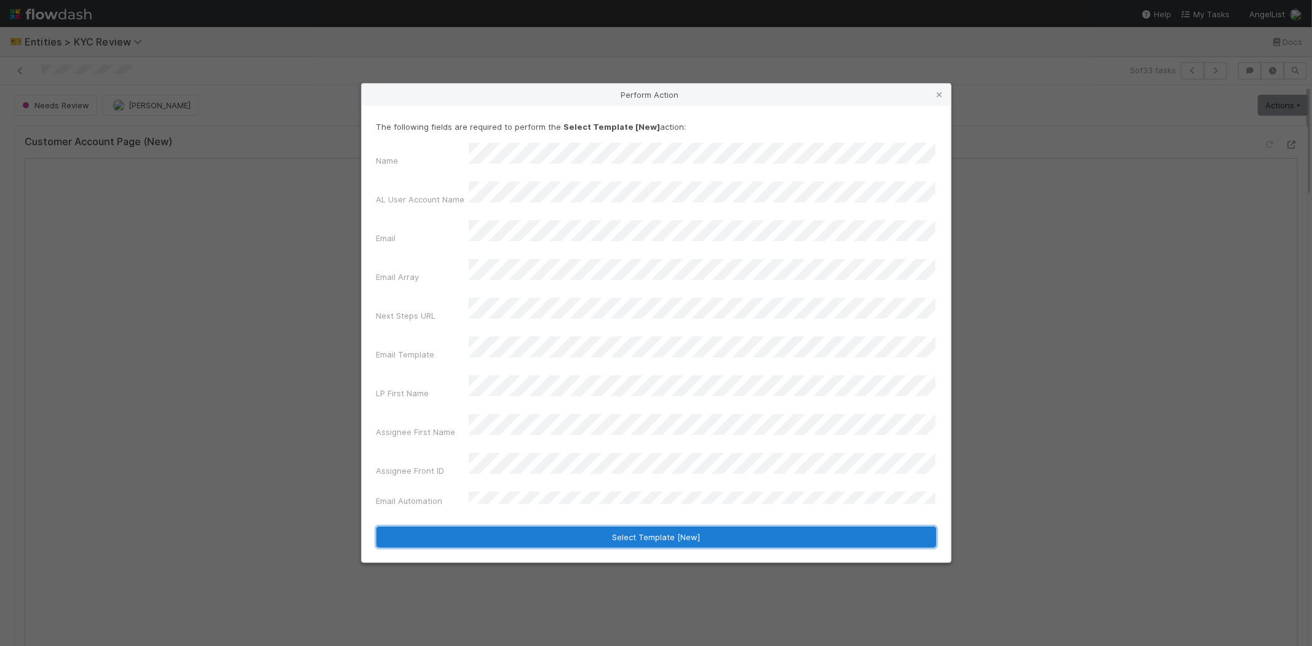
click at [493, 526] on button "Select Template [New]" at bounding box center [656, 536] width 560 height 21
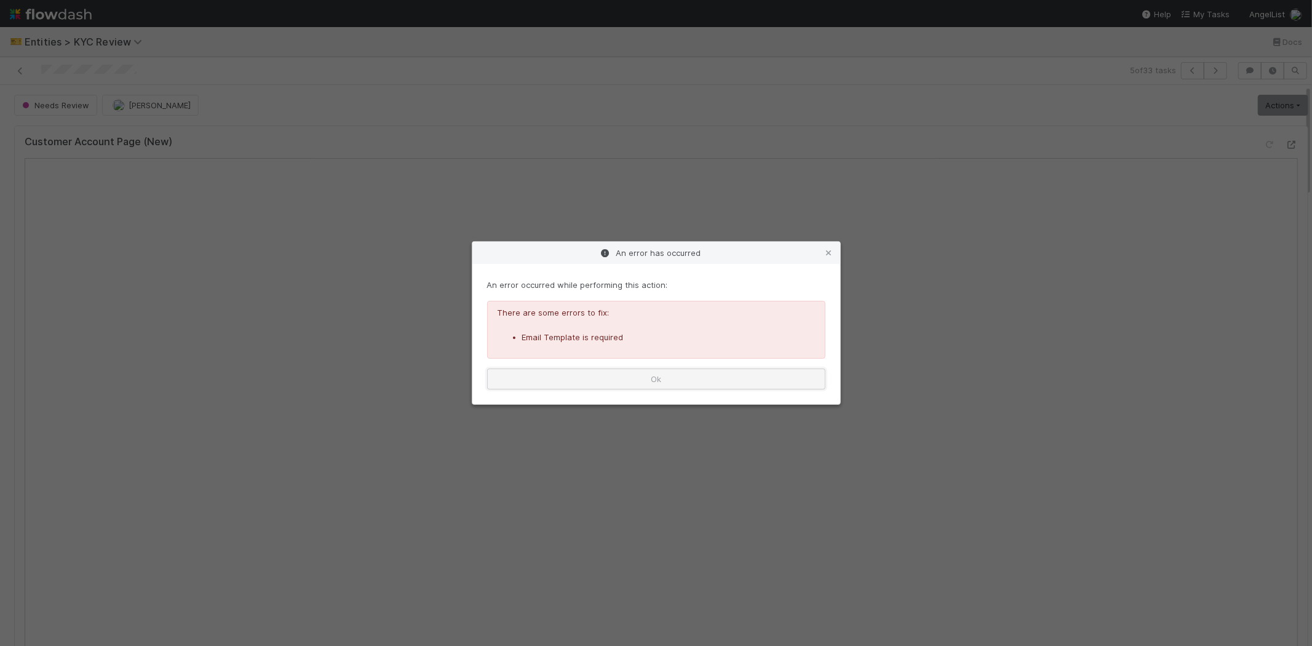
click at [622, 379] on button "Ok" at bounding box center [656, 378] width 338 height 21
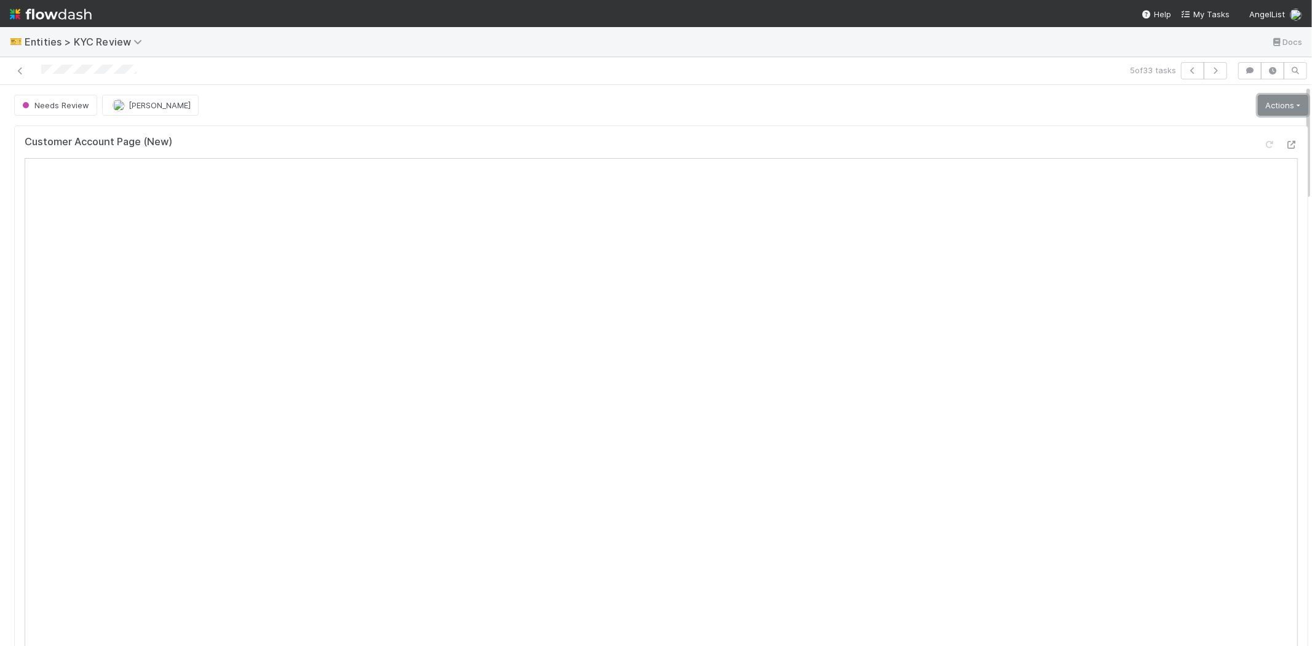
click at [1274, 99] on link "Actions" at bounding box center [1283, 105] width 50 height 21
click at [1221, 218] on button "Select Template [New]" at bounding box center [1241, 217] width 135 height 17
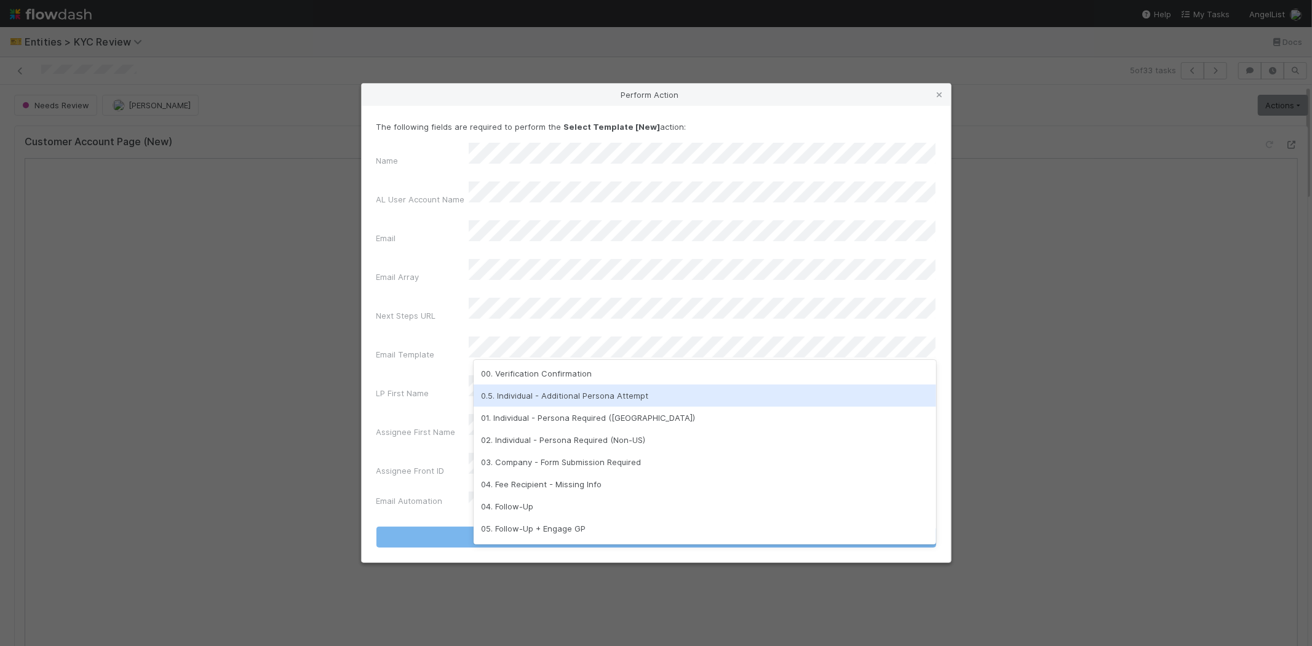
click at [552, 388] on div "0.5. Individual - Additional Persona Attempt" at bounding box center [705, 395] width 463 height 22
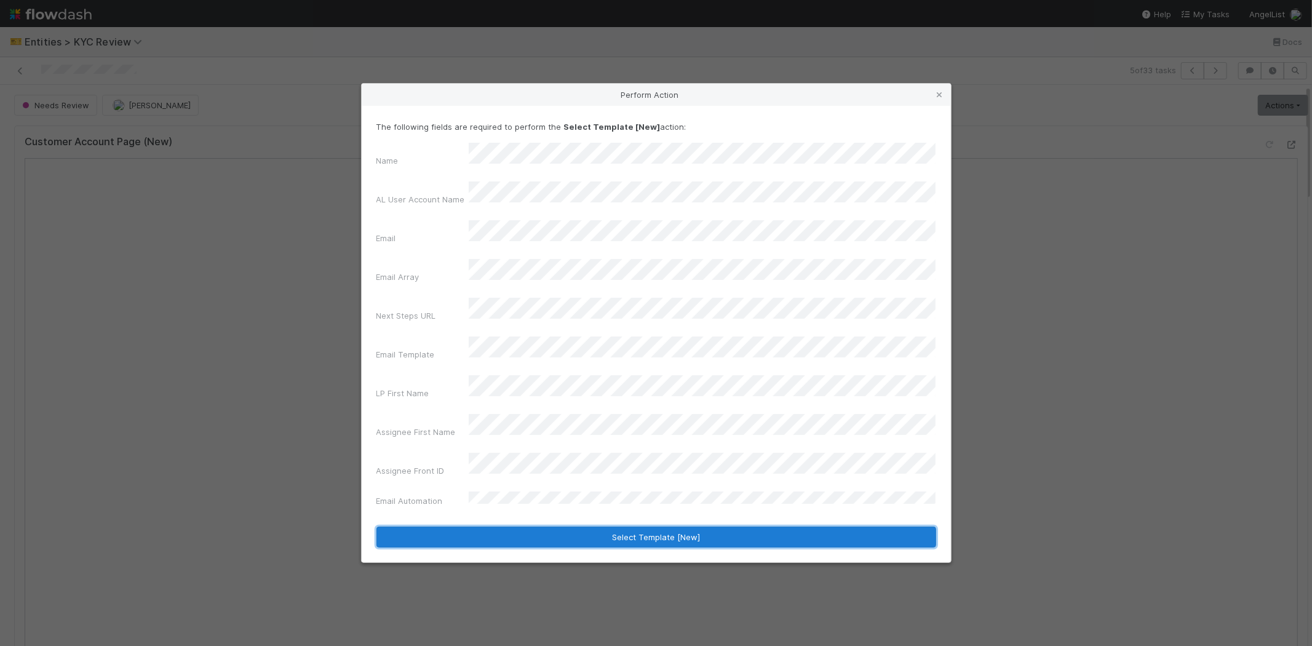
click at [487, 526] on button "Select Template [New]" at bounding box center [656, 536] width 560 height 21
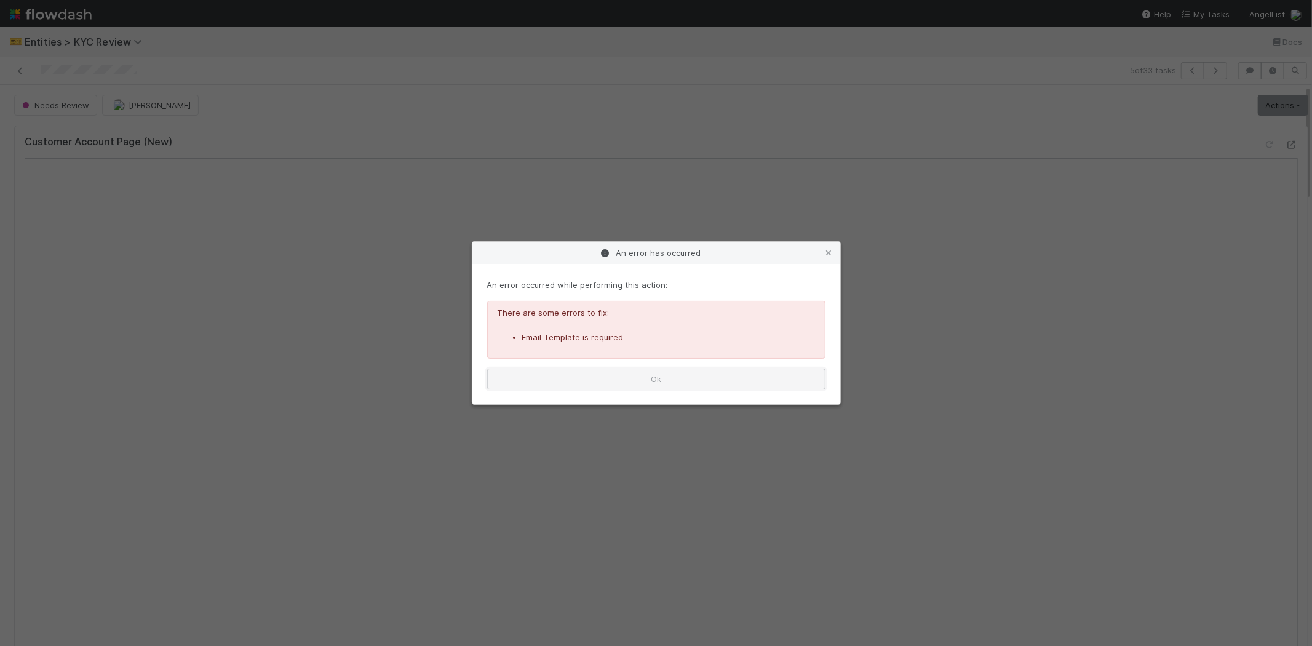
click at [625, 379] on button "Ok" at bounding box center [656, 378] width 338 height 21
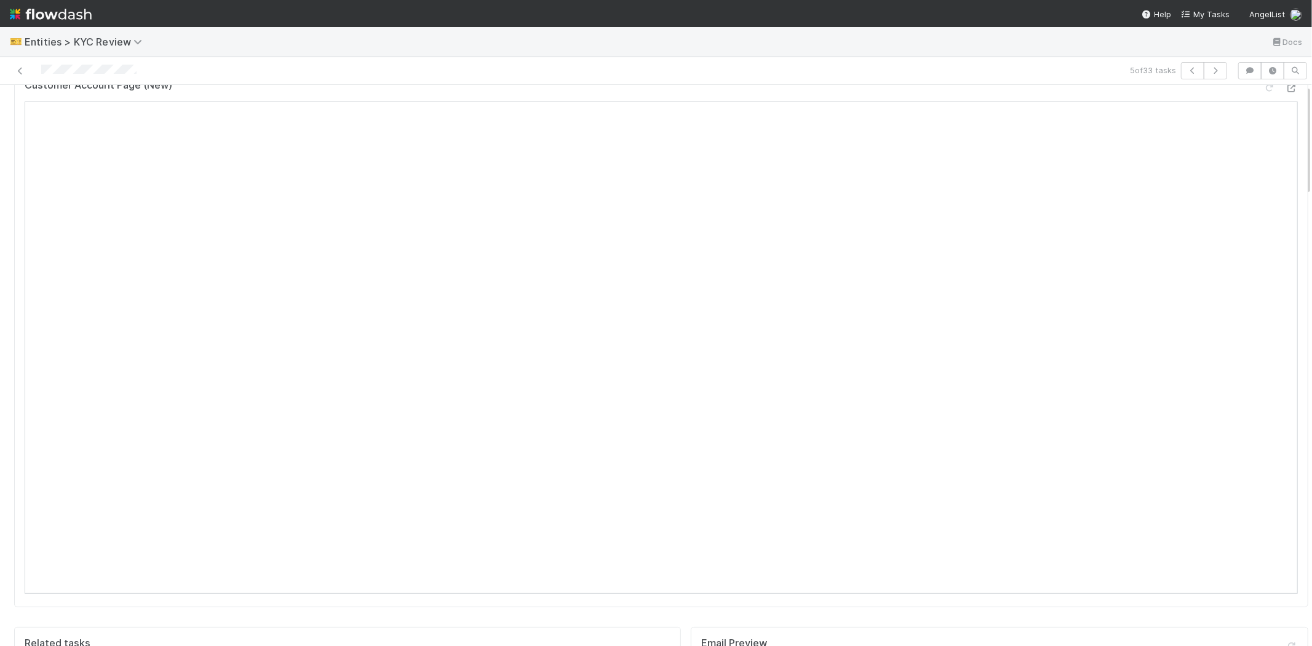
scroll to position [0, 0]
click at [1268, 103] on link "Actions" at bounding box center [1283, 105] width 50 height 21
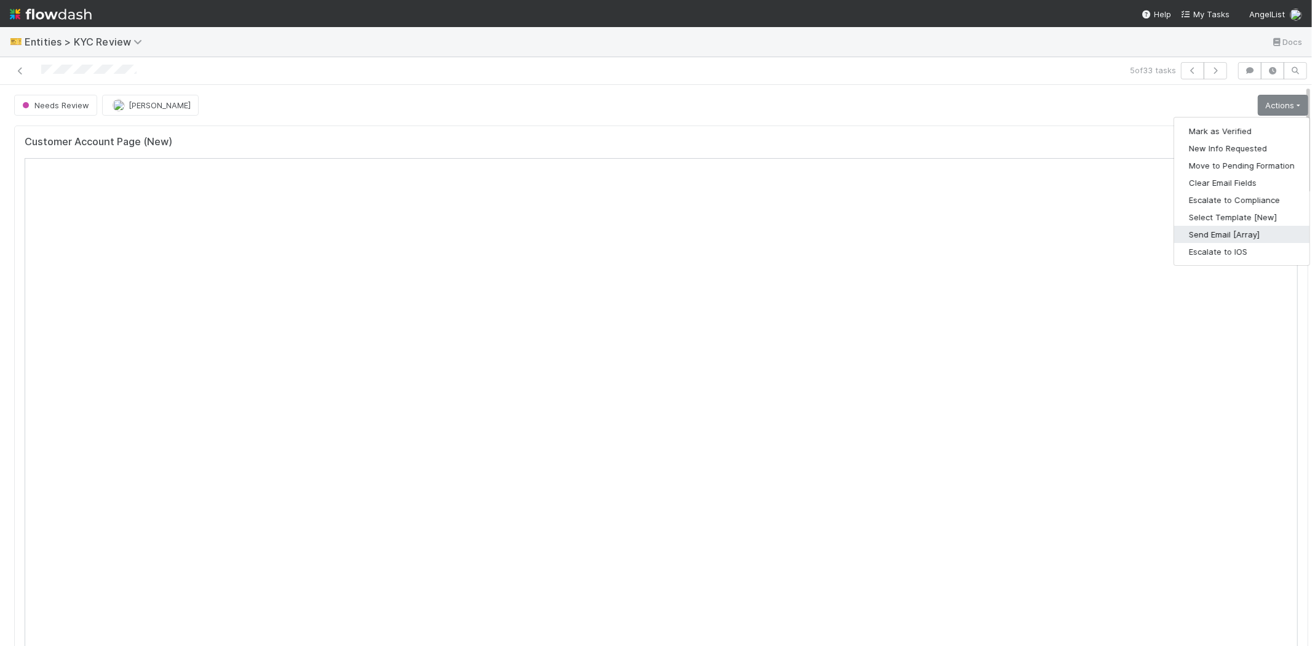
click at [1186, 237] on button "Send Email [Array]" at bounding box center [1241, 234] width 135 height 17
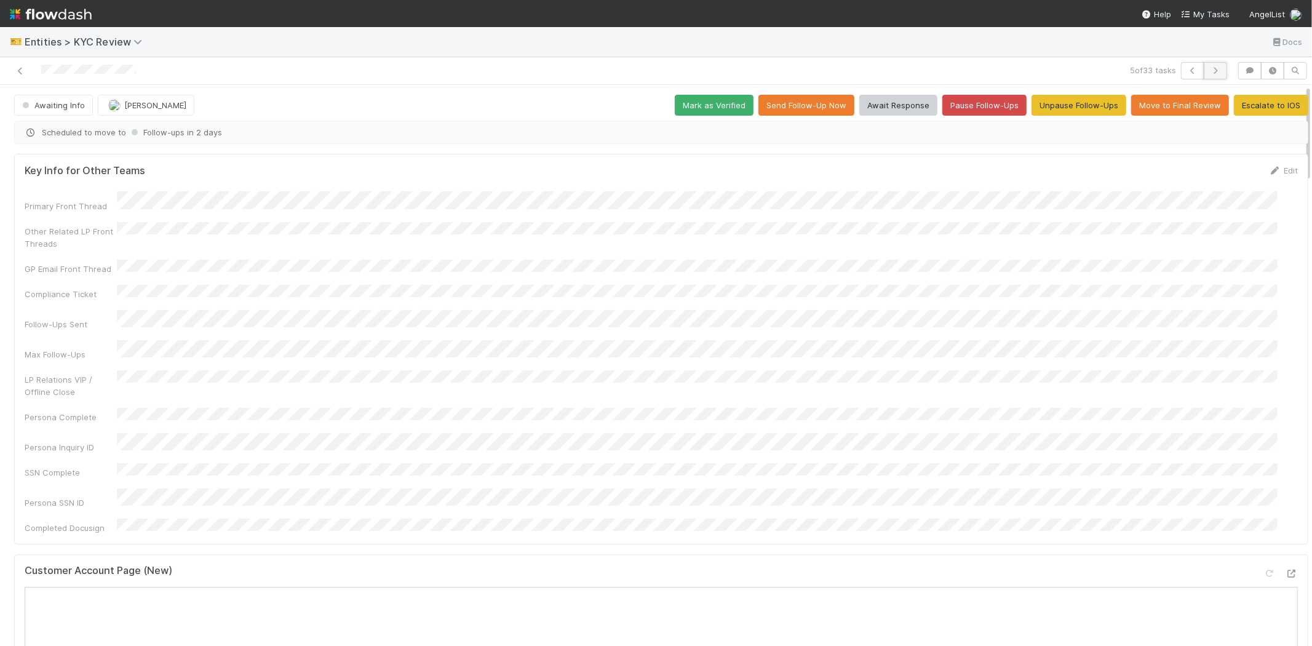
click at [1208, 65] on button "button" at bounding box center [1215, 70] width 23 height 17
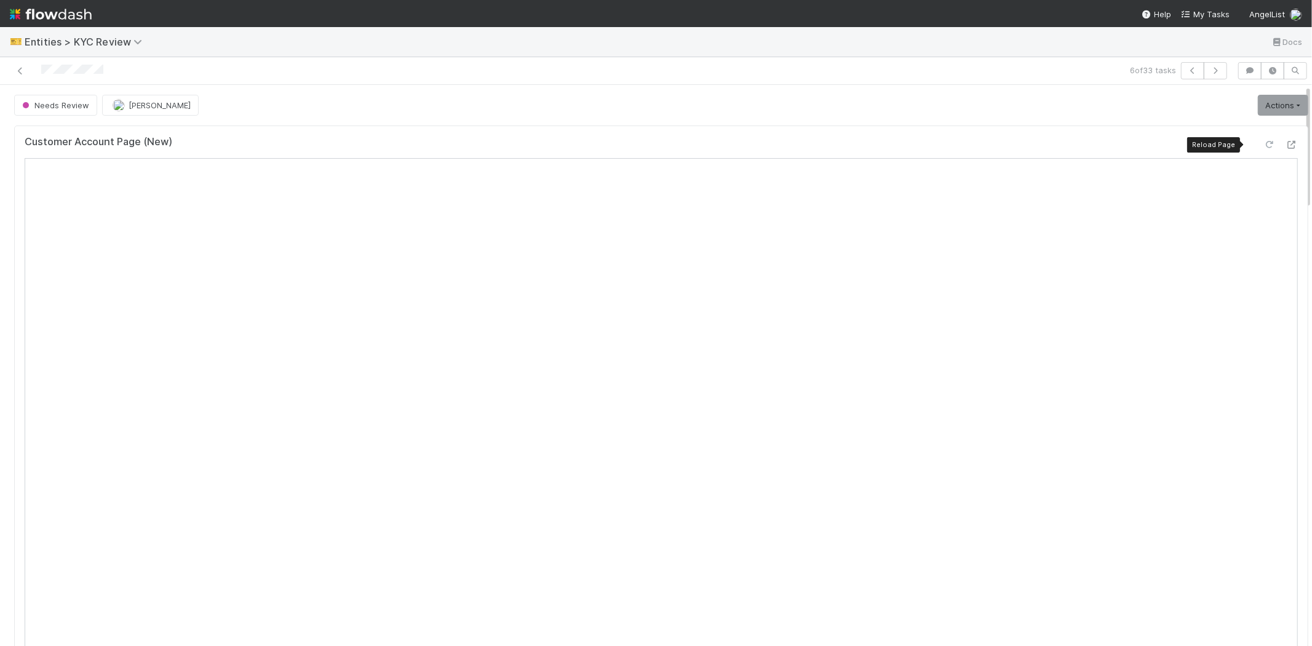
click at [1263, 143] on icon at bounding box center [1269, 145] width 12 height 8
click at [1210, 65] on button "button" at bounding box center [1215, 70] width 23 height 17
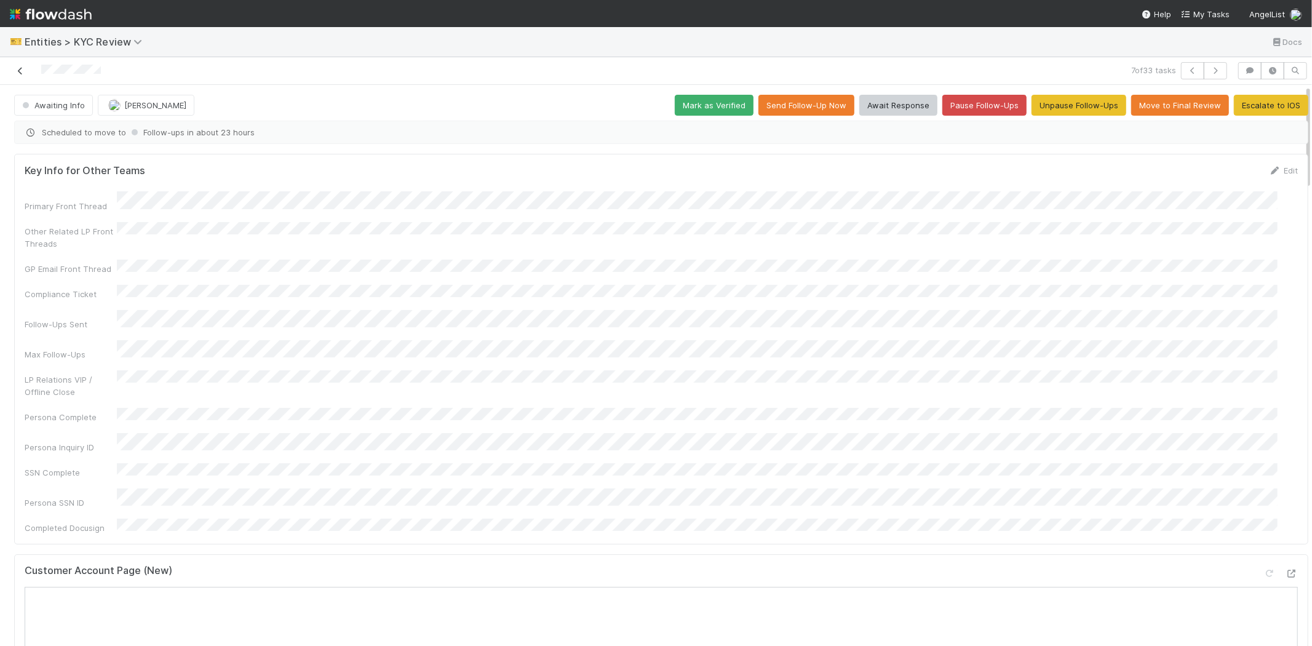
click at [23, 71] on icon at bounding box center [20, 71] width 12 height 8
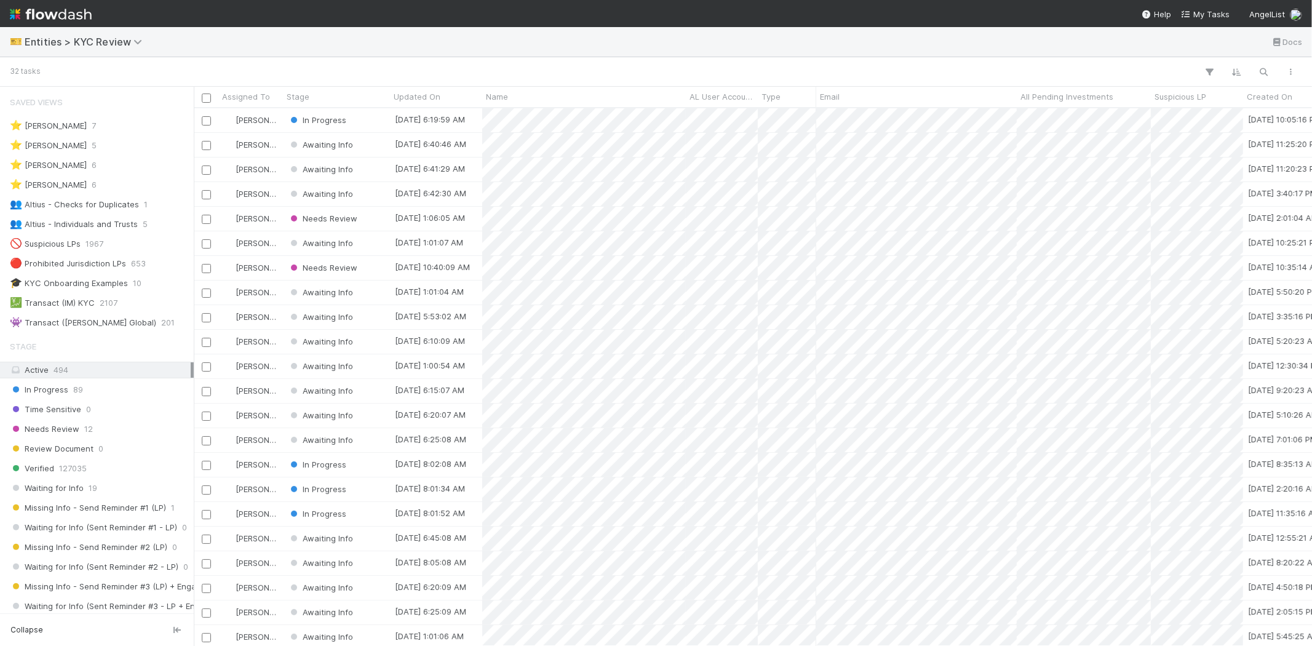
scroll to position [527, 1108]
click at [380, 265] on div "Needs Review" at bounding box center [336, 268] width 107 height 24
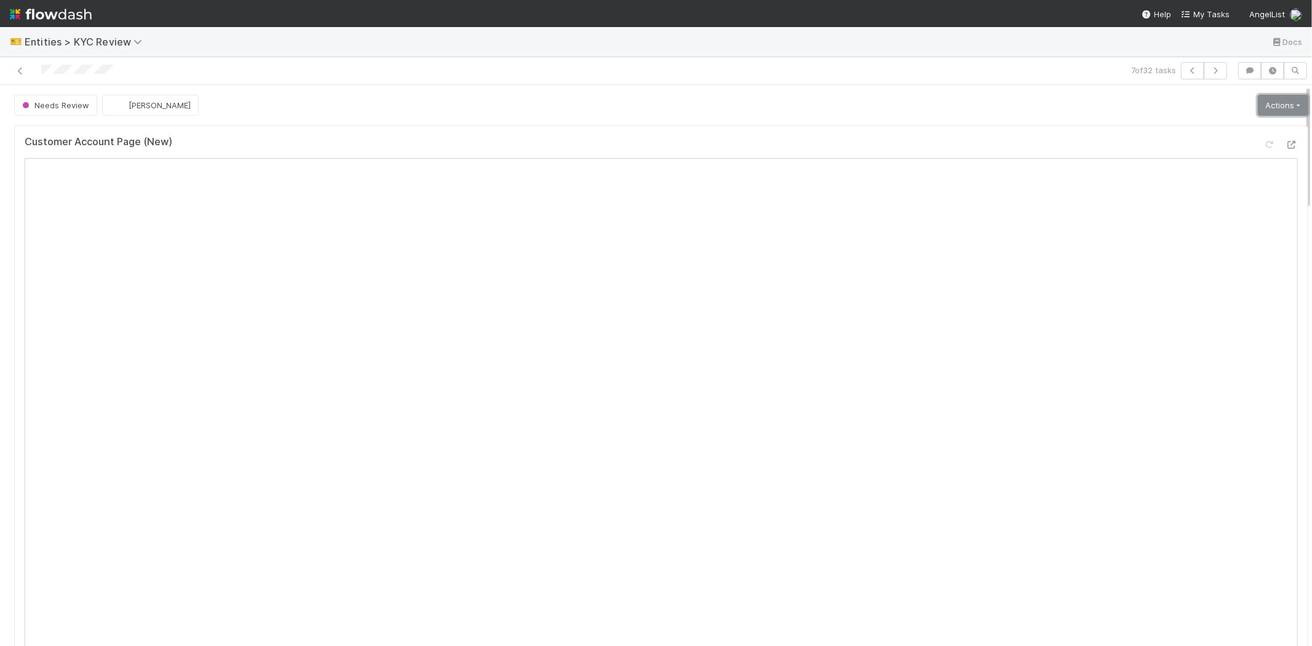
click at [1258, 106] on link "Actions" at bounding box center [1283, 105] width 50 height 21
click at [1190, 213] on button "Select Template [New]" at bounding box center [1241, 217] width 135 height 17
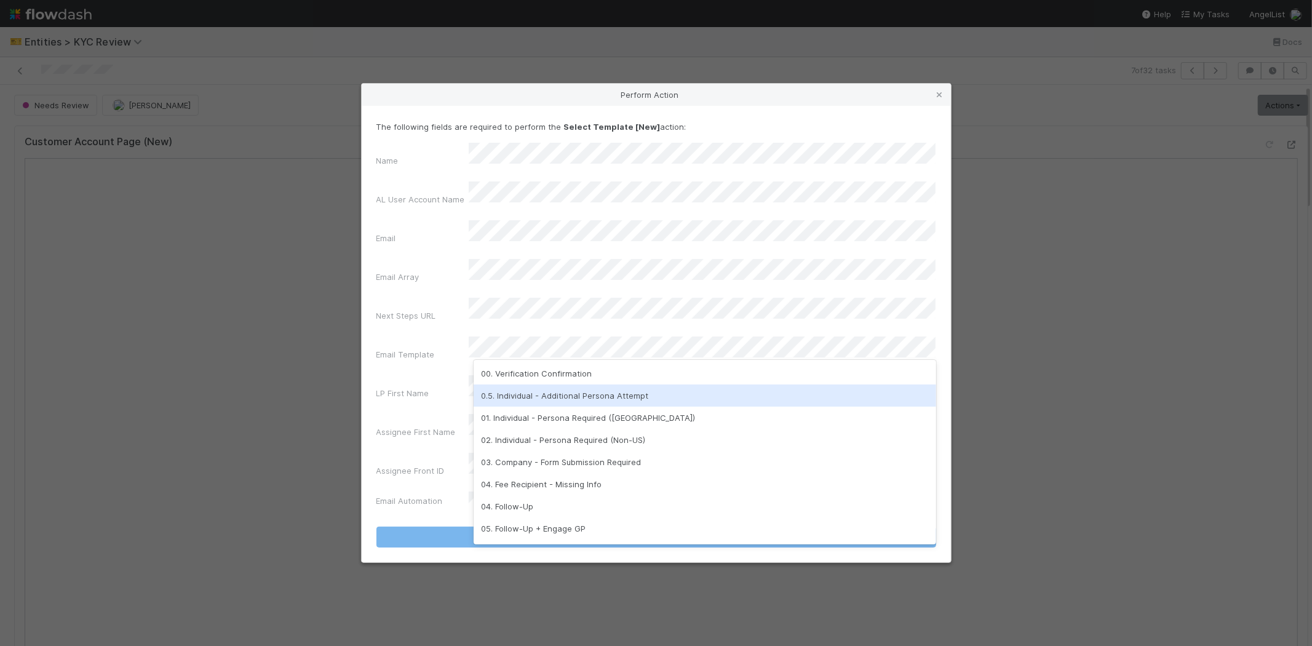
click at [526, 392] on div "0.5. Individual - Additional Persona Attempt" at bounding box center [705, 395] width 463 height 22
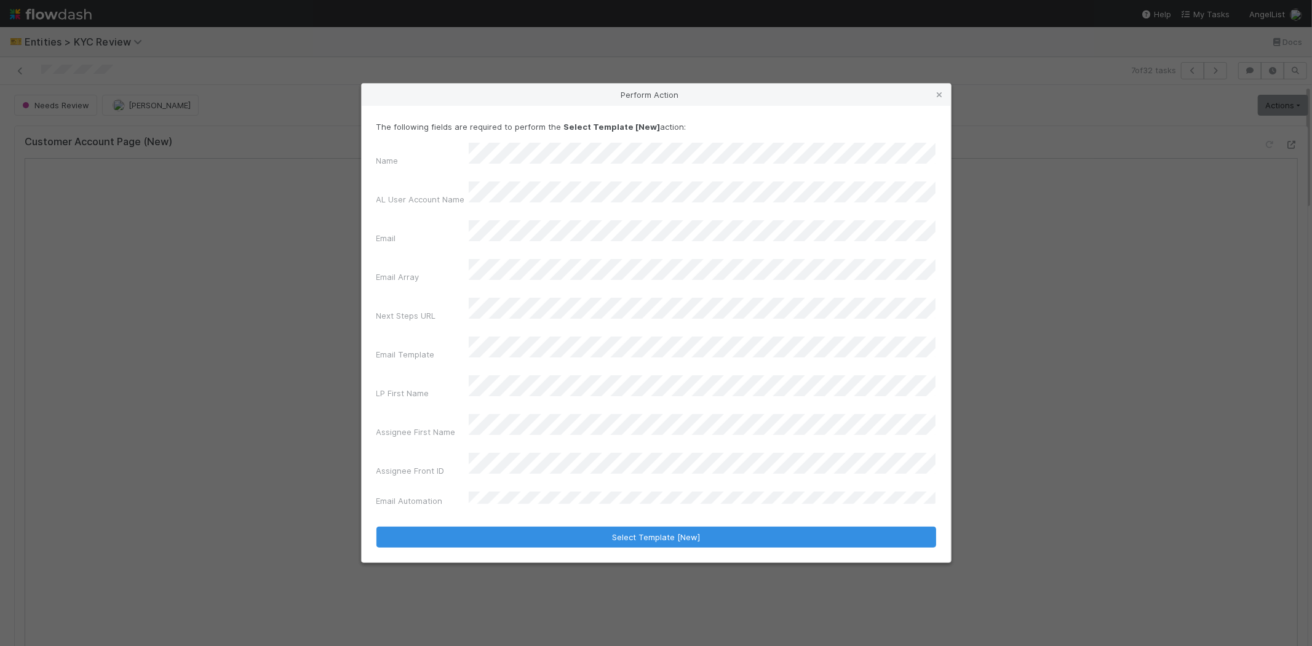
click at [431, 426] on div "Name AL User Account Name Email Email Array Next Steps URL Email Template LP Fi…" at bounding box center [656, 327] width 560 height 369
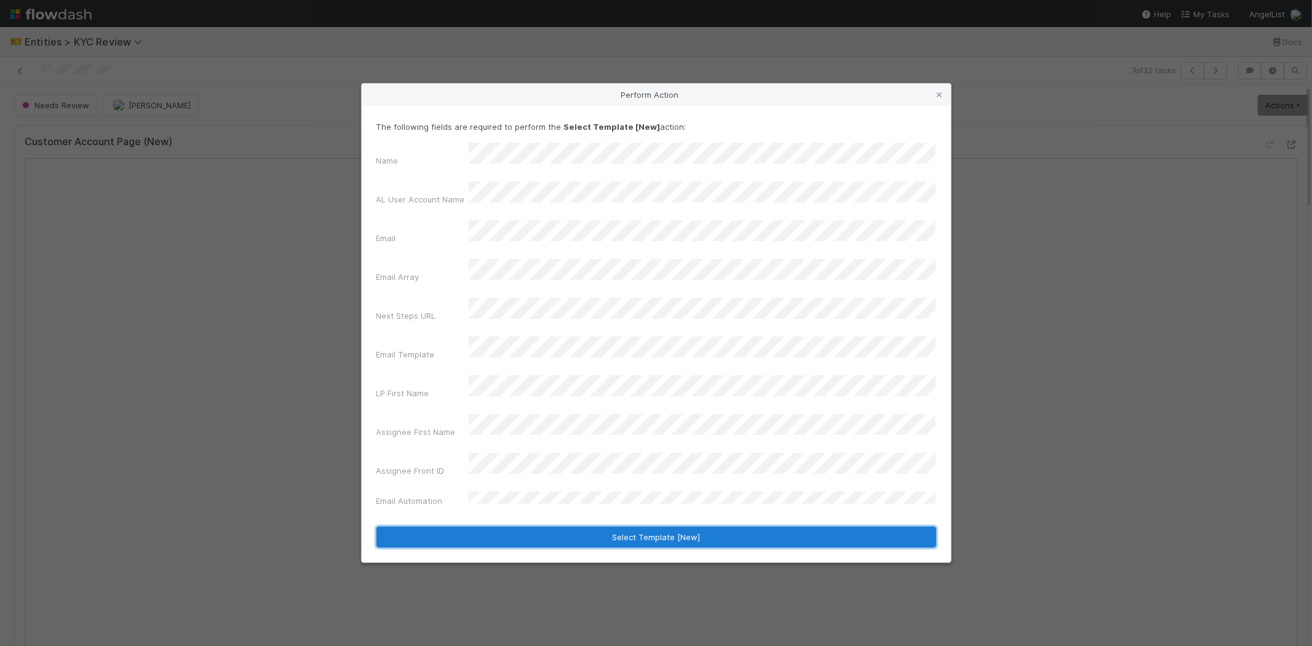
click at [463, 526] on button "Select Template [New]" at bounding box center [656, 536] width 560 height 21
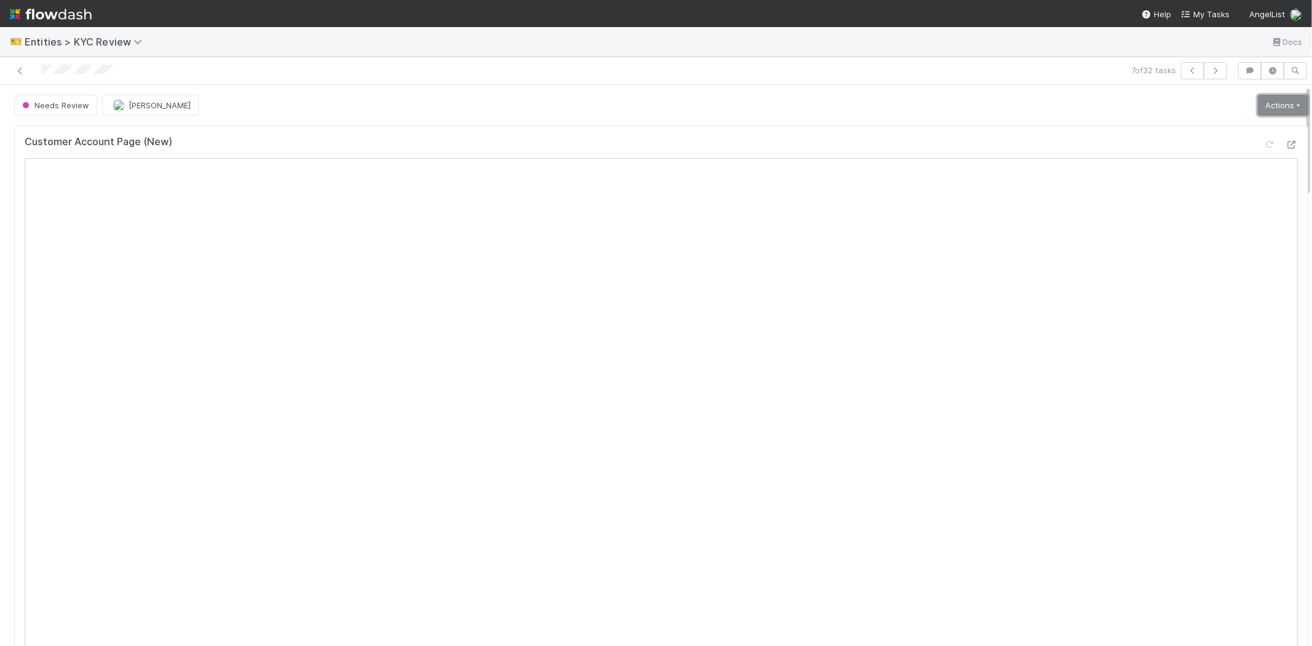
click at [1258, 112] on link "Actions" at bounding box center [1283, 105] width 50 height 21
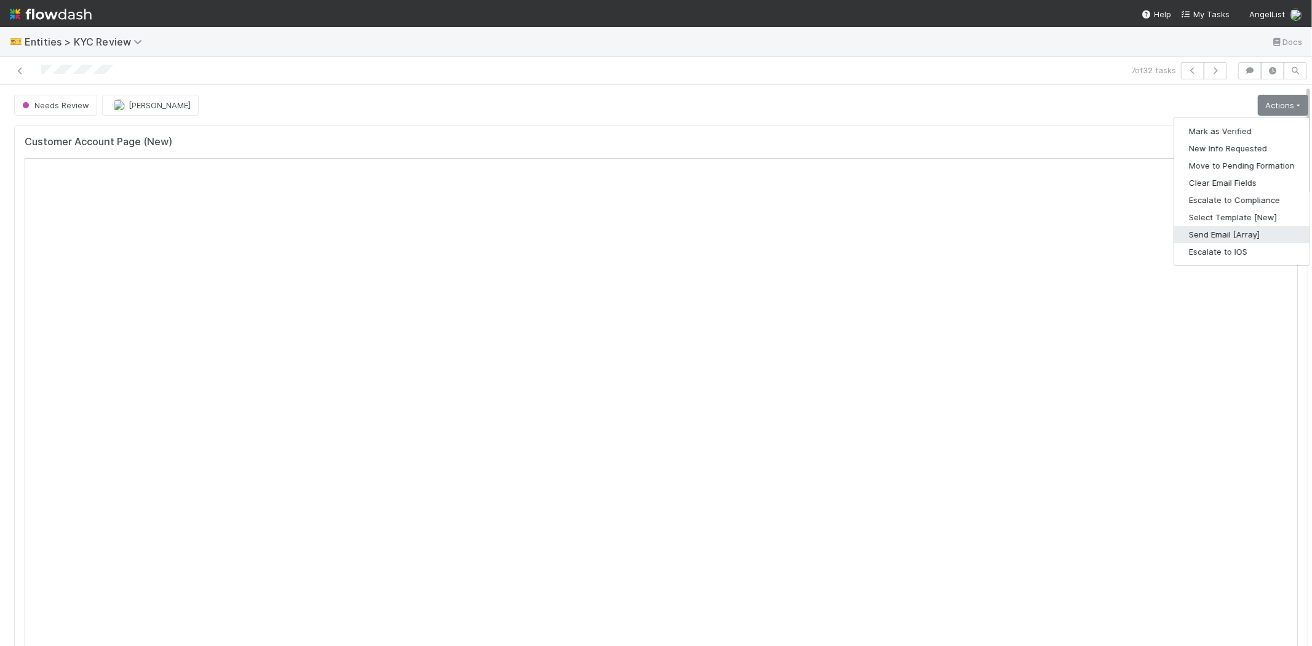
click at [1206, 232] on button "Send Email [Array]" at bounding box center [1241, 234] width 135 height 17
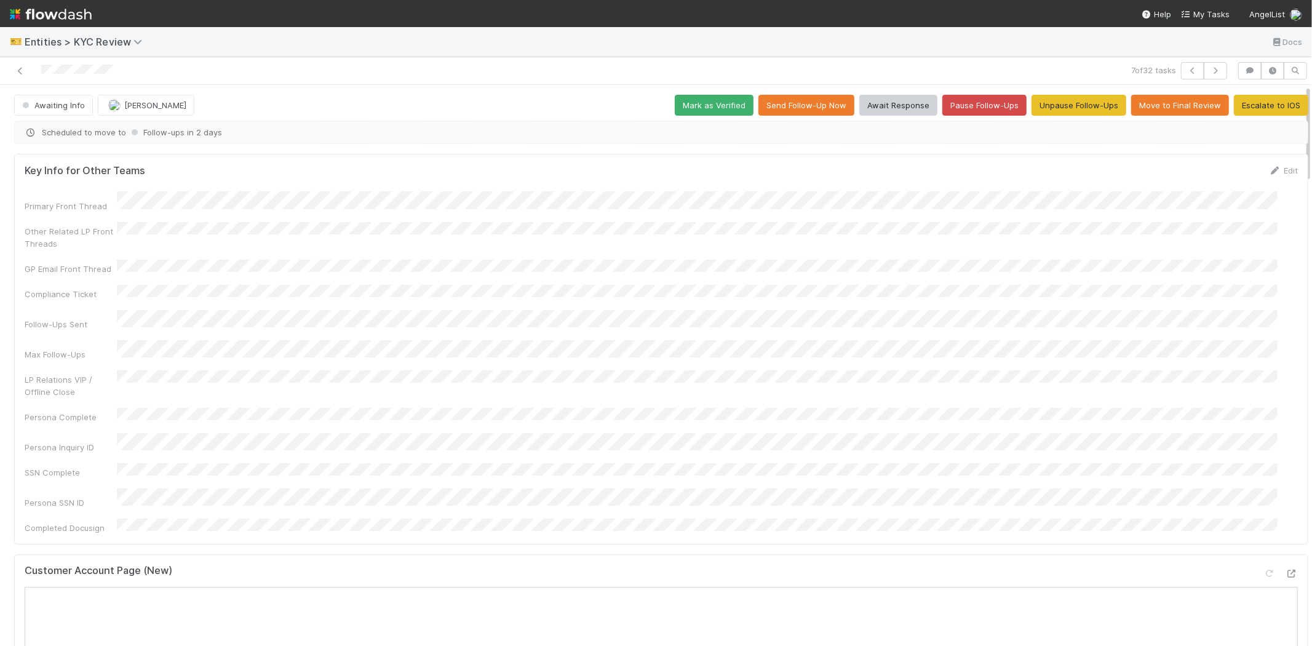
click at [9, 65] on div at bounding box center [313, 70] width 616 height 17
click at [18, 70] on icon at bounding box center [20, 71] width 12 height 8
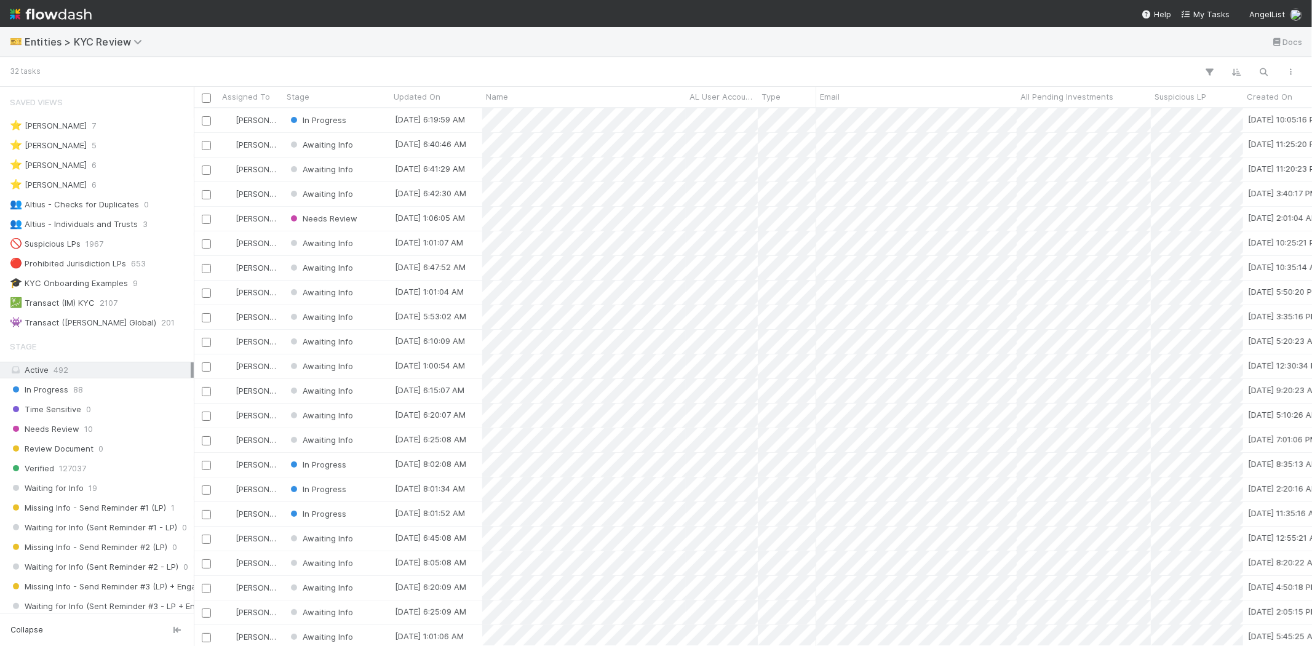
scroll to position [527, 1108]
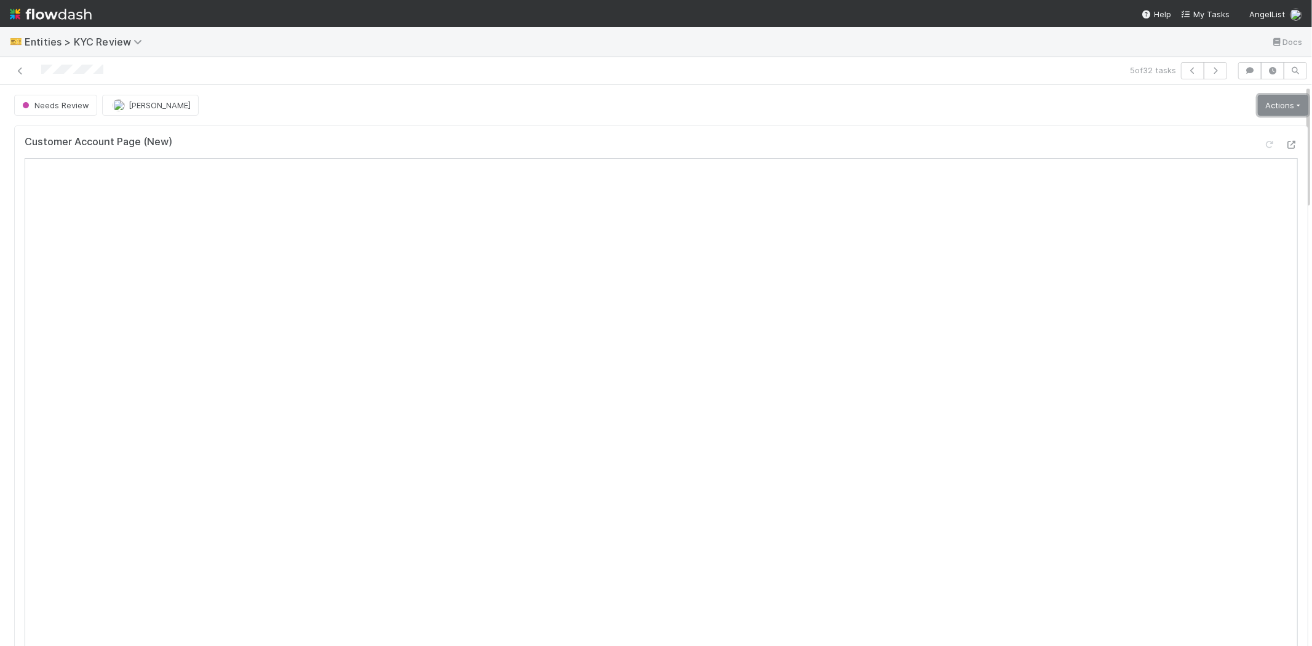
click at [1258, 107] on link "Actions" at bounding box center [1283, 105] width 50 height 21
click at [1121, 96] on div "Needs Review [PERSON_NAME] Actions Mark as Verified New Info Requested Move to …" at bounding box center [661, 105] width 1294 height 21
click at [1244, 68] on icon "button" at bounding box center [1250, 70] width 12 height 7
click at [1120, 126] on div "Add a comment..." at bounding box center [1198, 132] width 250 height 32
click at [1120, 127] on span "Add a comment..." at bounding box center [1128, 132] width 66 height 10
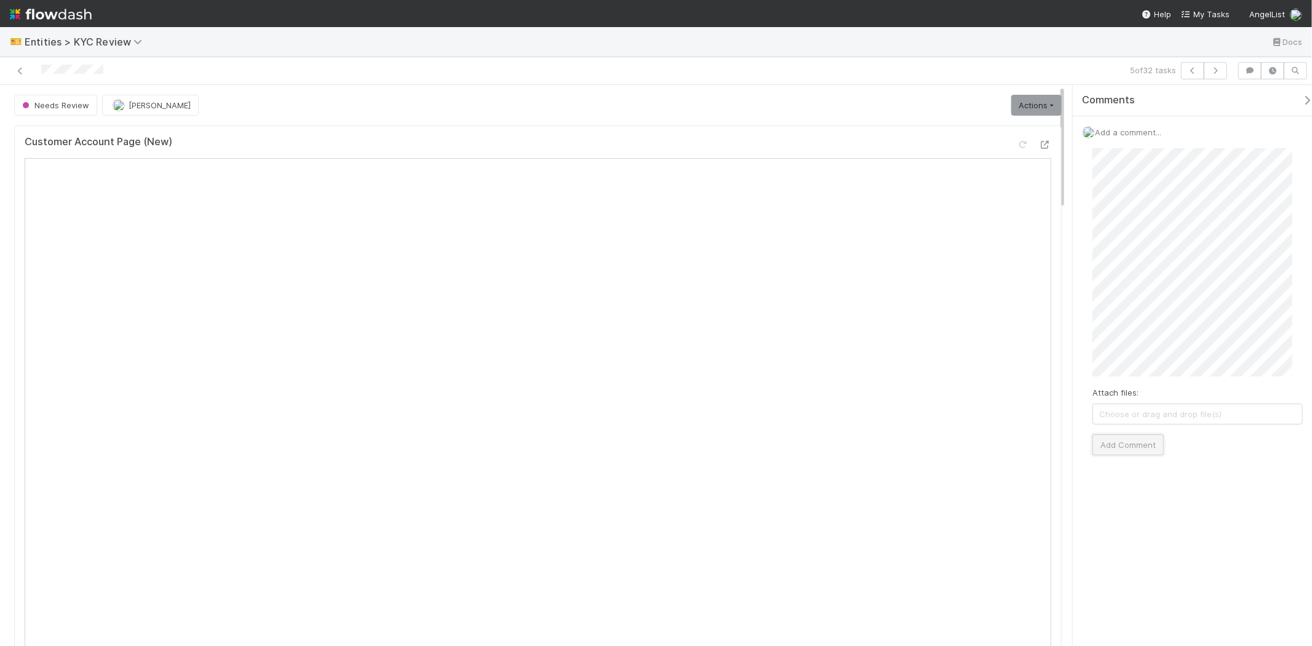
click at [1138, 442] on button "Add Comment" at bounding box center [1127, 444] width 71 height 21
click at [1030, 109] on link "Actions" at bounding box center [1036, 105] width 50 height 21
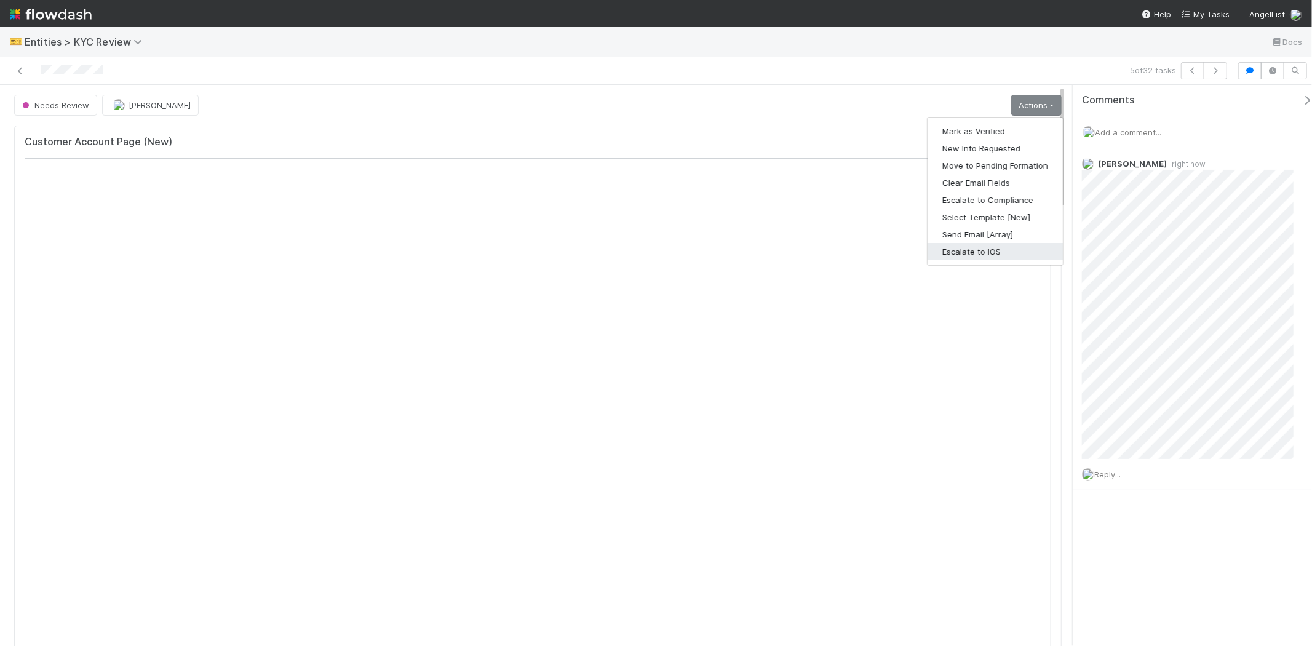
click at [980, 247] on button "Escalate to IOS" at bounding box center [995, 251] width 135 height 17
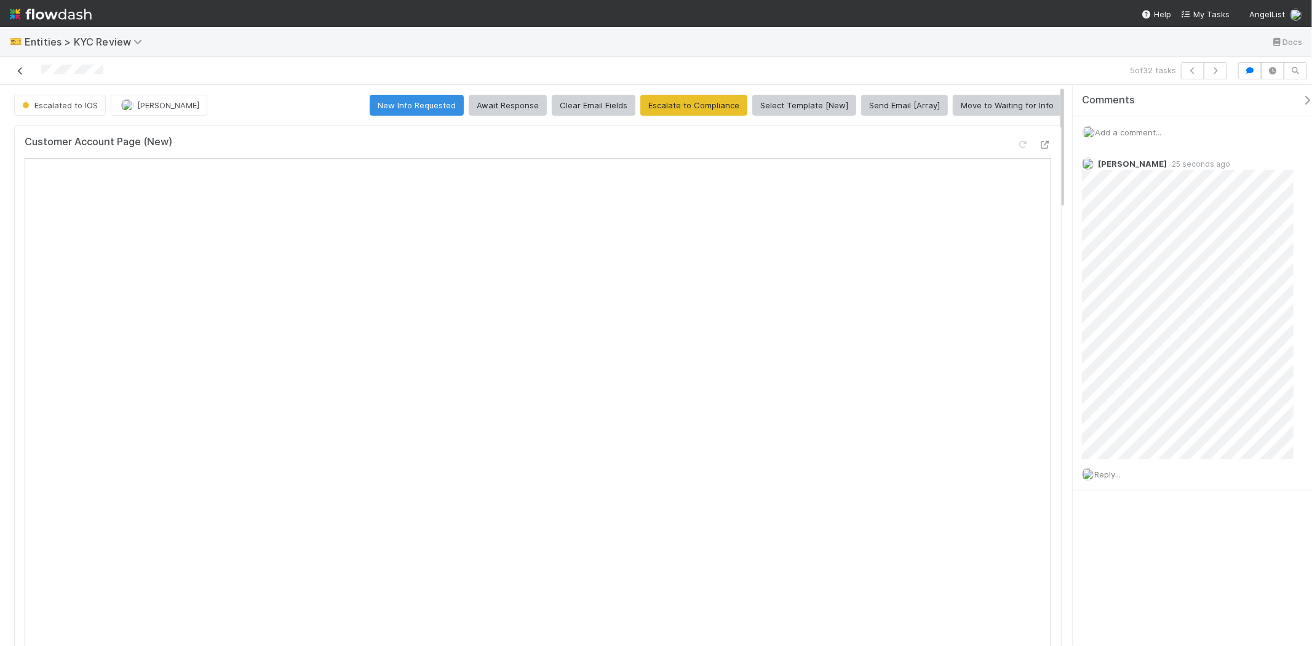
click at [22, 70] on icon at bounding box center [20, 71] width 12 height 8
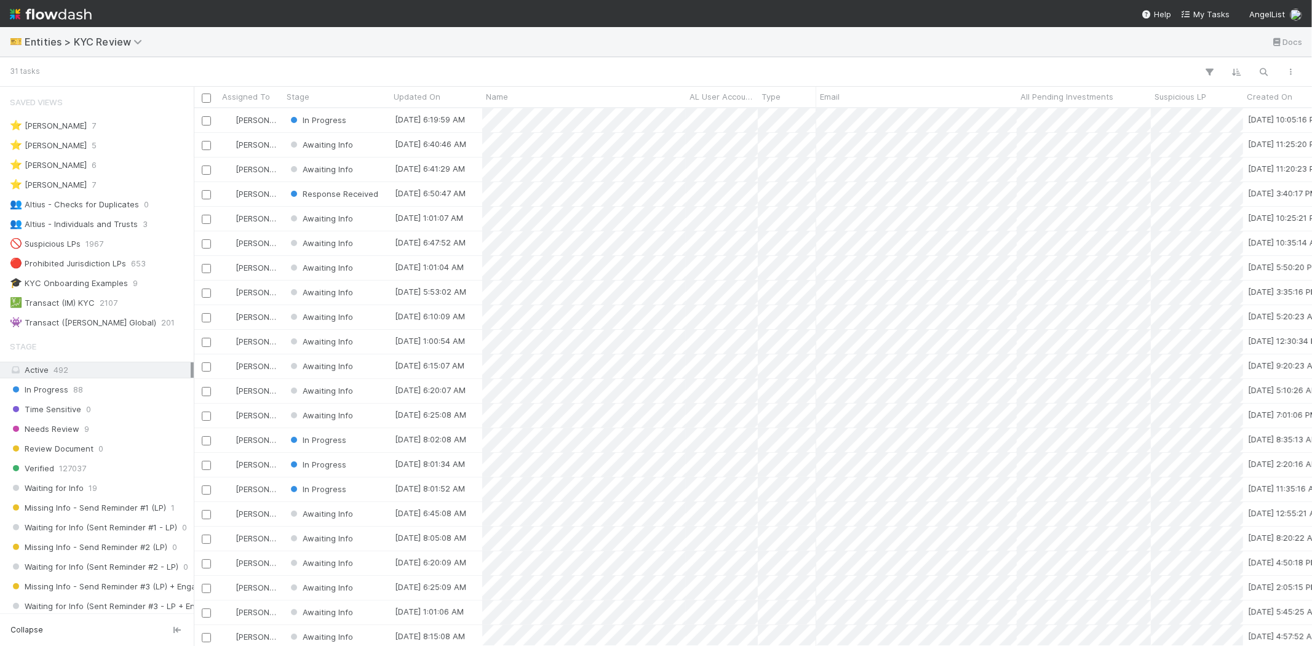
scroll to position [527, 1108]
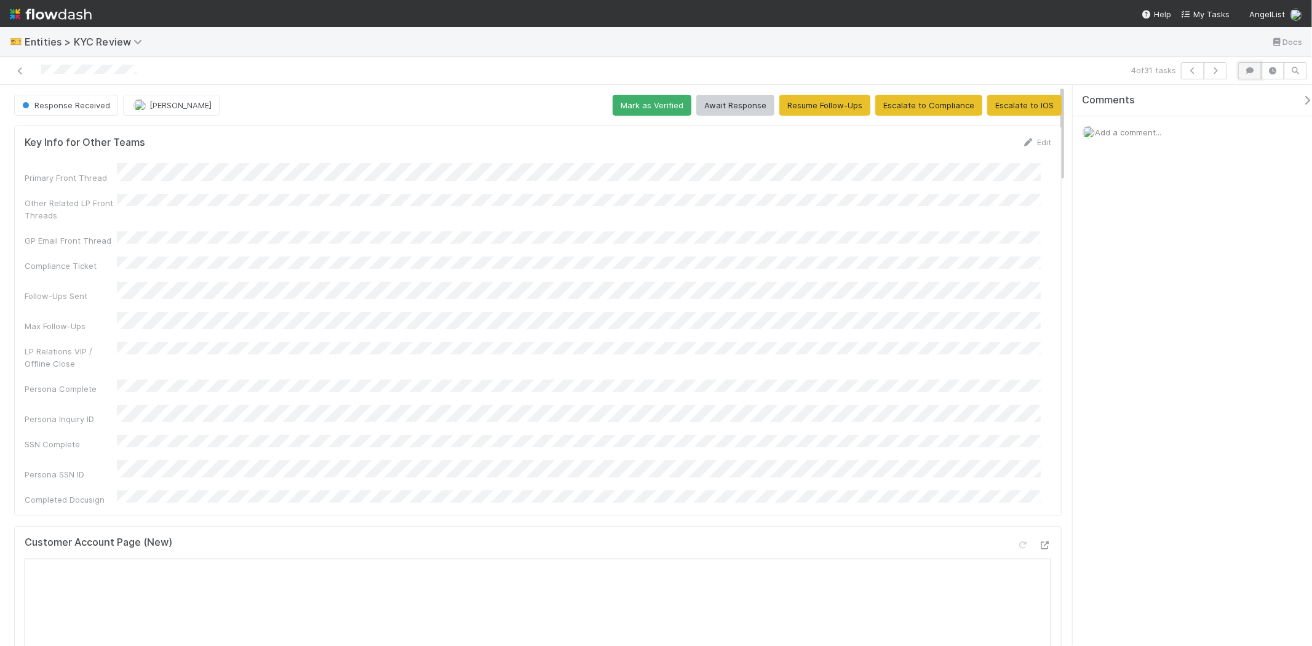
click at [1245, 70] on icon "button" at bounding box center [1250, 70] width 12 height 7
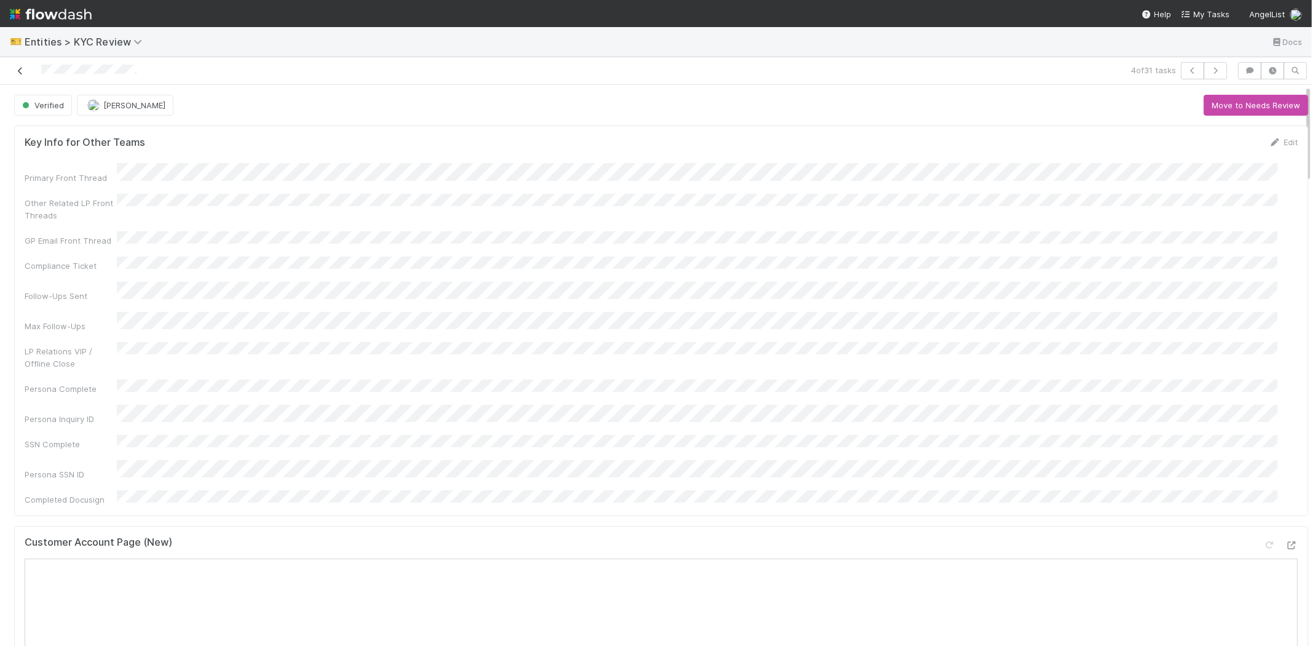
click at [20, 73] on icon at bounding box center [20, 71] width 12 height 8
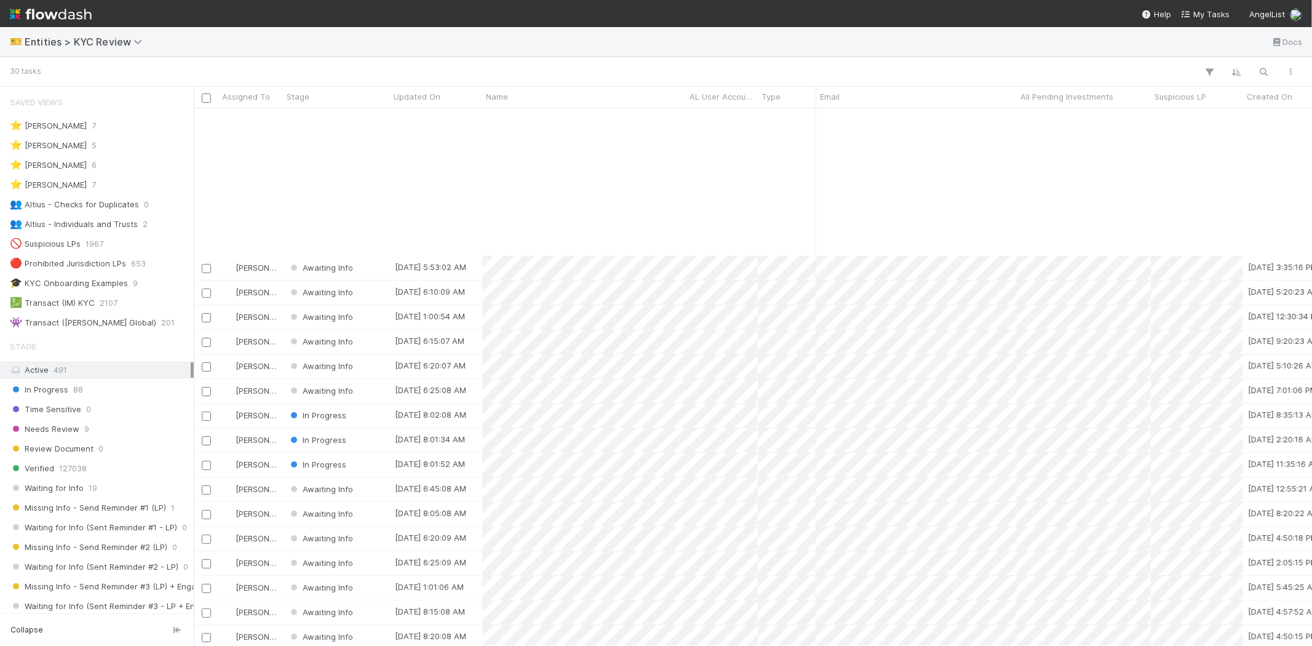
scroll to position [211, 0]
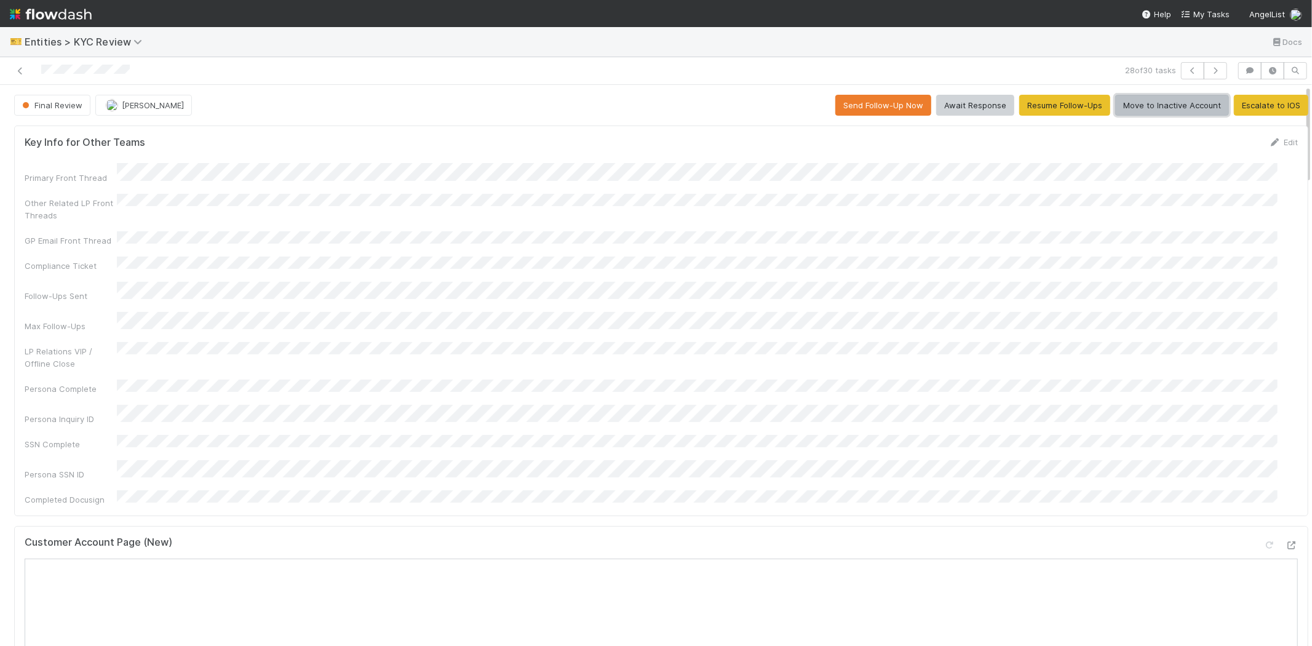
click at [1145, 113] on button "Move to Inactive Account" at bounding box center [1172, 105] width 114 height 21
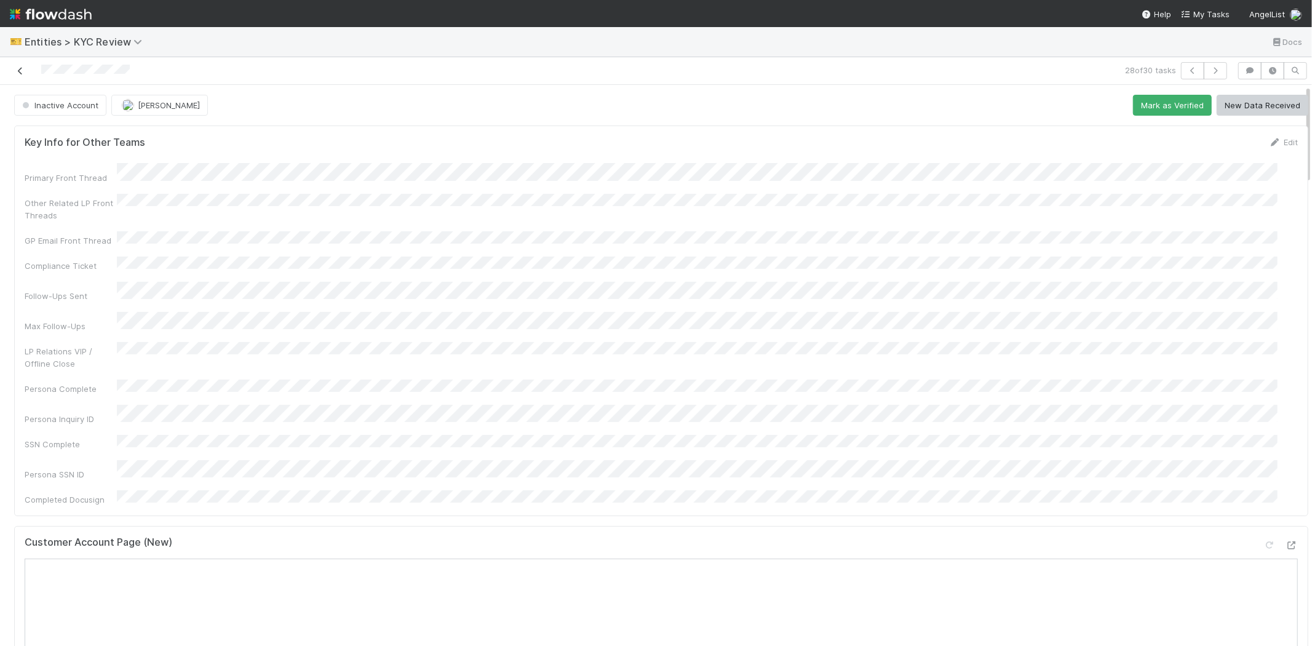
click at [20, 68] on icon at bounding box center [20, 71] width 12 height 8
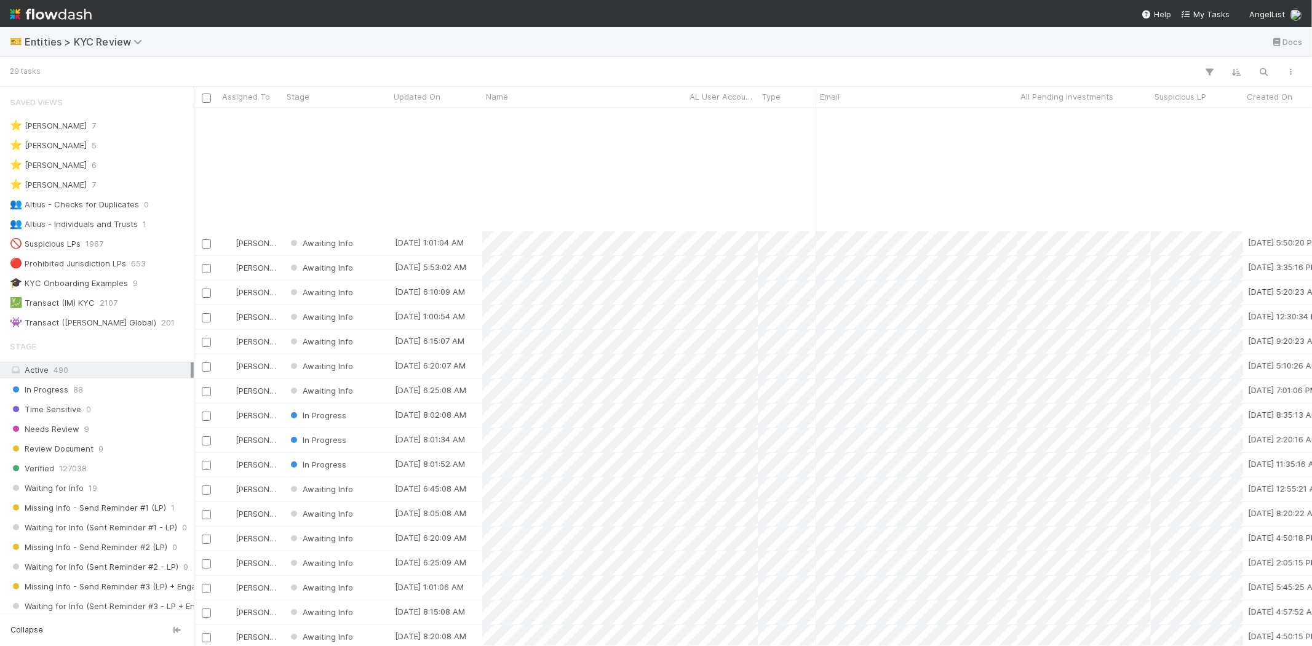
scroll to position [186, 0]
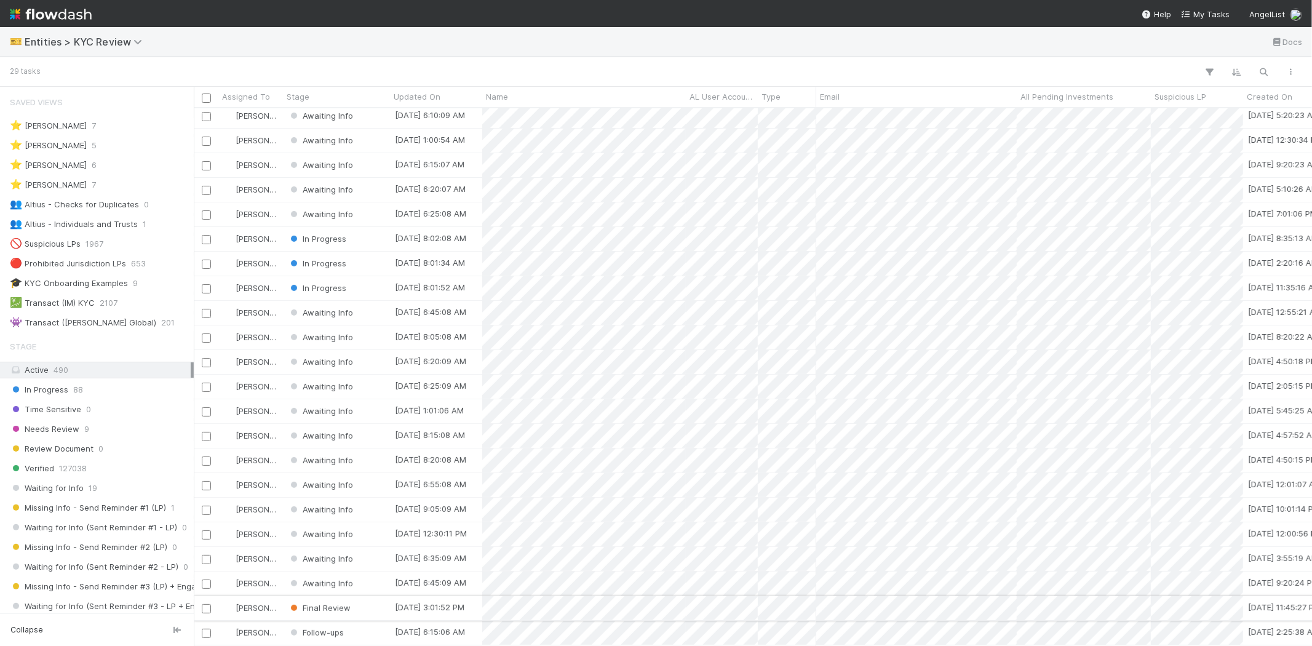
click at [366, 597] on div "Final Review" at bounding box center [336, 608] width 107 height 24
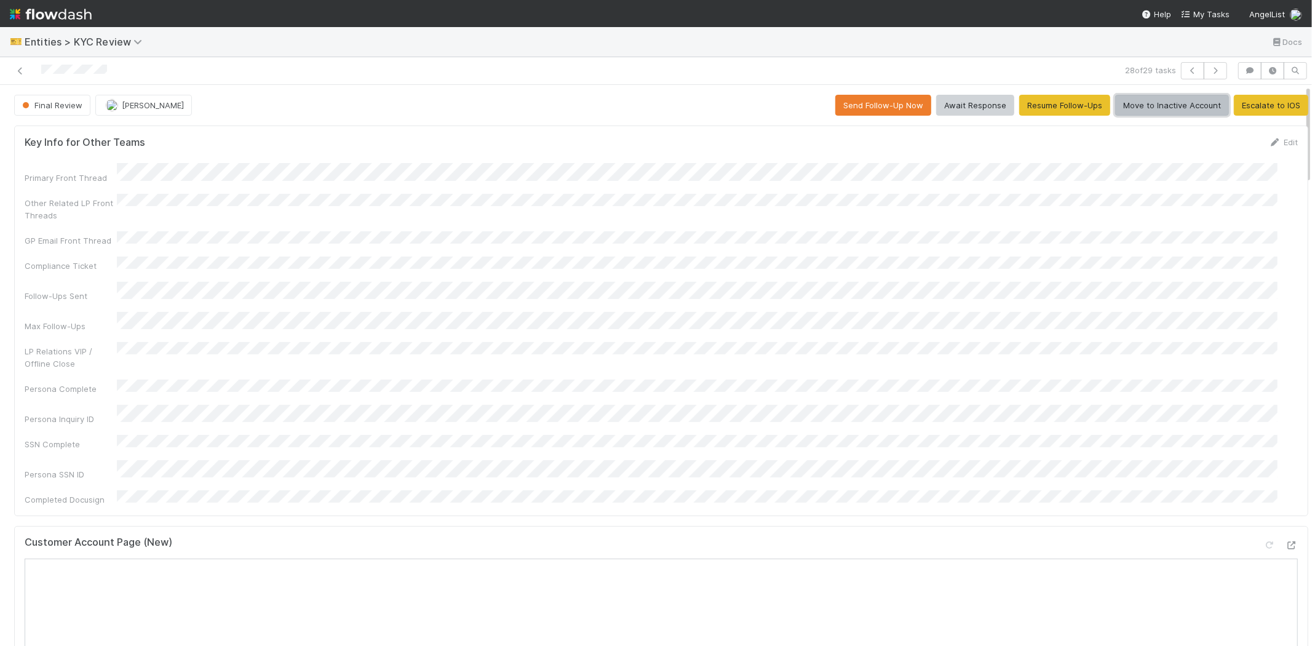
click at [1154, 103] on button "Move to Inactive Account" at bounding box center [1172, 105] width 114 height 21
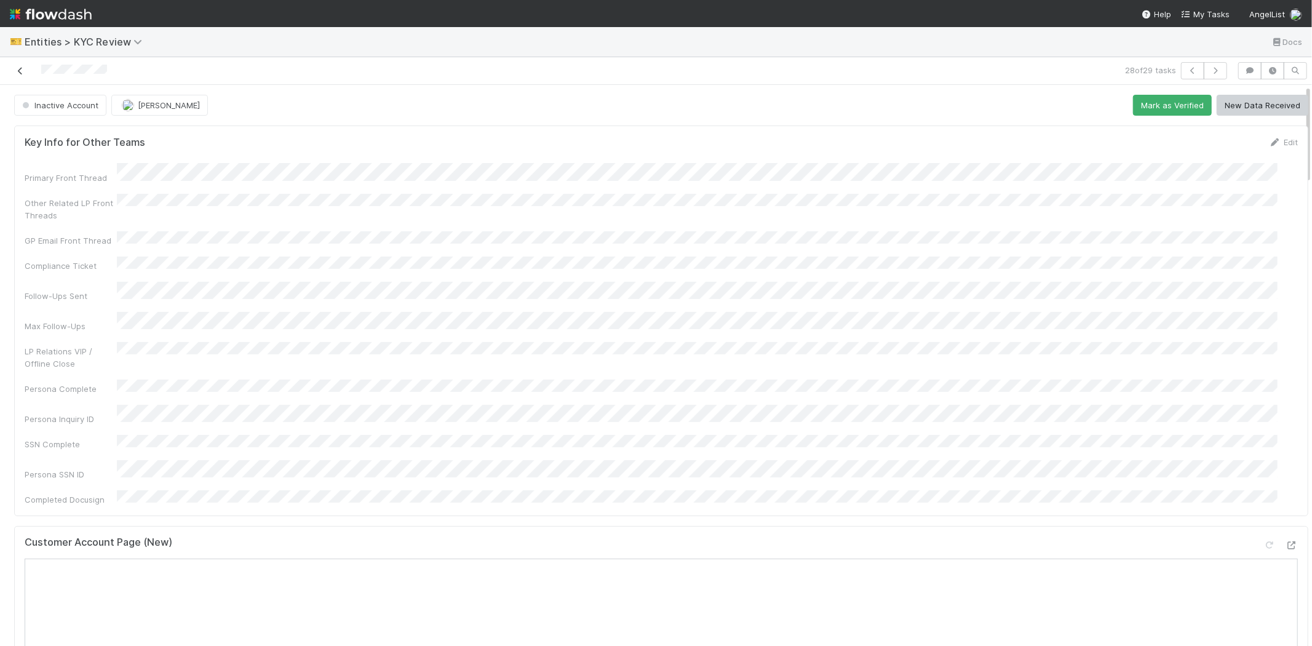
click at [20, 71] on icon at bounding box center [20, 71] width 12 height 8
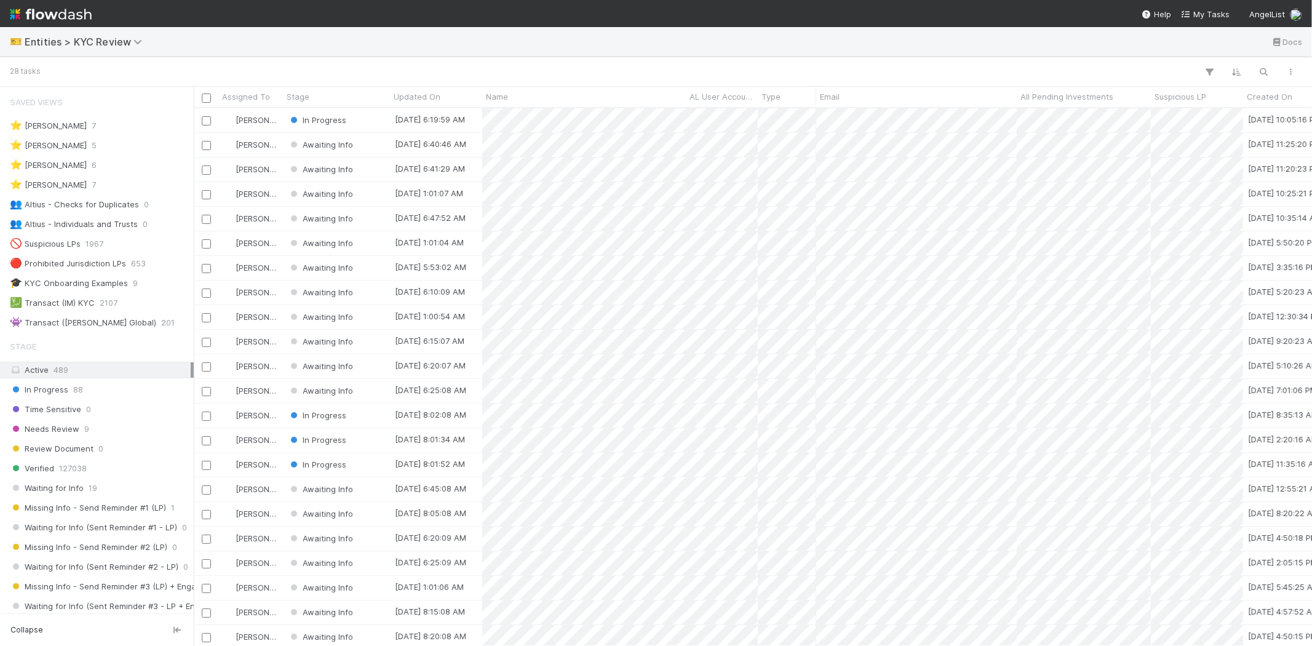
scroll to position [527, 1108]
